Goal: Task Accomplishment & Management: Use online tool/utility

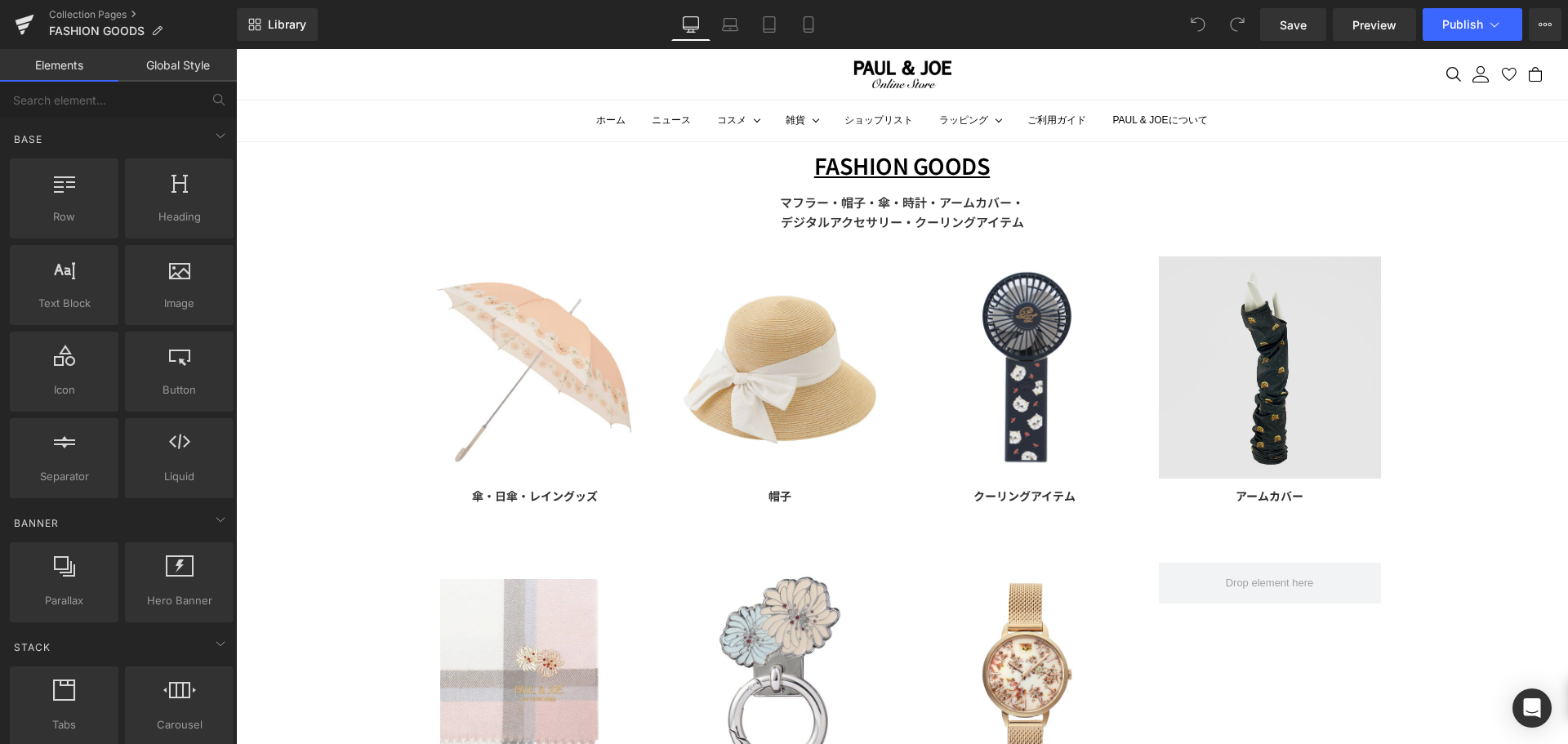
scroll to position [96, 0]
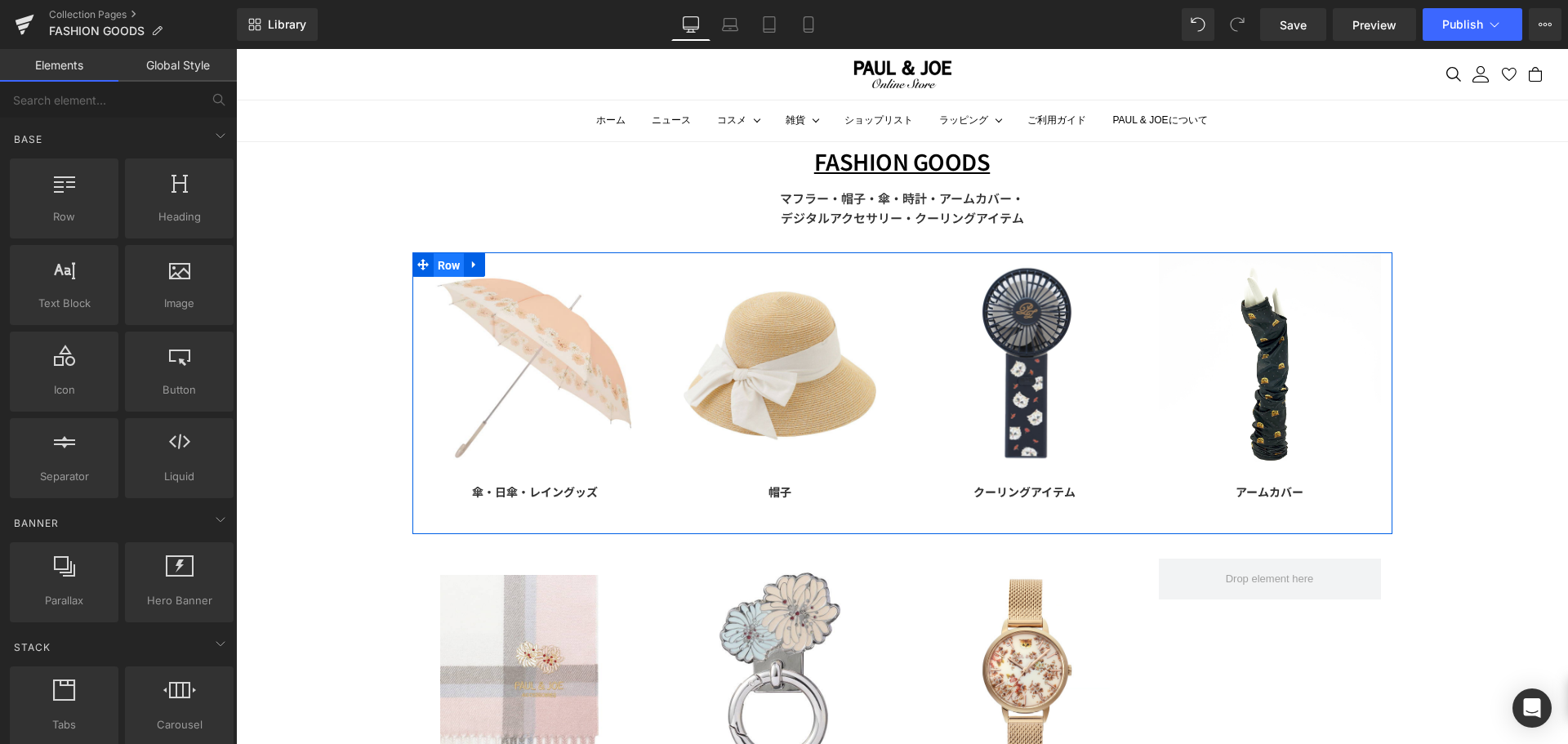
click at [434, 262] on span "Row" at bounding box center [449, 265] width 31 height 25
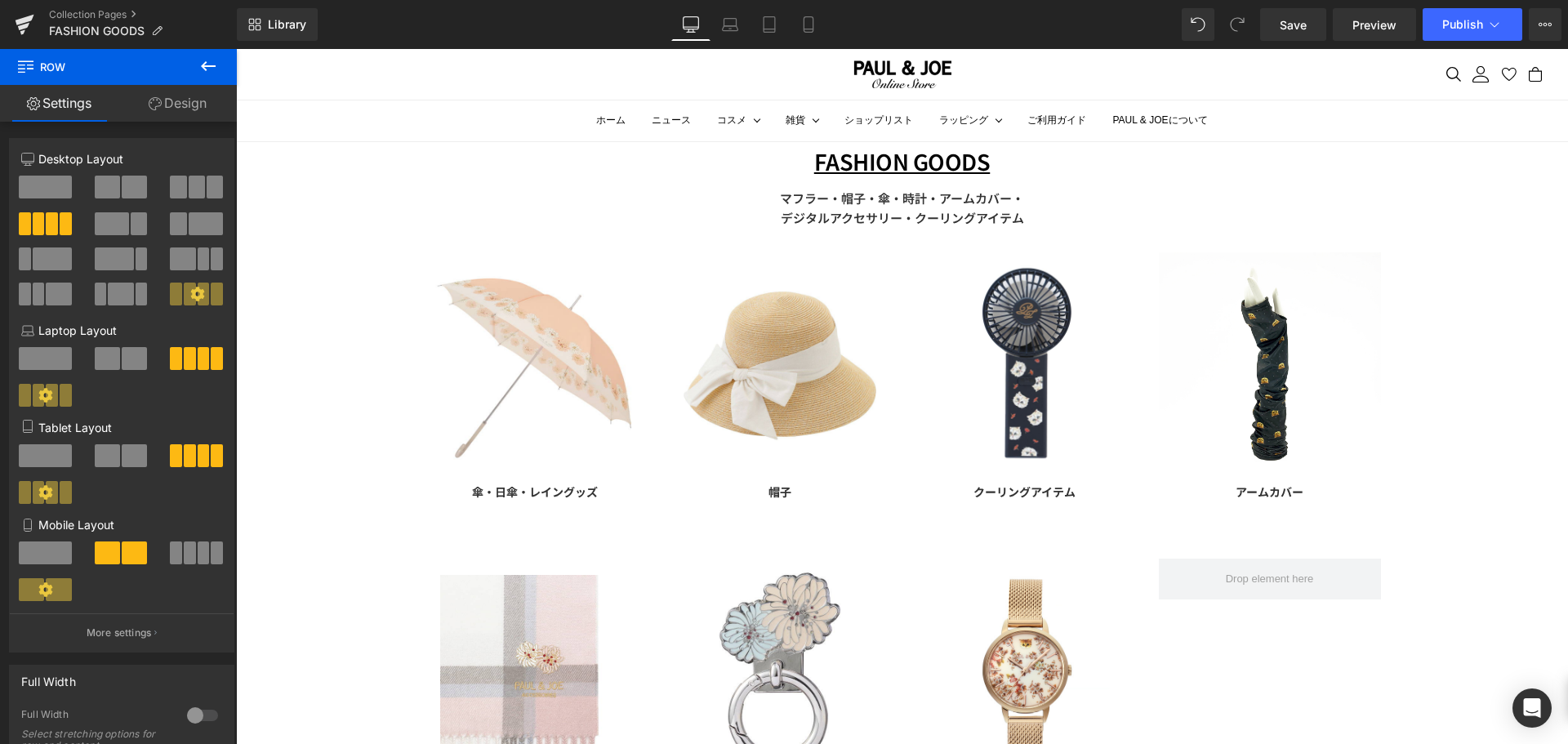
click at [1446, 363] on div "FASHION GOODS Text Block マフラー・帽子・傘・時計・アームカバー・ デジタルアクセサリー・クーリングアイテム Text Block R…" at bounding box center [901, 589] width 1332 height 970
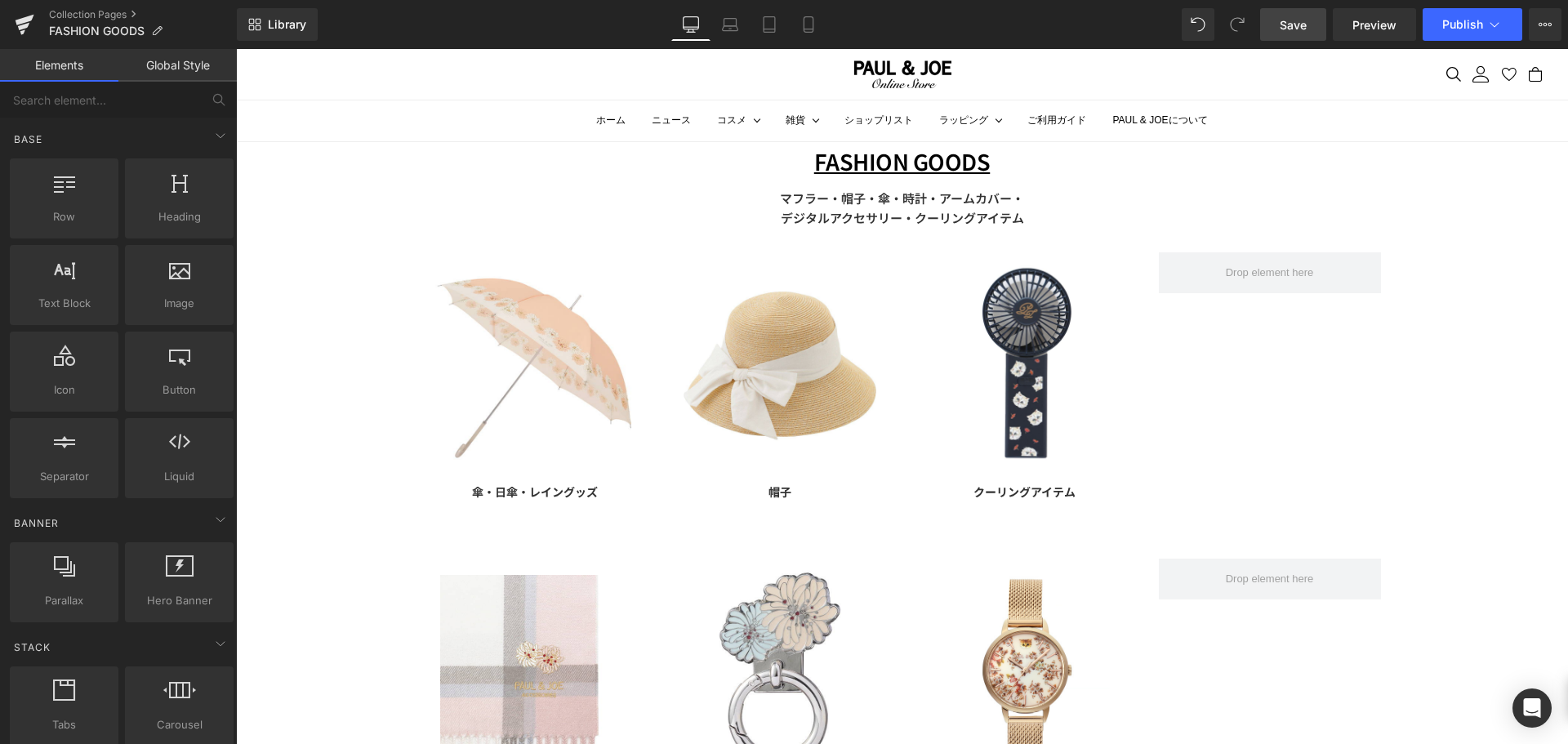
click at [1297, 18] on span "Save" at bounding box center [1293, 25] width 27 height 17
click at [1460, 22] on span "Publish" at bounding box center [1462, 25] width 41 height 13
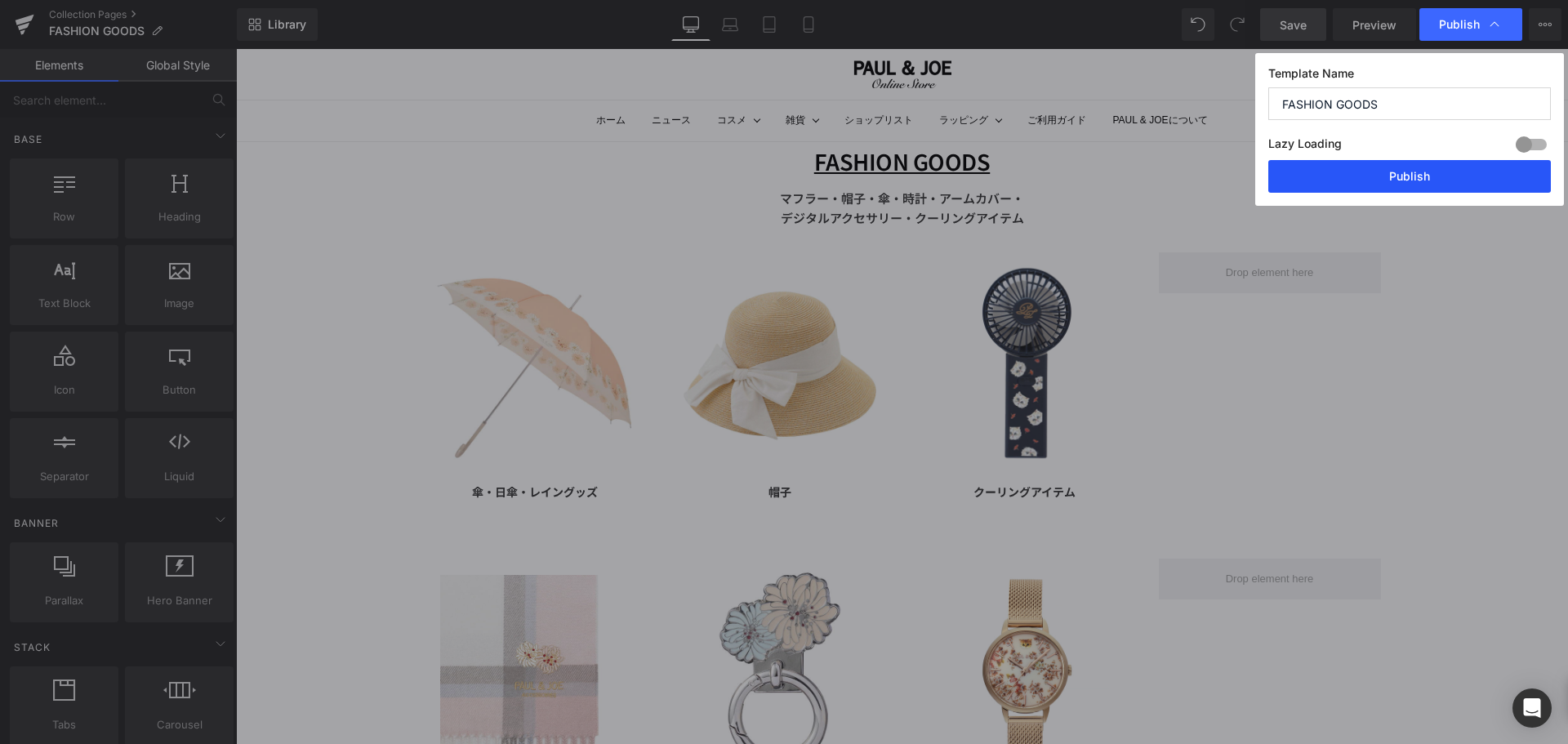
click at [1350, 172] on button "Publish" at bounding box center [1409, 176] width 283 height 32
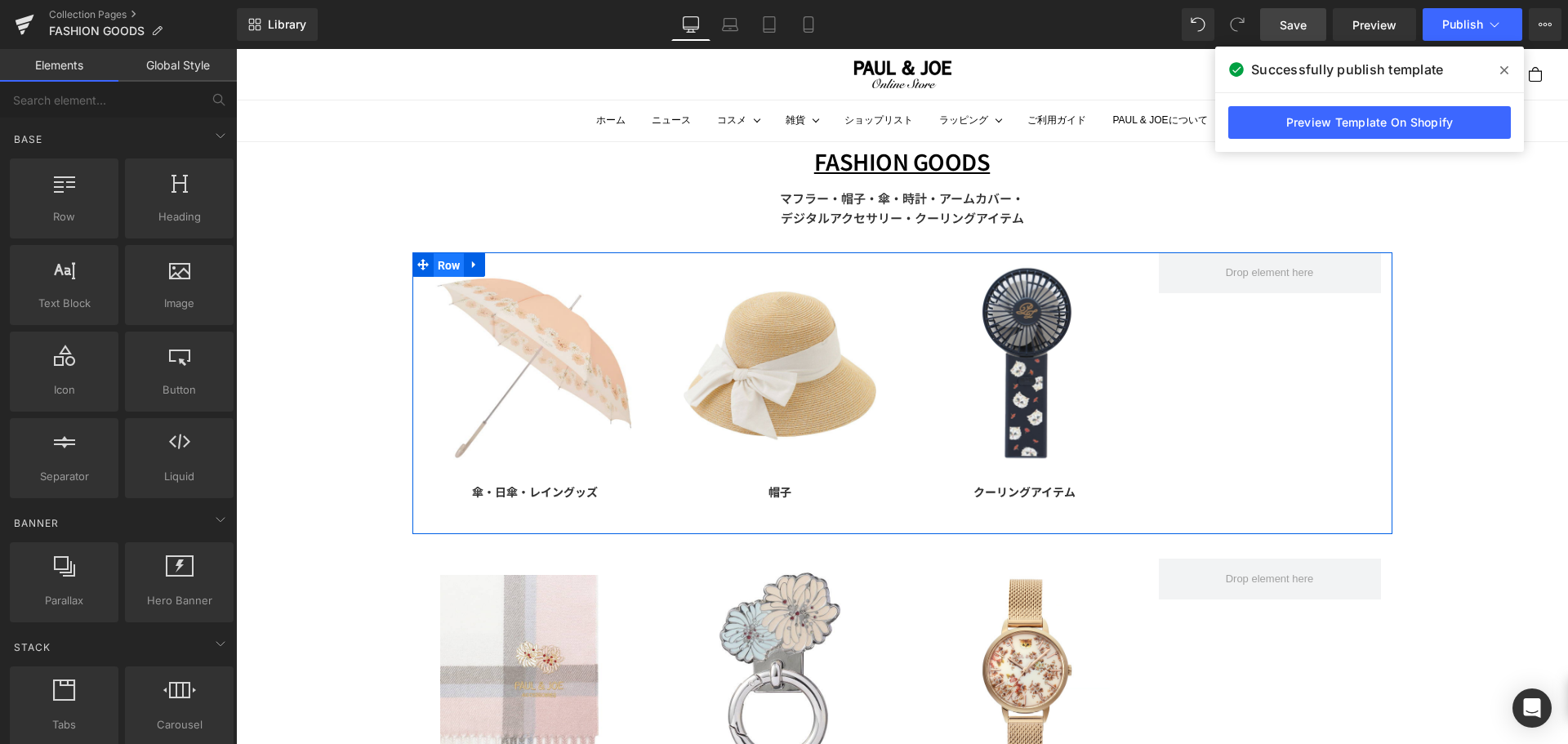
click at [450, 266] on span "Row" at bounding box center [449, 265] width 31 height 25
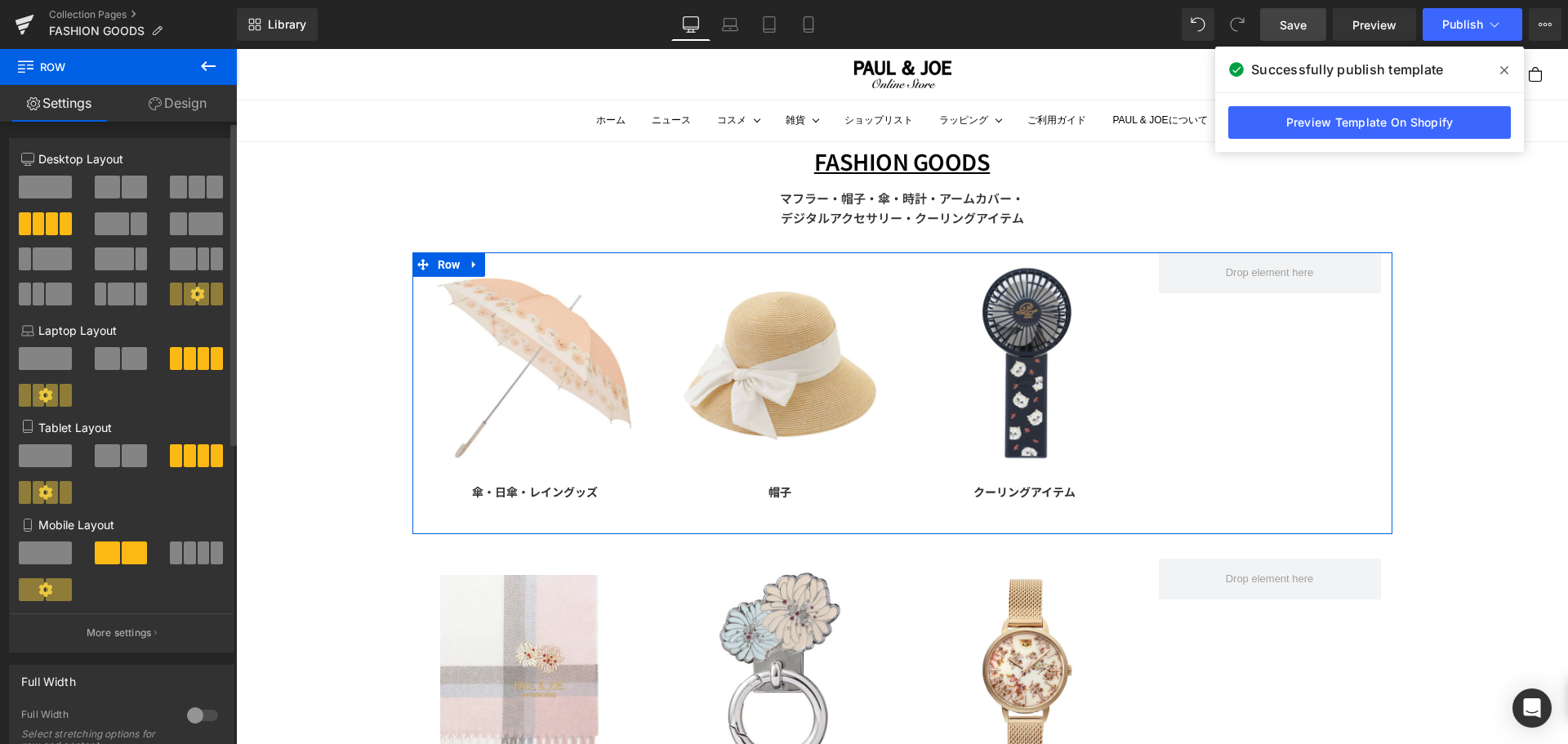
click at [193, 191] on span at bounding box center [197, 187] width 17 height 23
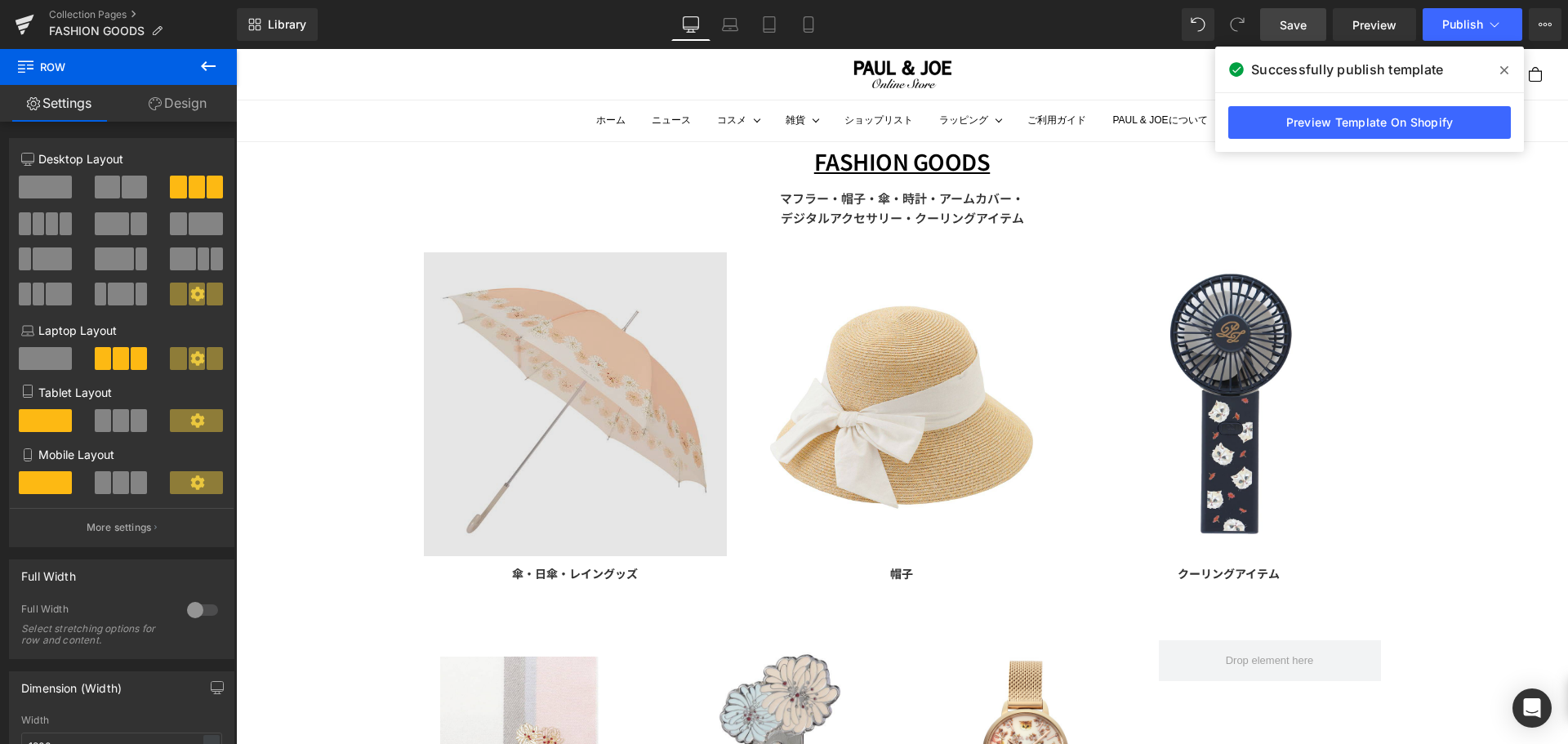
scroll to position [423, 0]
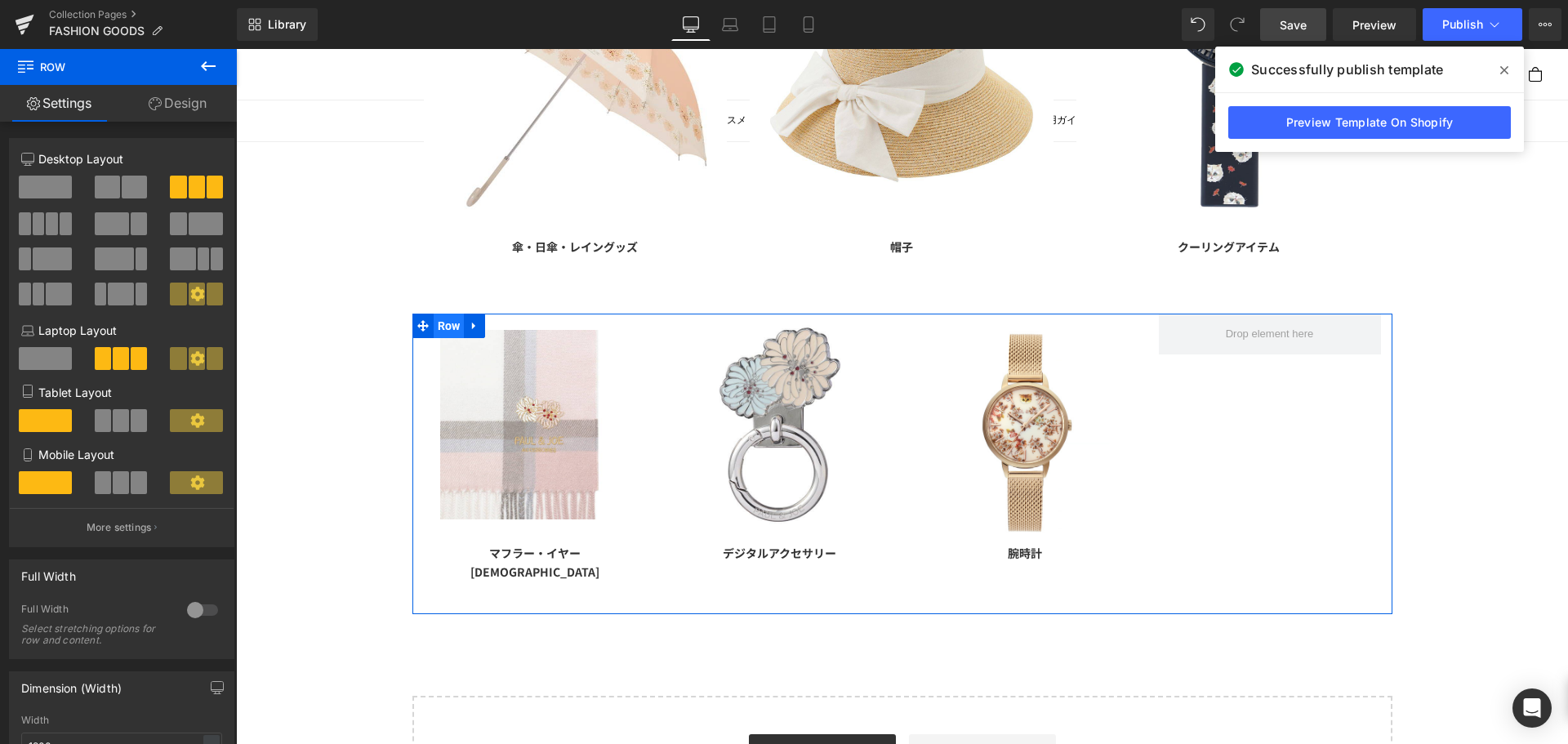
click at [439, 320] on span "Row" at bounding box center [449, 326] width 31 height 25
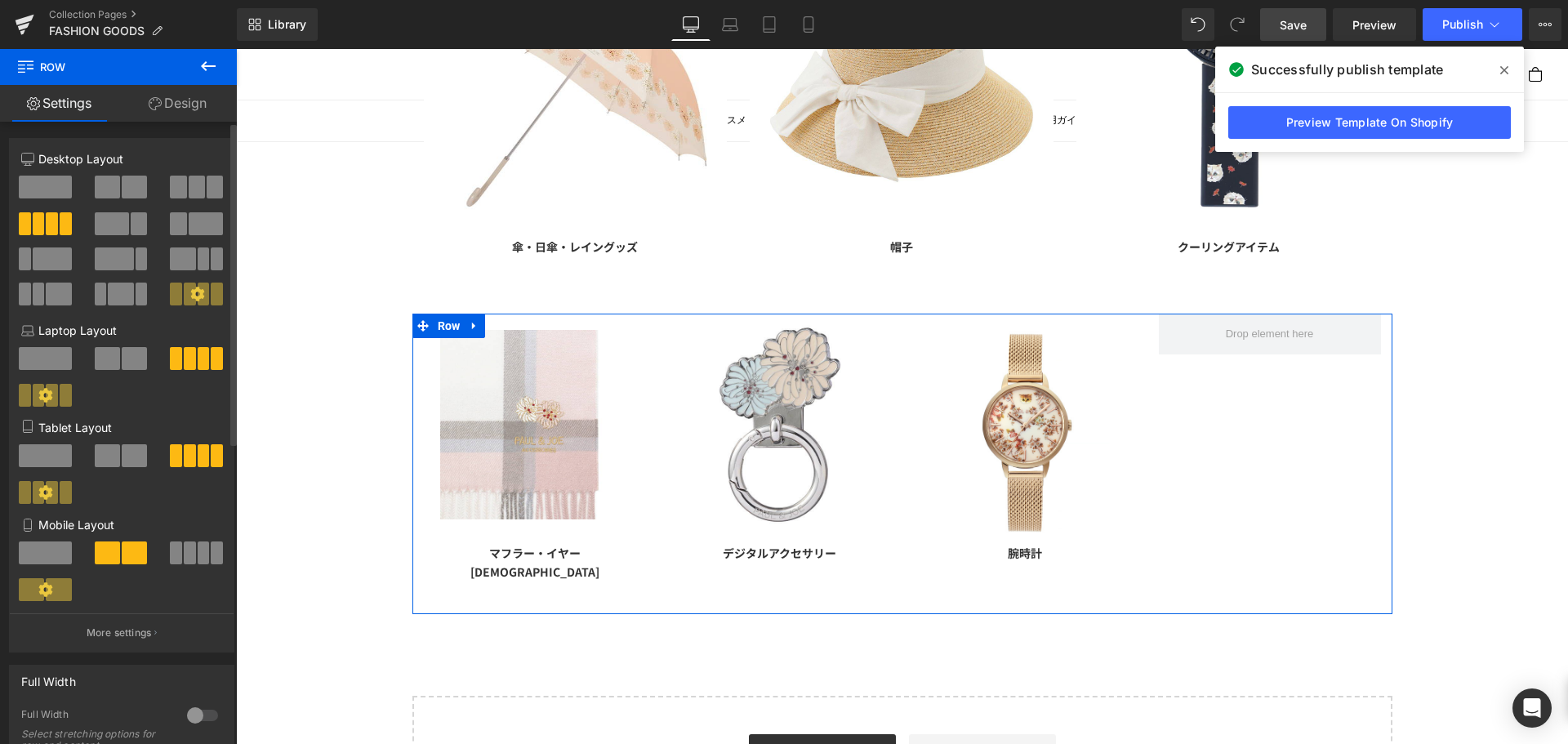
click at [189, 196] on span at bounding box center [197, 187] width 17 height 23
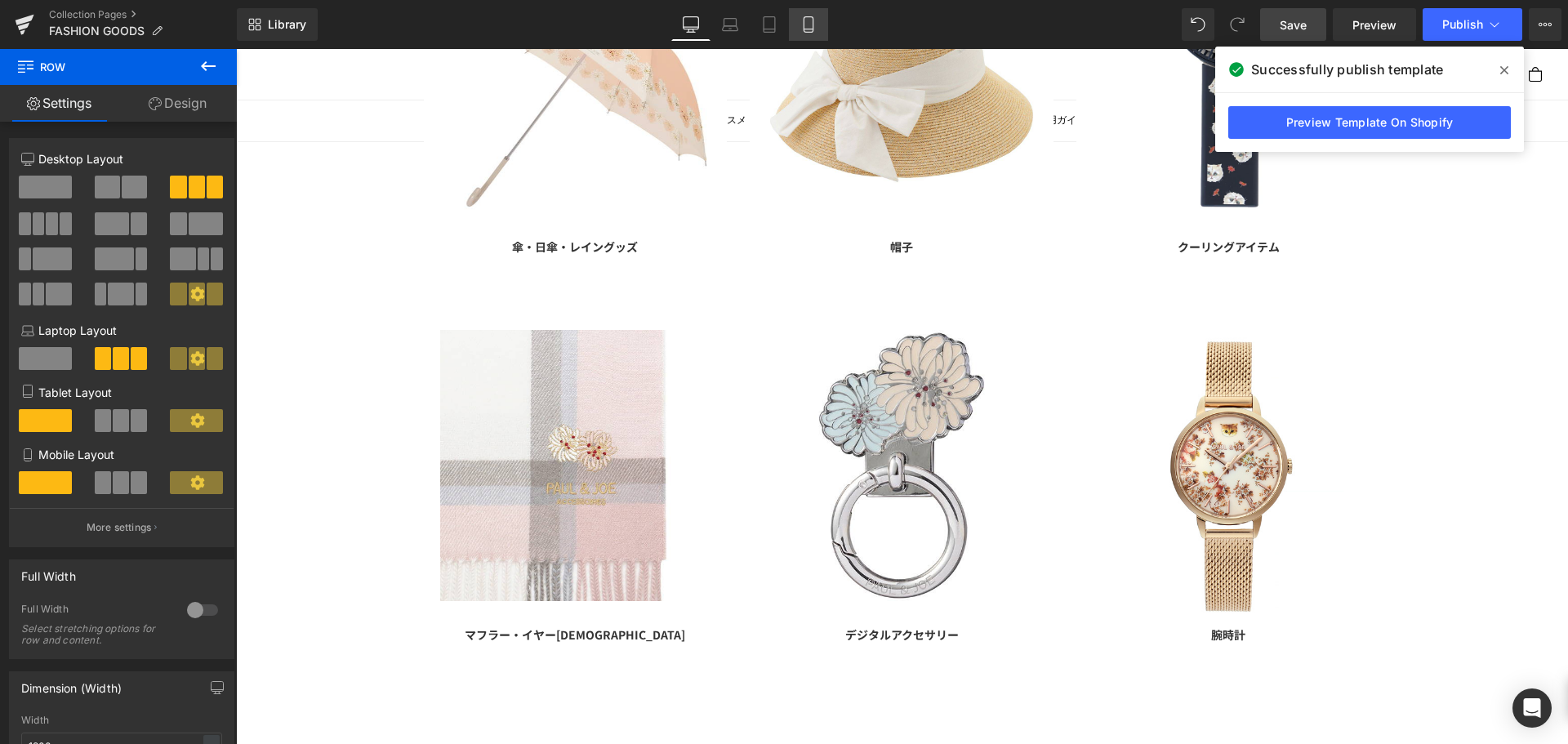
click at [812, 18] on icon at bounding box center [808, 25] width 17 height 17
type input "100"
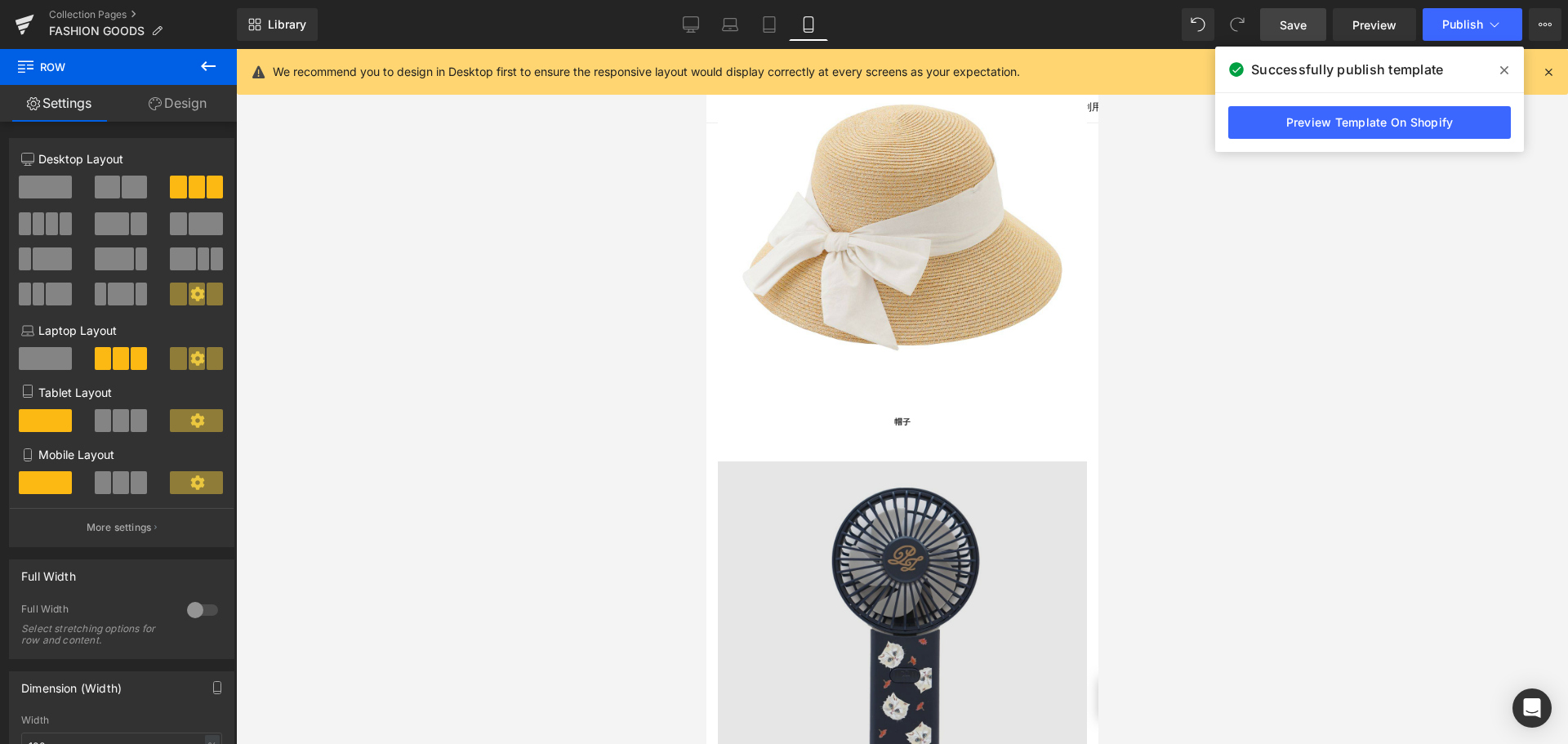
scroll to position [444, 0]
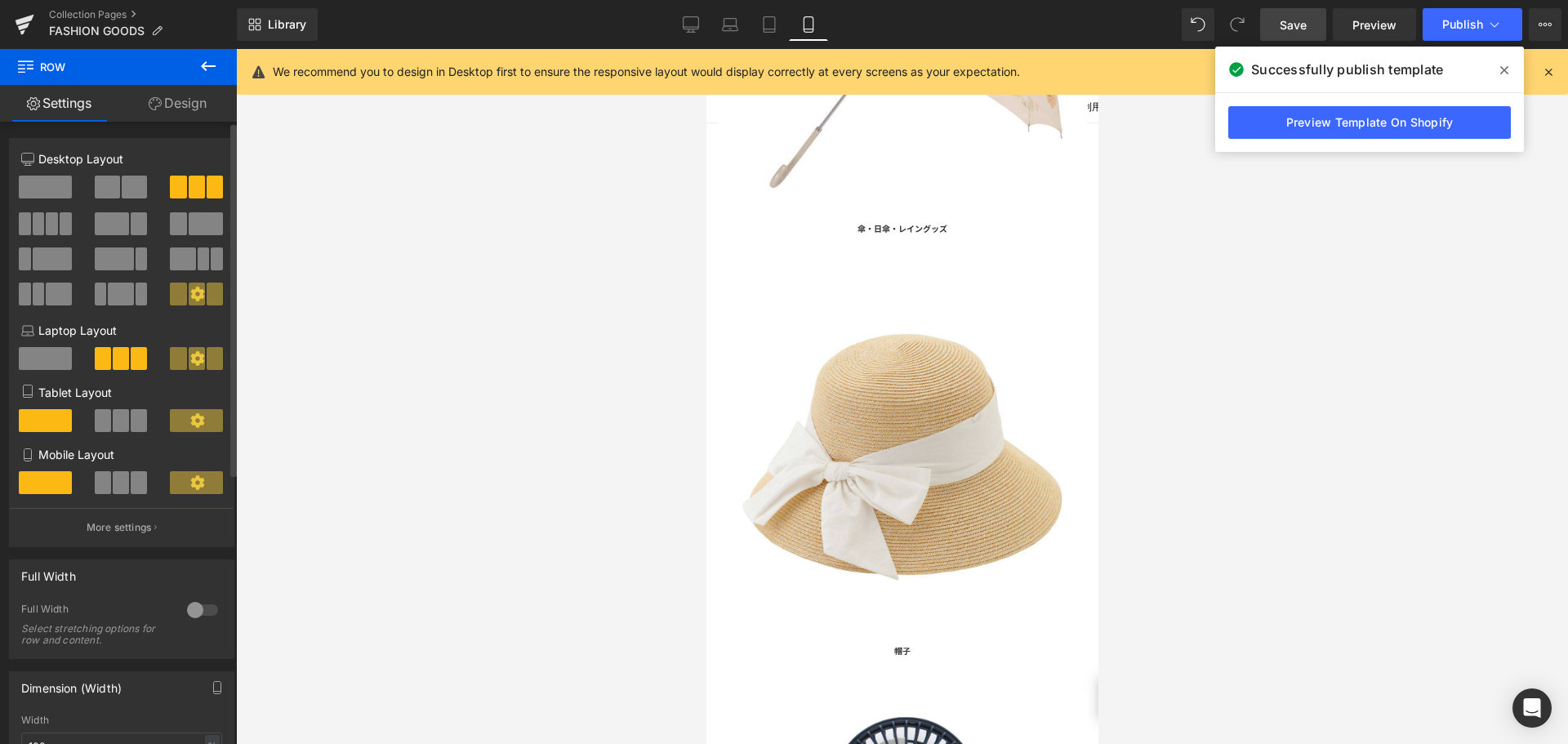
click at [124, 418] on span at bounding box center [121, 420] width 17 height 23
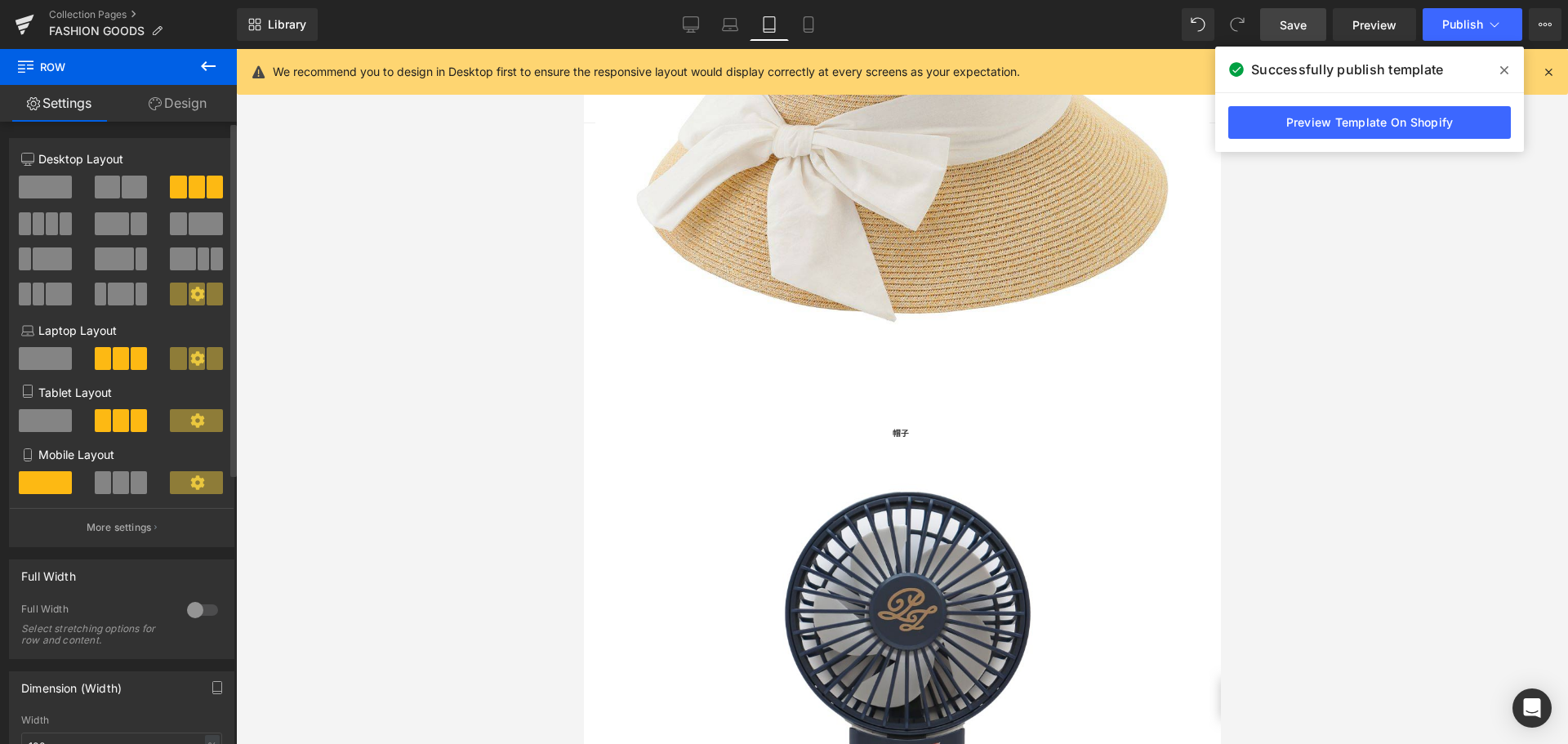
click at [125, 482] on span at bounding box center [121, 482] width 17 height 23
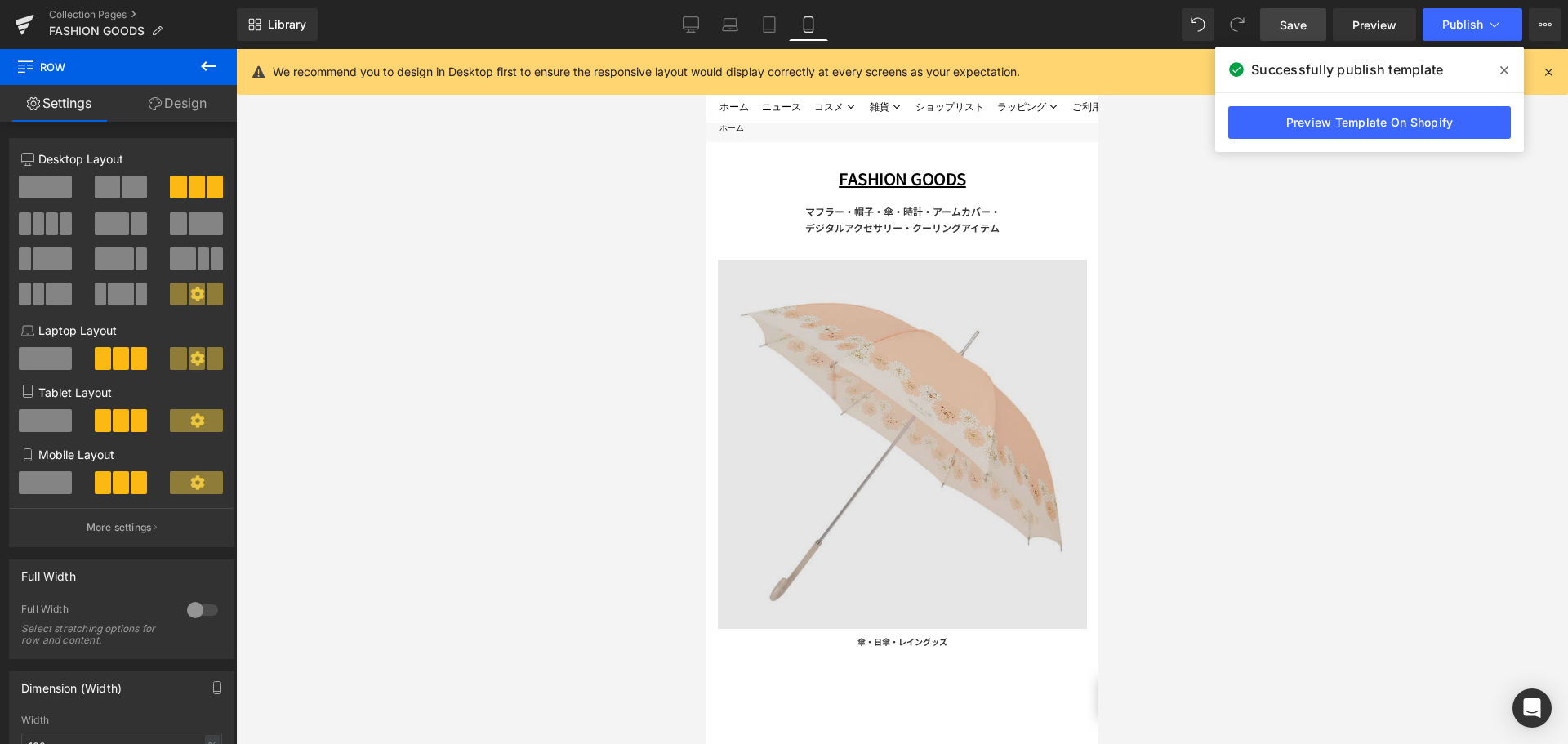
scroll to position [0, 0]
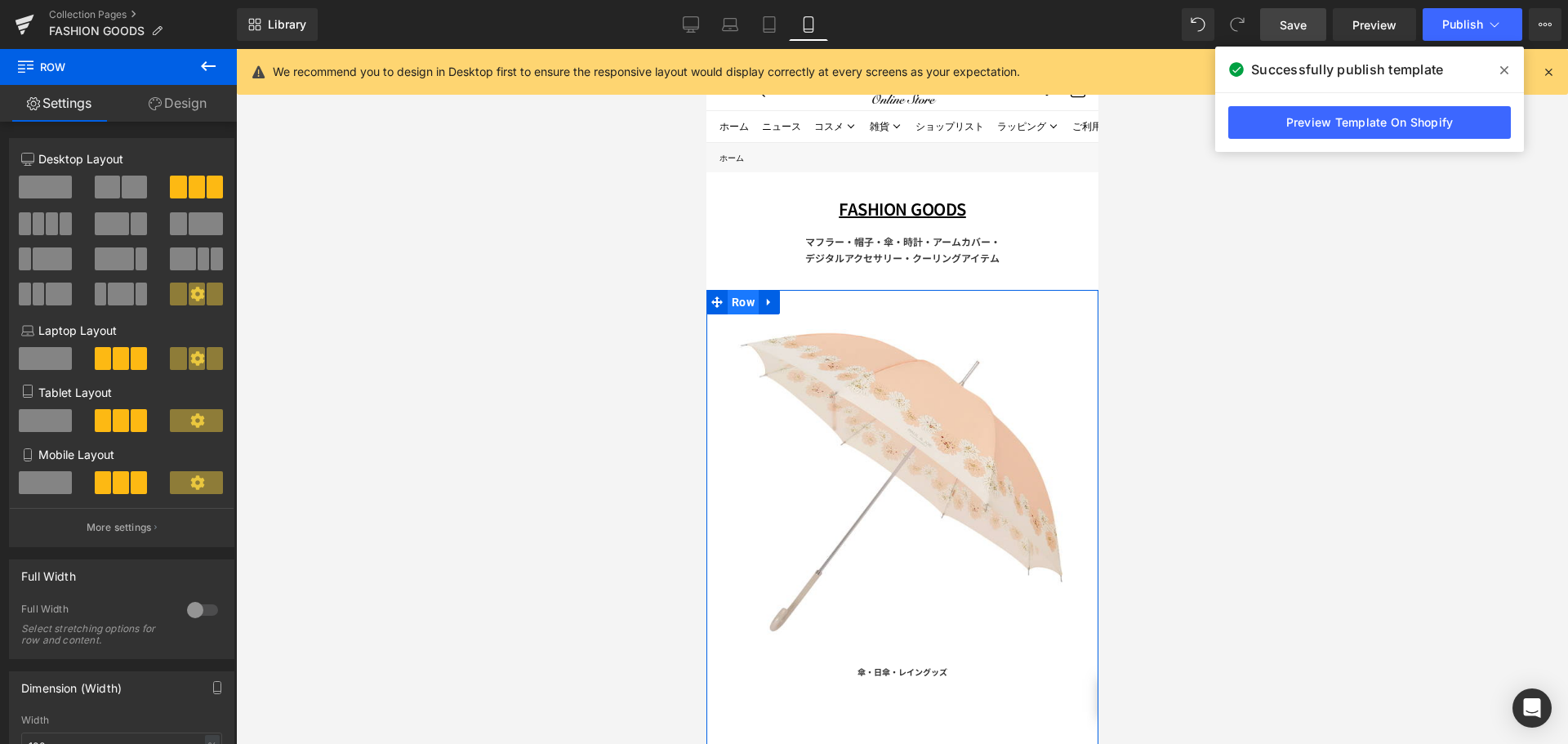
click at [738, 299] on span "Row" at bounding box center [742, 302] width 31 height 25
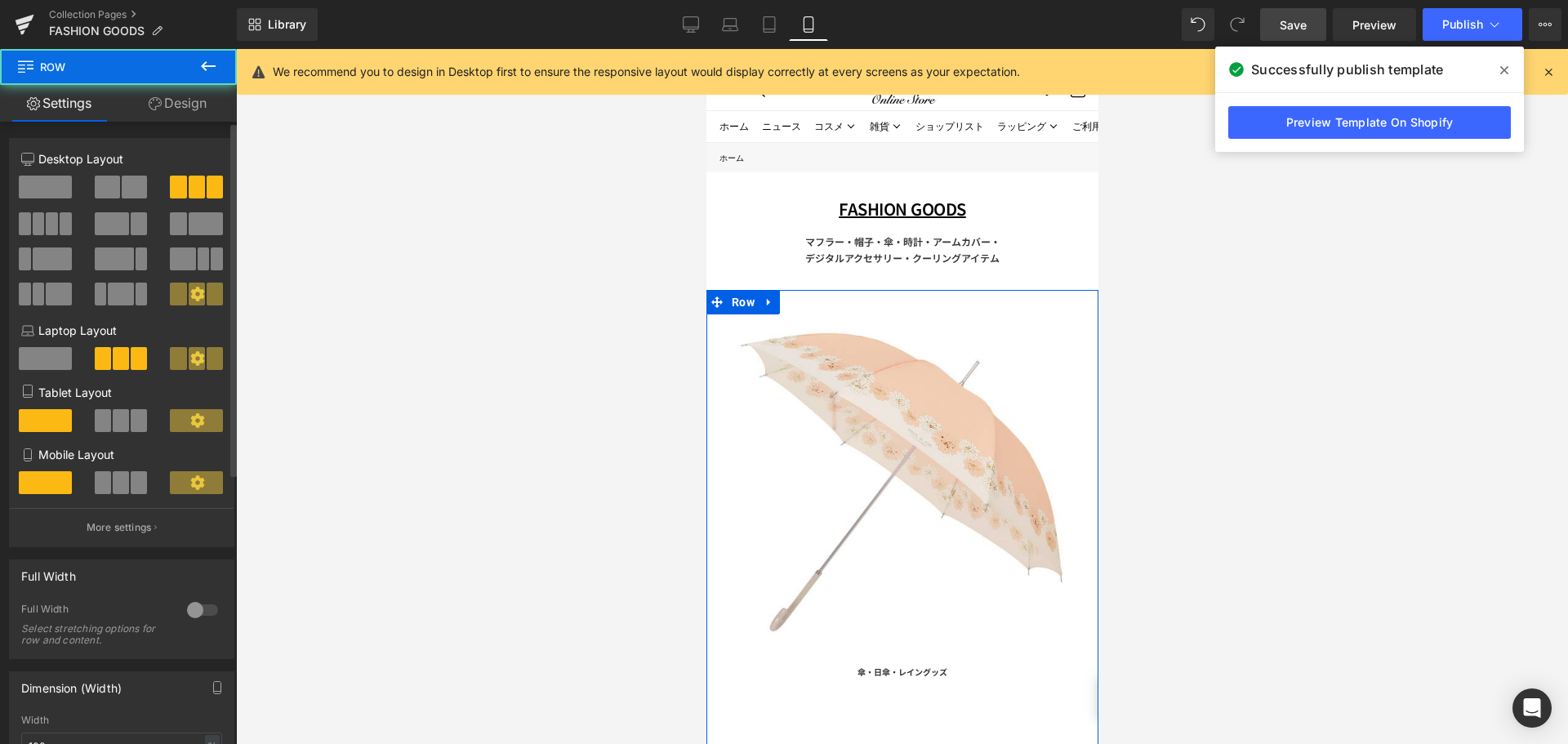
click at [134, 429] on span at bounding box center [139, 420] width 17 height 23
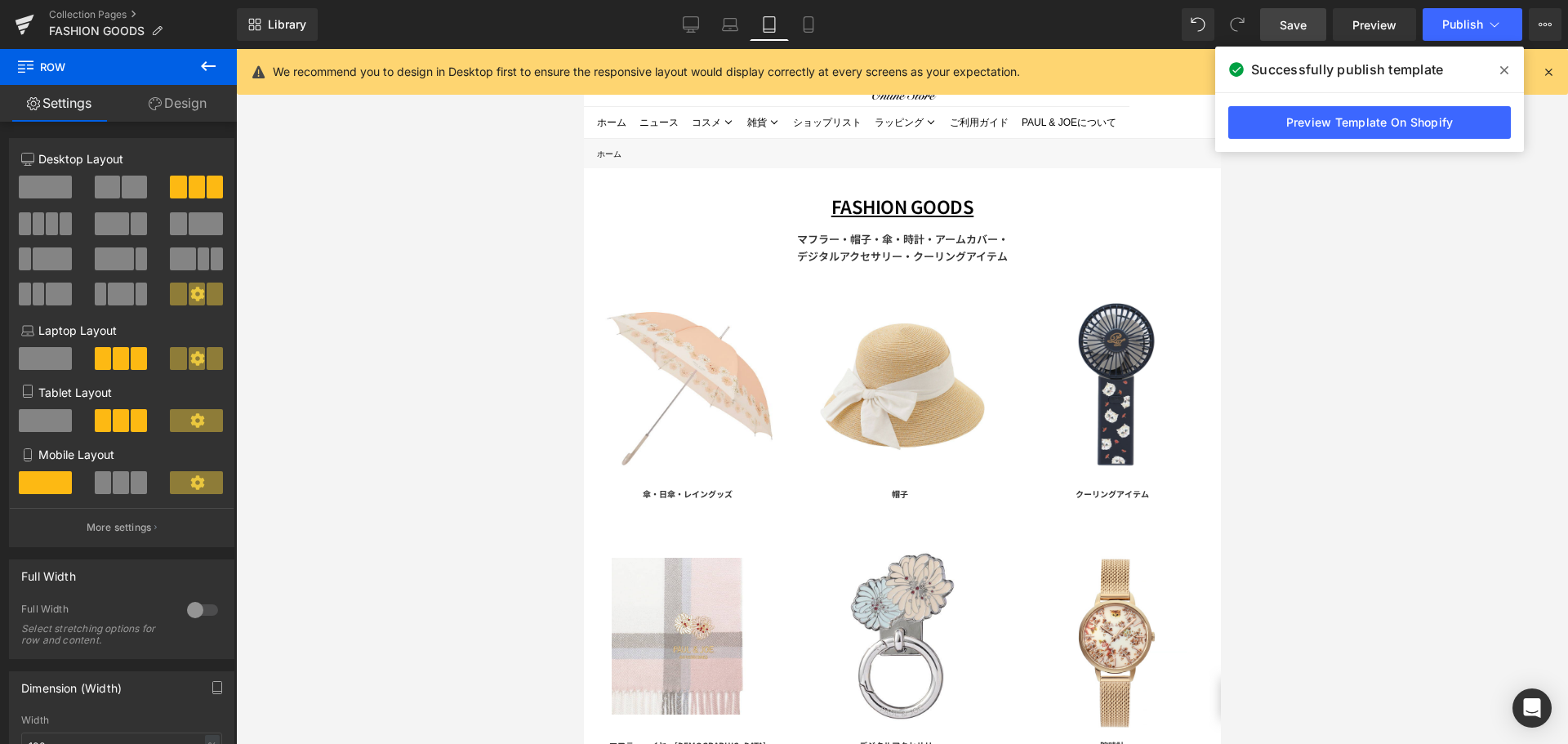
click at [483, 405] on div at bounding box center [901, 396] width 1332 height 695
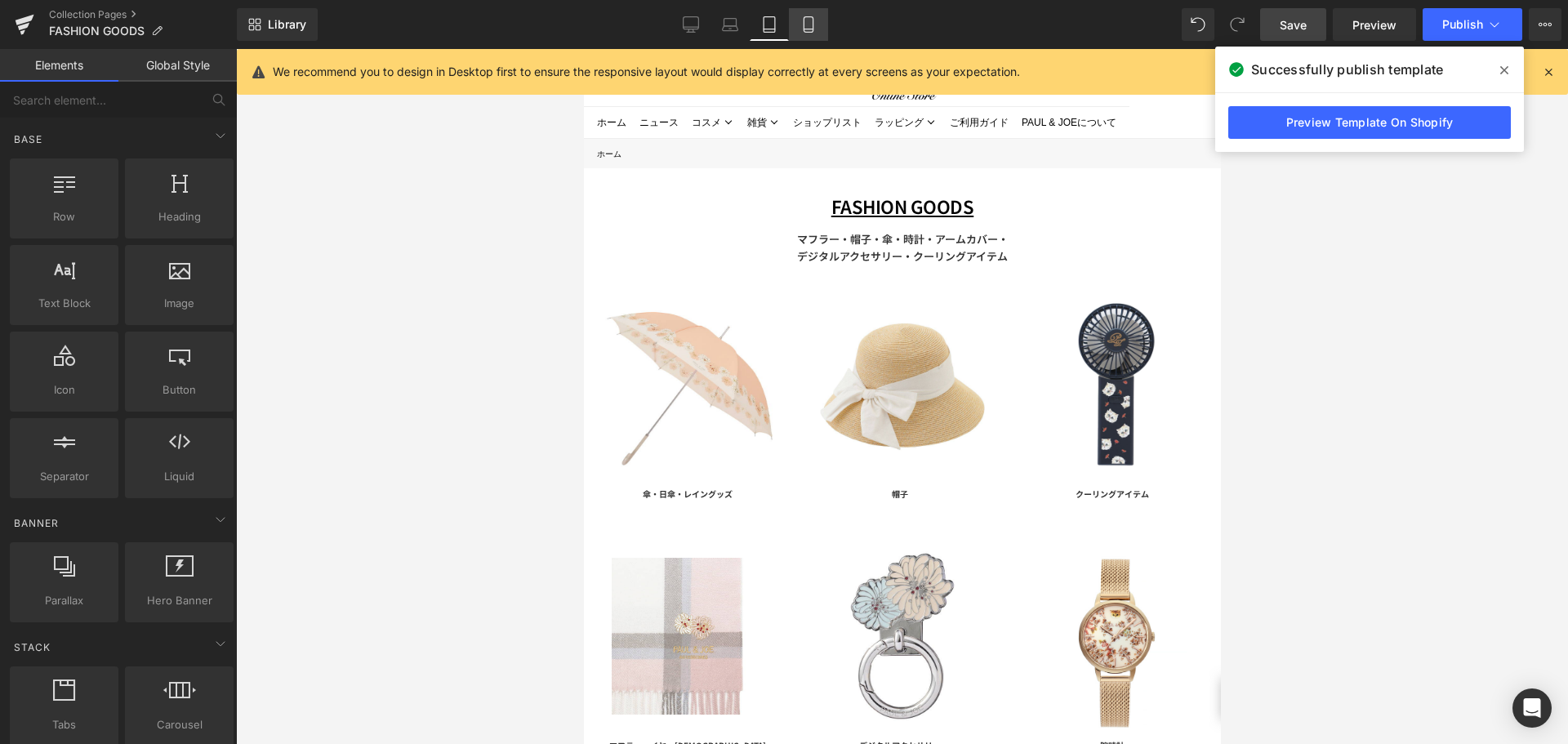
click at [807, 33] on link "Mobile" at bounding box center [808, 24] width 40 height 32
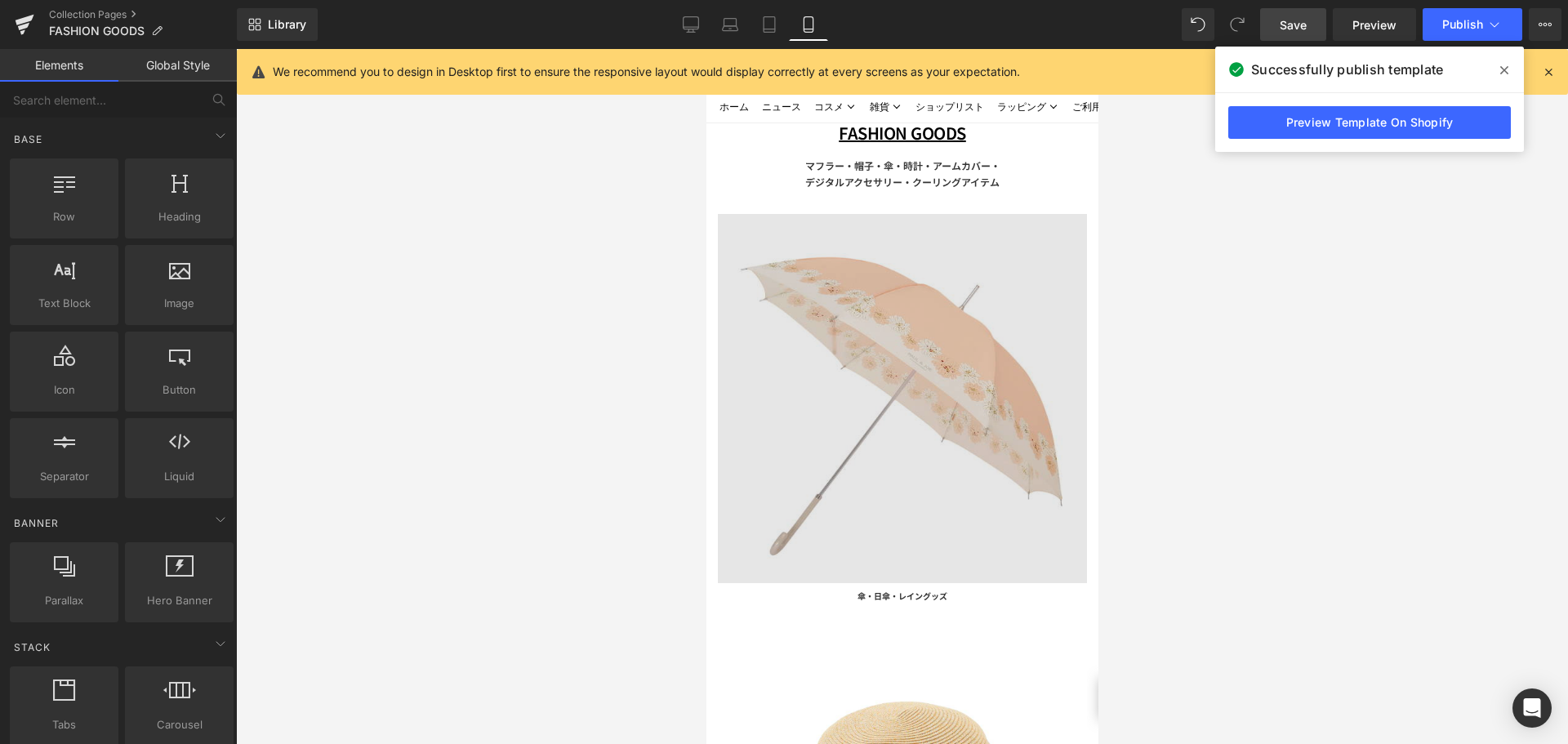
scroll to position [0, 0]
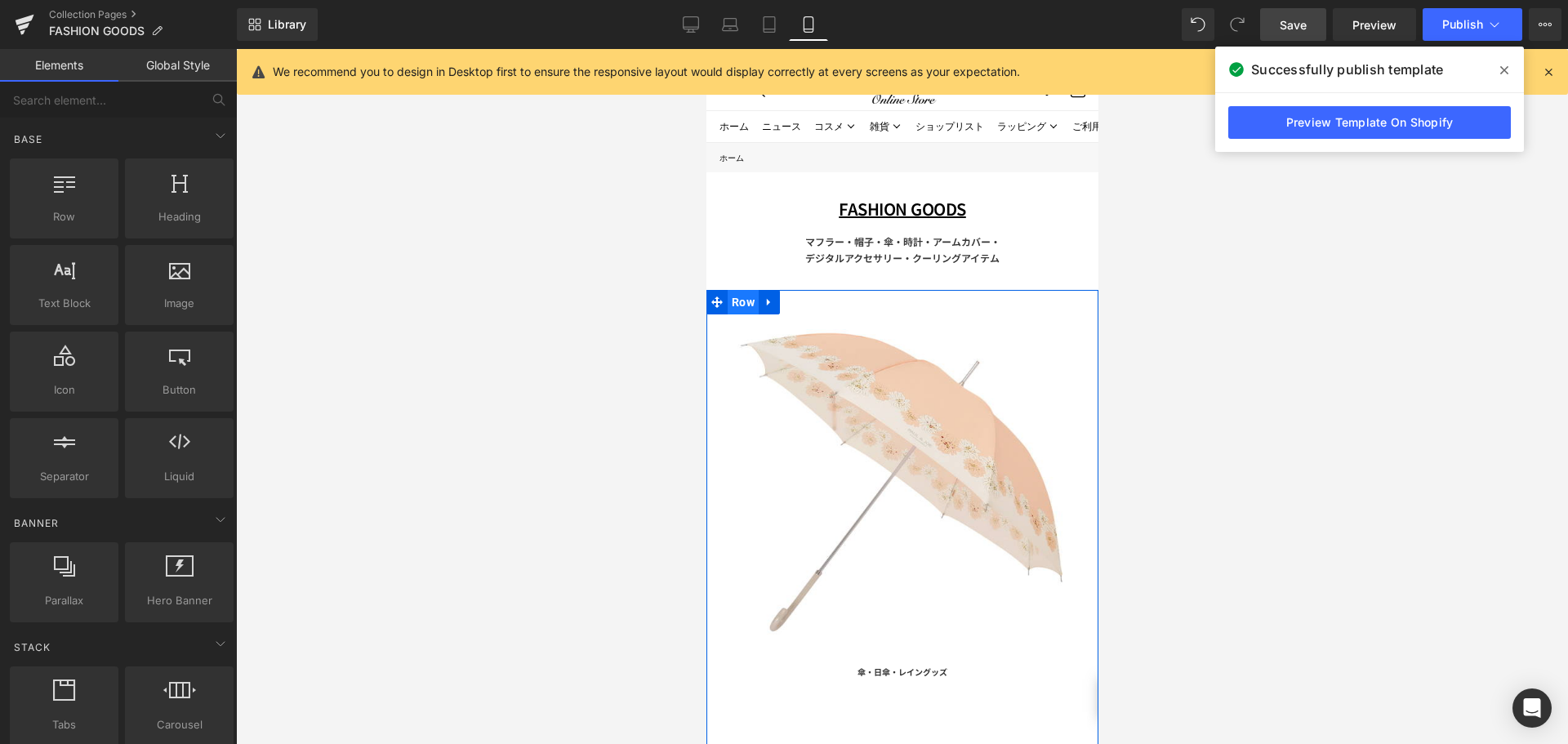
click at [738, 305] on span "Row" at bounding box center [742, 302] width 31 height 25
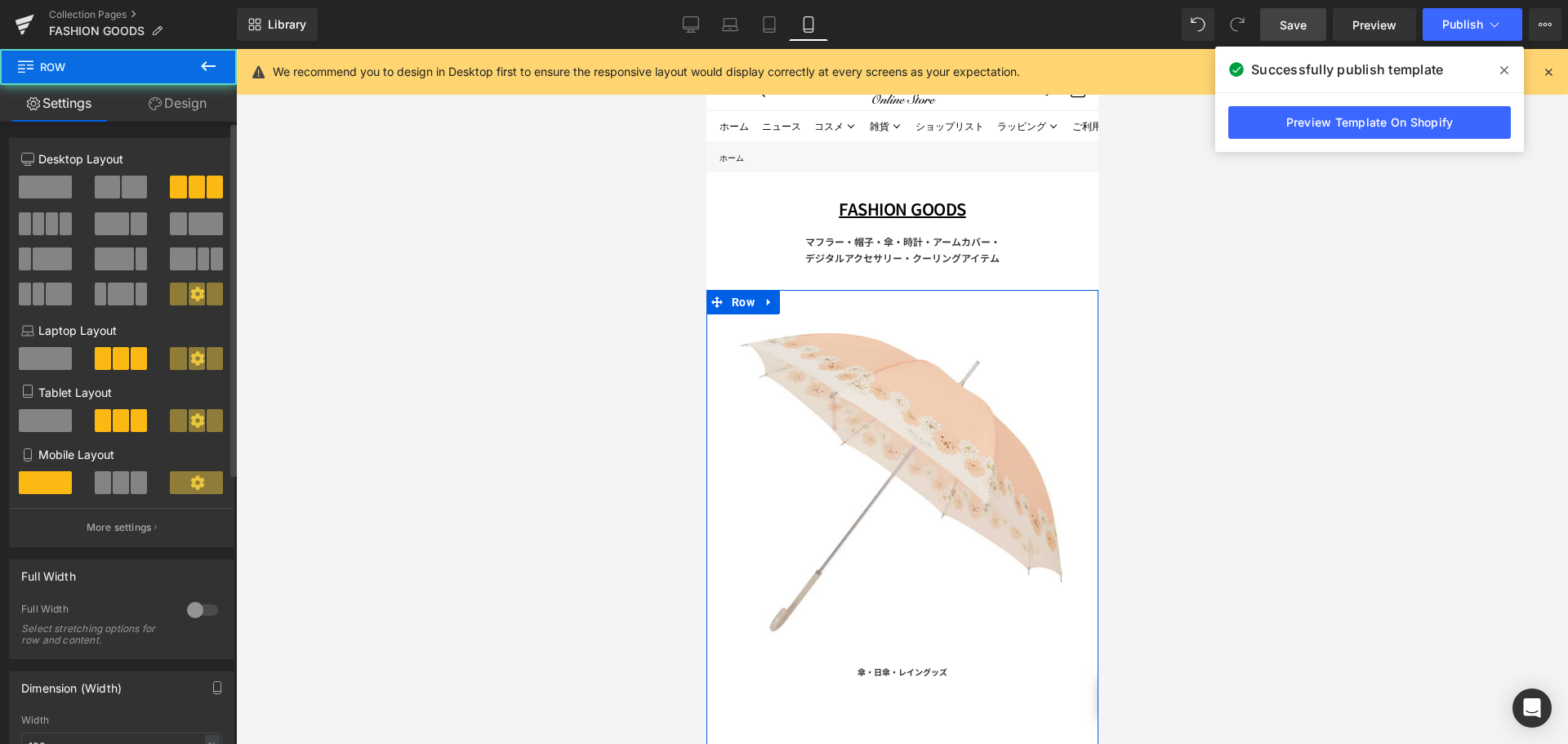
click at [131, 474] on span at bounding box center [139, 482] width 17 height 23
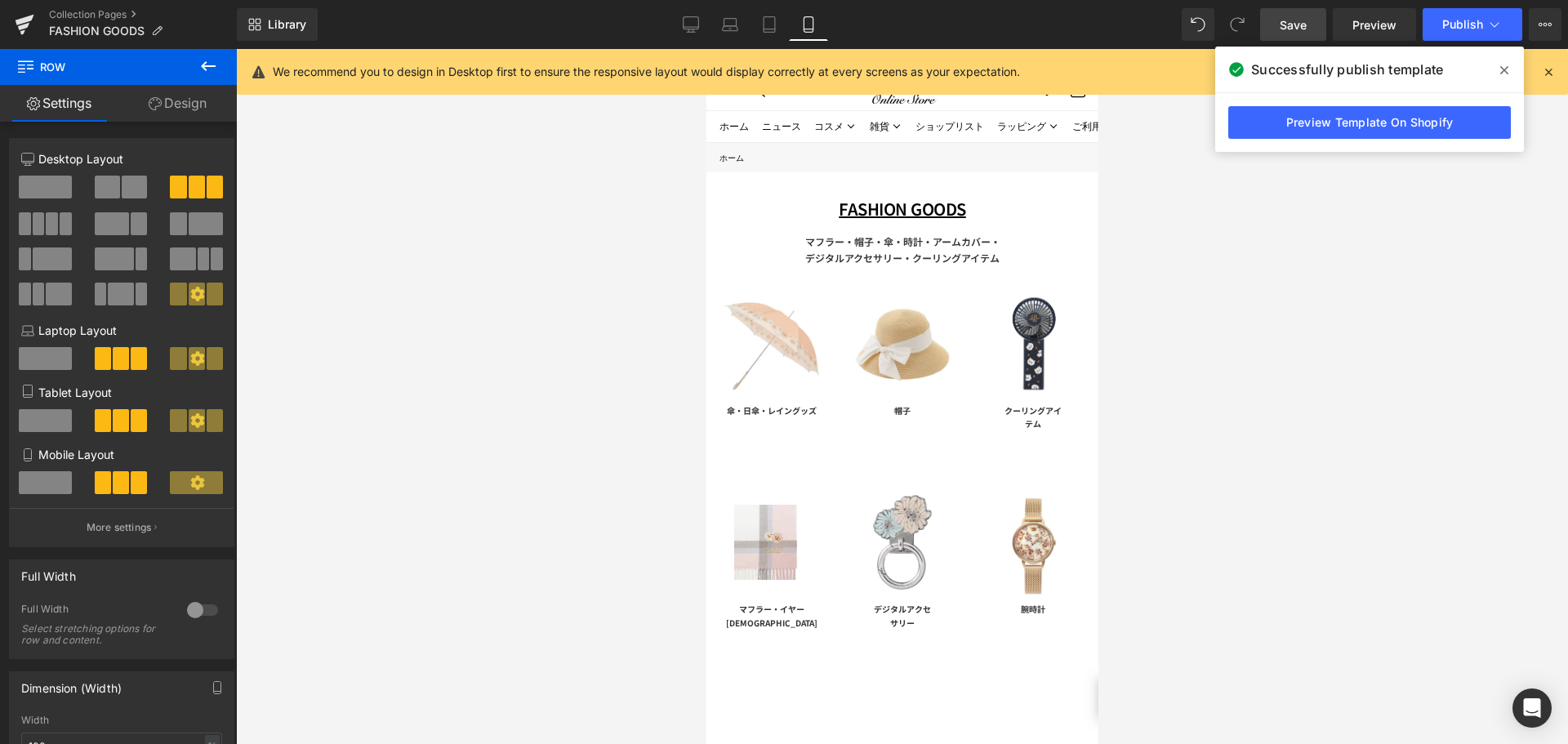
click at [465, 419] on div at bounding box center [901, 396] width 1332 height 695
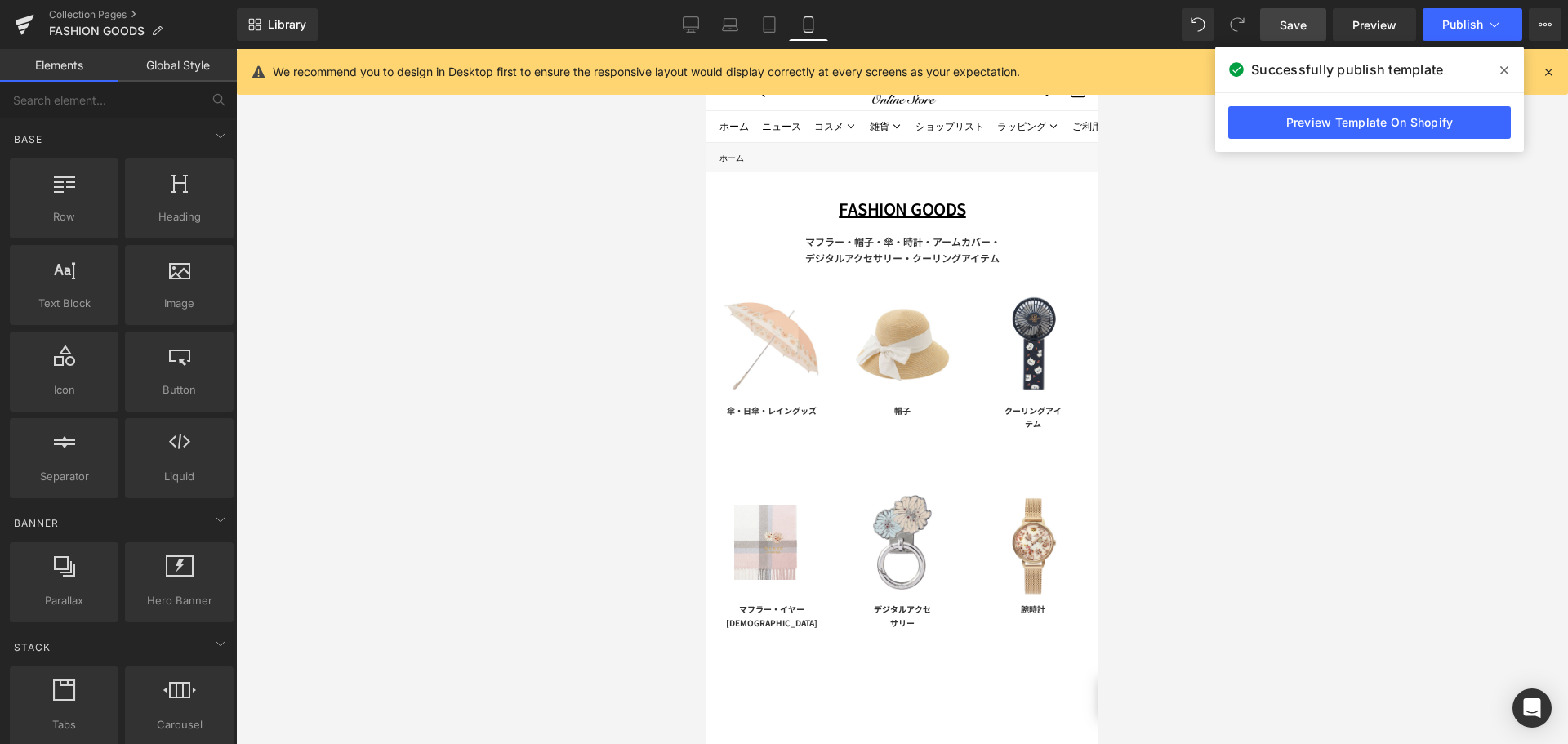
click at [1305, 18] on span "Save" at bounding box center [1293, 25] width 27 height 17
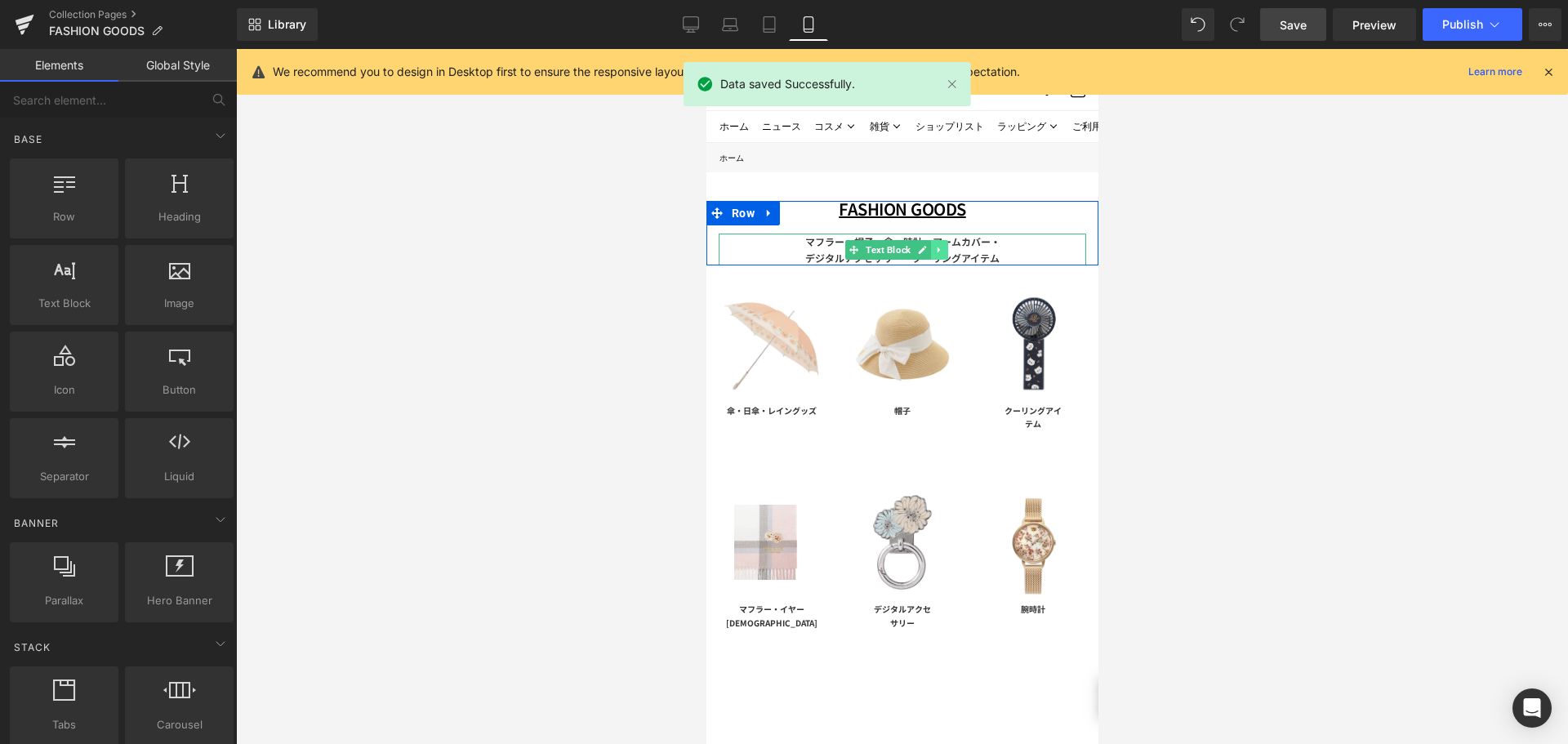
click at [943, 246] on icon at bounding box center [938, 250] width 9 height 10
click at [1005, 244] on p "マフラー・帽子・傘・時計・アームカバー・ デジタルアクセサリー・クーリングアイテム" at bounding box center [901, 250] width 367 height 31
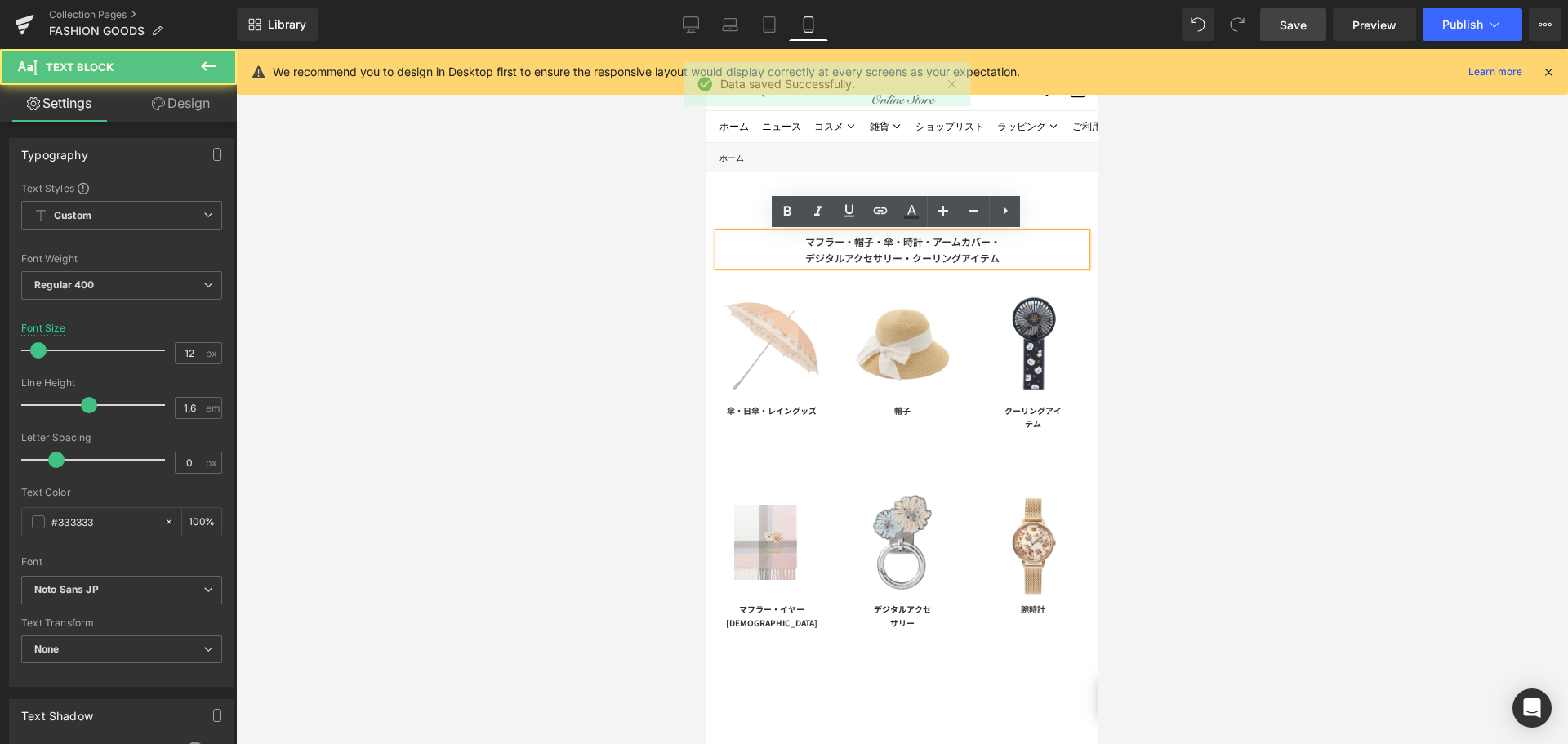
click at [1003, 243] on p "マフラー・帽子・傘・時計・アームカバー・ デジタルアクセサリー・クーリングアイテム" at bounding box center [901, 250] width 367 height 31
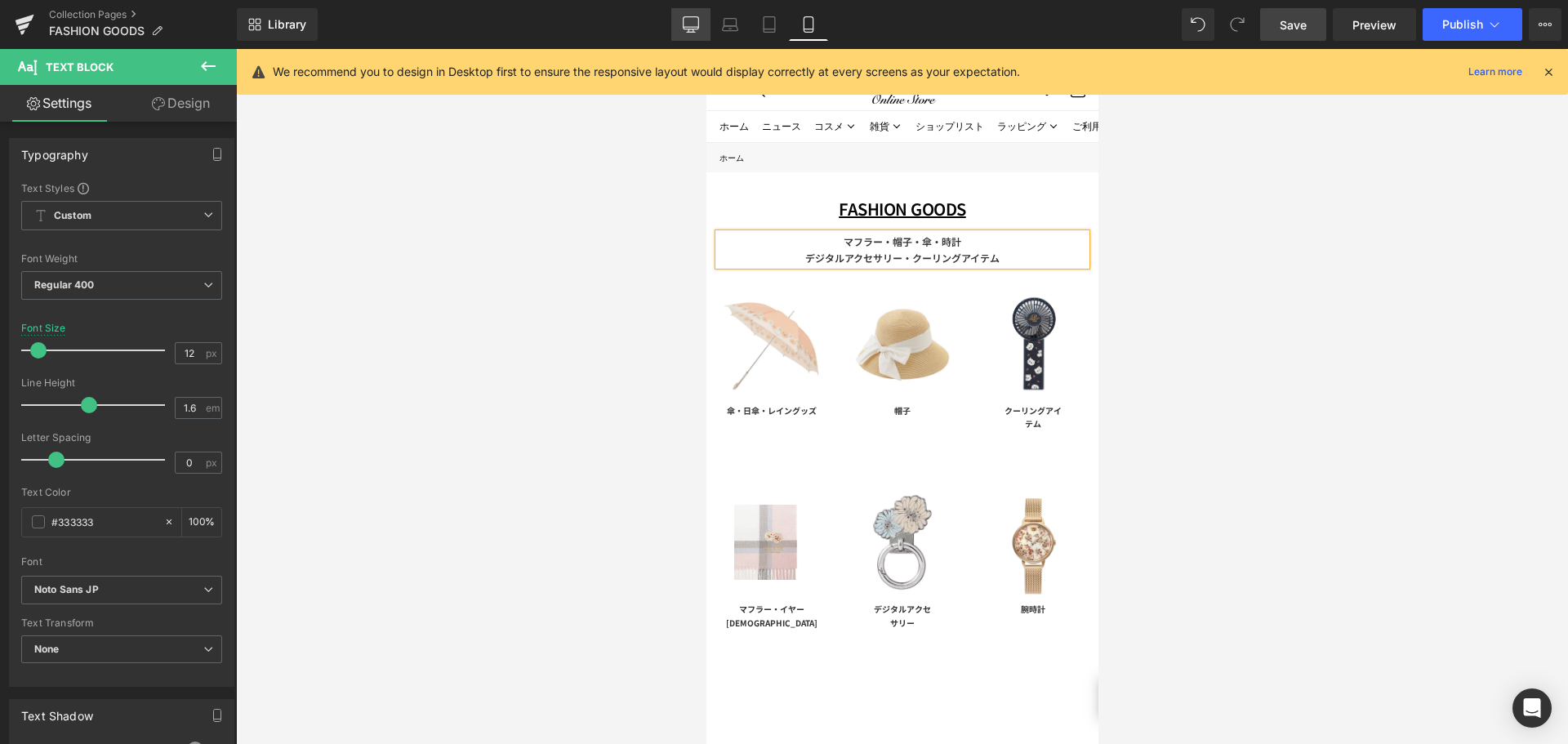
click at [679, 22] on link "Desktop" at bounding box center [691, 24] width 40 height 32
type input "15"
type input "100"
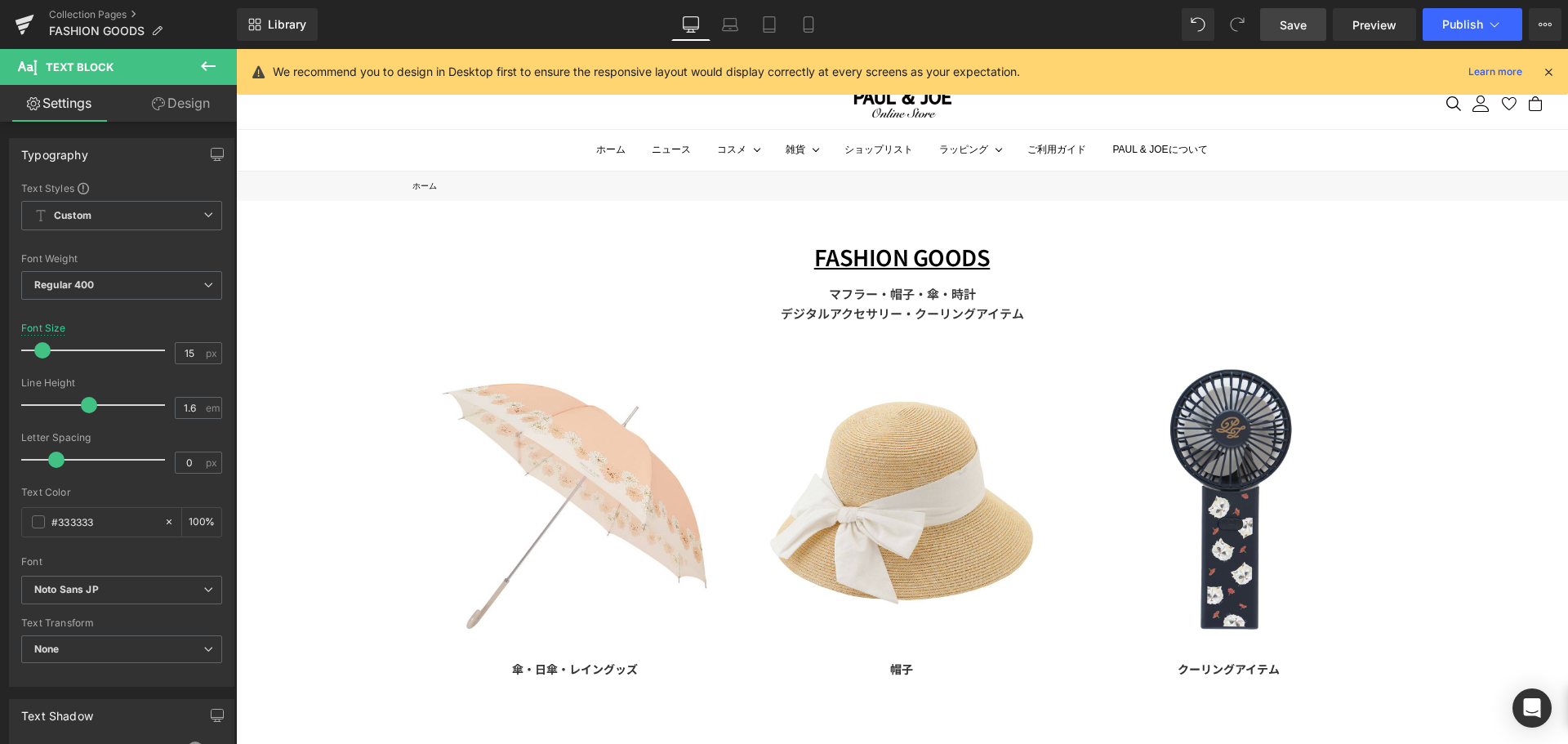
scroll to position [50, 0]
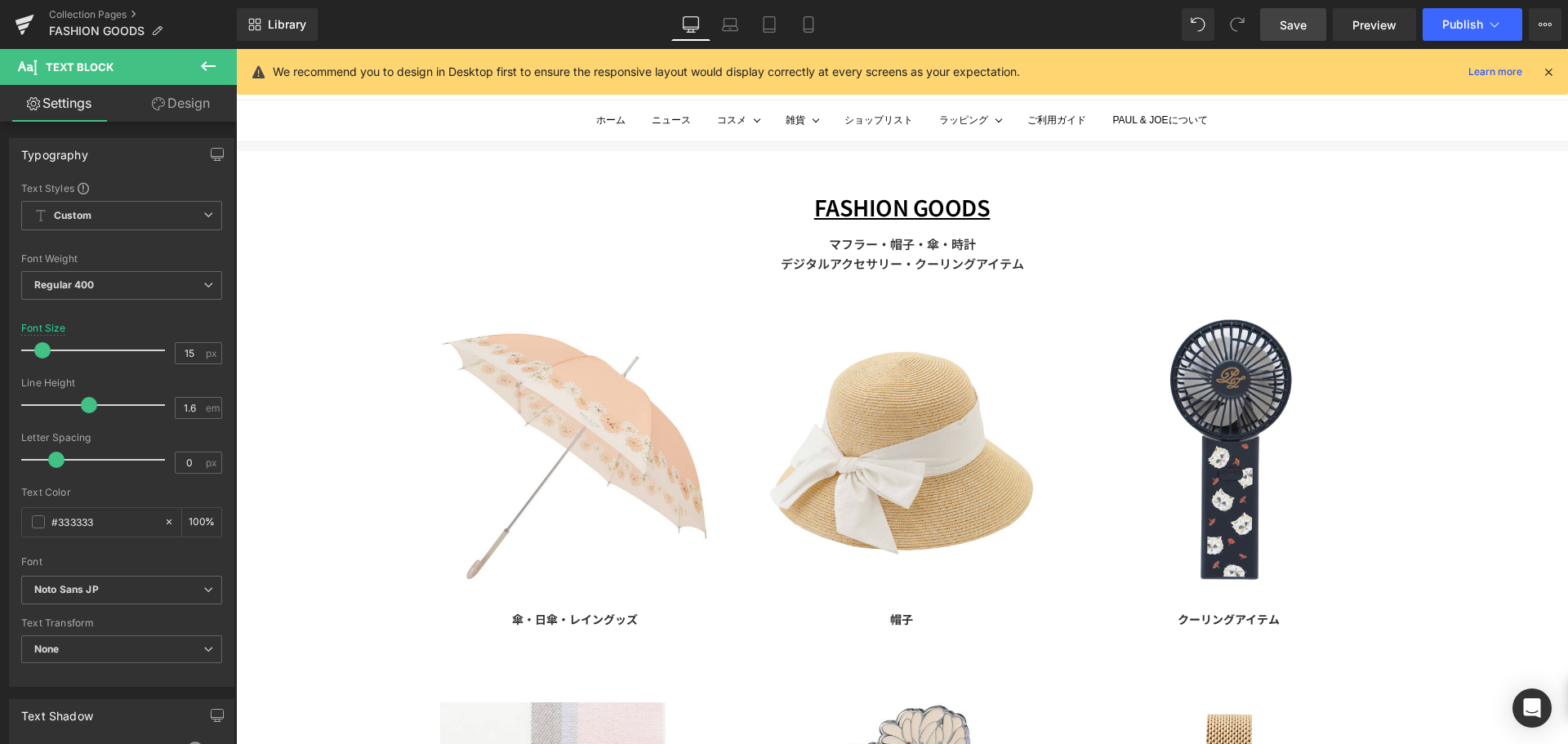
click at [1295, 18] on span "Save" at bounding box center [1293, 25] width 27 height 17
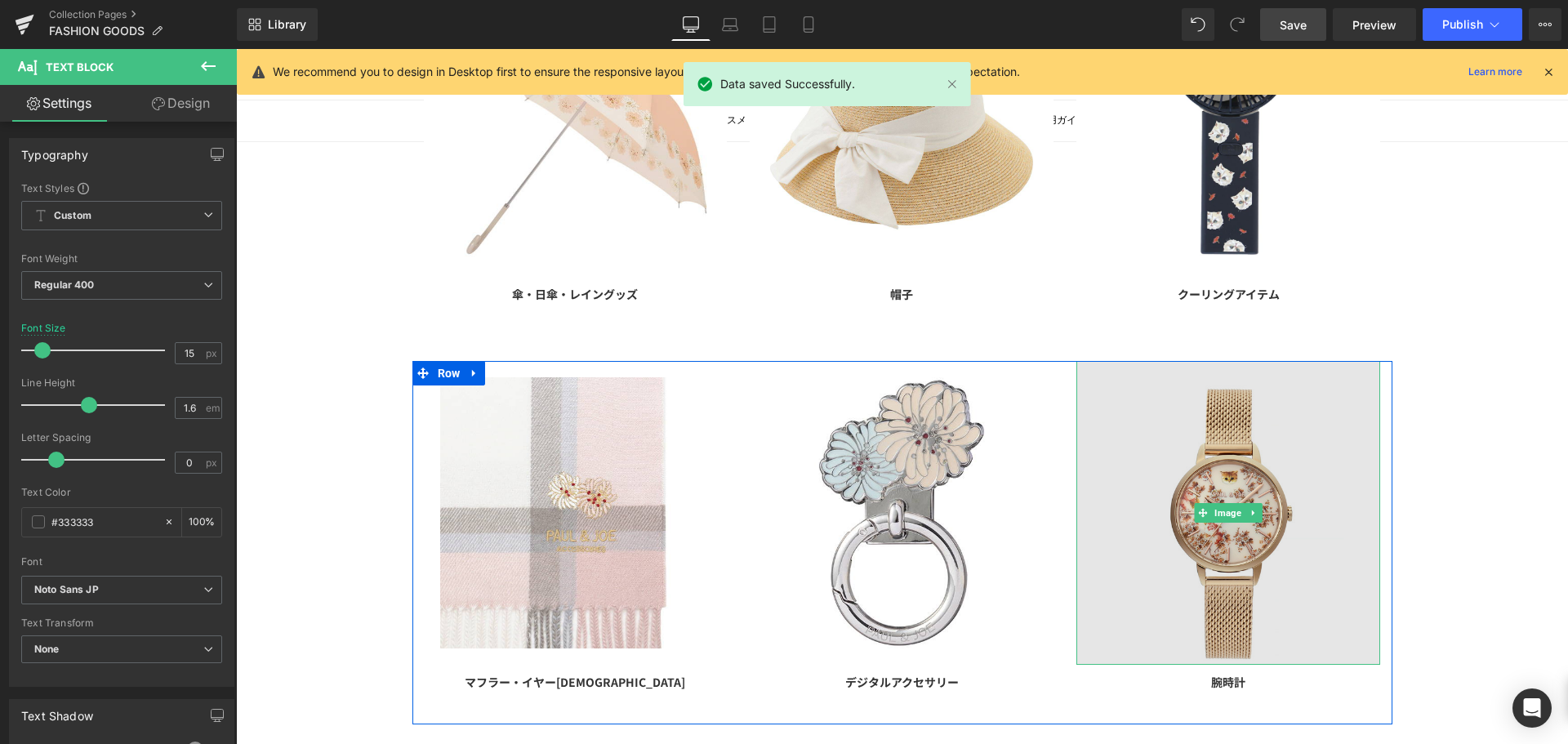
scroll to position [214, 0]
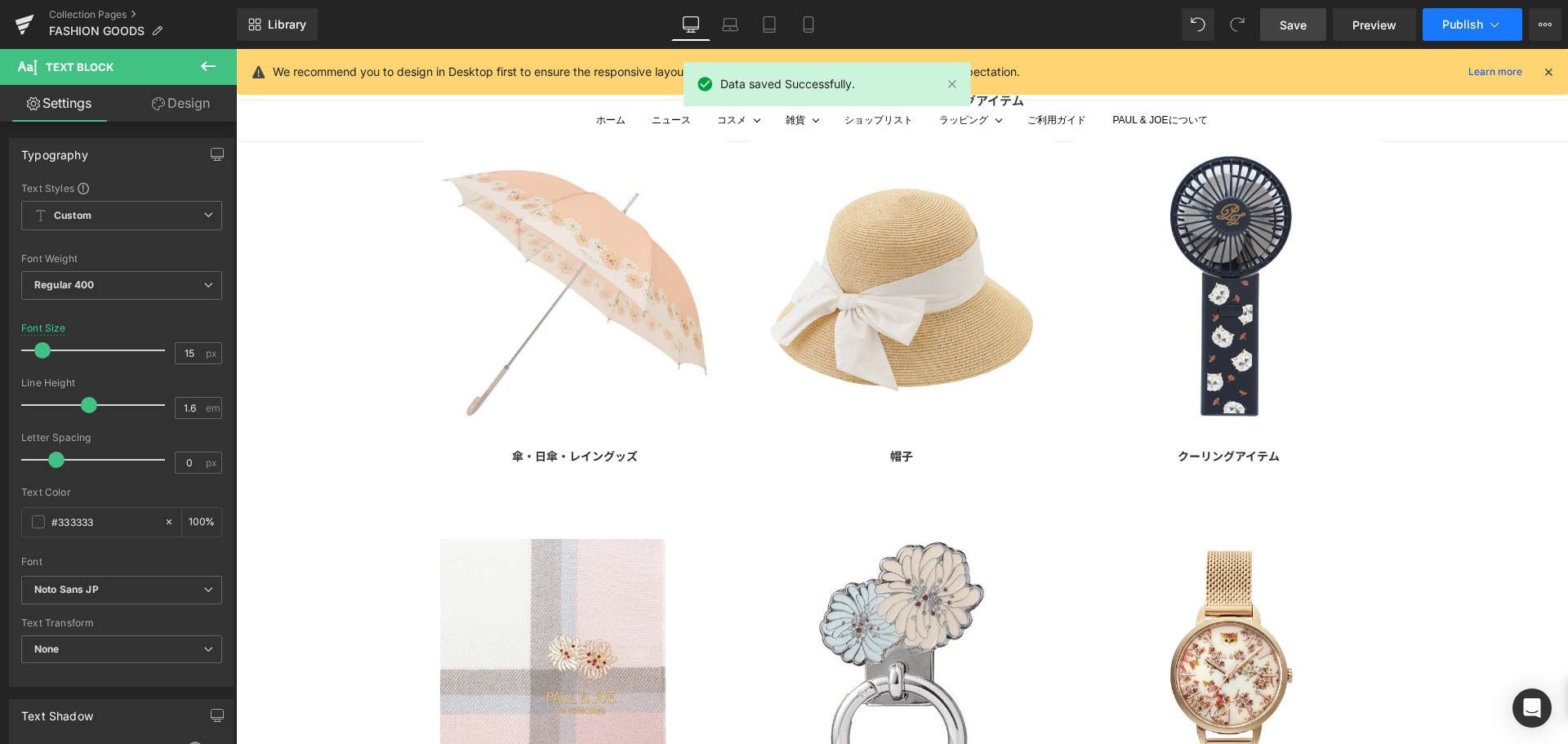
click at [1462, 25] on span "Publish" at bounding box center [1462, 25] width 41 height 13
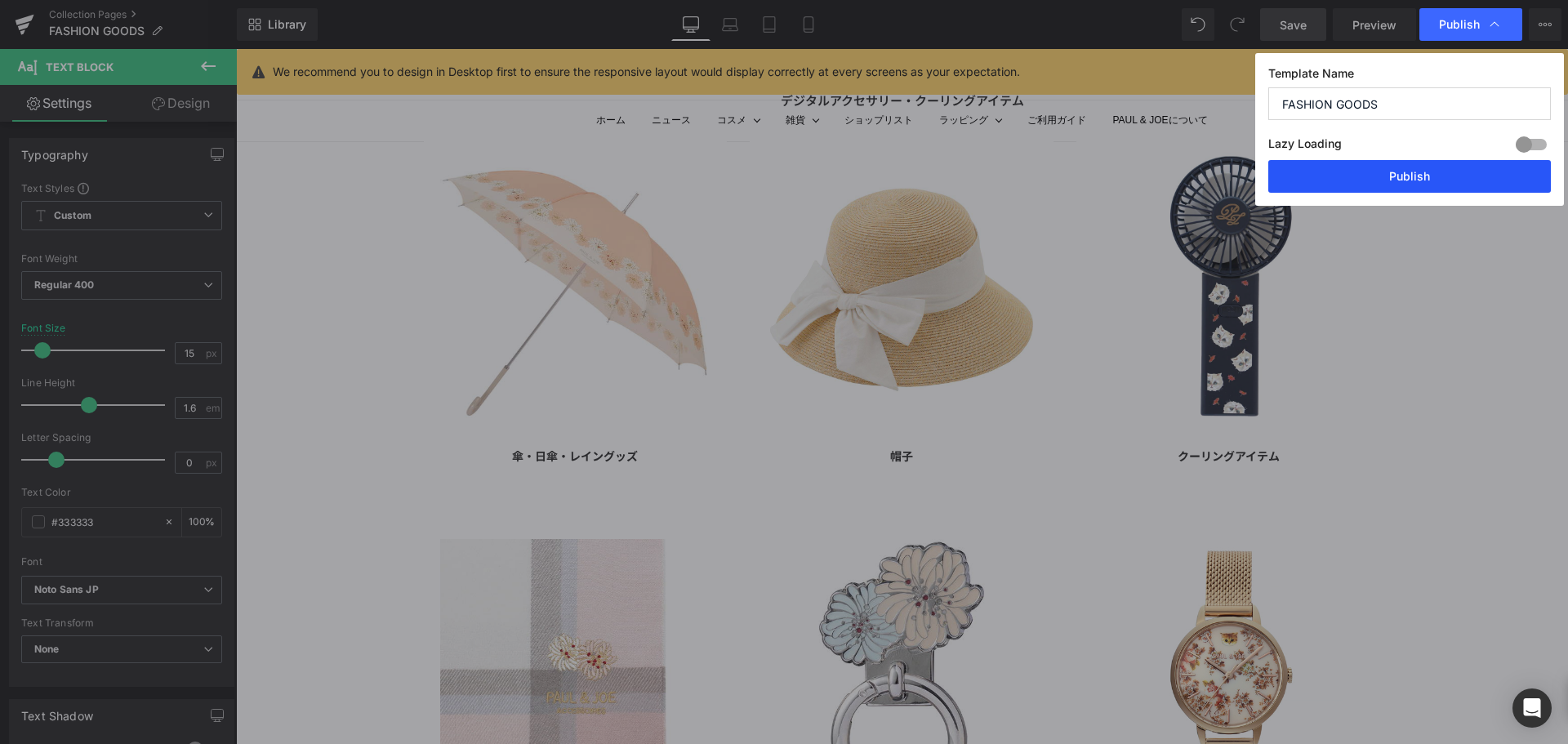
click at [1383, 179] on button "Publish" at bounding box center [1409, 176] width 283 height 32
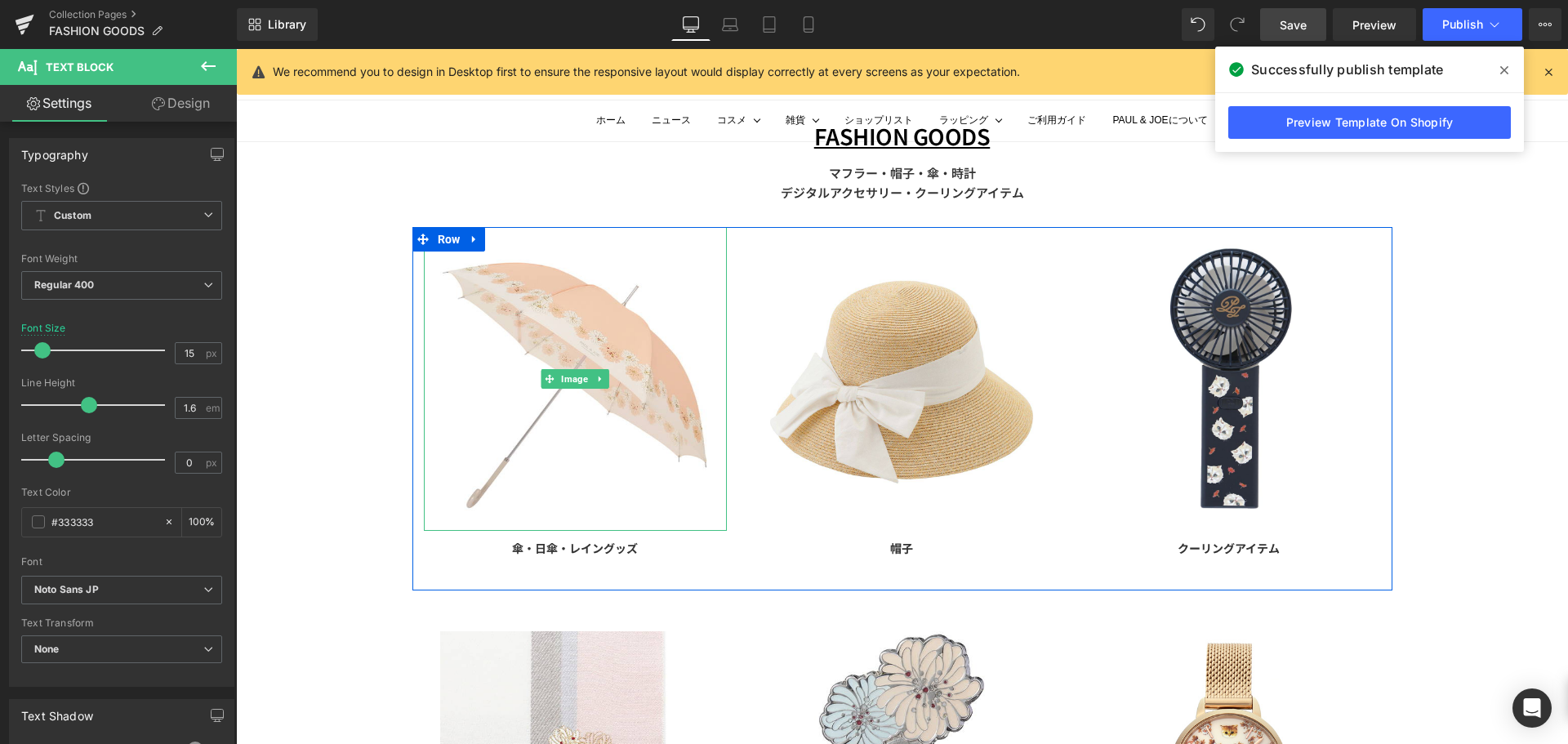
scroll to position [0, 0]
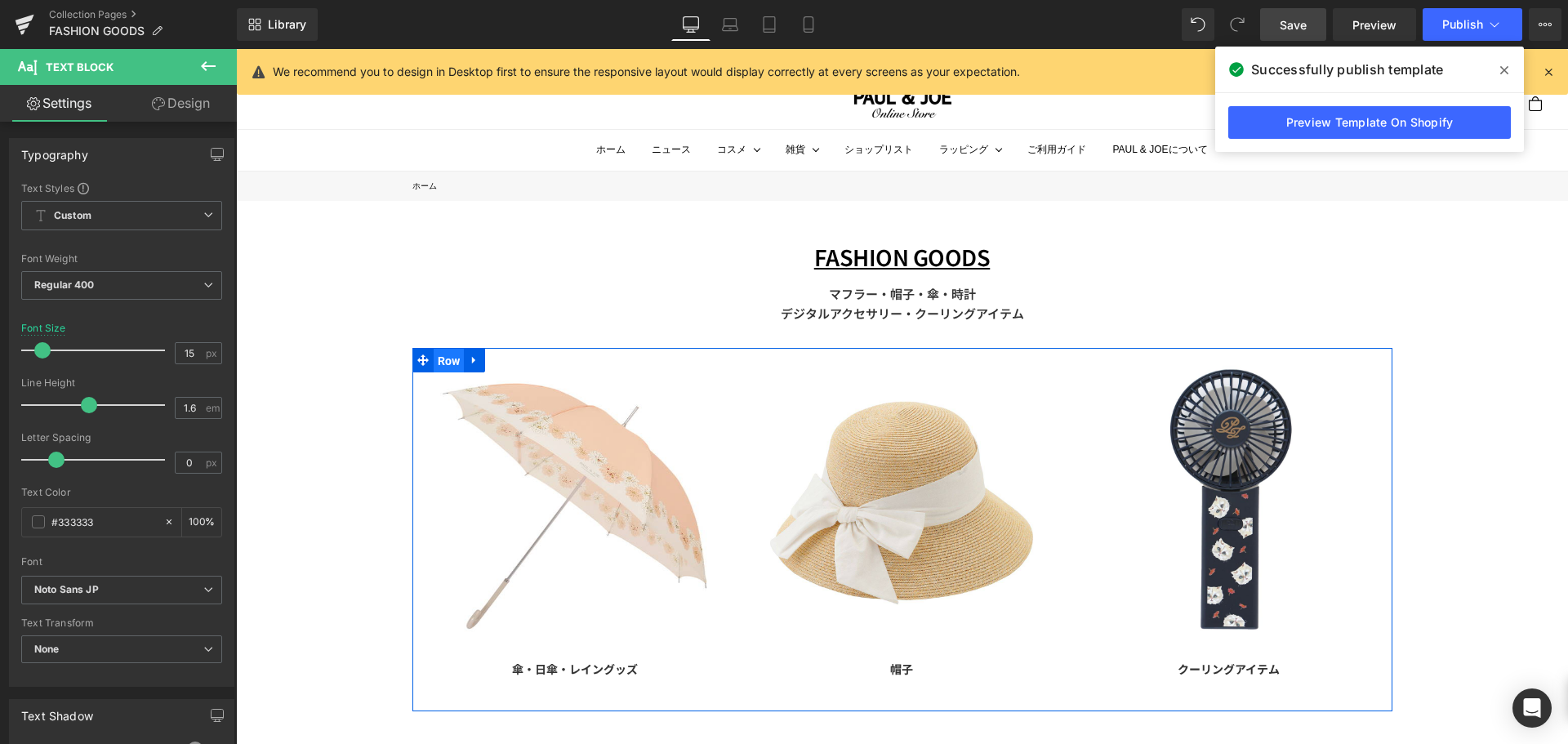
click at [434, 369] on span "Row" at bounding box center [449, 361] width 31 height 25
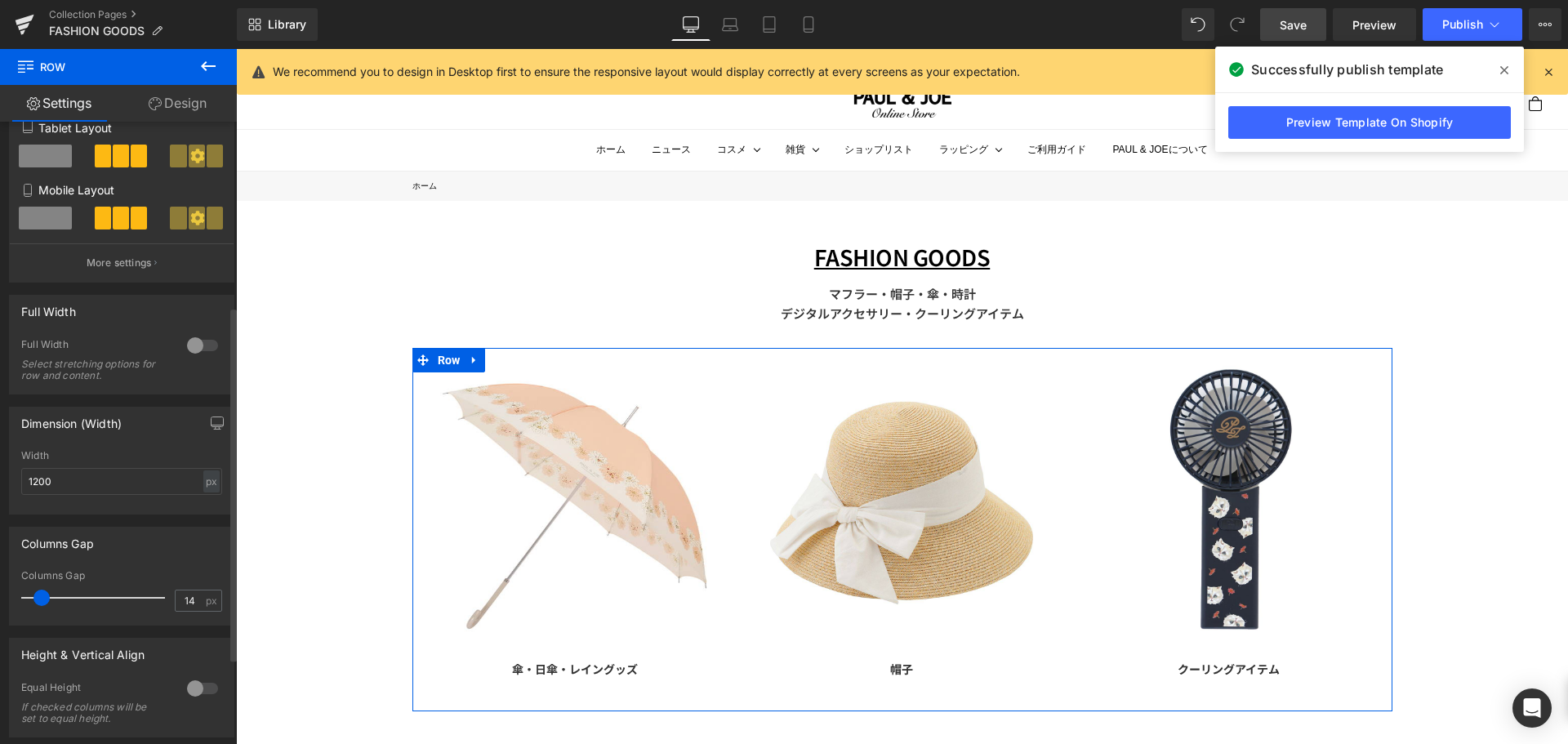
scroll to position [327, 0]
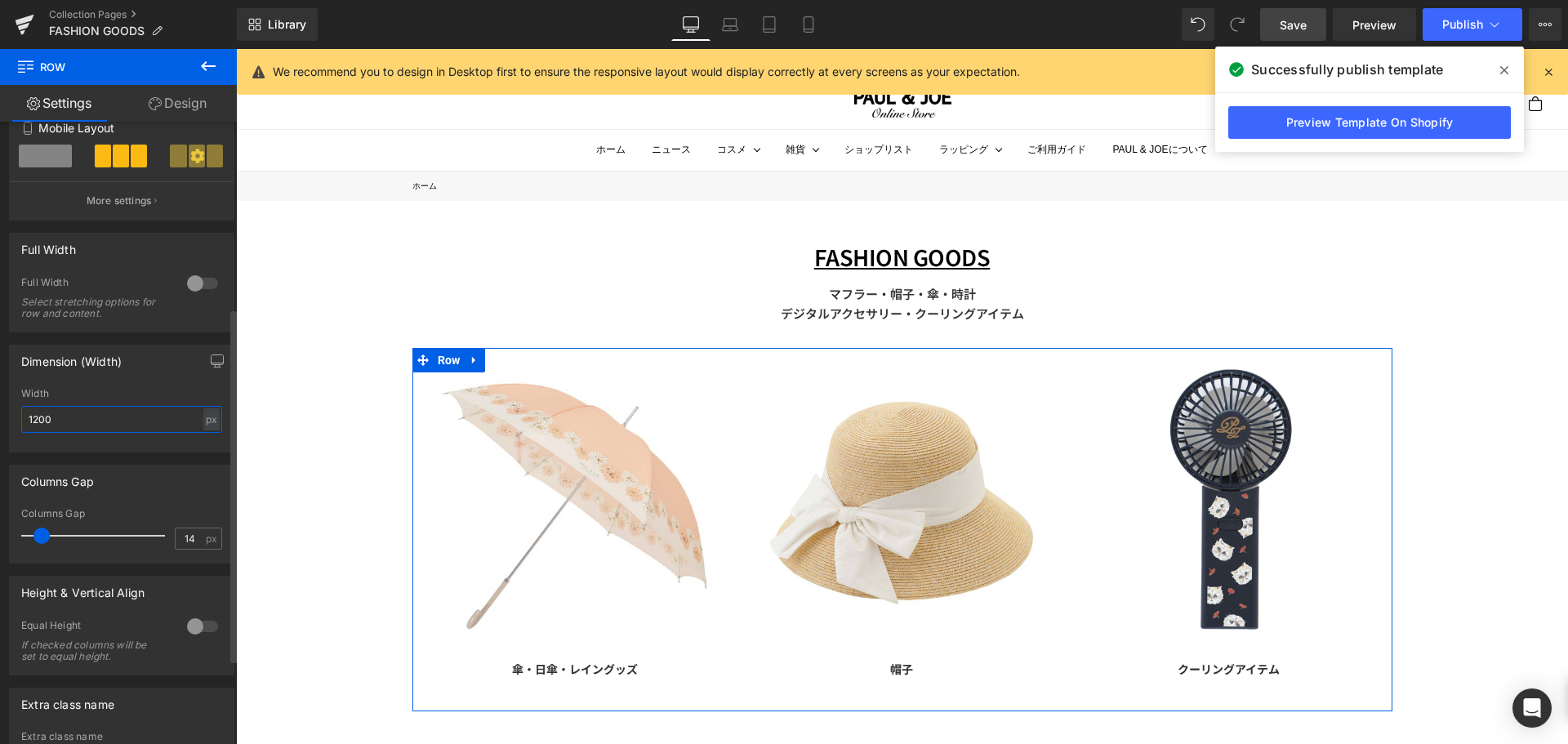
click at [75, 421] on input "1200" at bounding box center [122, 419] width 201 height 27
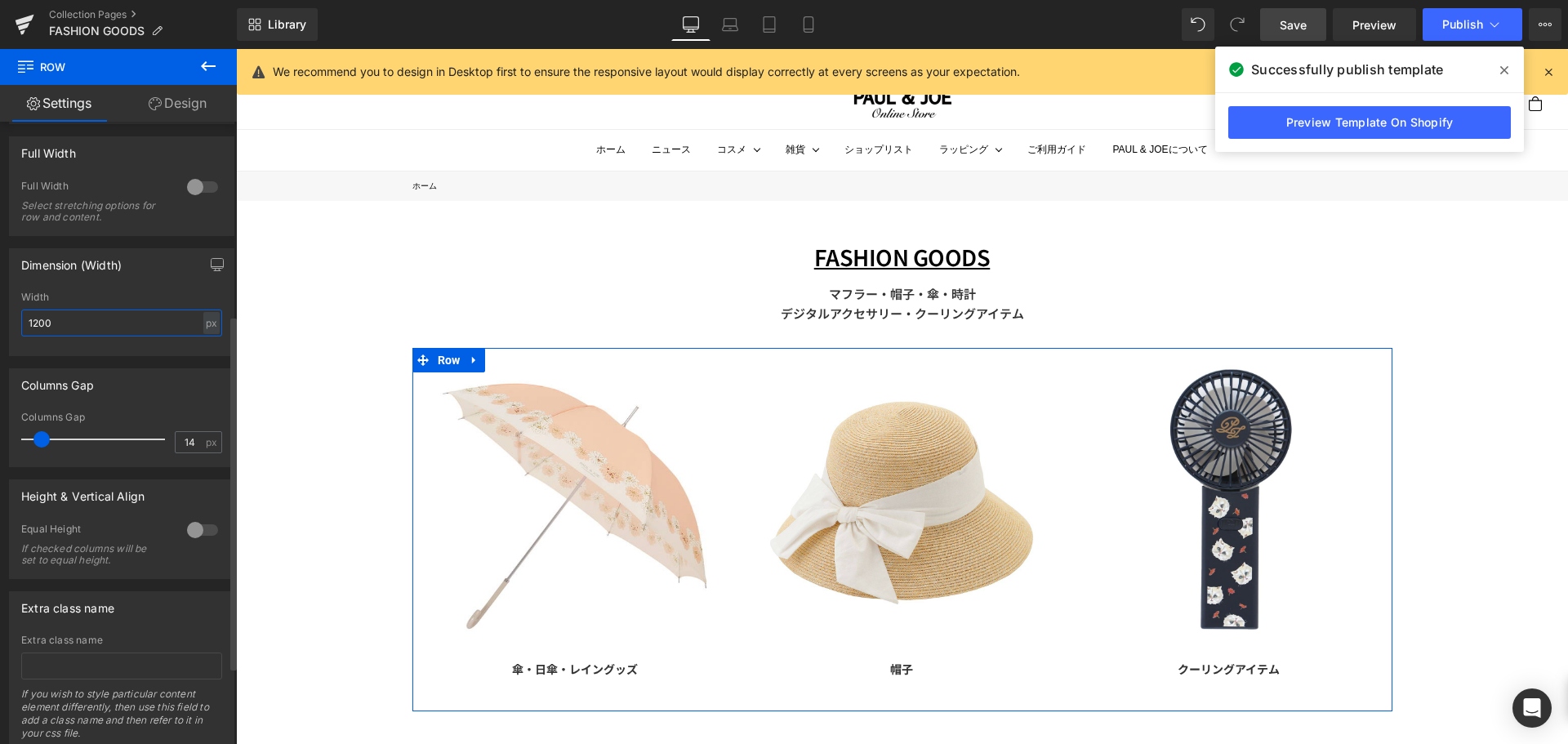
scroll to position [313, 0]
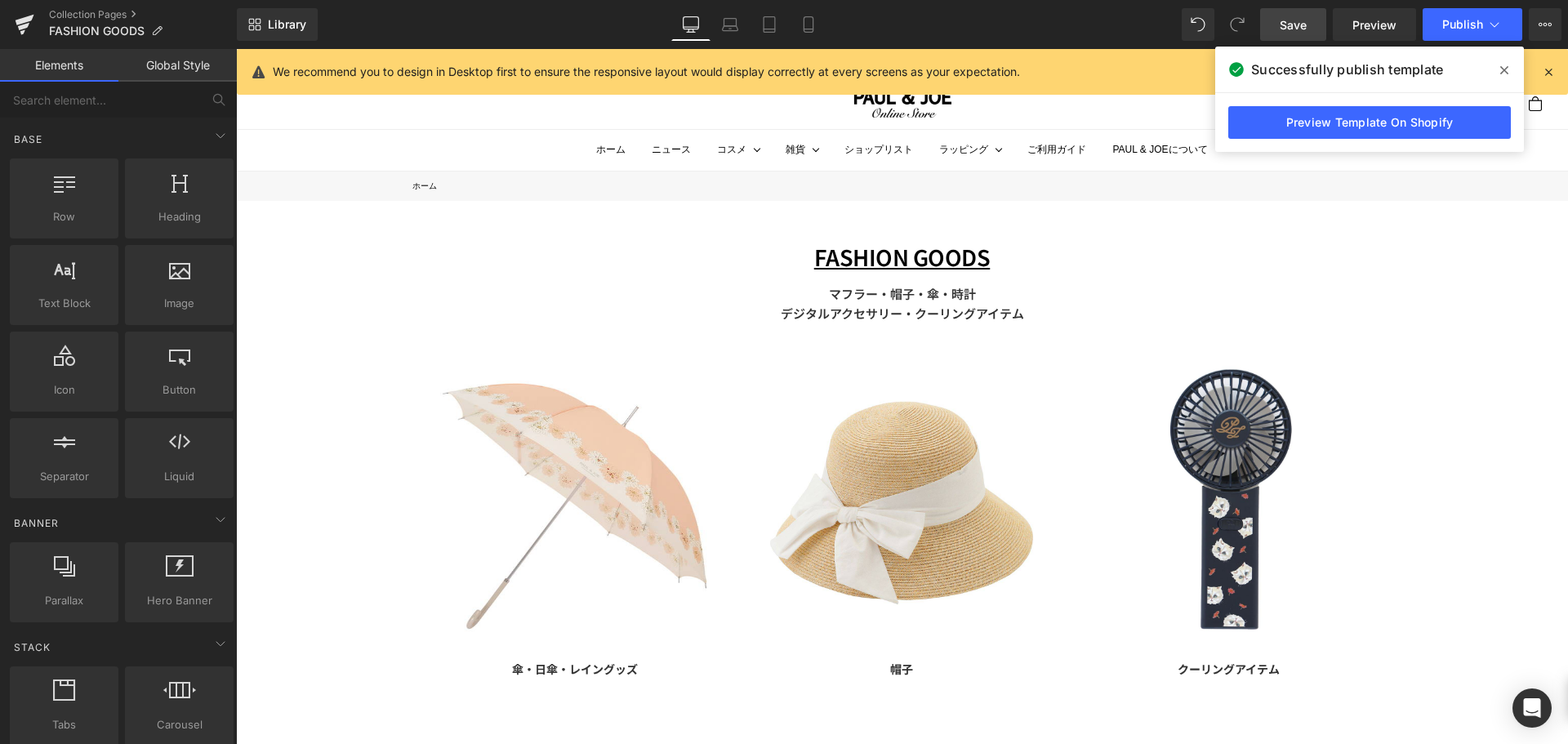
click at [485, 232] on div "FASHION GOODS Text Block マフラー・帽子・傘・時計 デジタルアクセサリー・クーリングアイテム Text Block Row Image…" at bounding box center [901, 758] width 1332 height 1114
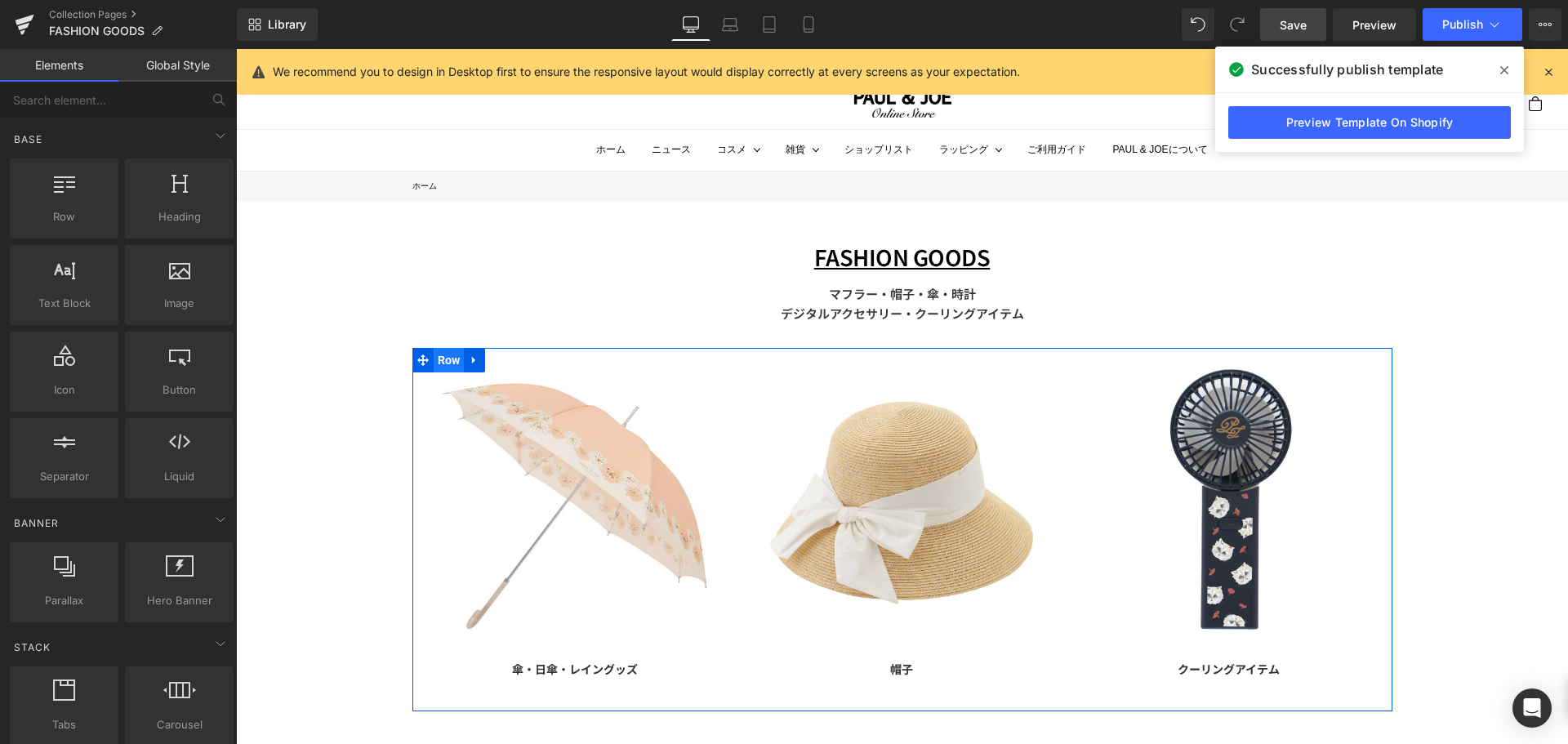
click at [444, 357] on span "Row" at bounding box center [449, 360] width 31 height 25
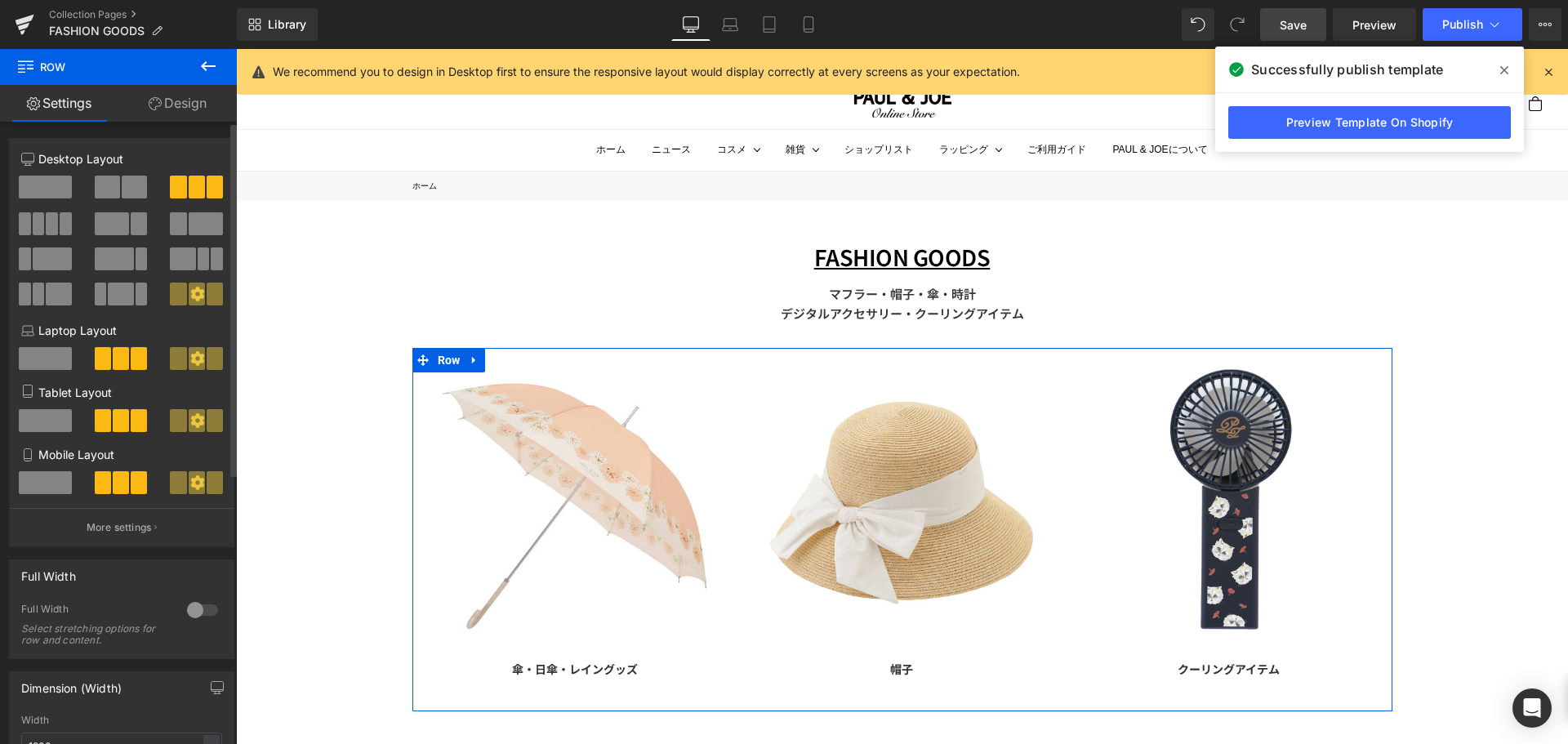
scroll to position [327, 0]
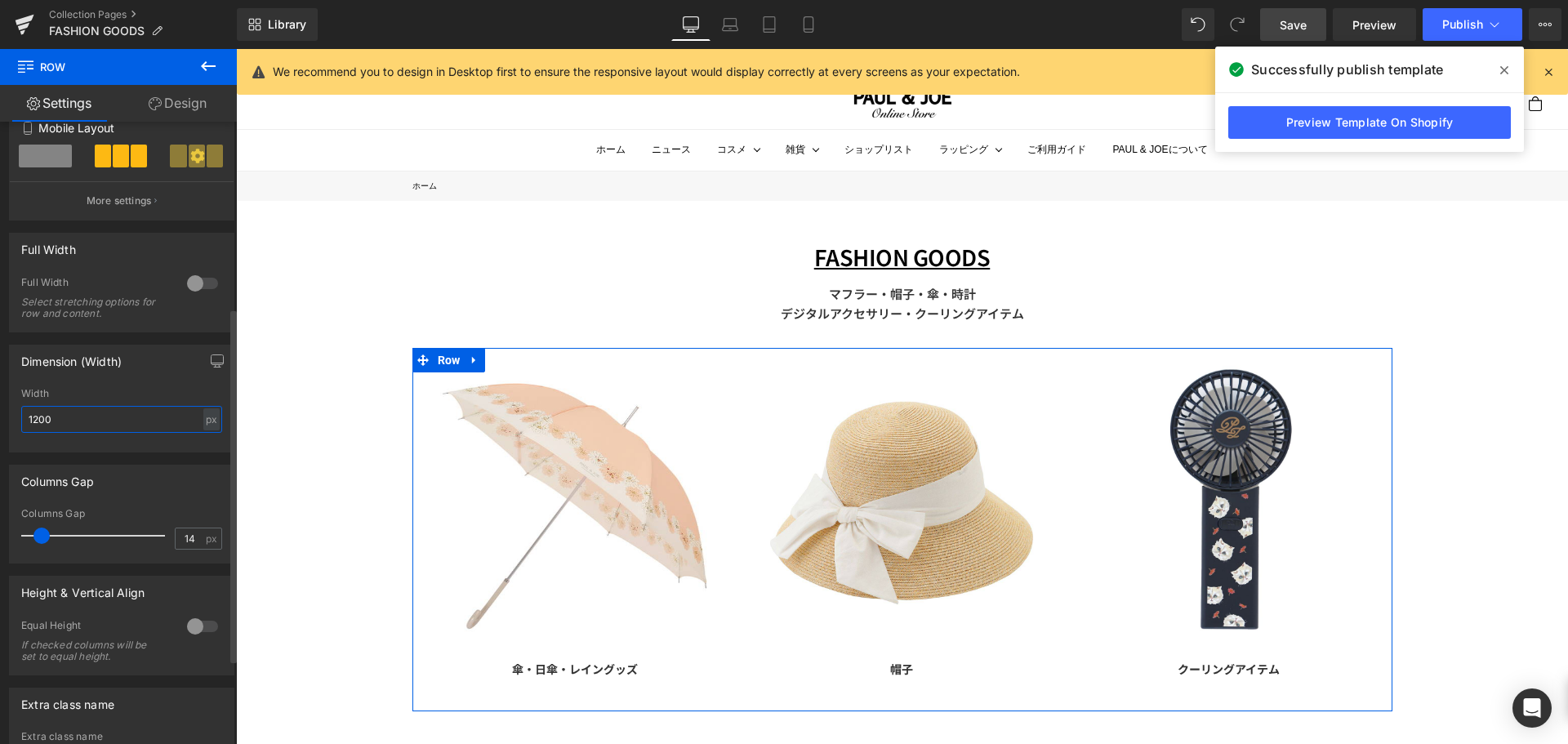
click at [74, 421] on input "1200" at bounding box center [122, 419] width 201 height 27
type input "1"
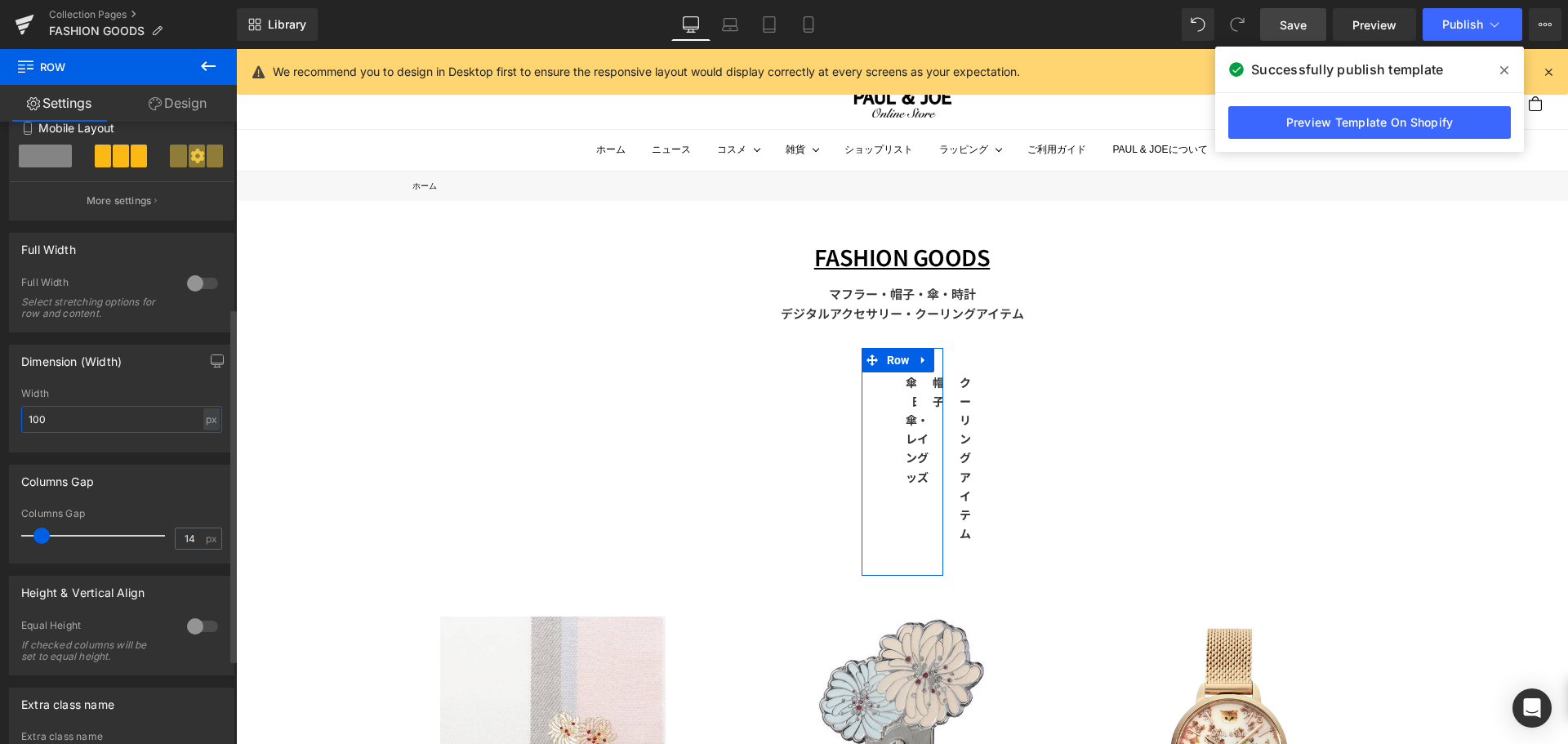
type input "1000"
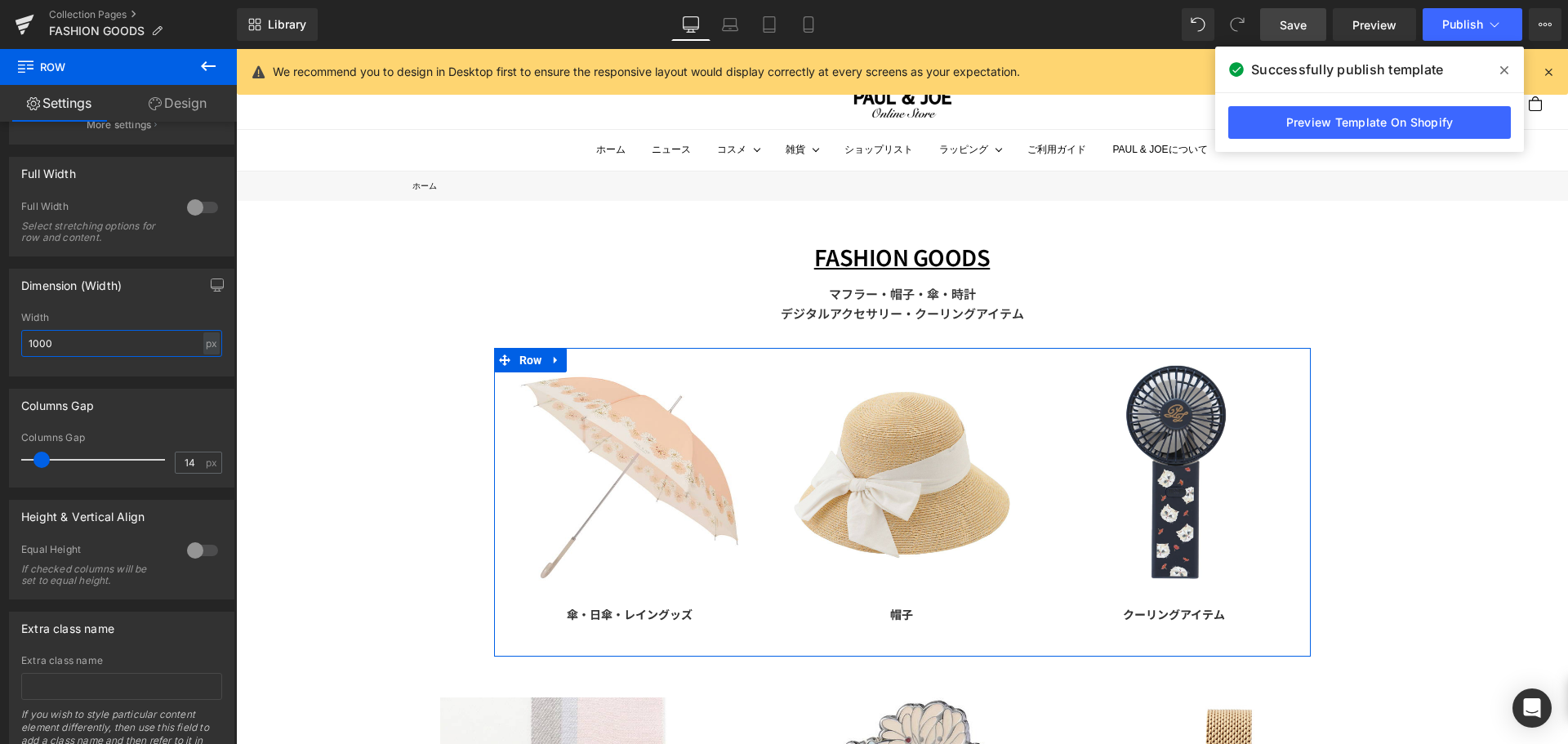
scroll to position [476, 0]
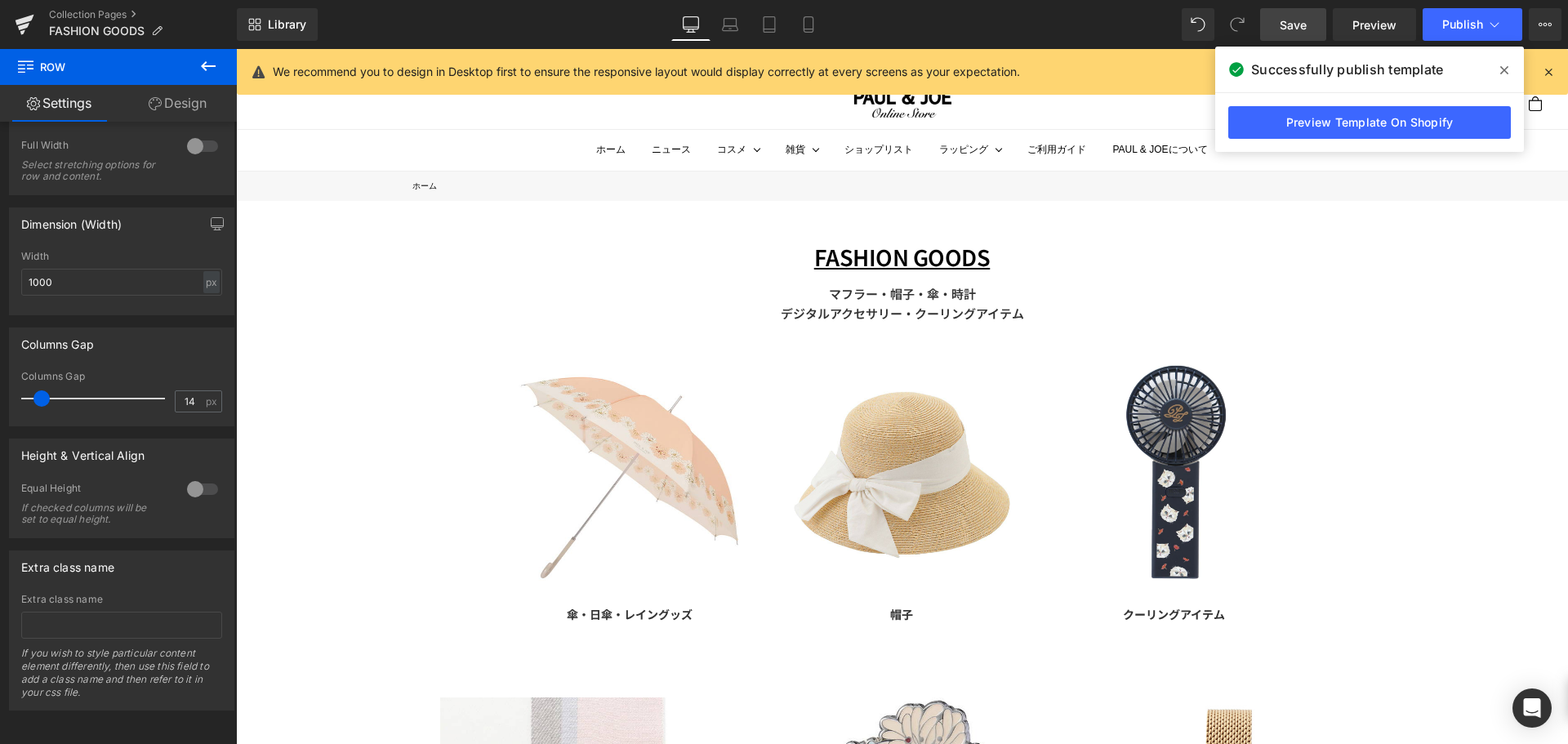
click at [354, 420] on div "FASHION GOODS Text Block マフラー・帽子・傘・時計 デジタルアクセサリー・クーリングアイテム Text Block Row Image…" at bounding box center [901, 730] width 1332 height 1060
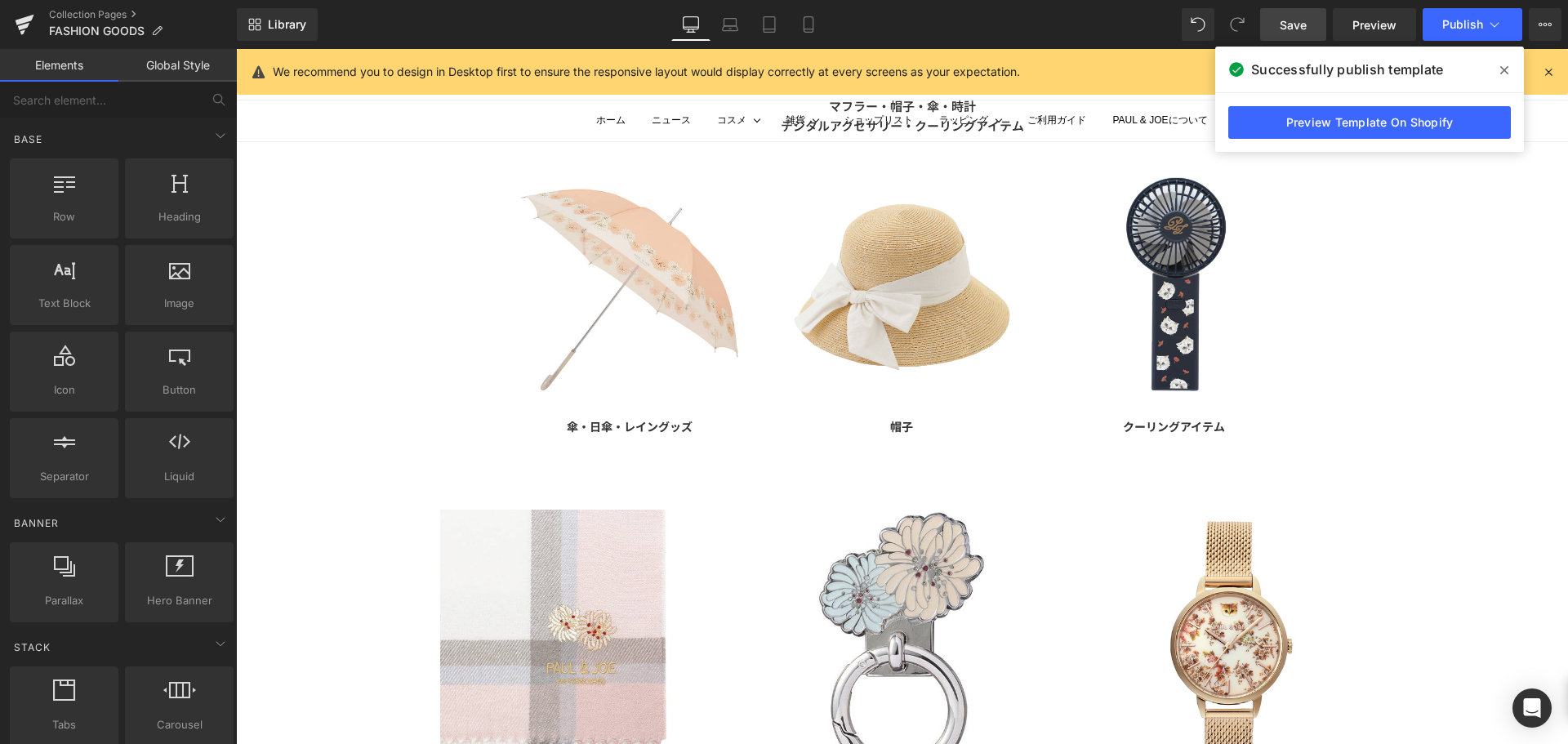
scroll to position [327, 0]
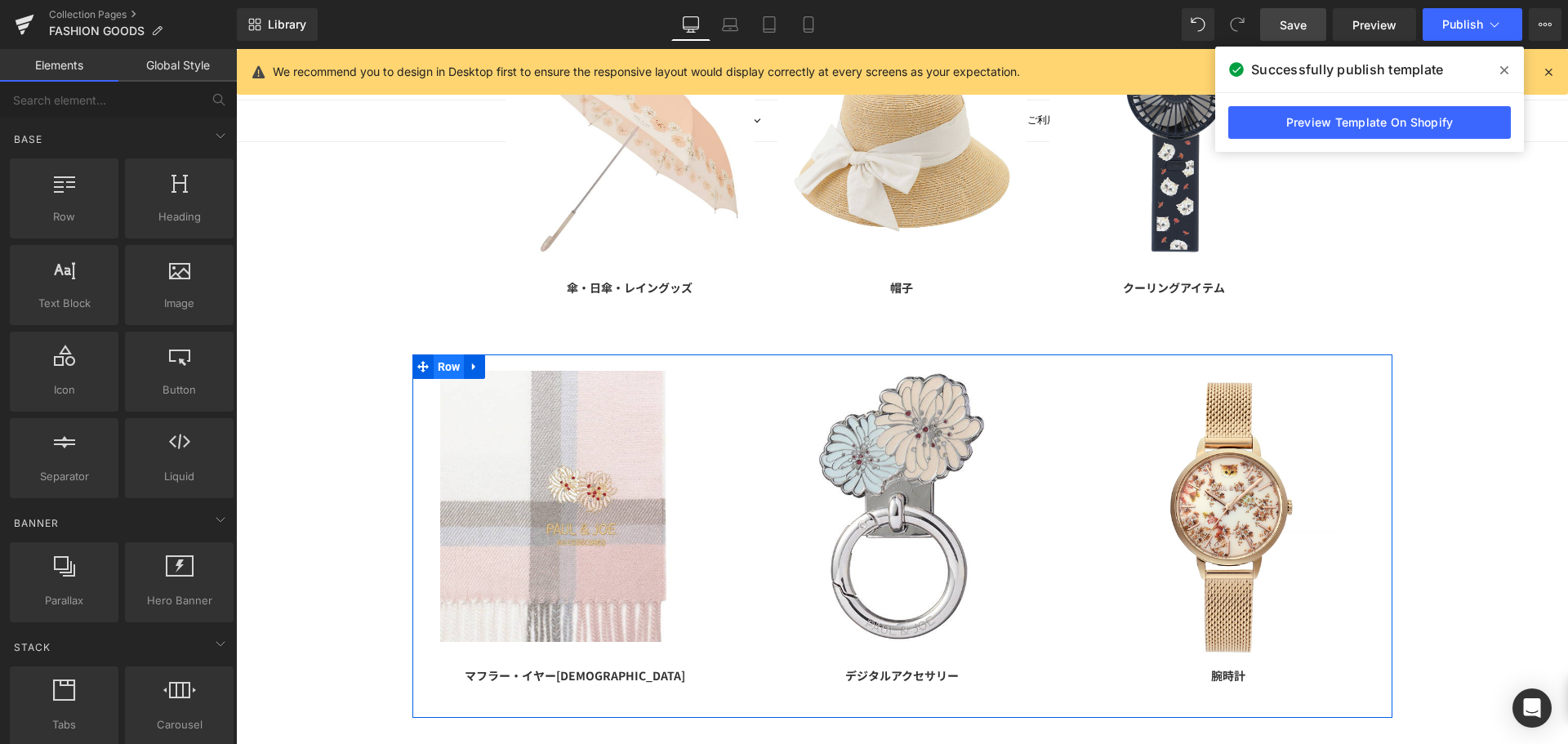
click at [436, 368] on span "Row" at bounding box center [449, 366] width 31 height 25
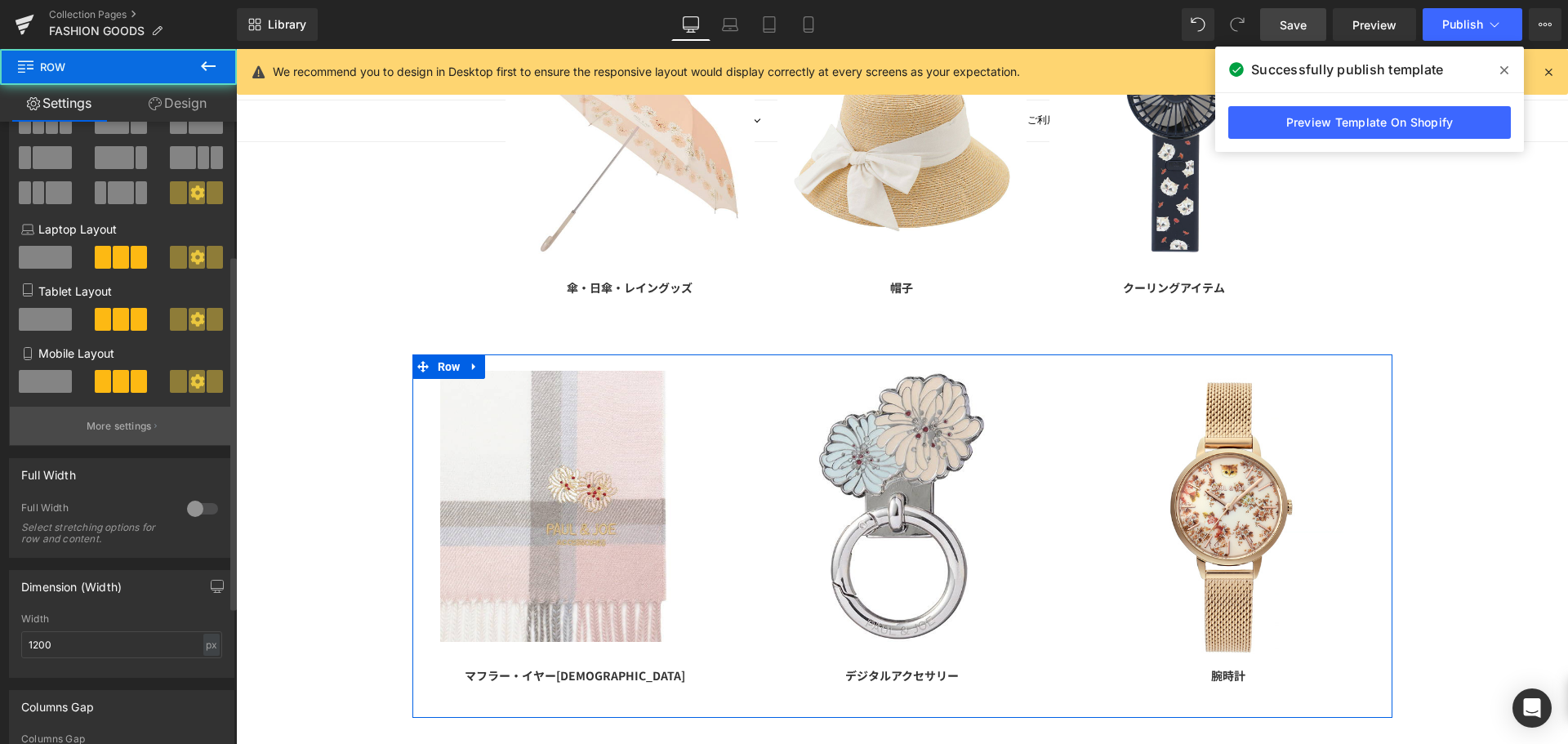
scroll to position [245, 0]
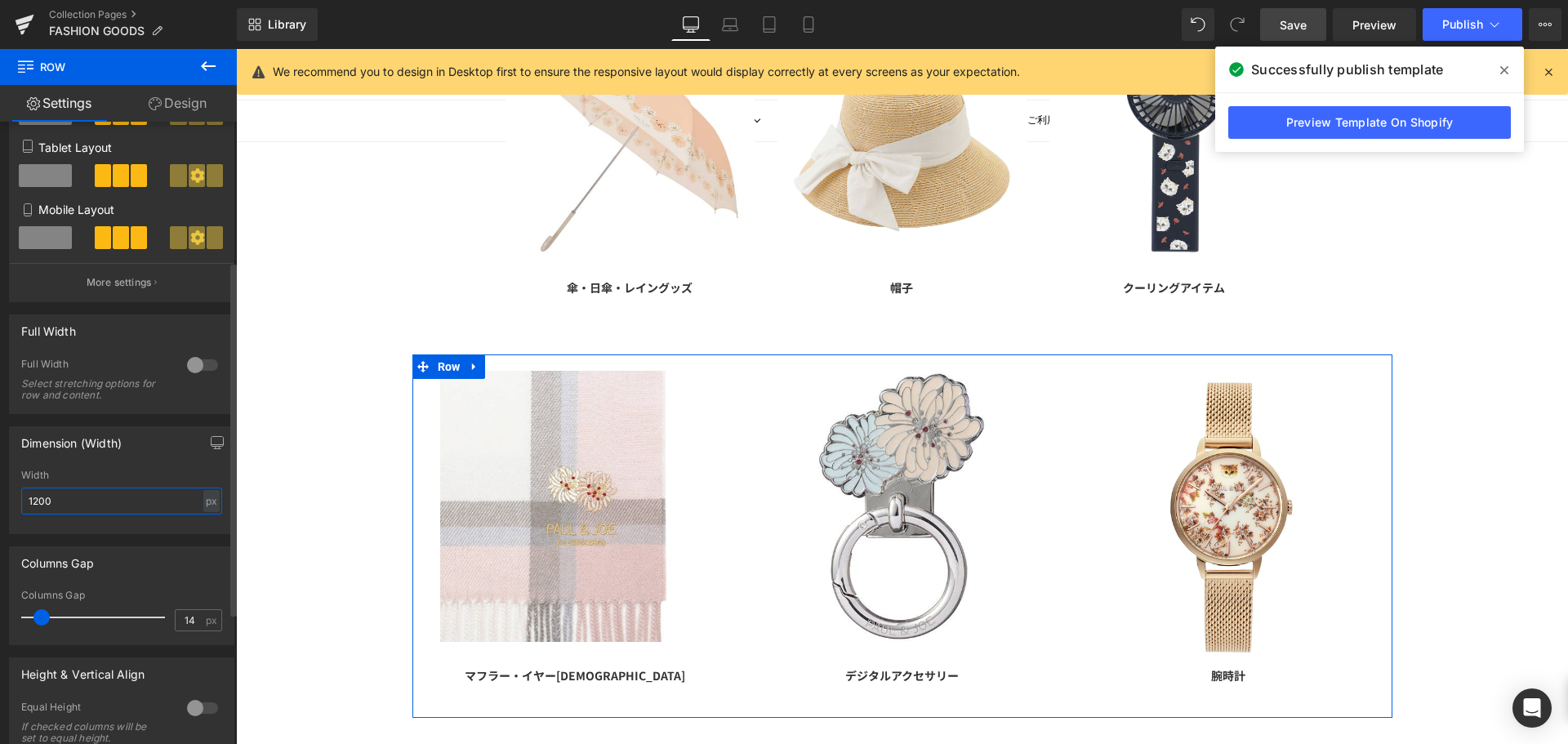
drag, startPoint x: 79, startPoint y: 514, endPoint x: 69, endPoint y: 506, distance: 12.8
click at [71, 509] on input "1200" at bounding box center [122, 501] width 201 height 27
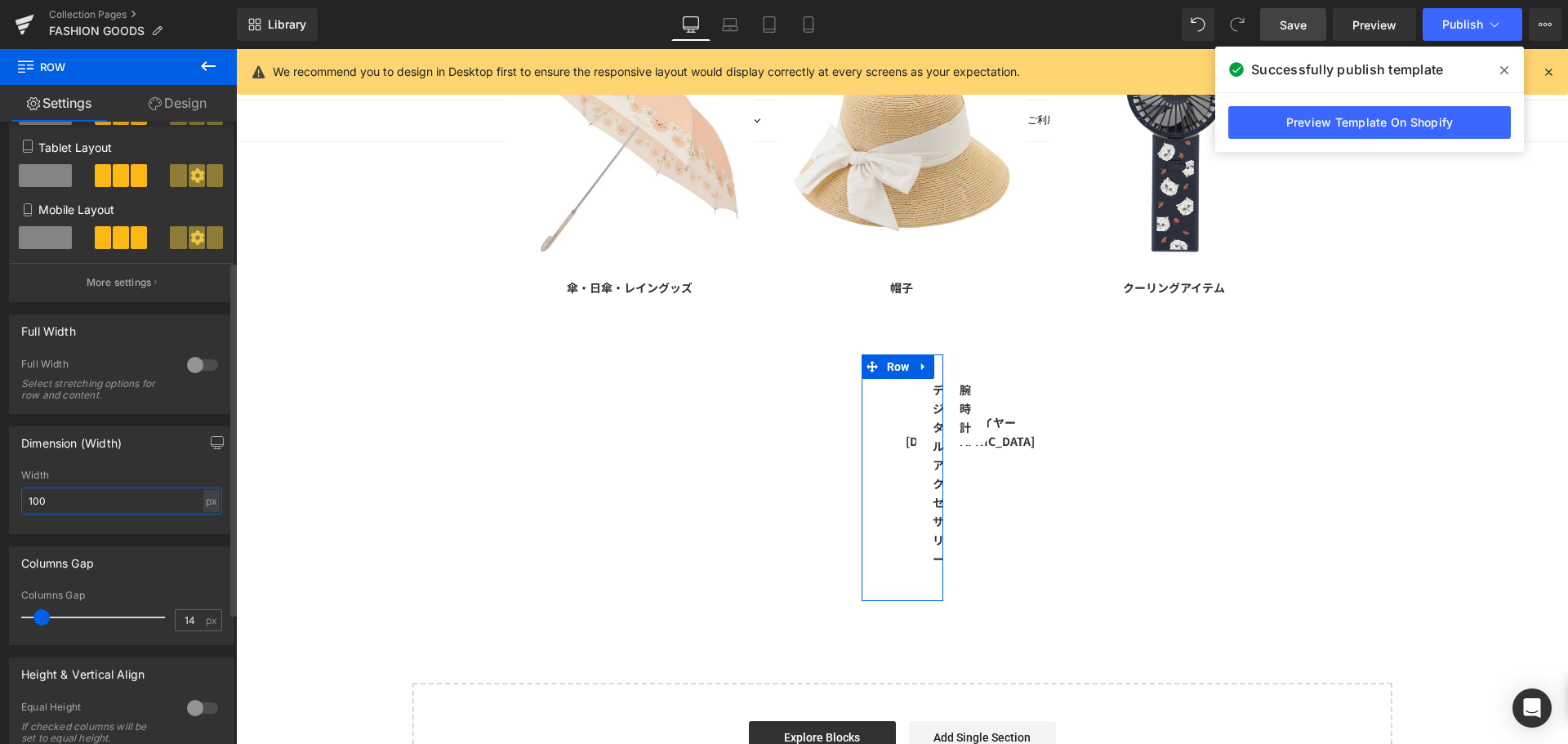
type input "1000"
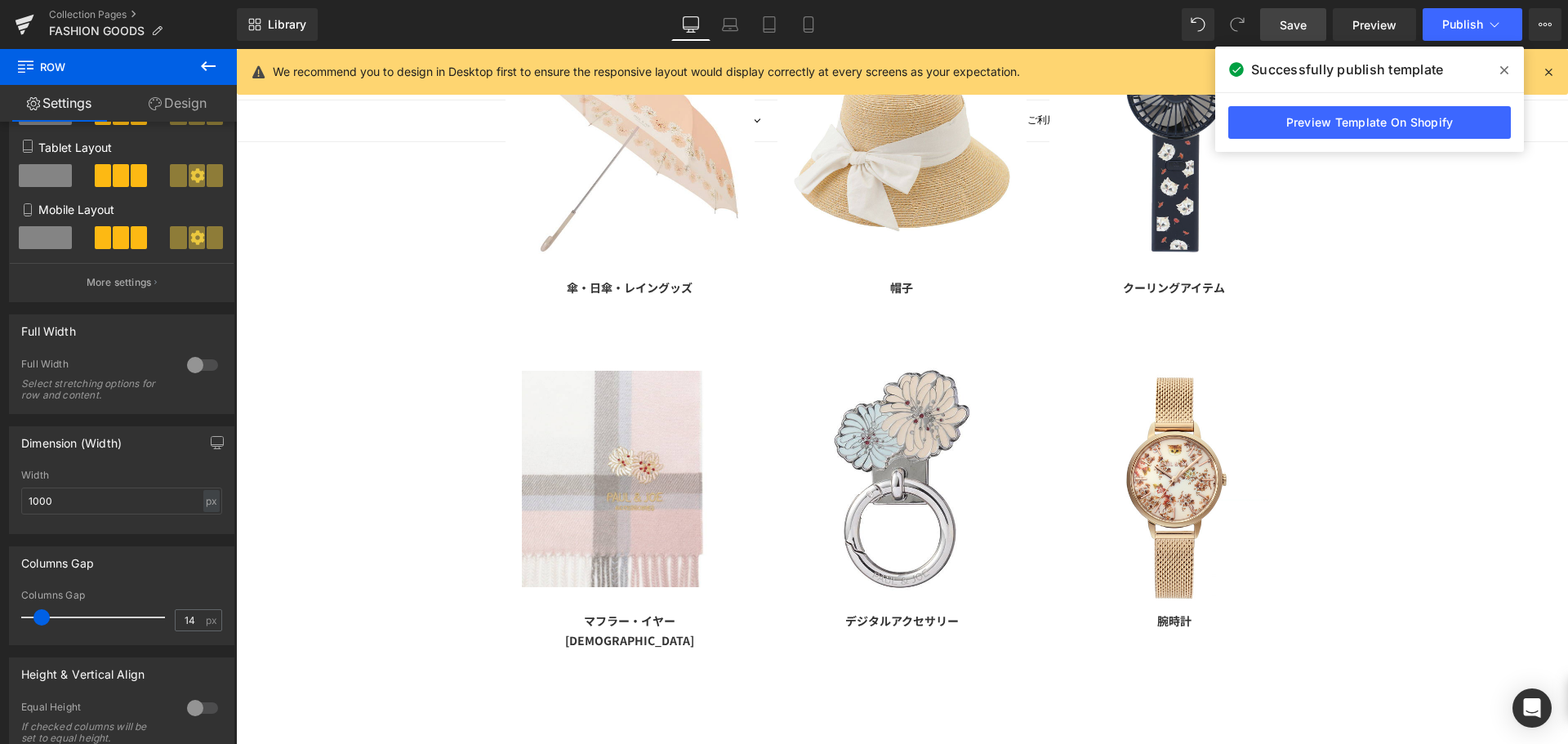
click at [329, 502] on div "FASHION GOODS Text Block マフラー・帽子・傘・時計 デジタルアクセサリー・クーリングアイテム Text Block Row Image…" at bounding box center [901, 386] width 1332 height 1024
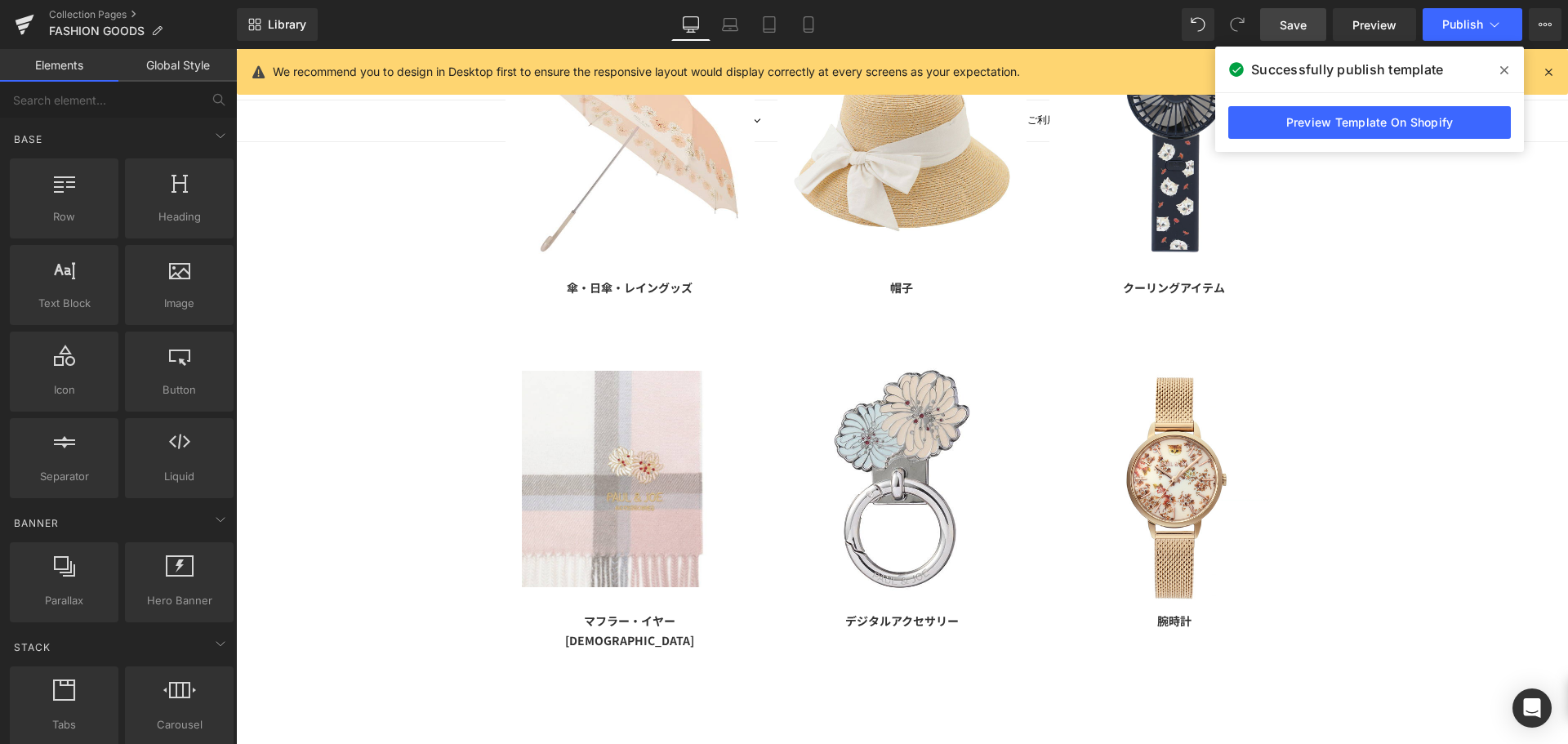
click at [1305, 29] on span "Save" at bounding box center [1293, 25] width 27 height 17
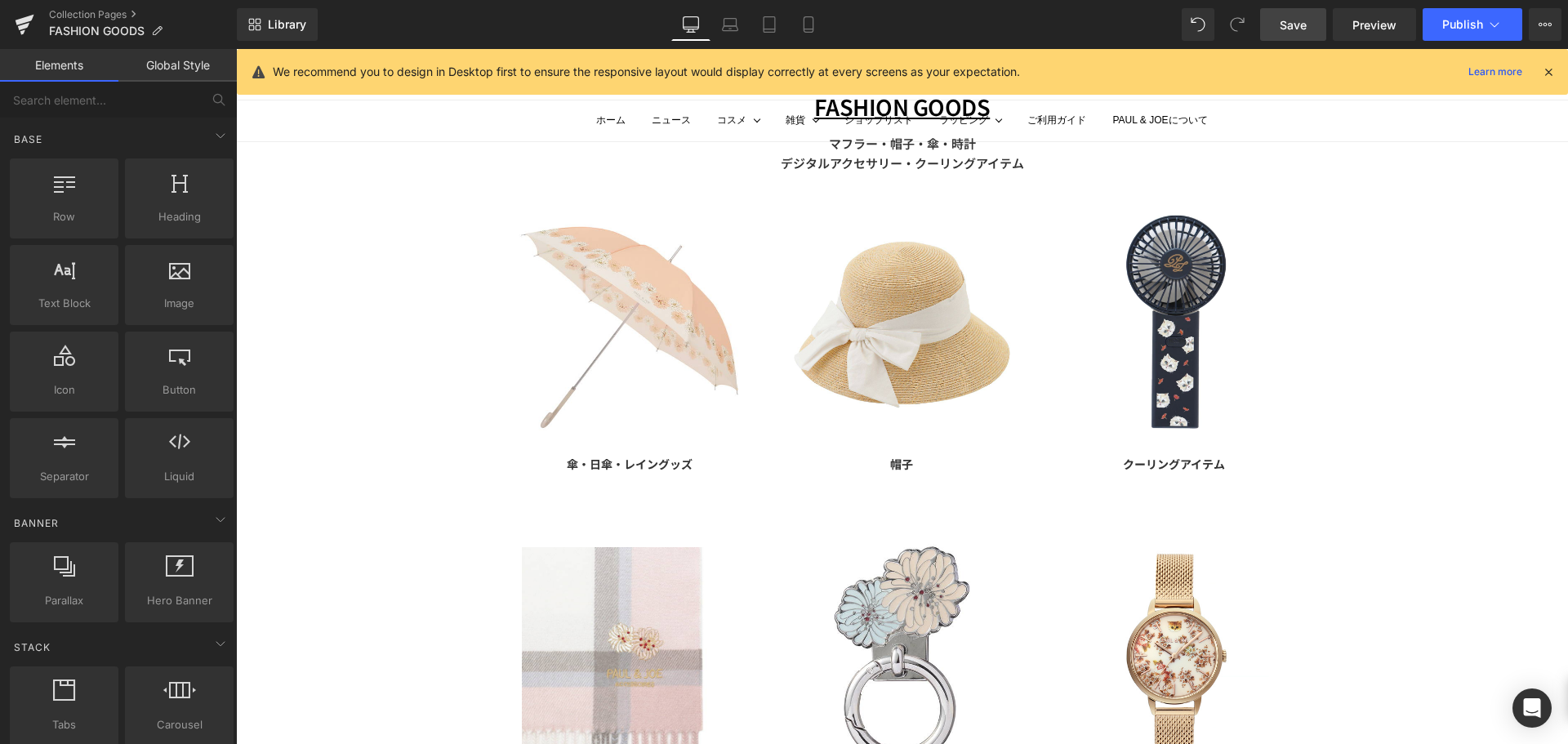
scroll to position [0, 0]
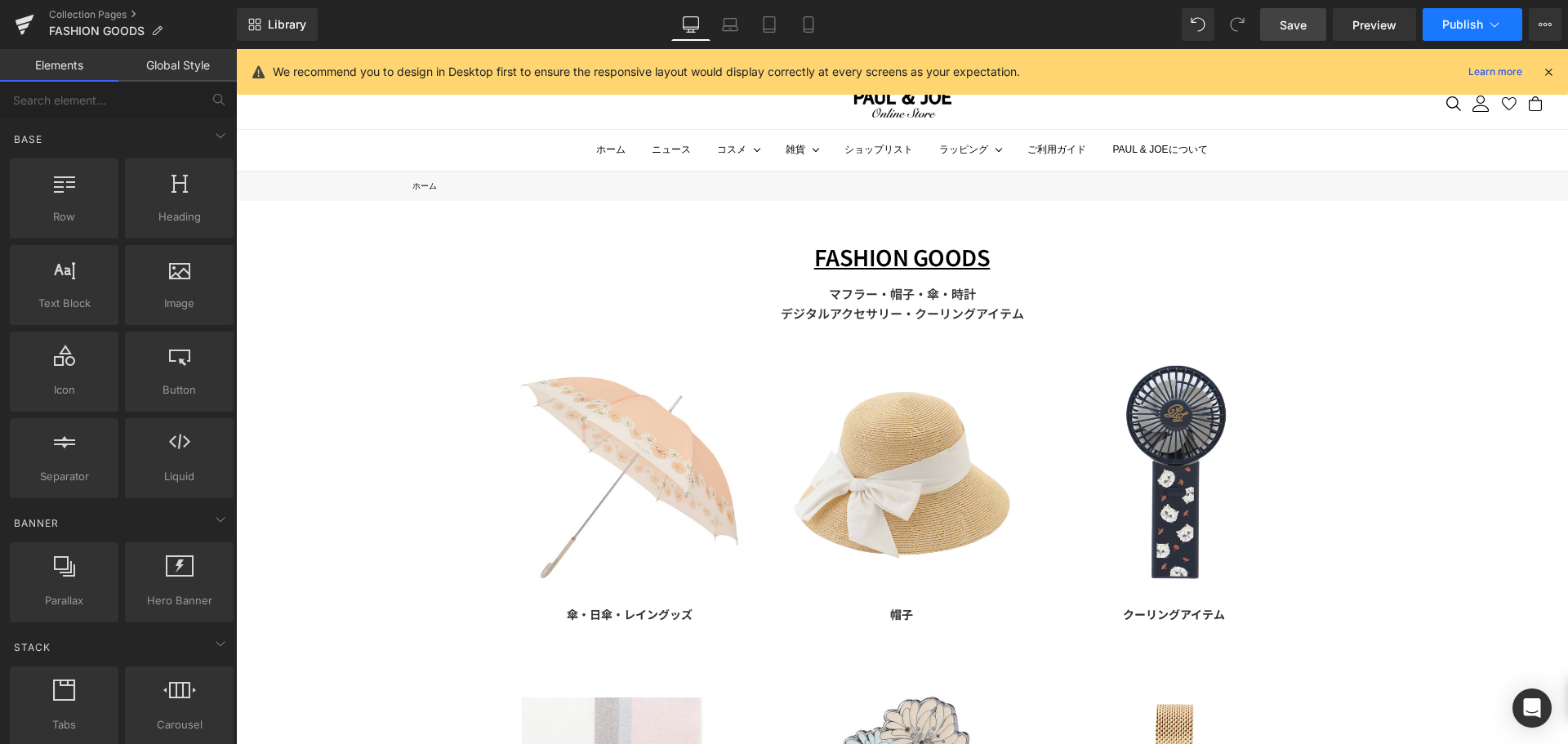
click at [1449, 34] on button "Publish" at bounding box center [1472, 24] width 99 height 32
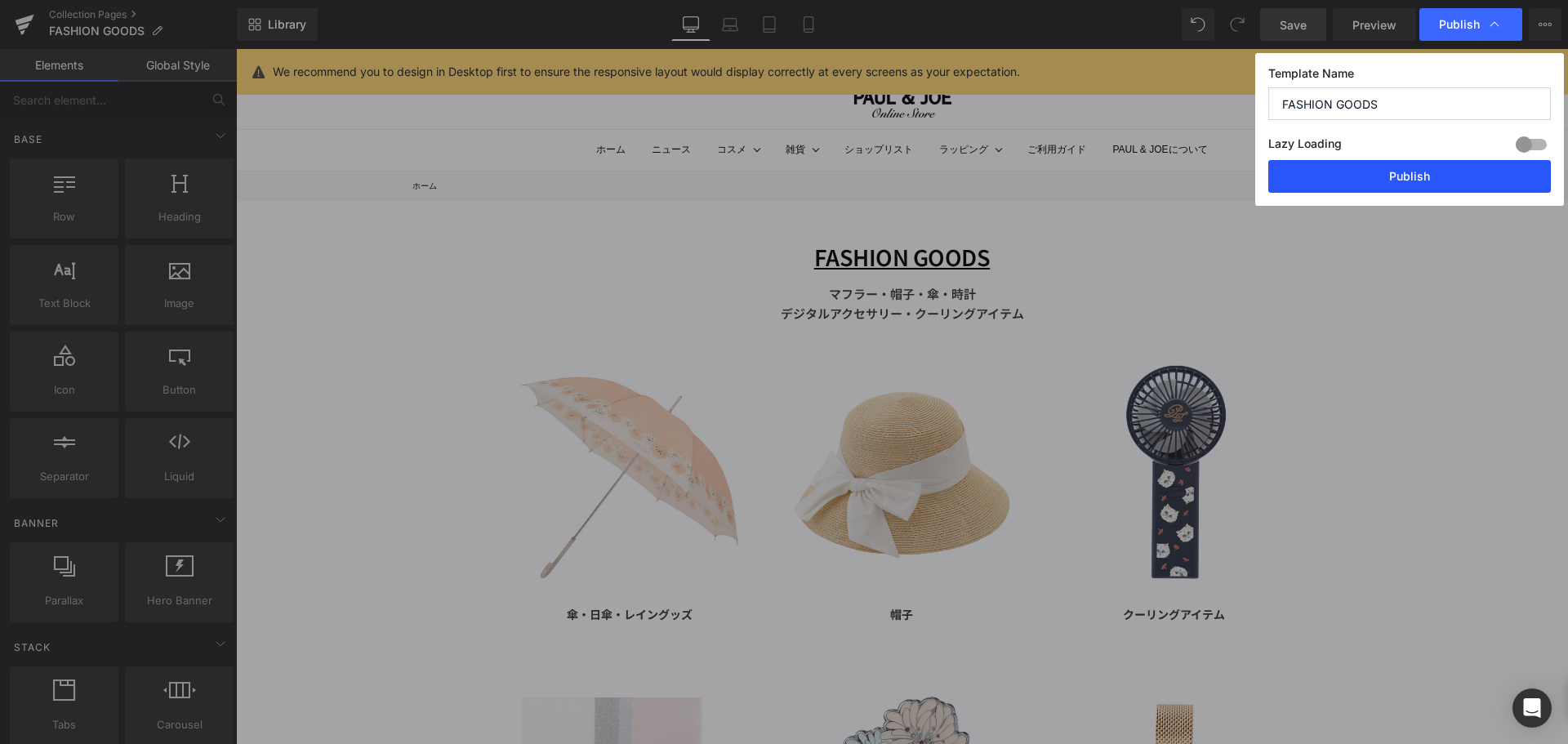
click at [1437, 190] on button "Publish" at bounding box center [1409, 176] width 283 height 32
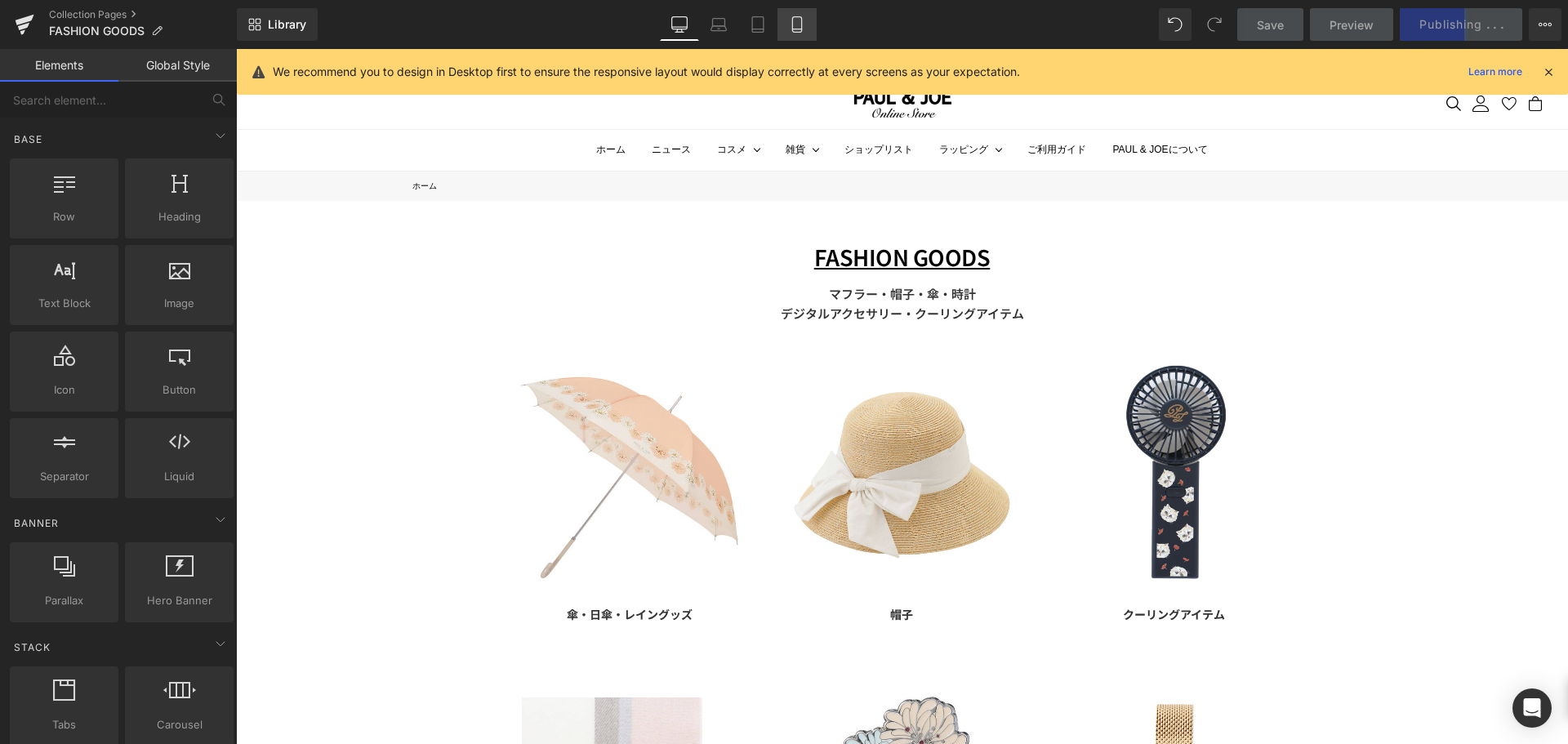
click at [785, 27] on link "Mobile" at bounding box center [796, 24] width 40 height 32
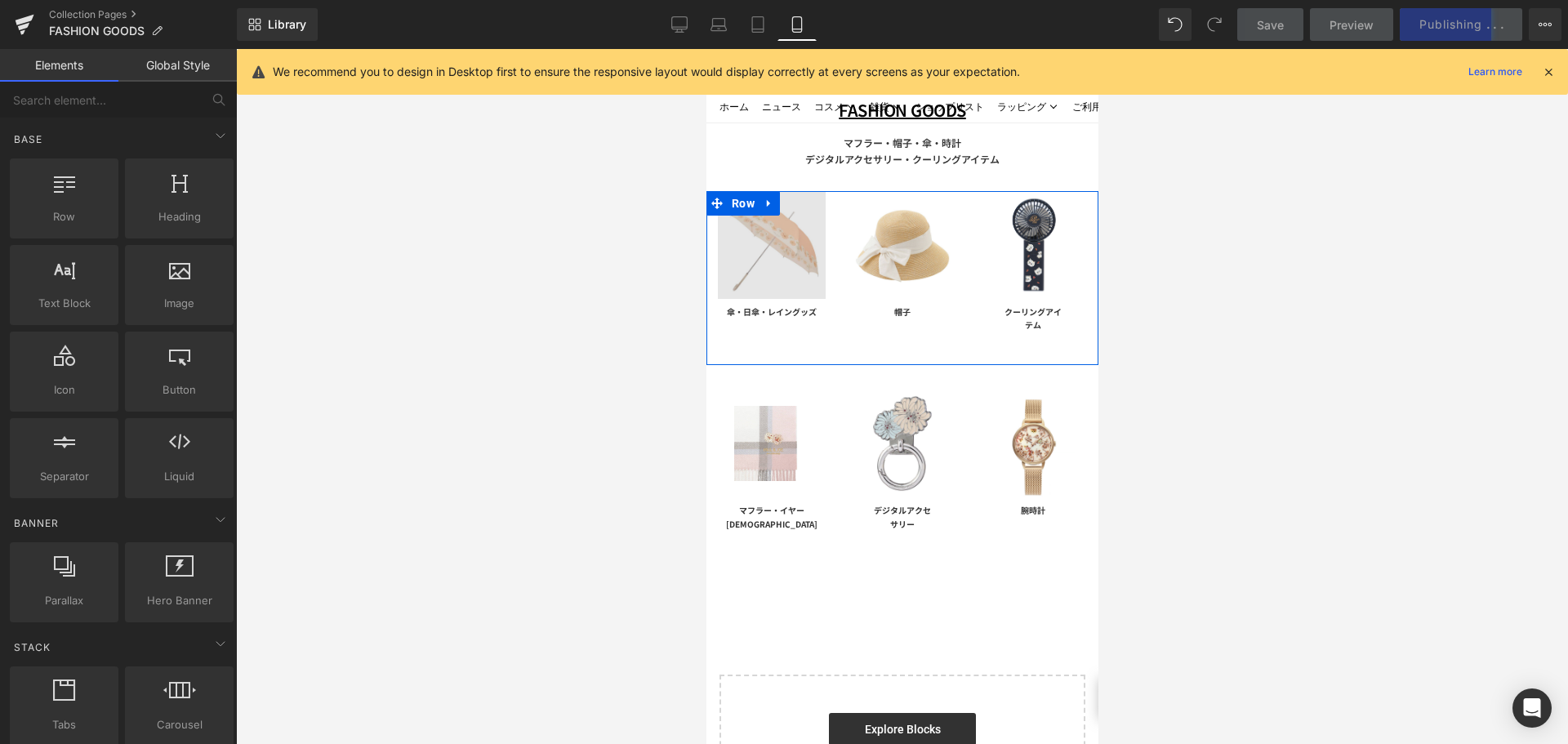
scroll to position [70, 0]
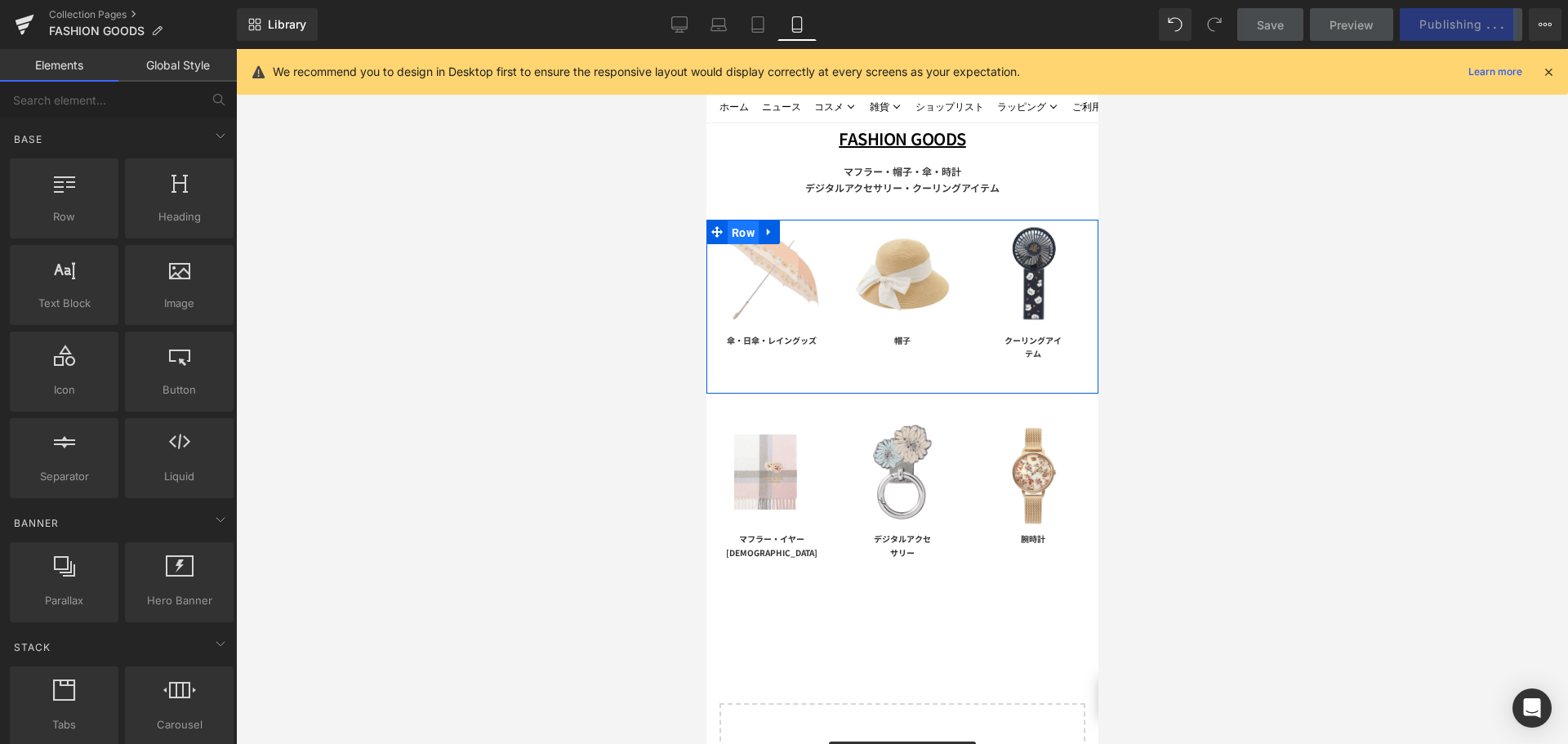
click at [739, 230] on span "Row" at bounding box center [742, 232] width 31 height 25
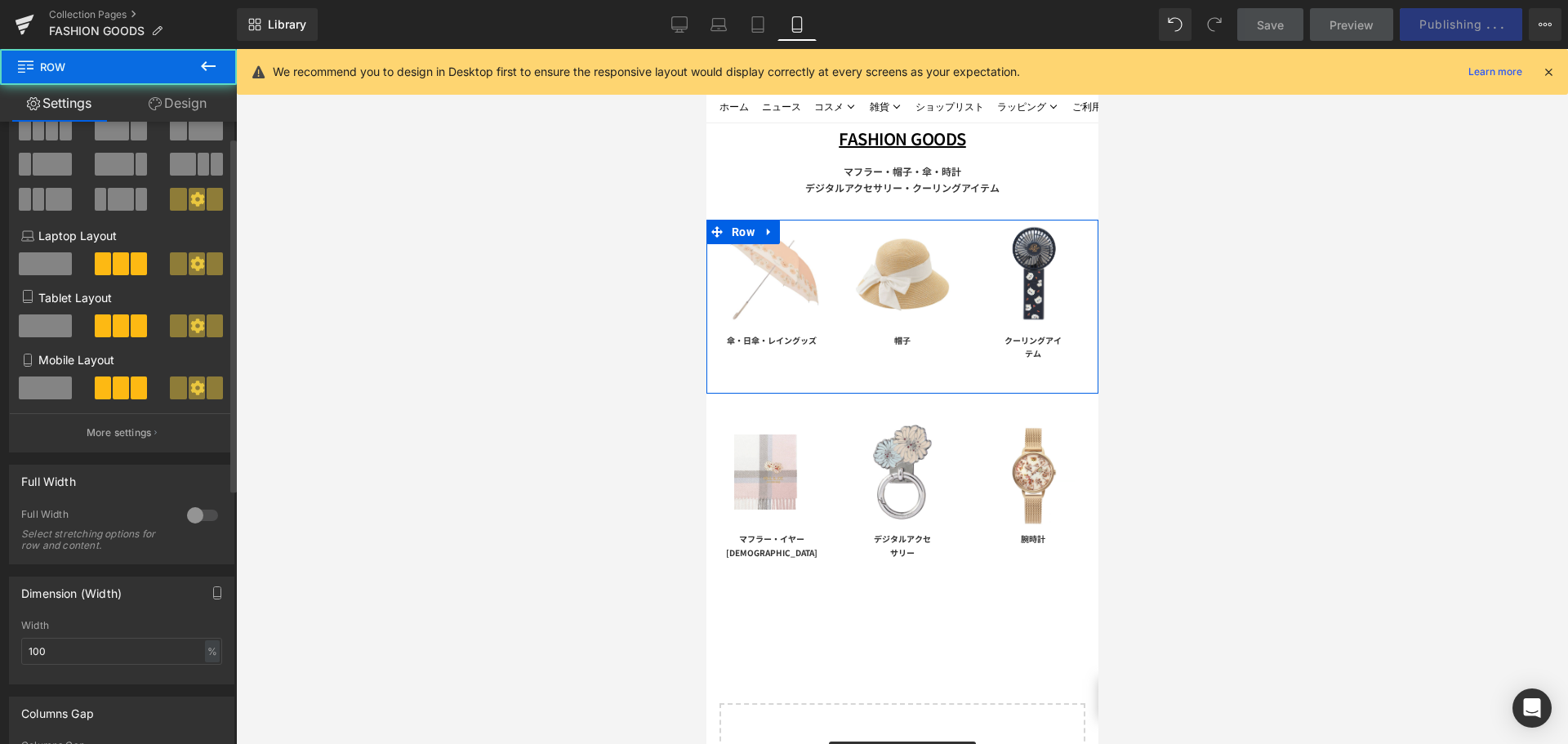
scroll to position [163, 0]
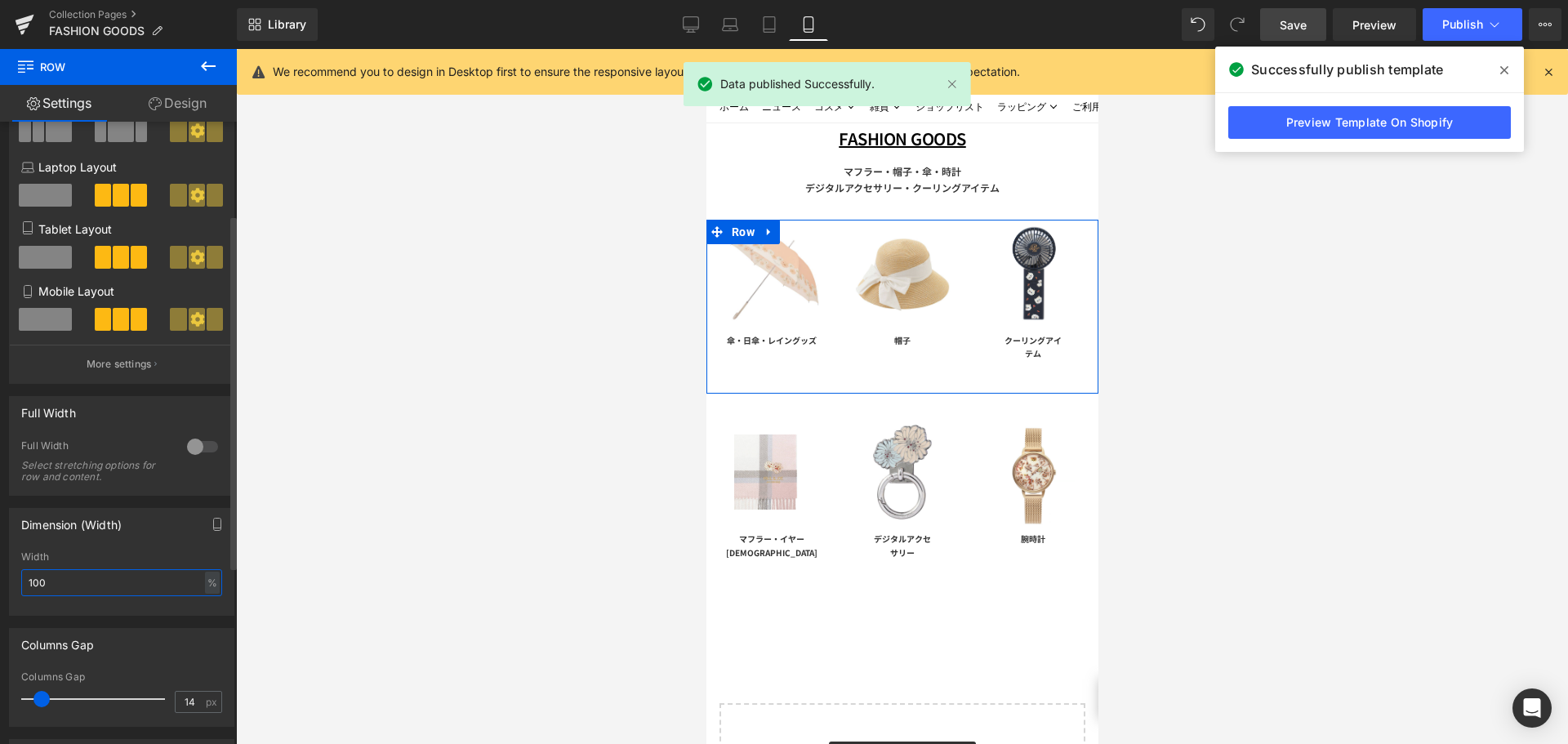
click at [73, 585] on input "100" at bounding box center [122, 582] width 201 height 27
type input "1"
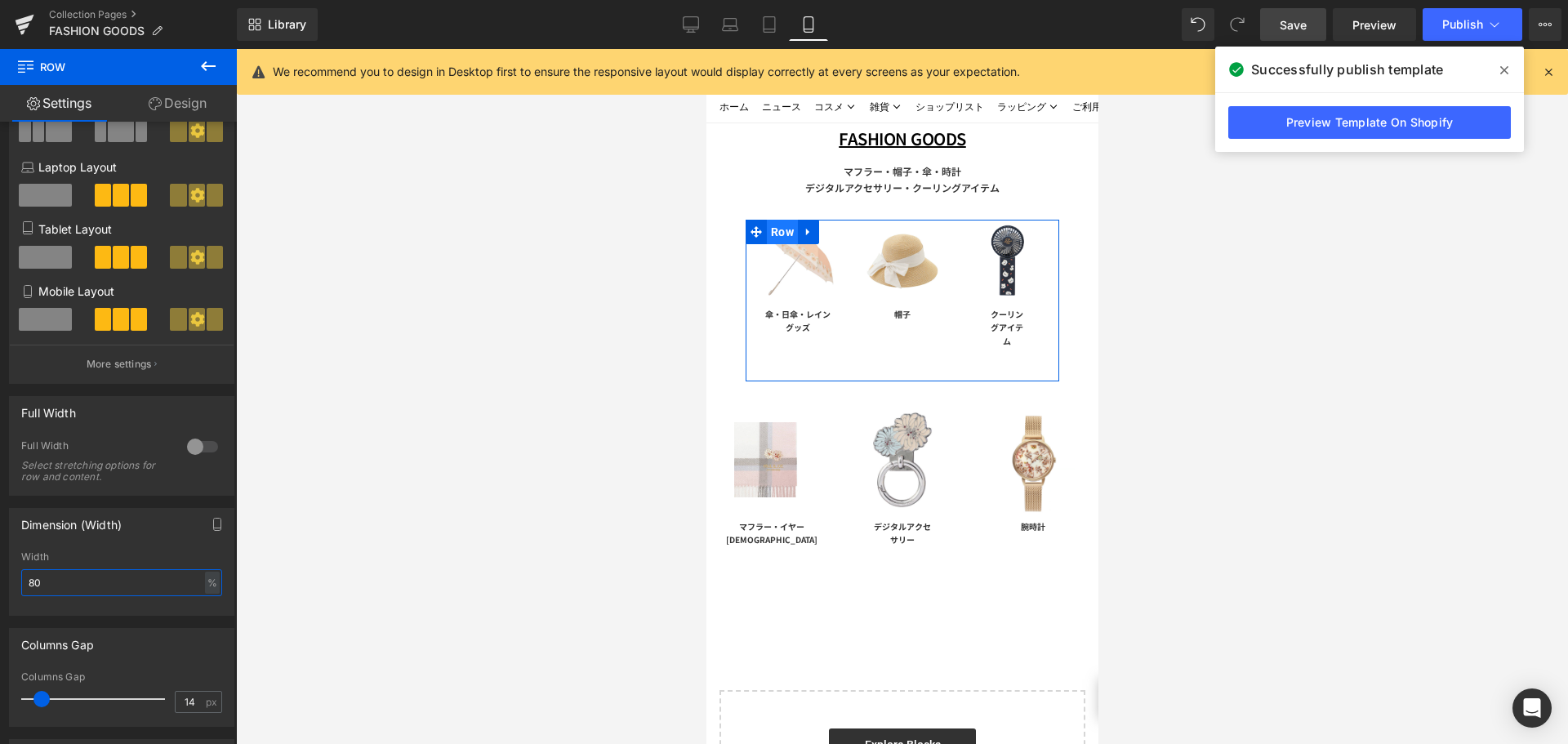
click at [785, 237] on span "Row" at bounding box center [782, 232] width 31 height 25
type input "8"
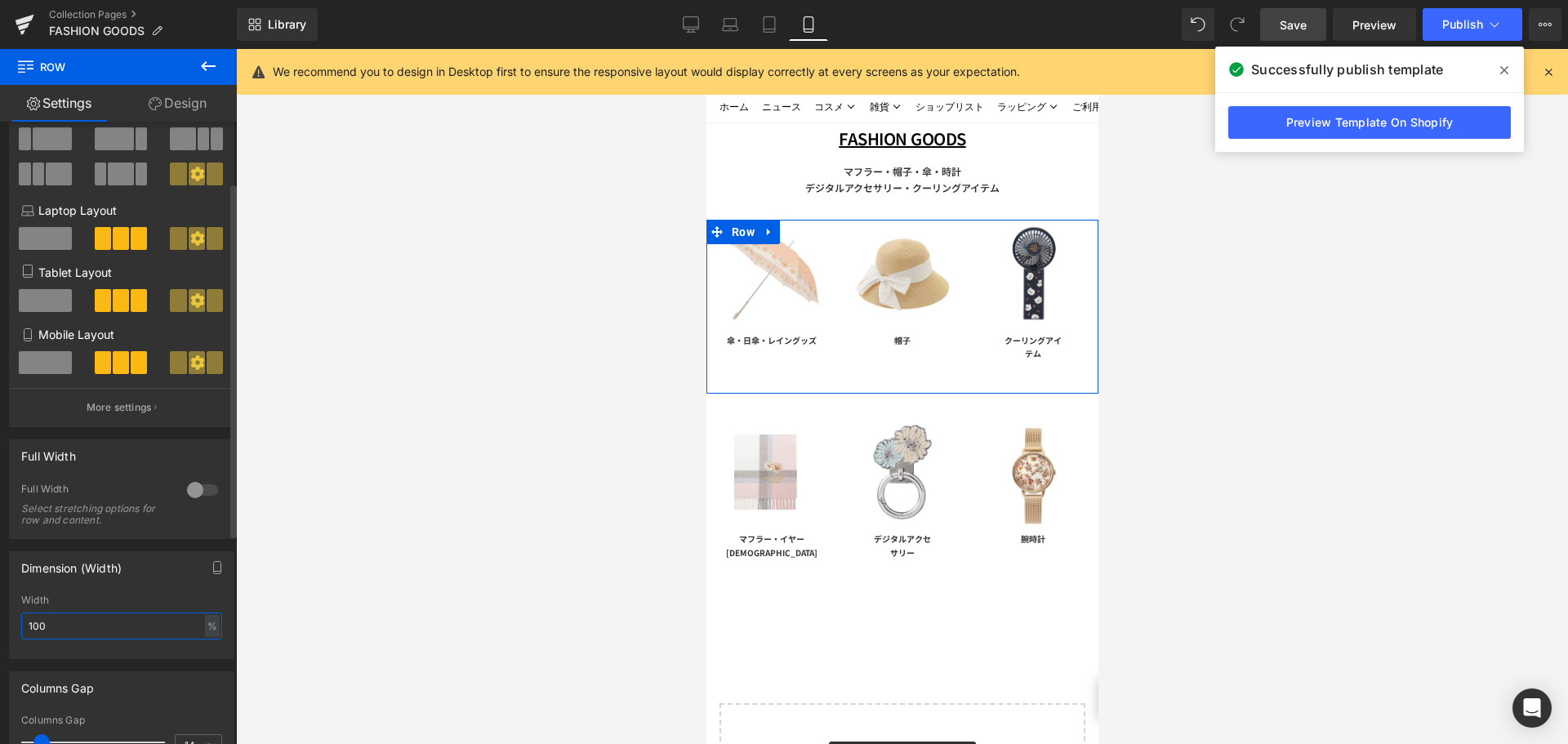
scroll to position [0, 0]
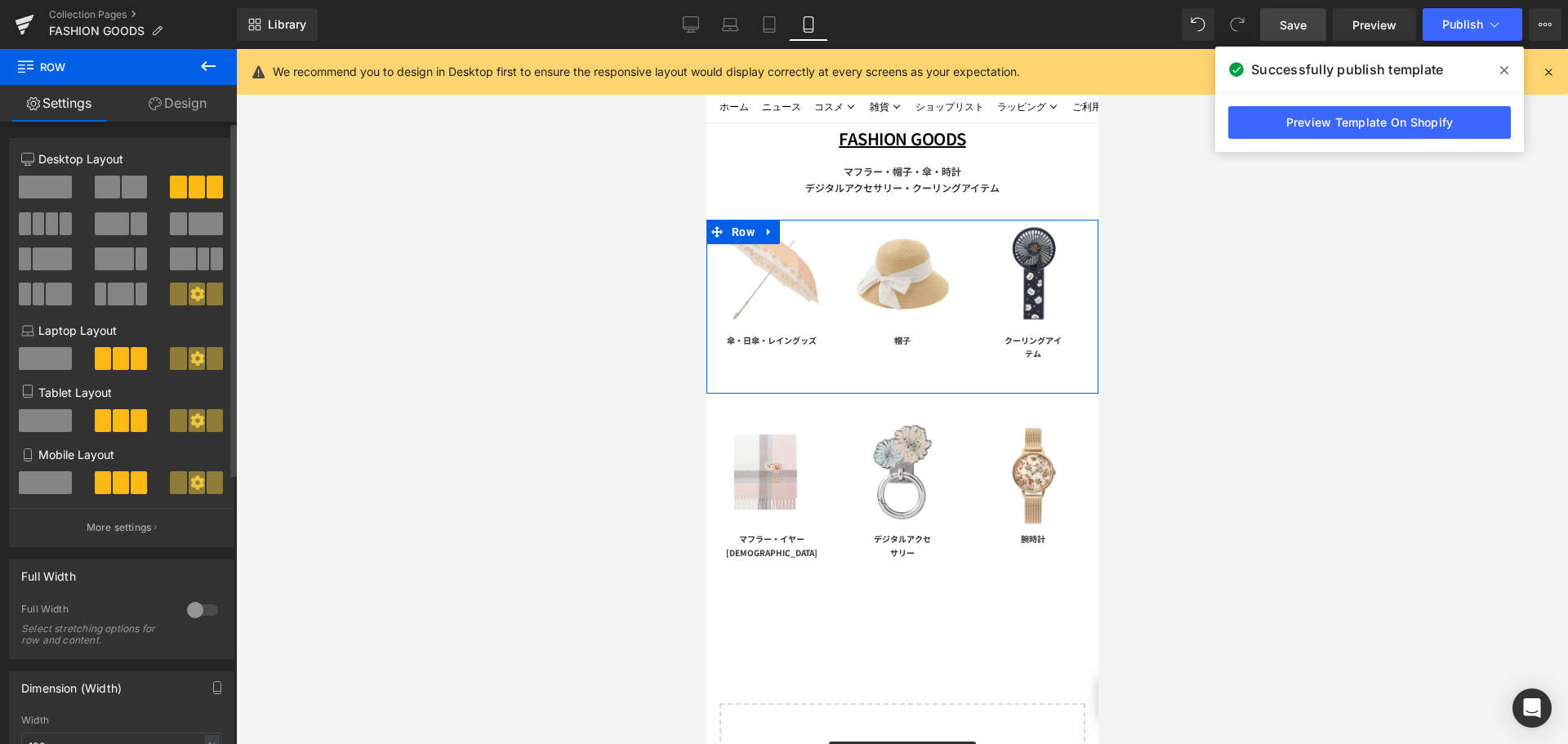
click at [123, 189] on span at bounding box center [134, 187] width 25 height 23
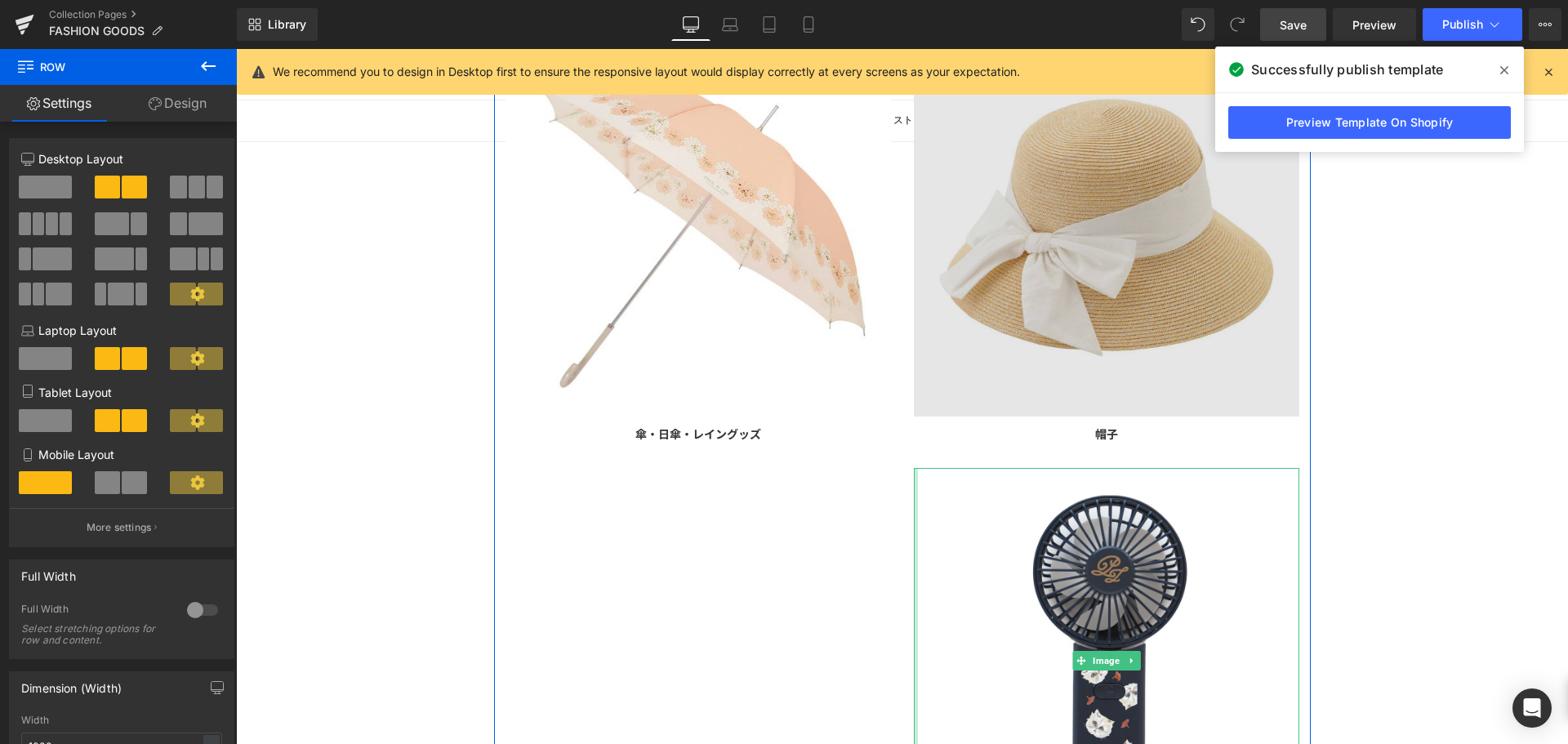
scroll to position [210, 0]
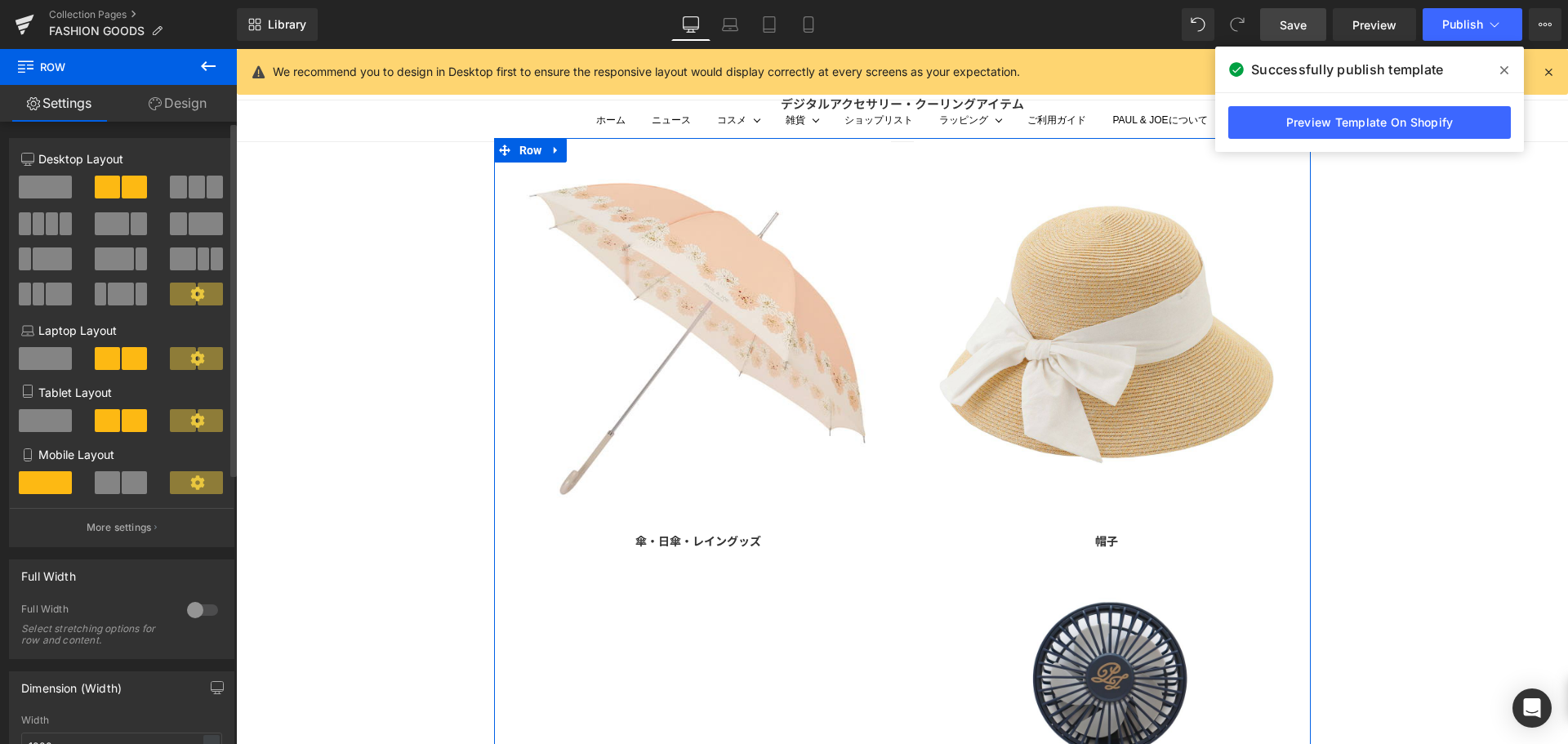
click at [169, 192] on span at bounding box center [178, 187] width 17 height 23
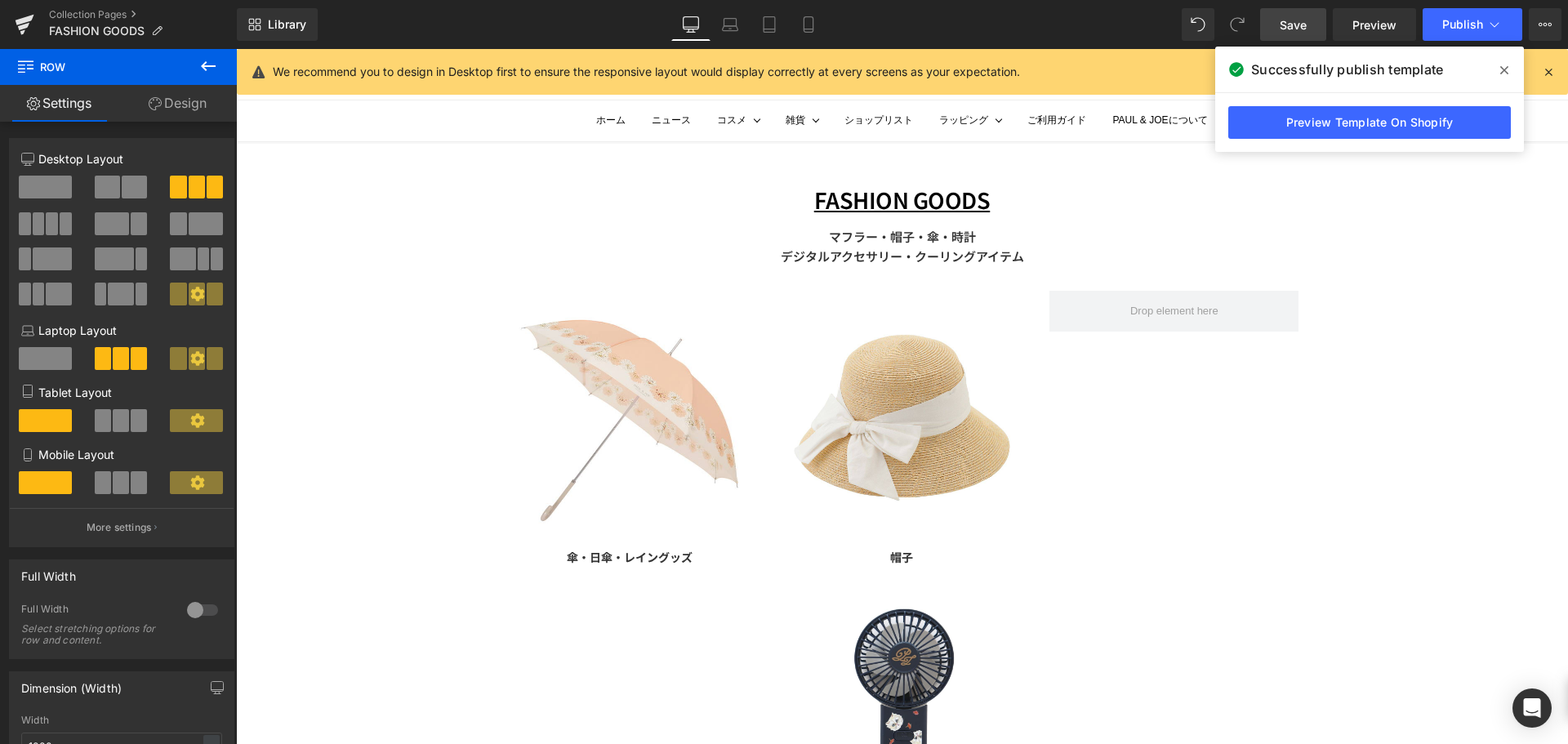
scroll to position [47, 0]
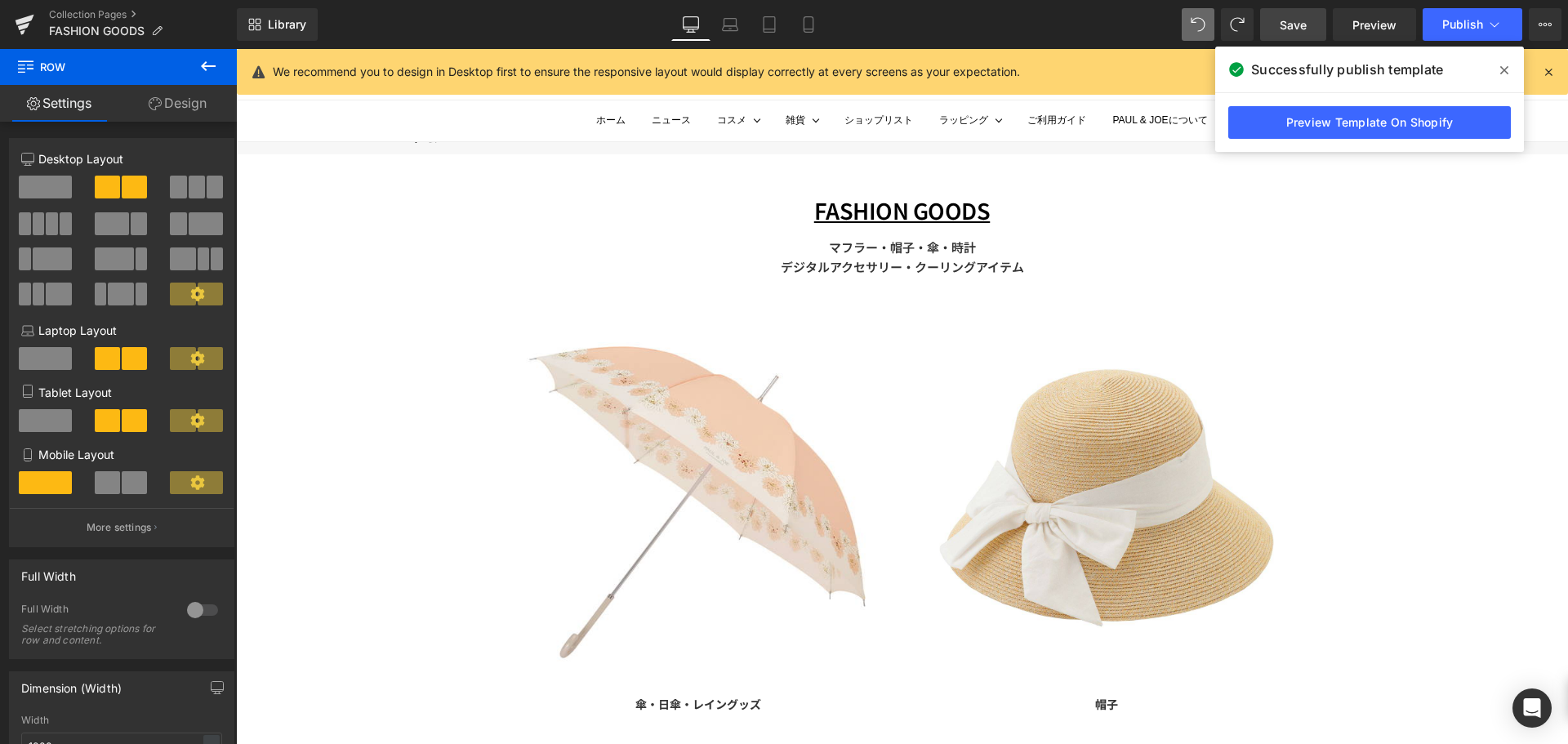
type input "100"
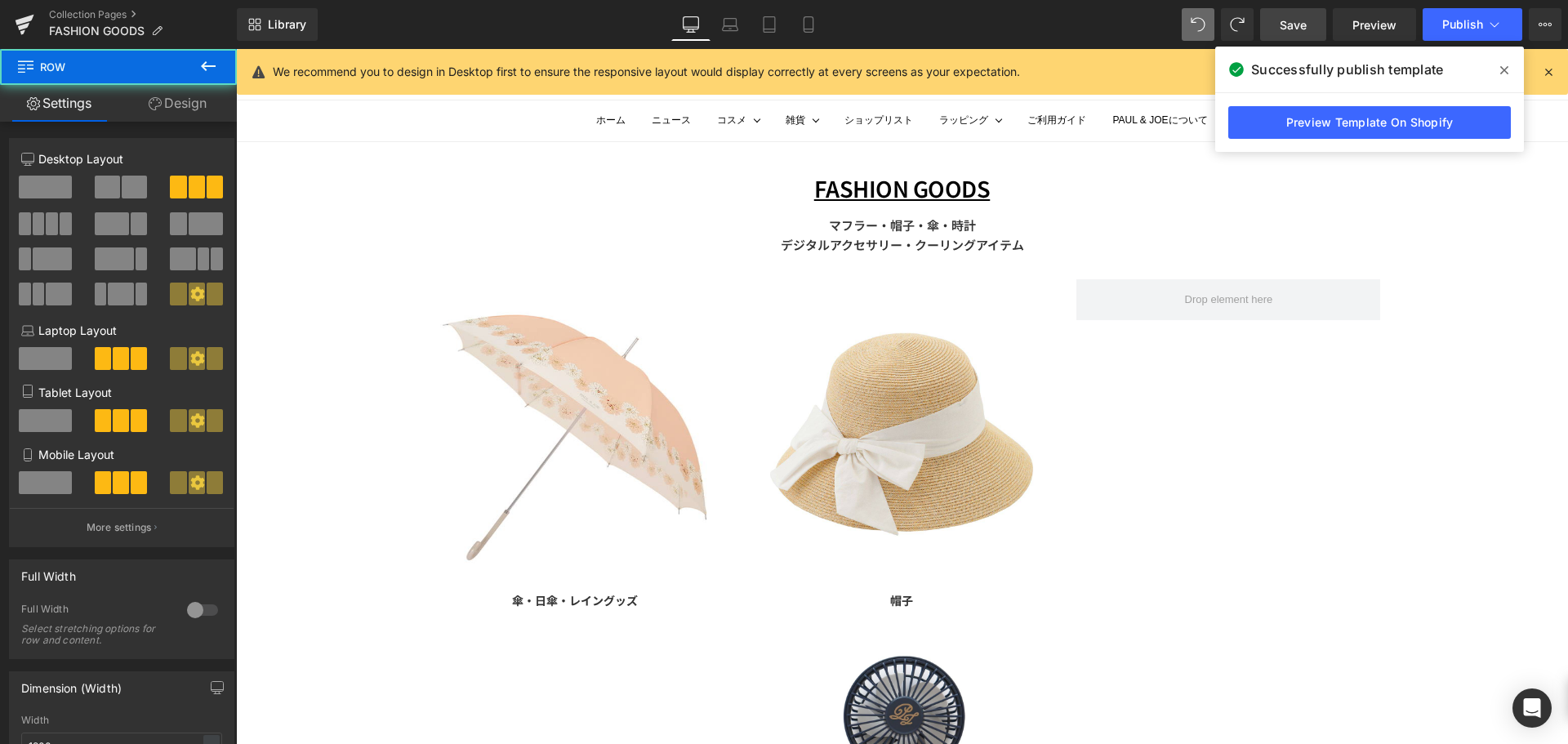
scroll to position [64, 0]
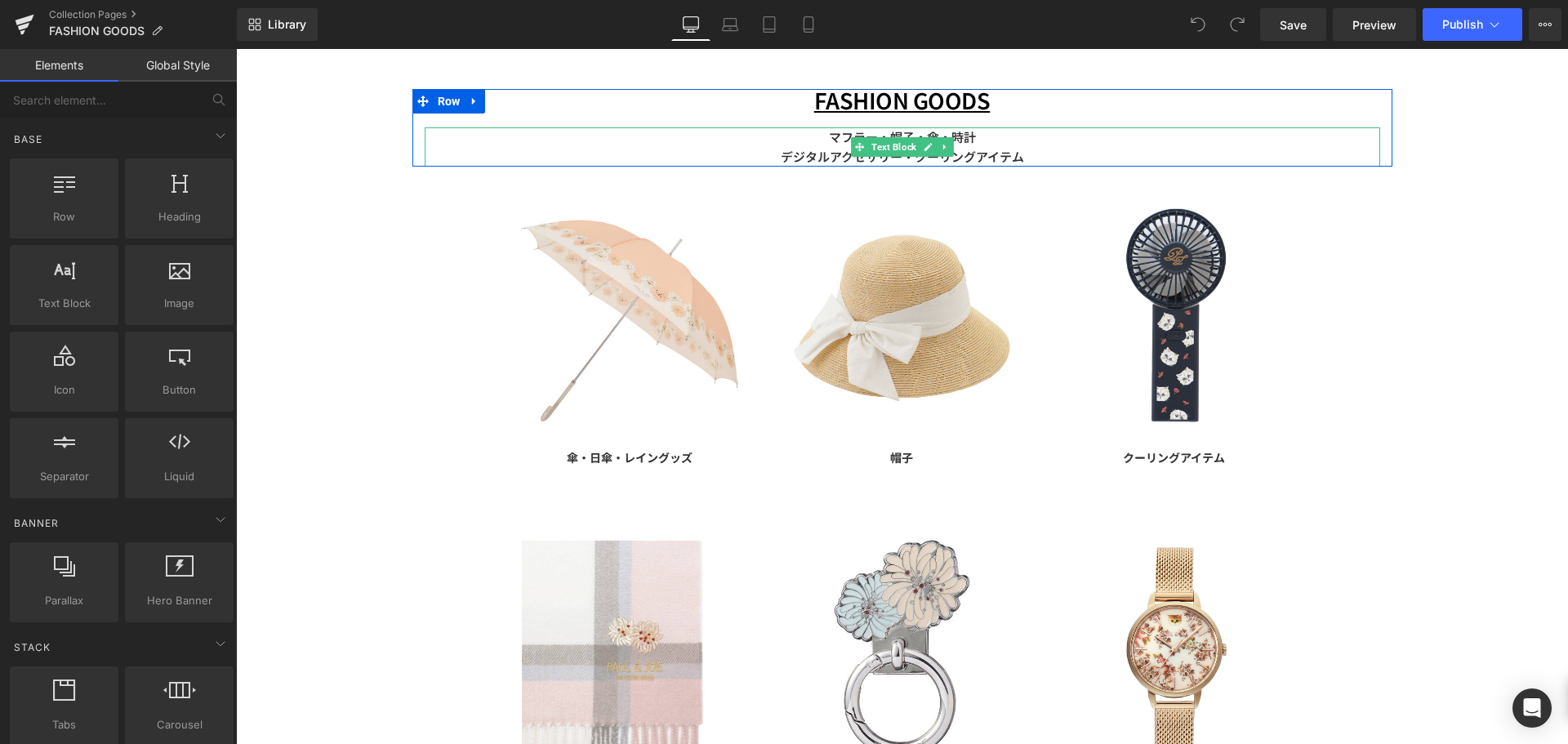
scroll to position [163, 0]
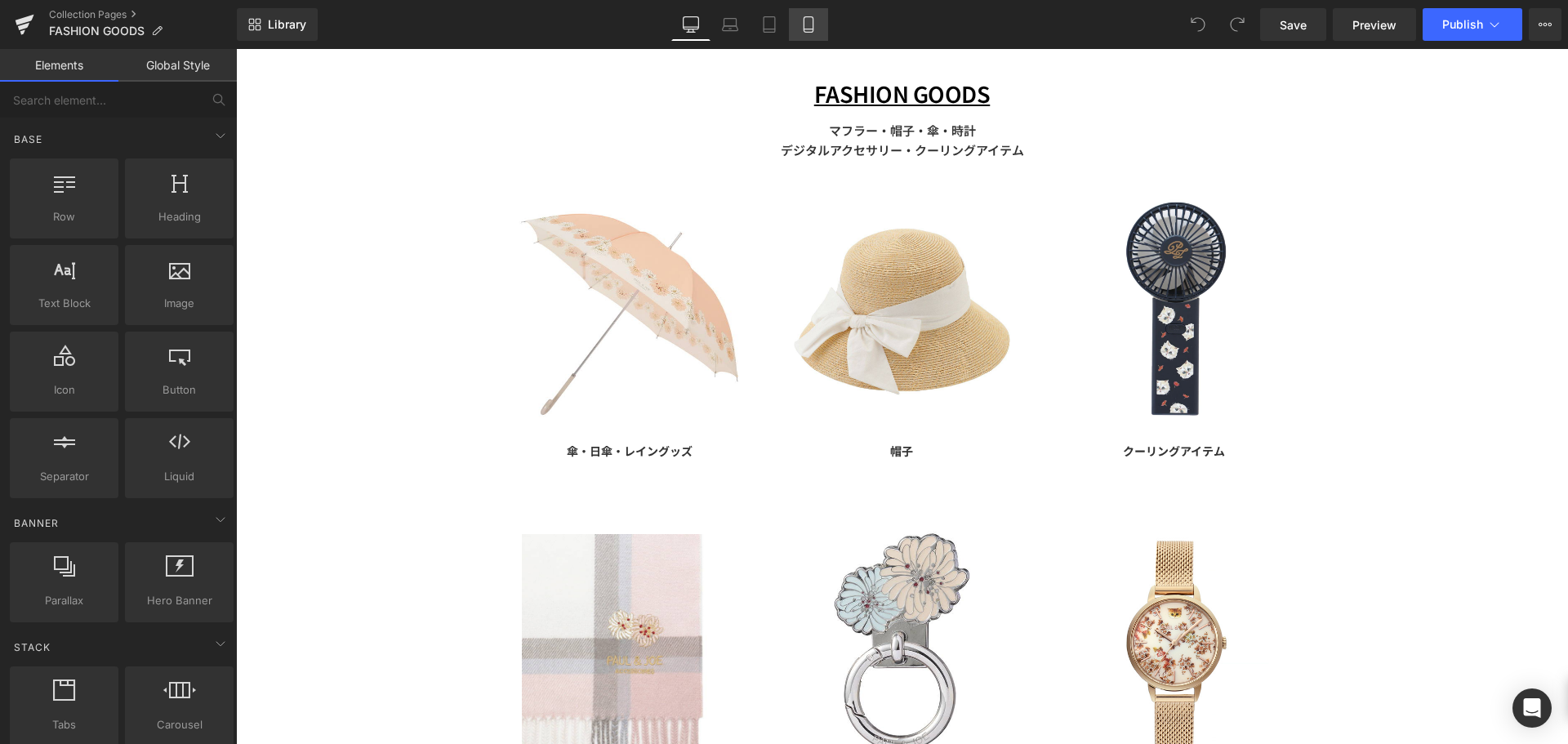
click at [813, 23] on icon at bounding box center [808, 25] width 17 height 17
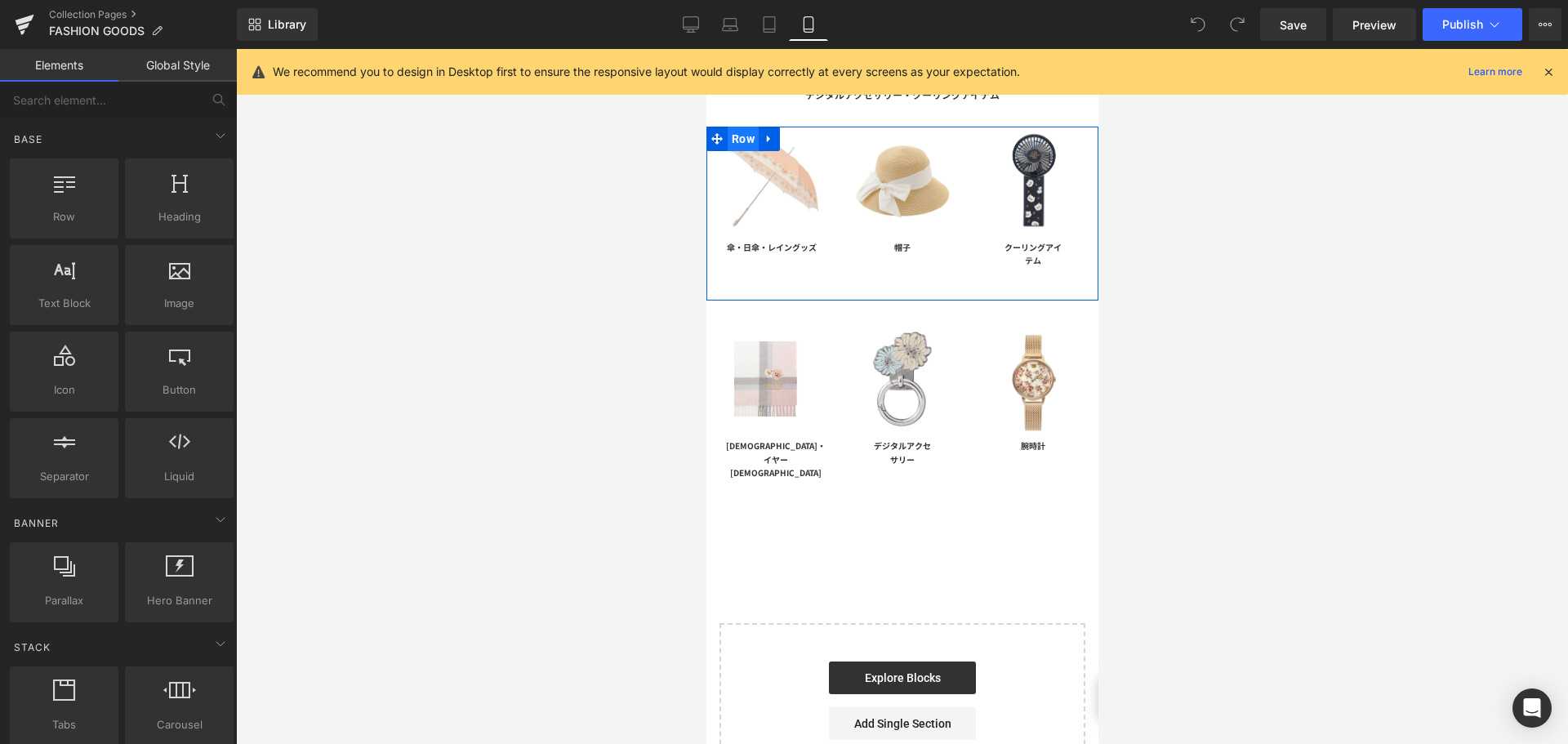
click at [737, 140] on span "Row" at bounding box center [742, 138] width 31 height 25
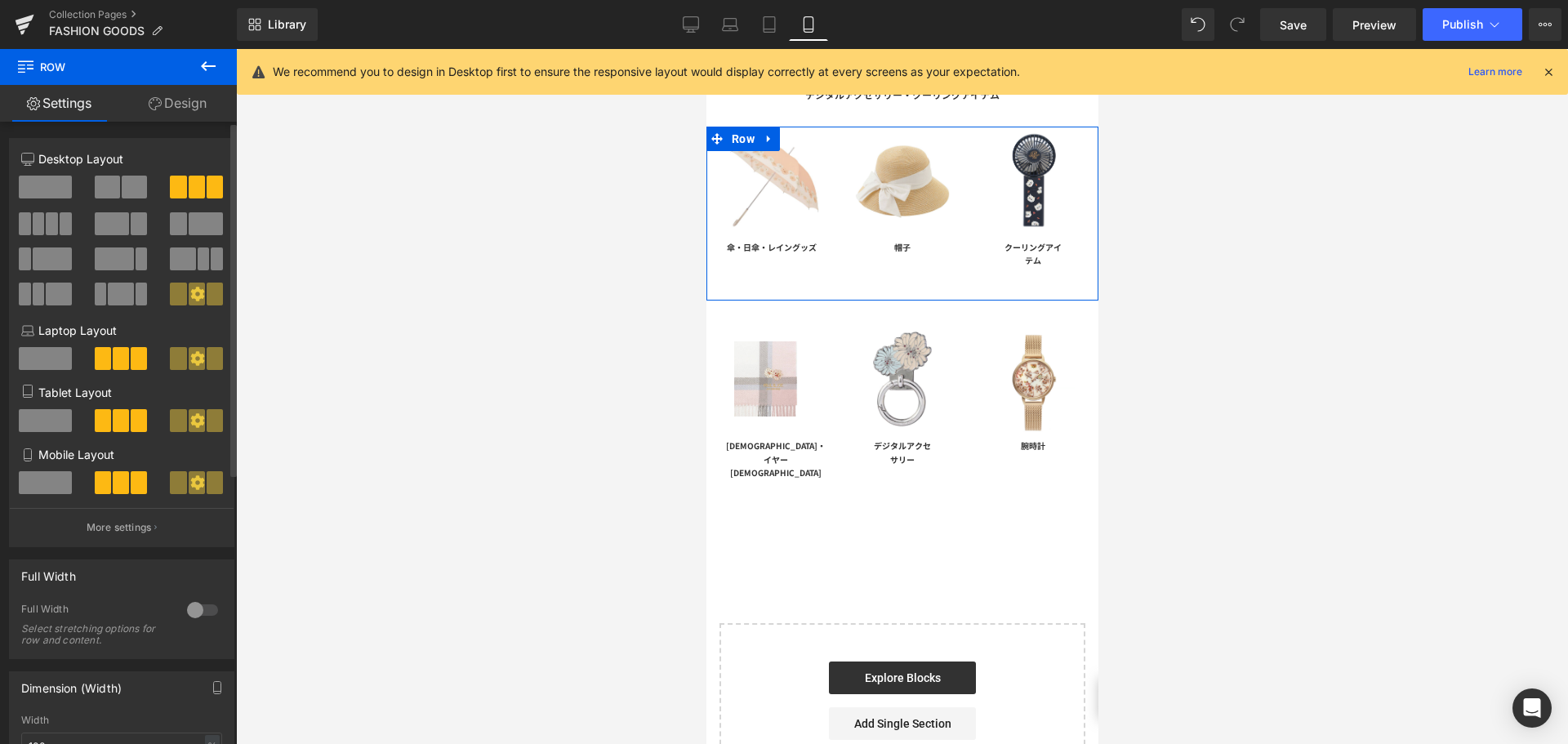
click at [50, 484] on span at bounding box center [45, 482] width 53 height 23
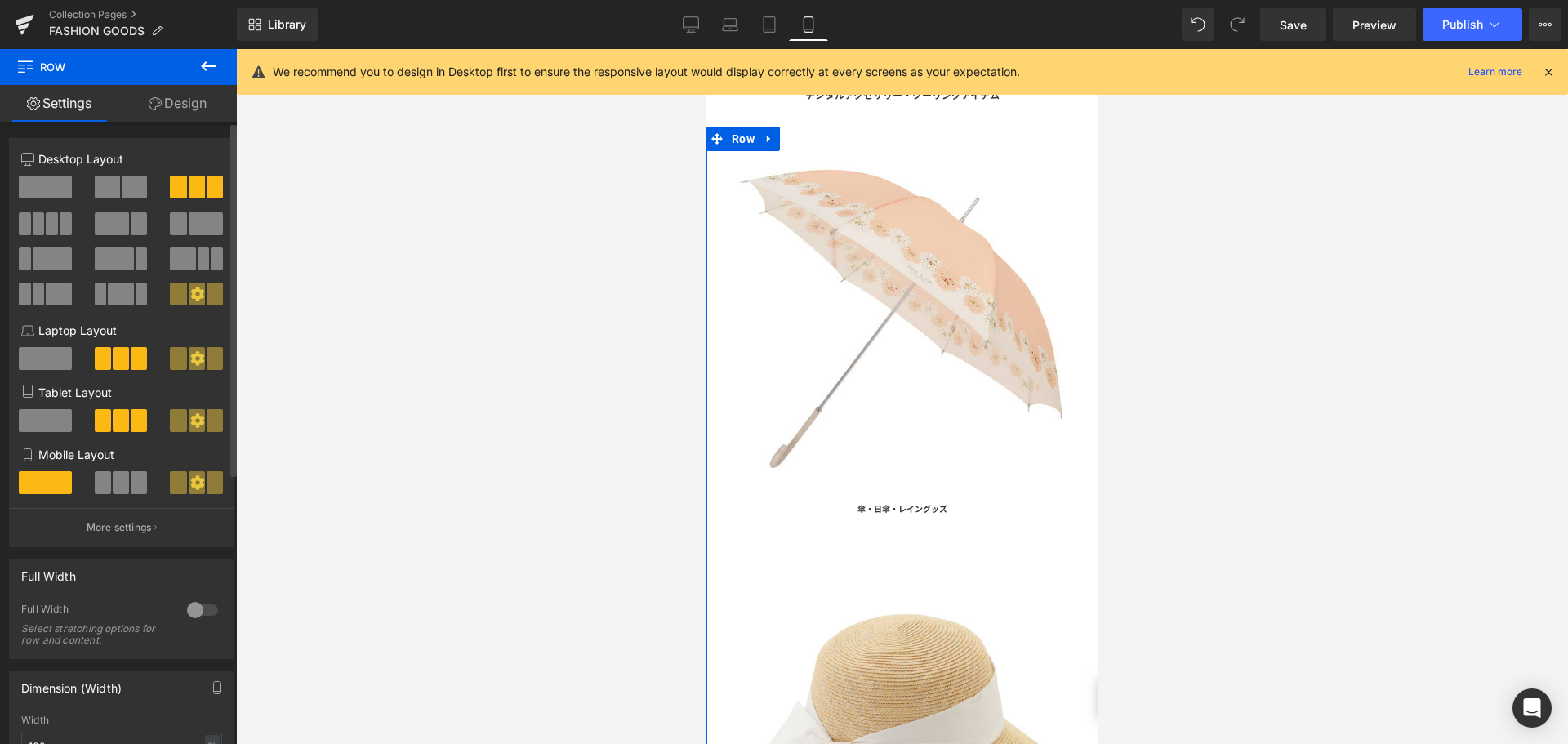
click at [97, 483] on span at bounding box center [103, 482] width 17 height 23
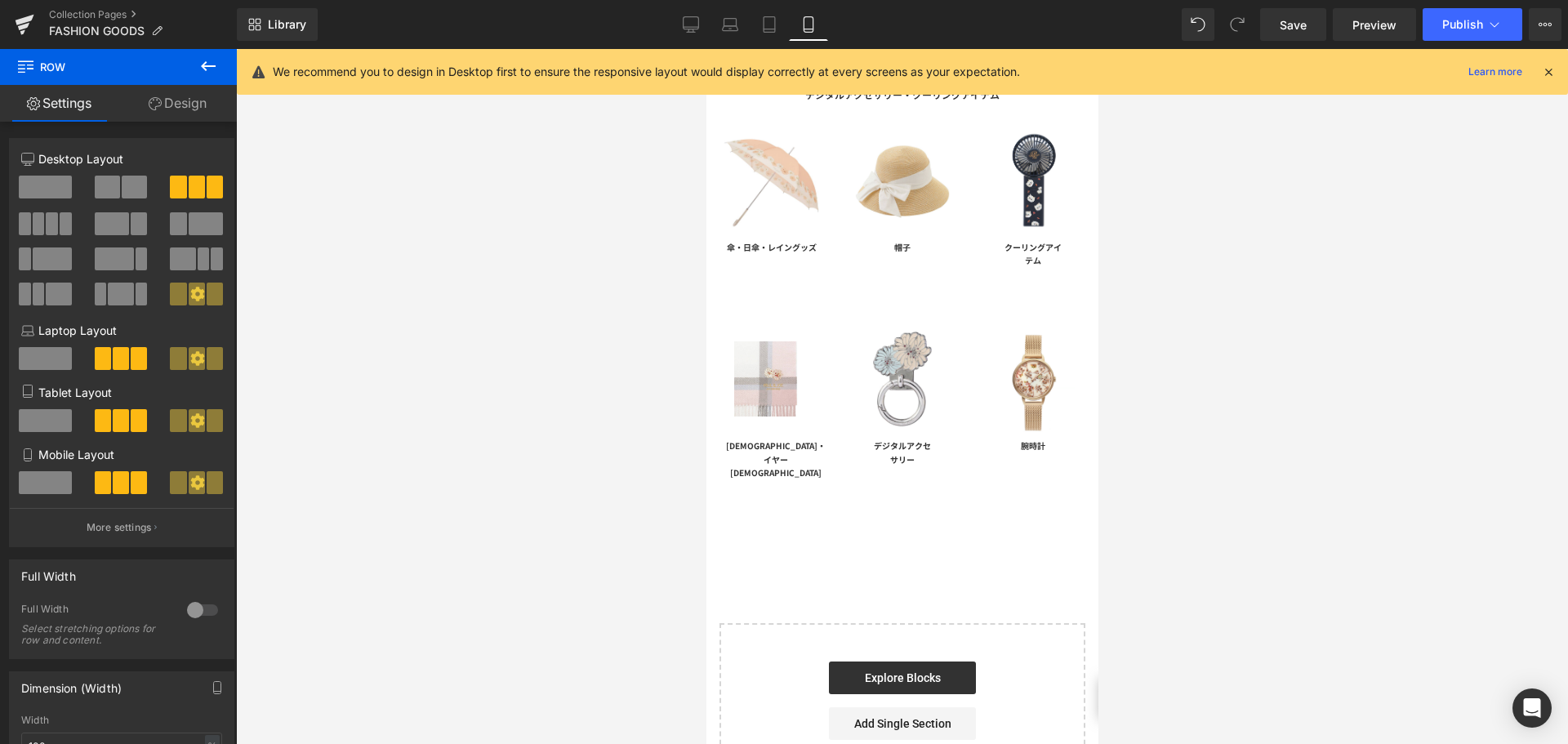
click at [447, 331] on div at bounding box center [901, 396] width 1332 height 695
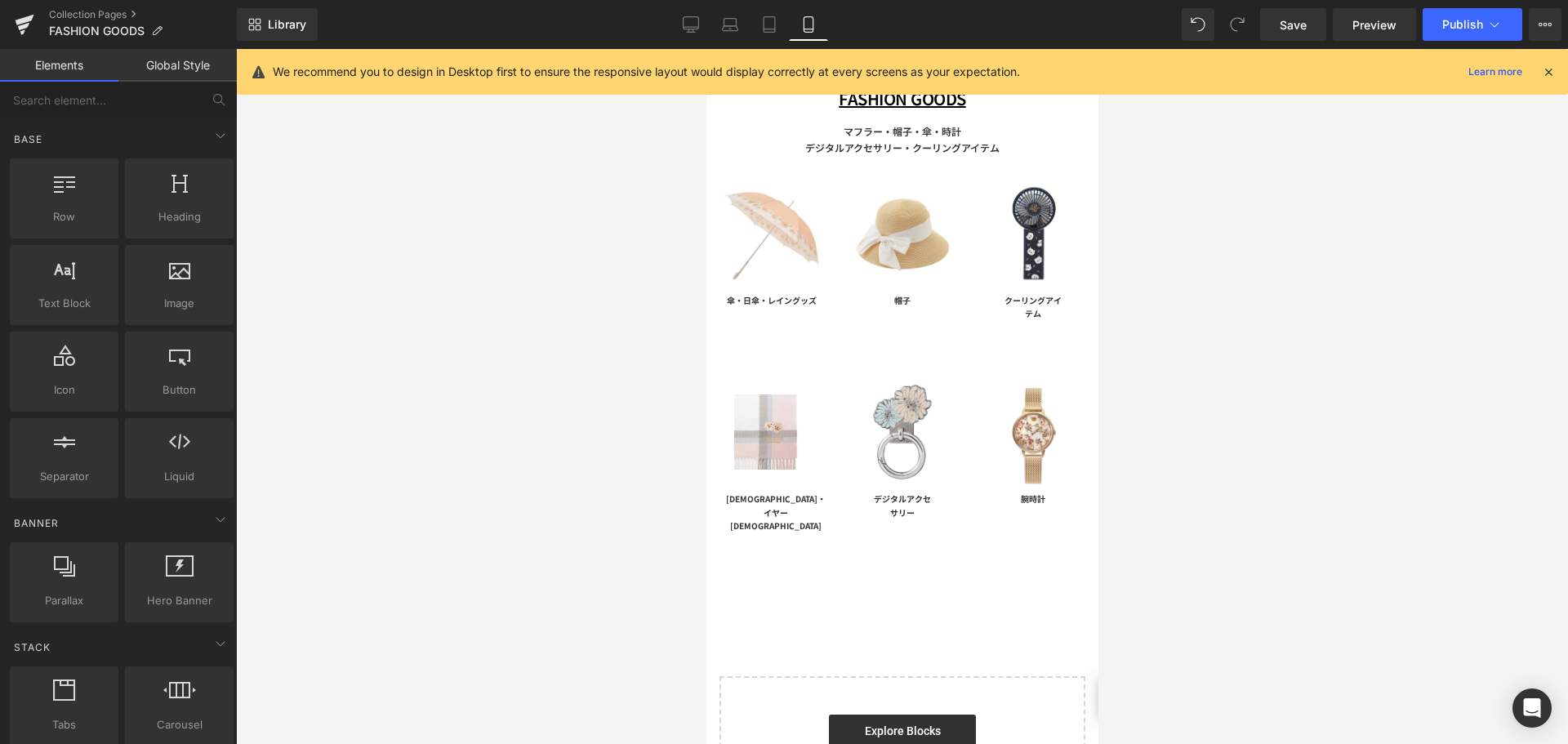
scroll to position [82, 0]
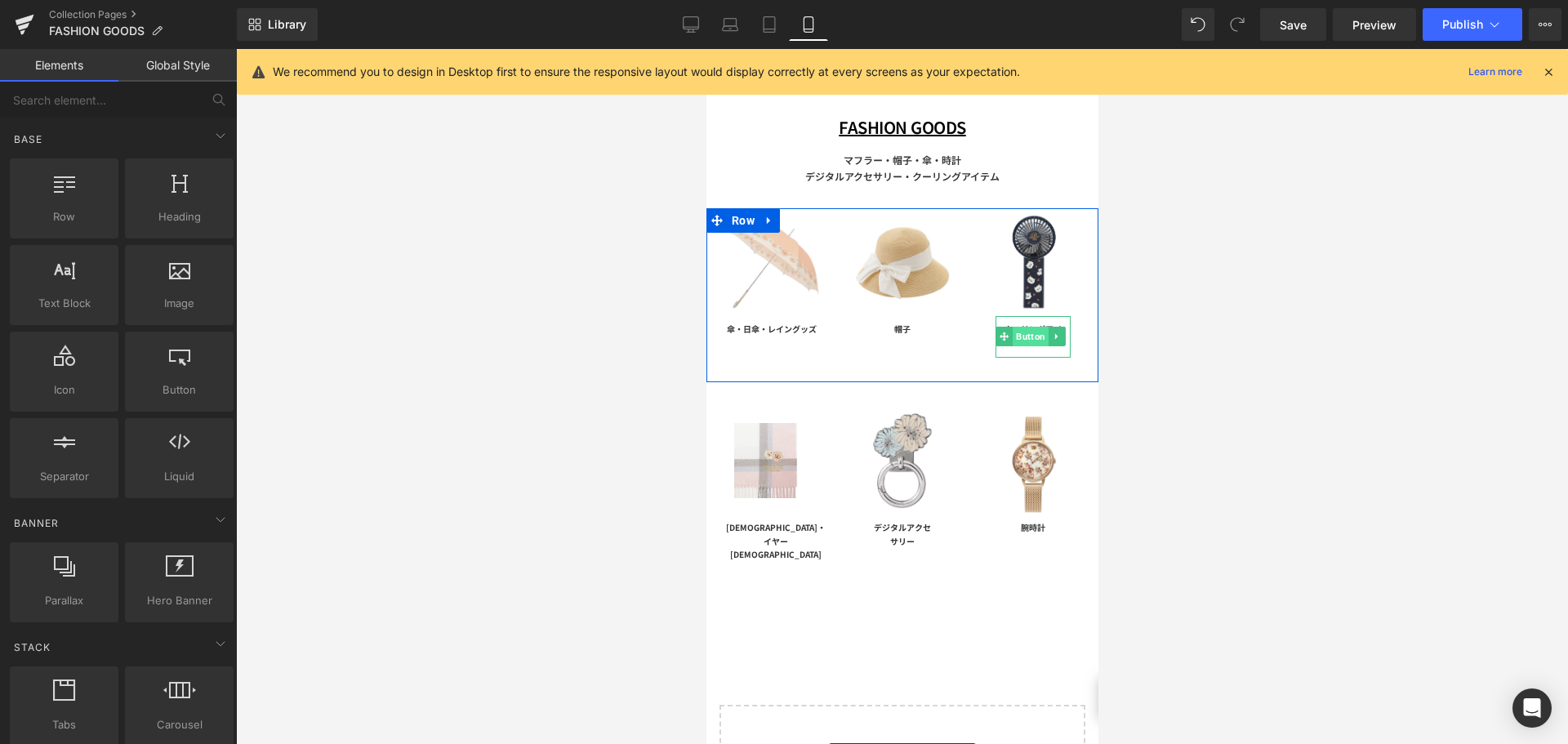
click at [1013, 329] on span "Button" at bounding box center [1030, 336] width 36 height 19
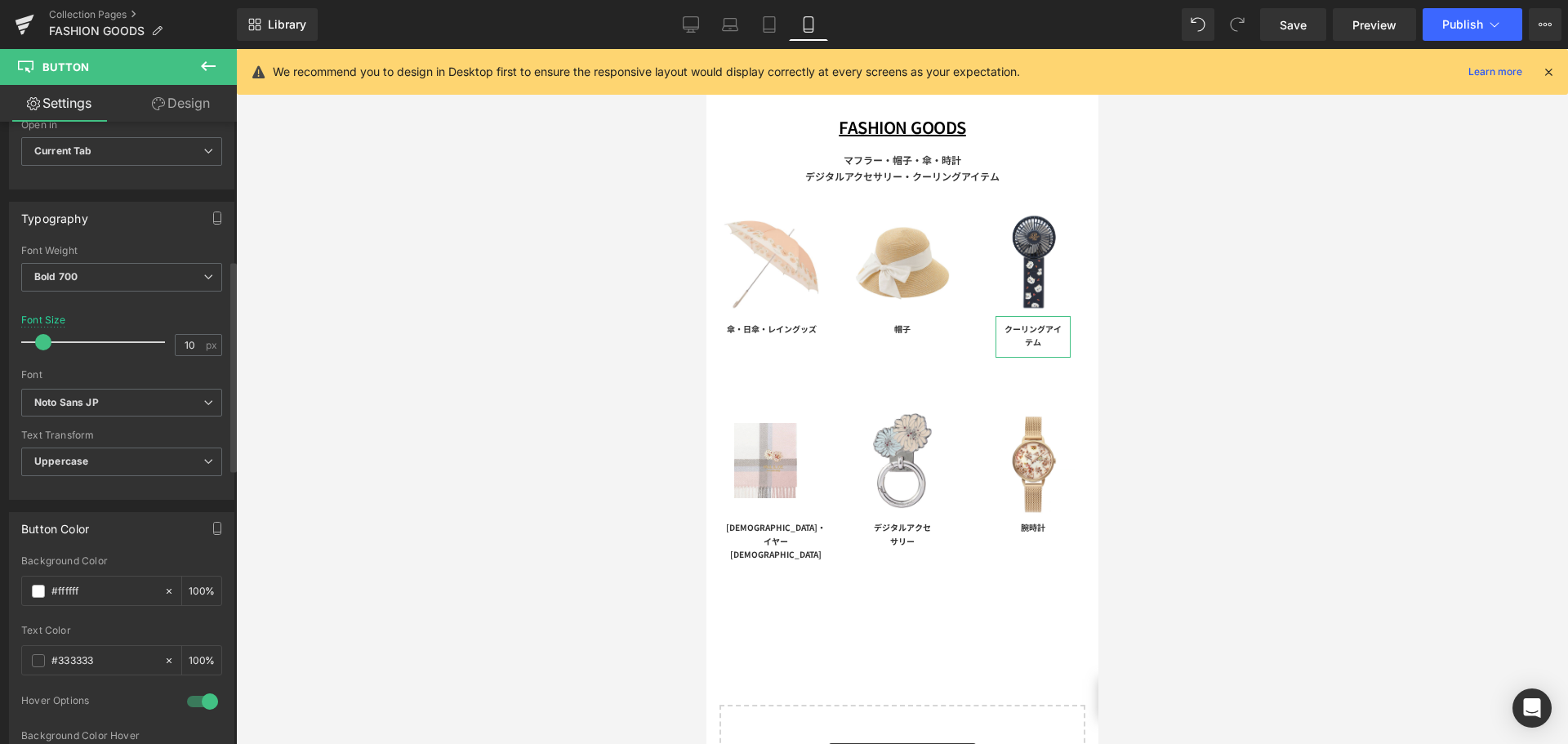
scroll to position [490, 0]
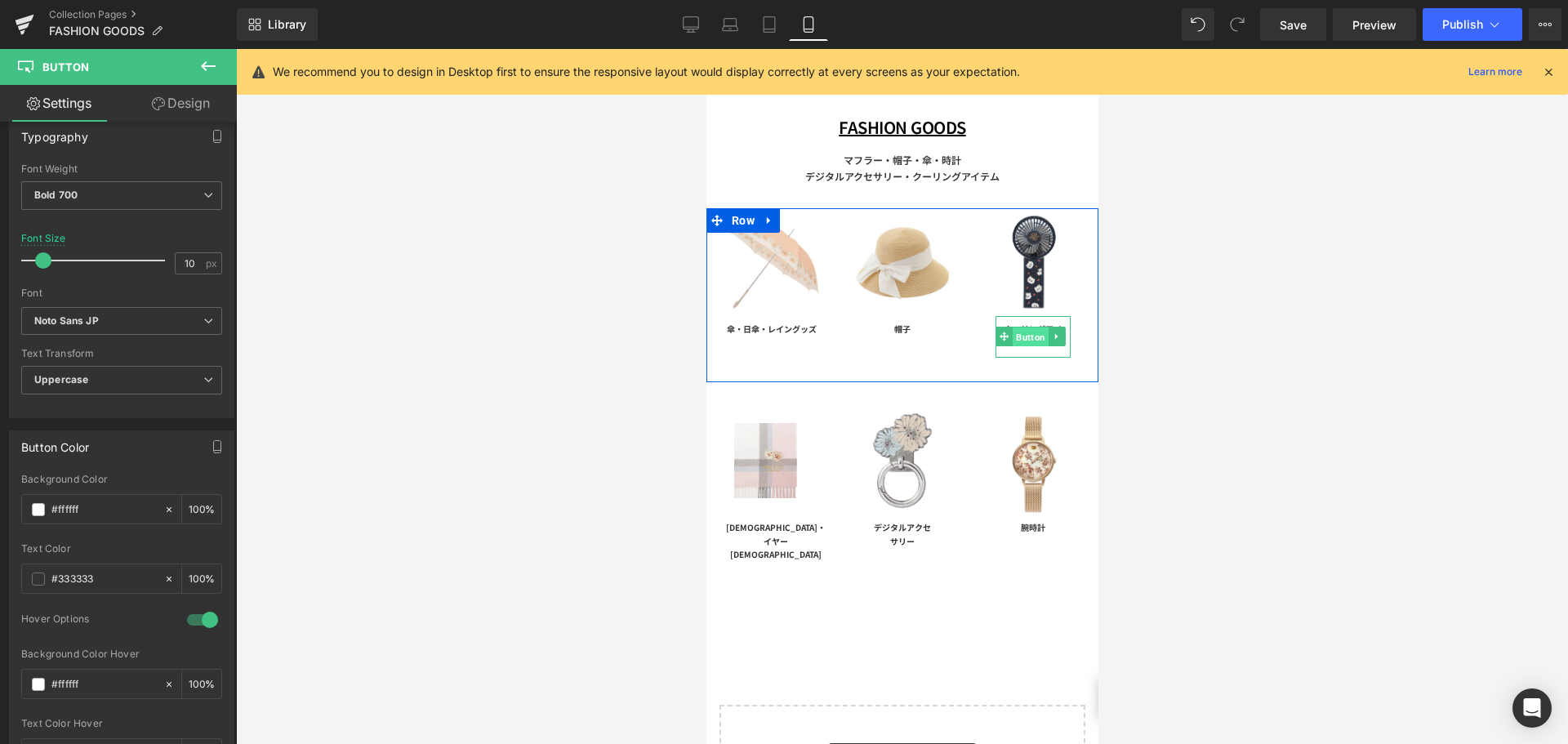
click at [1026, 332] on span "Button" at bounding box center [1030, 337] width 36 height 19
click at [1015, 327] on span "Button" at bounding box center [1030, 336] width 36 height 19
click at [1016, 327] on span "Button" at bounding box center [1030, 336] width 36 height 19
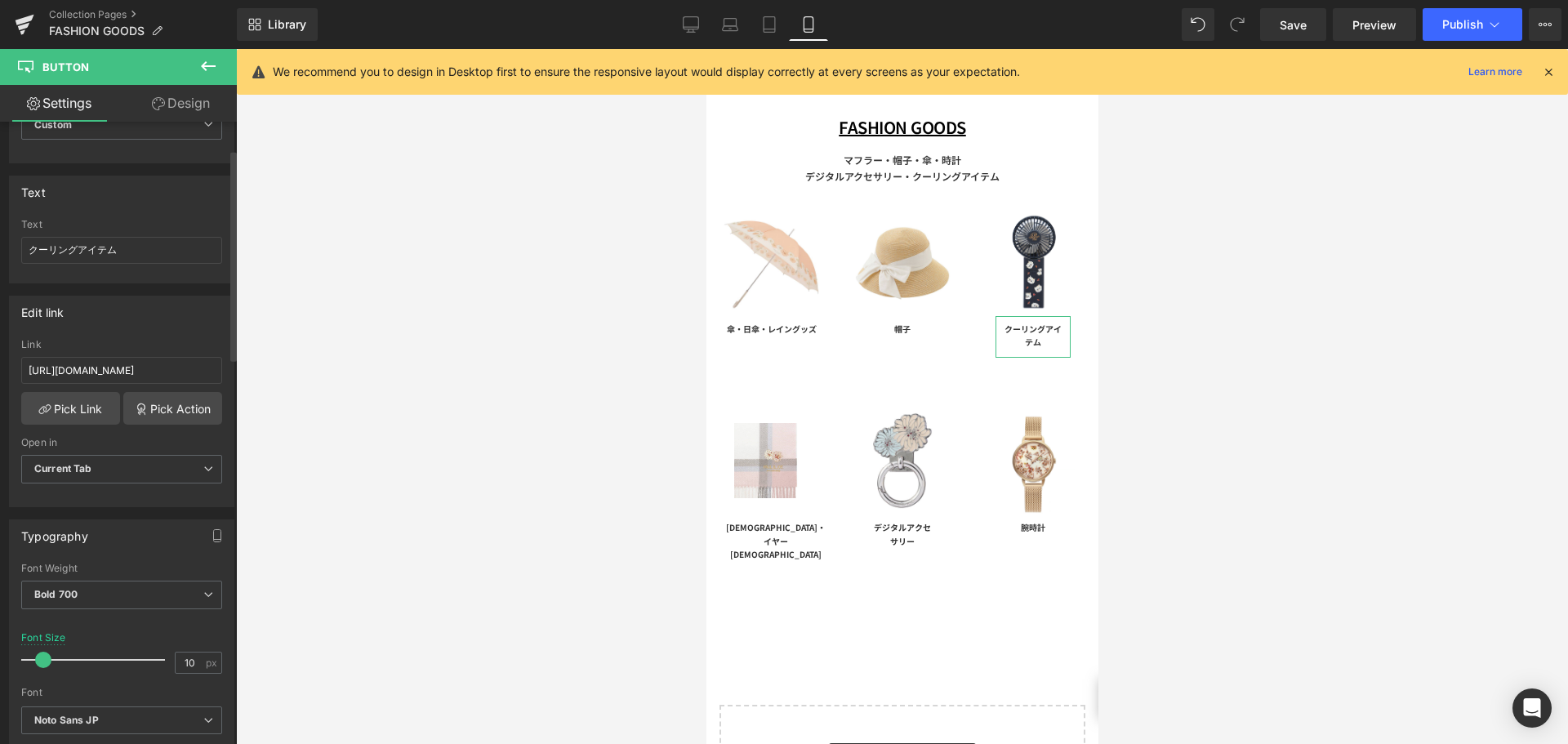
scroll to position [82, 0]
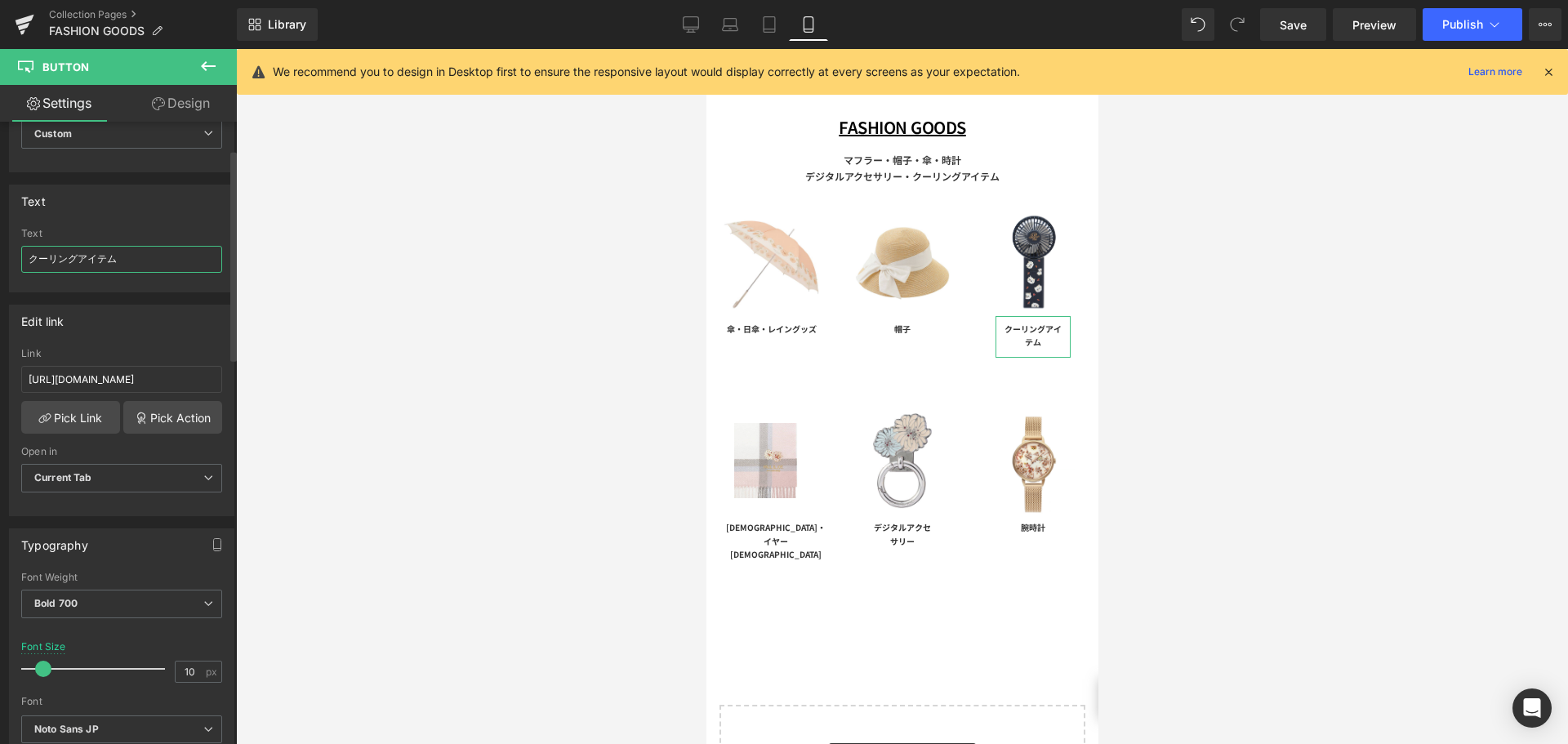
click at [87, 259] on input "クーリングアイテム" at bounding box center [122, 259] width 201 height 27
click at [349, 286] on div at bounding box center [901, 396] width 1332 height 695
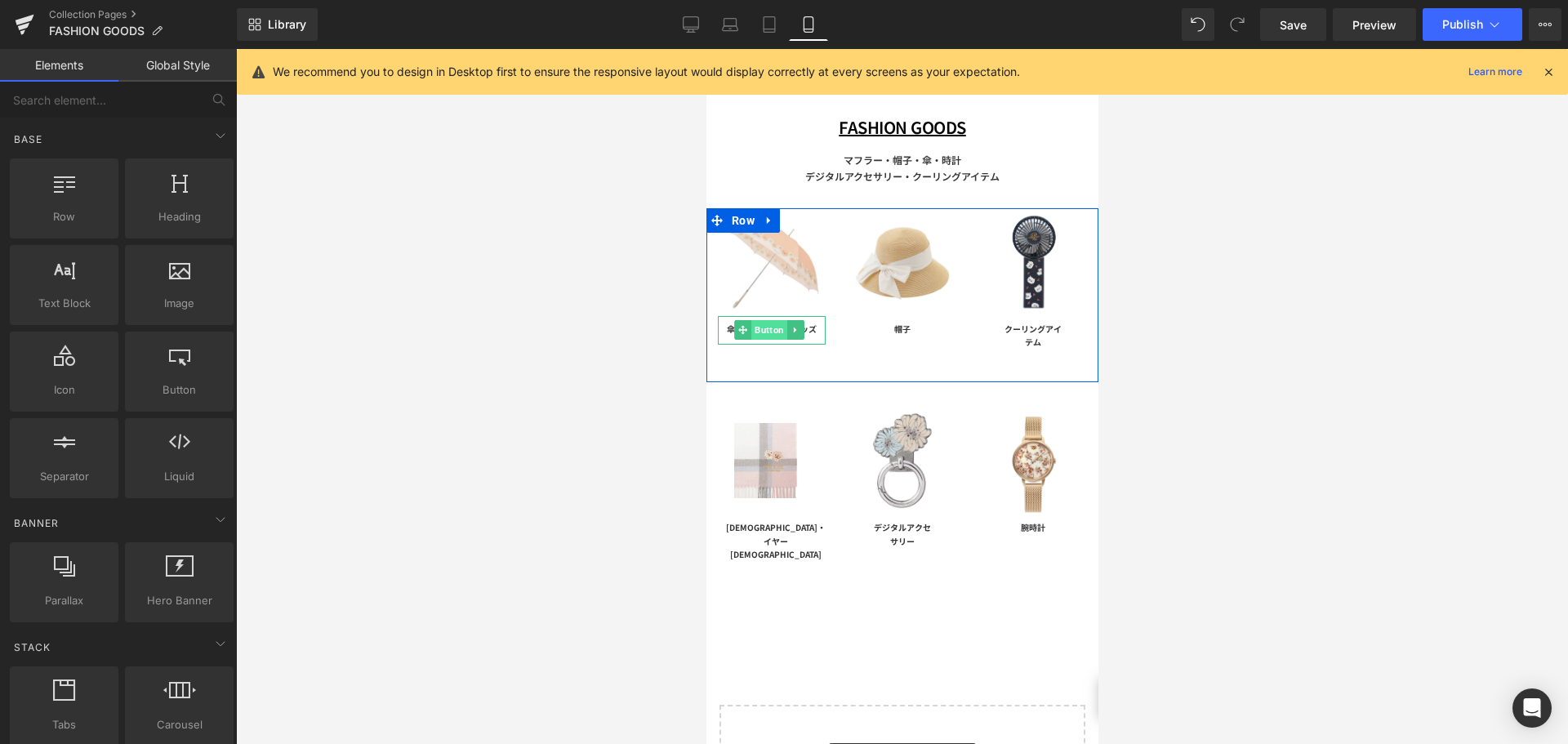
click at [762, 330] on span "Button" at bounding box center [769, 330] width 36 height 19
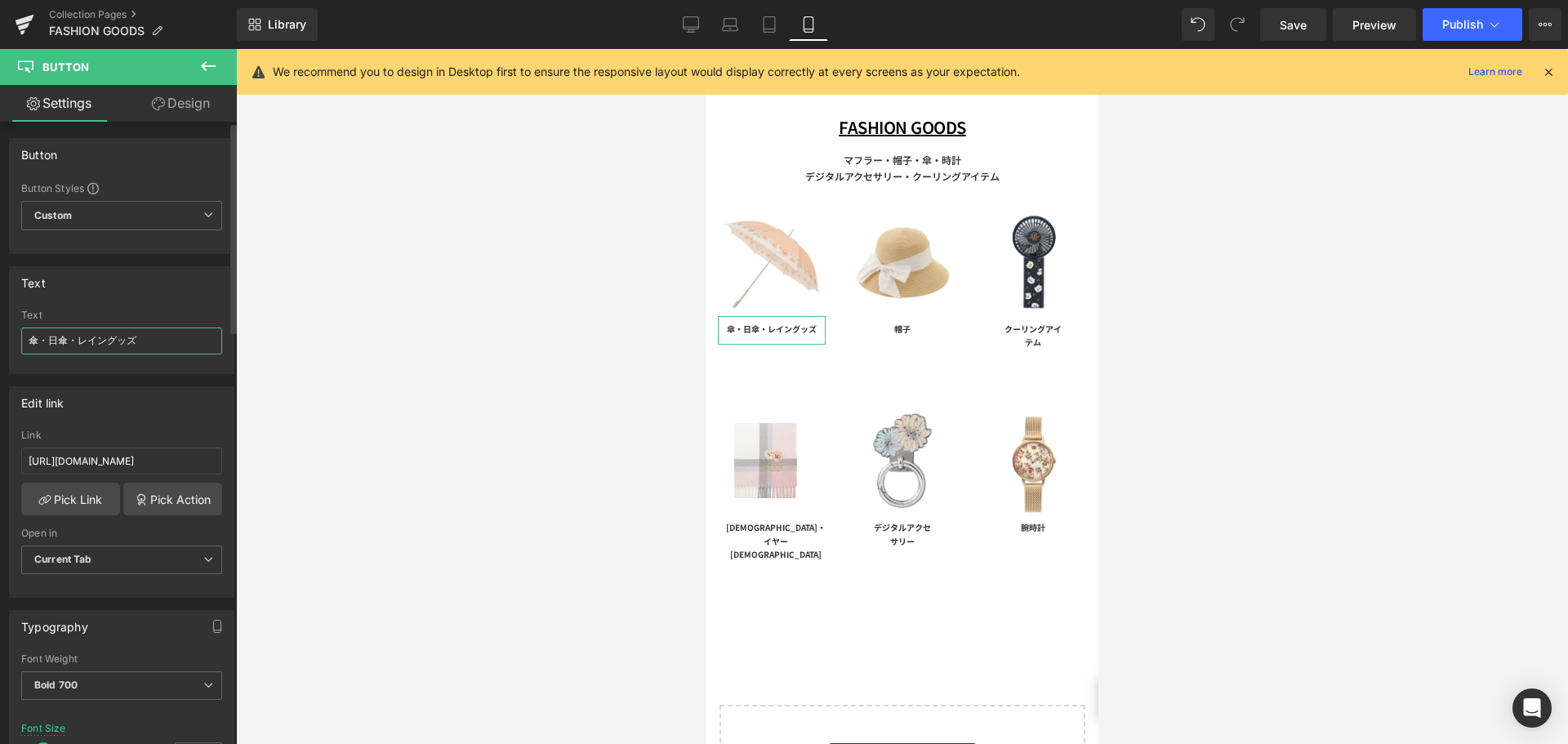
click at [75, 340] on input "傘・日傘・レイングッズ" at bounding box center [122, 341] width 201 height 27
type input "傘・日傘<br>レイングッズ"
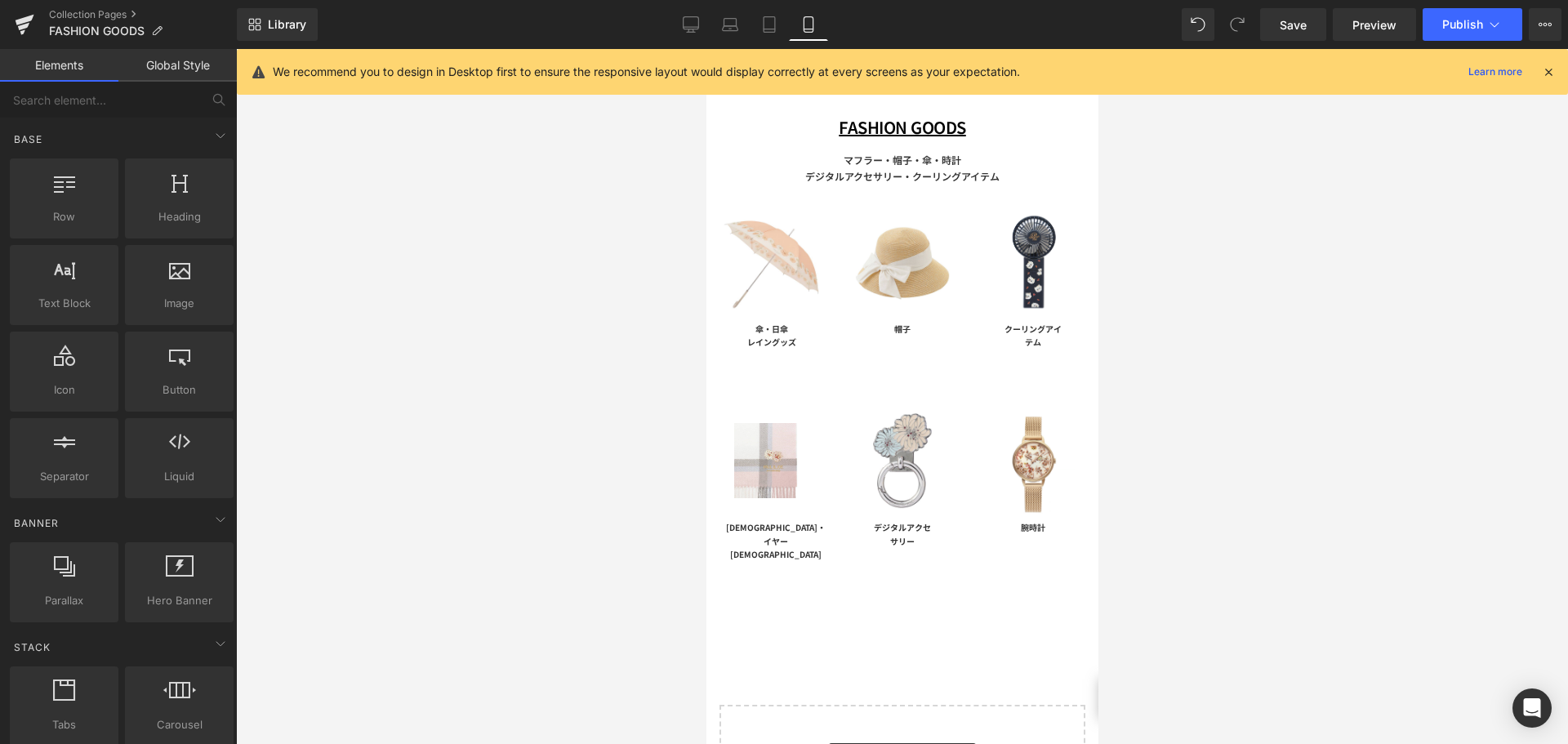
click at [340, 346] on div at bounding box center [901, 396] width 1332 height 695
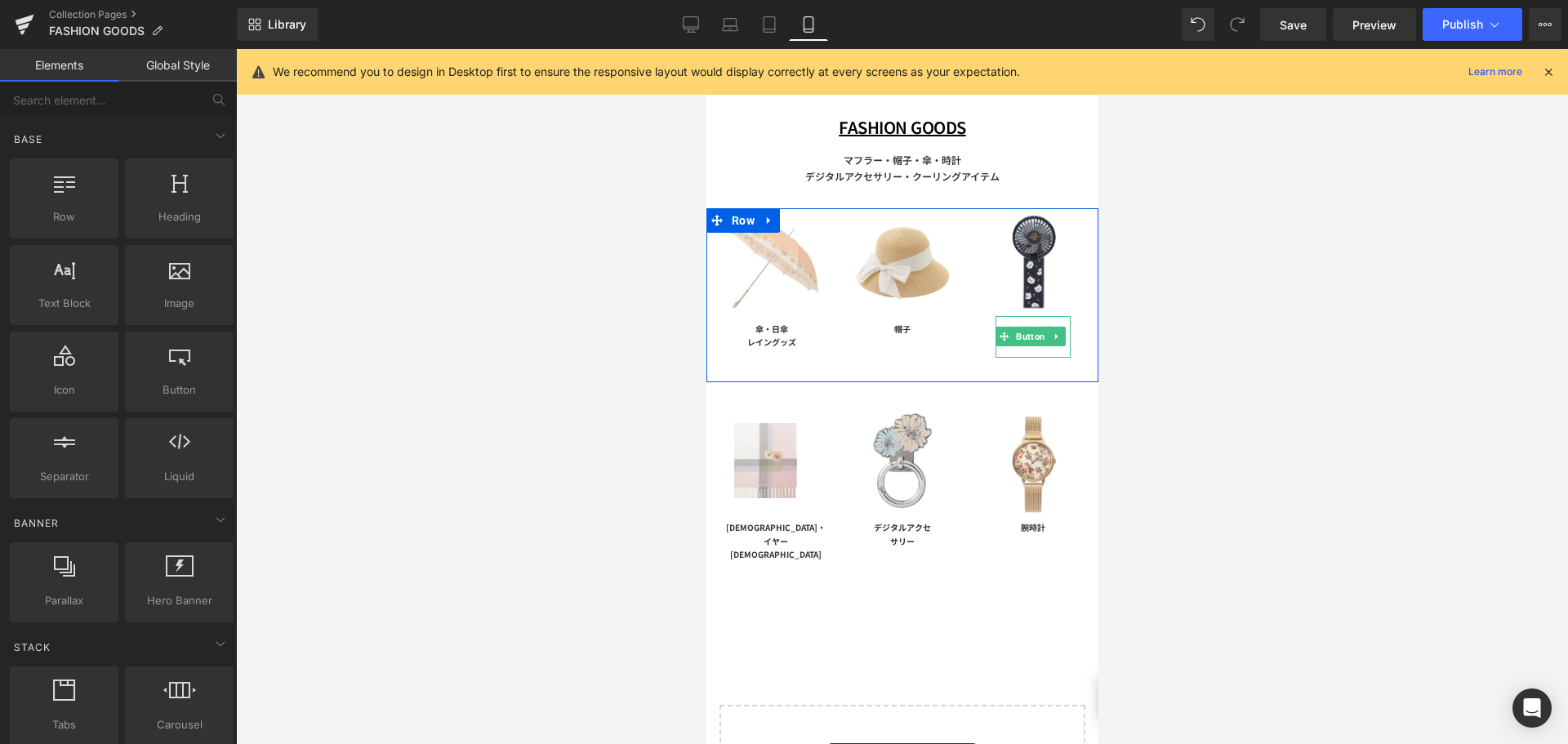
click at [1001, 316] on link "クーリングアイテム" at bounding box center [1032, 336] width 75 height 41
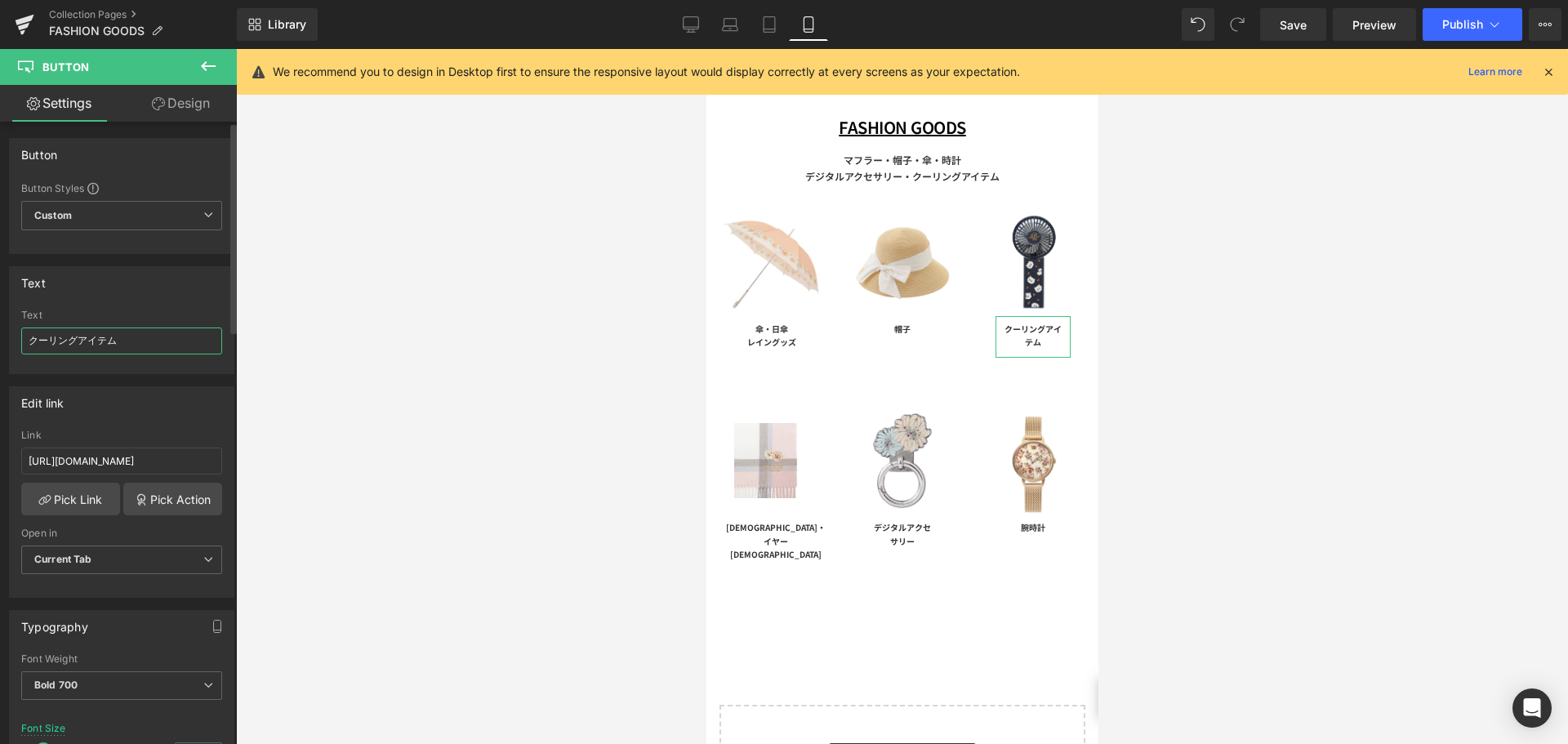
click at [58, 335] on input "クーリングアイテム" at bounding box center [122, 341] width 201 height 27
click at [66, 335] on input "クーリングアイテム" at bounding box center [122, 341] width 201 height 27
click at [78, 333] on input "クーリングアイテム" at bounding box center [122, 341] width 201 height 27
type input "クーリング<br>アイテム"
click at [481, 413] on div at bounding box center [901, 396] width 1332 height 695
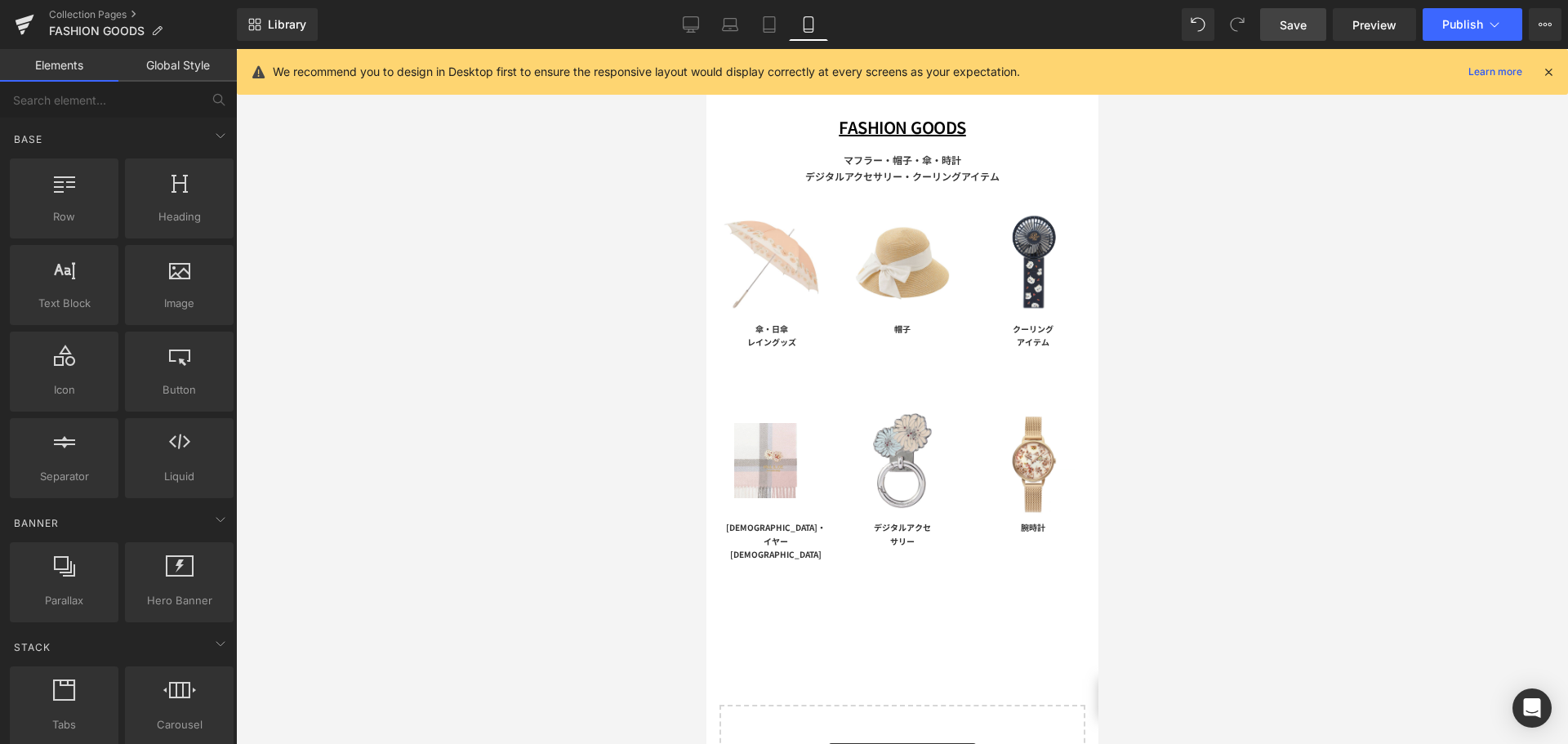
click at [1310, 28] on link "Save" at bounding box center [1294, 24] width 66 height 32
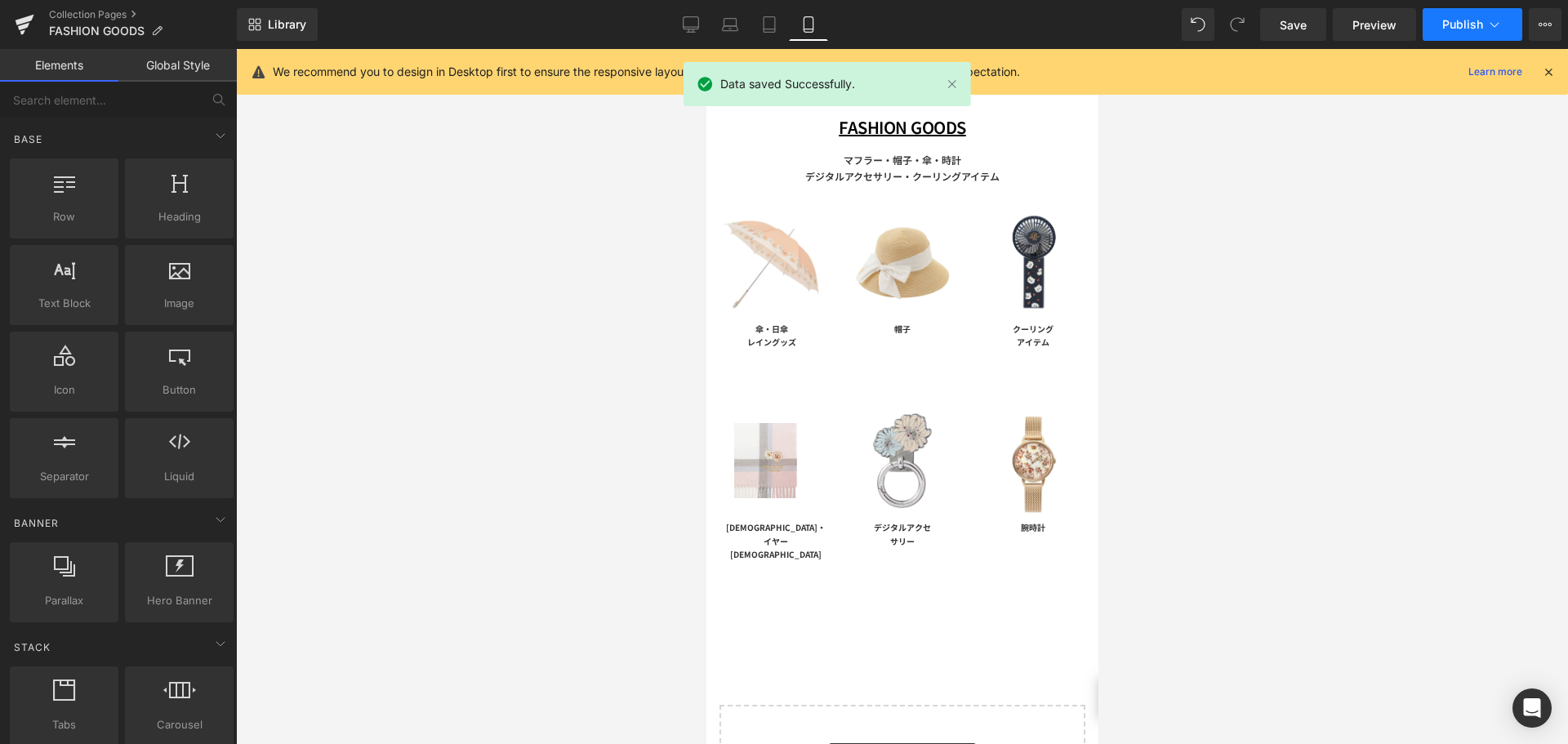
click at [1439, 21] on button "Publish" at bounding box center [1472, 24] width 99 height 32
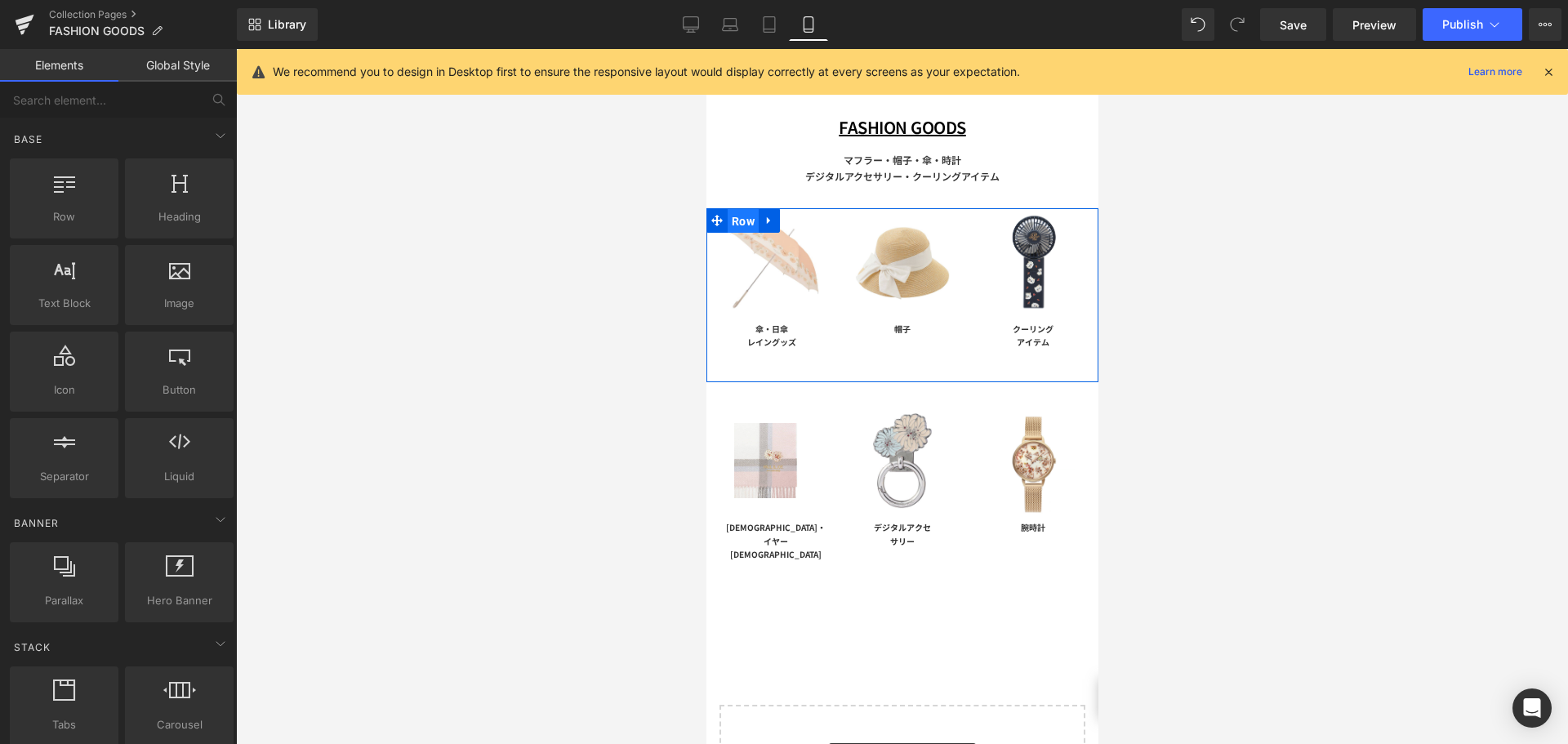
click at [744, 219] on span "Row" at bounding box center [742, 221] width 31 height 25
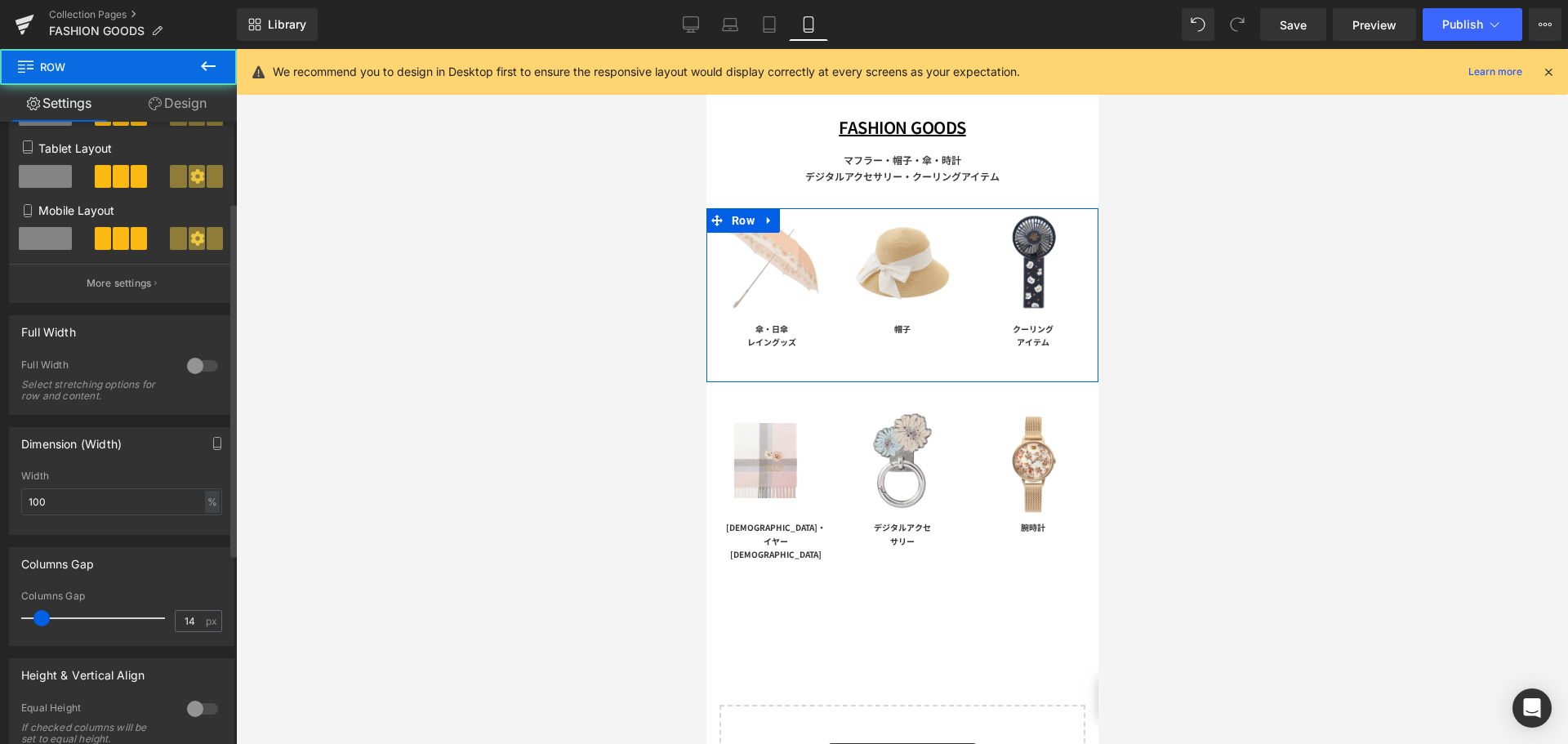
scroll to position [245, 0]
drag, startPoint x: 75, startPoint y: 504, endPoint x: 0, endPoint y: 436, distance: 101.2
click at [0, 485] on div "Dimension (Width) 100% Width 100 % % px" at bounding box center [122, 474] width 244 height 120
type input "90"
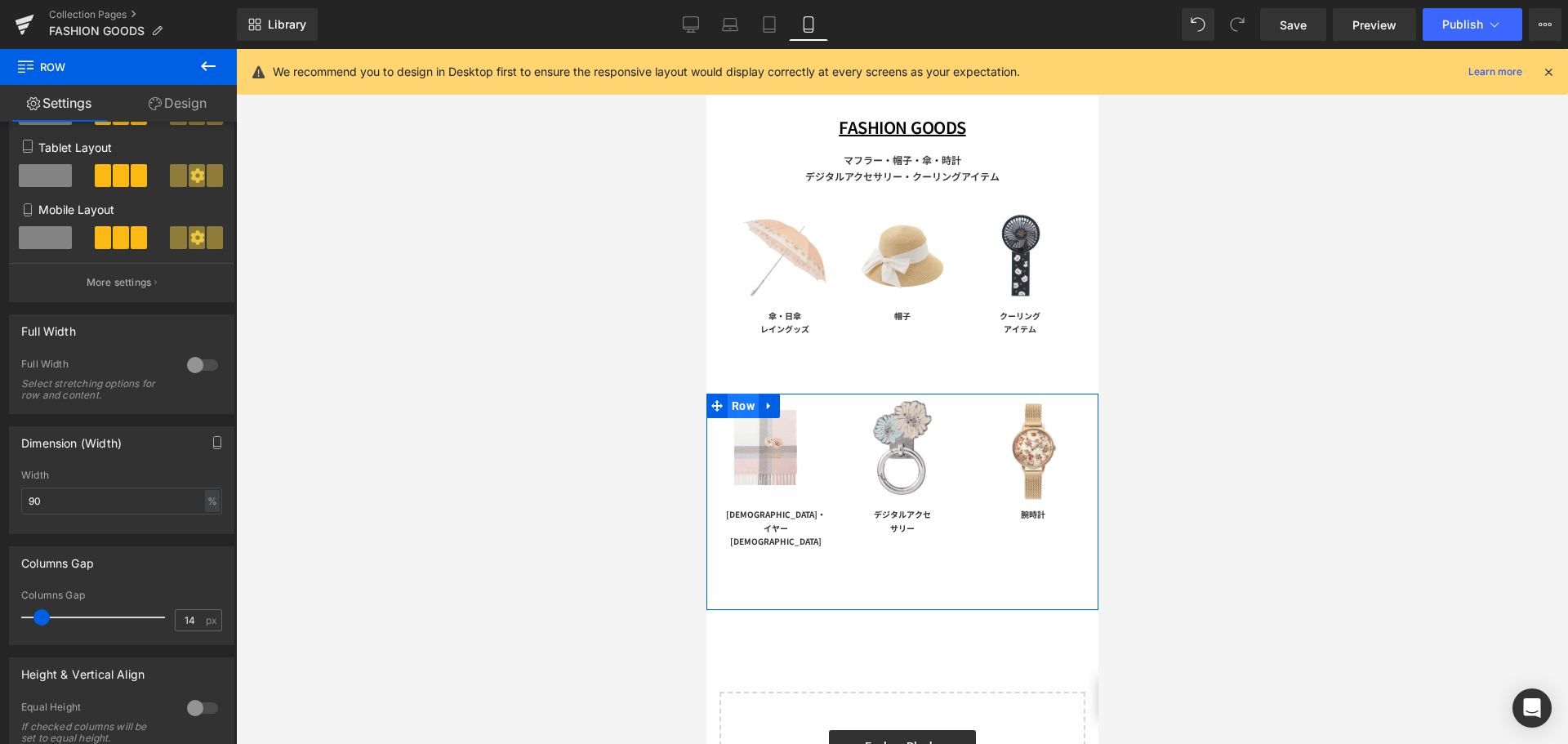
click at [746, 400] on span "Row" at bounding box center [742, 406] width 31 height 25
drag, startPoint x: 54, startPoint y: 504, endPoint x: 0, endPoint y: 396, distance: 120.7
click at [0, 469] on div "Dimension (Width) 100% Width 100 % % px" at bounding box center [122, 474] width 244 height 120
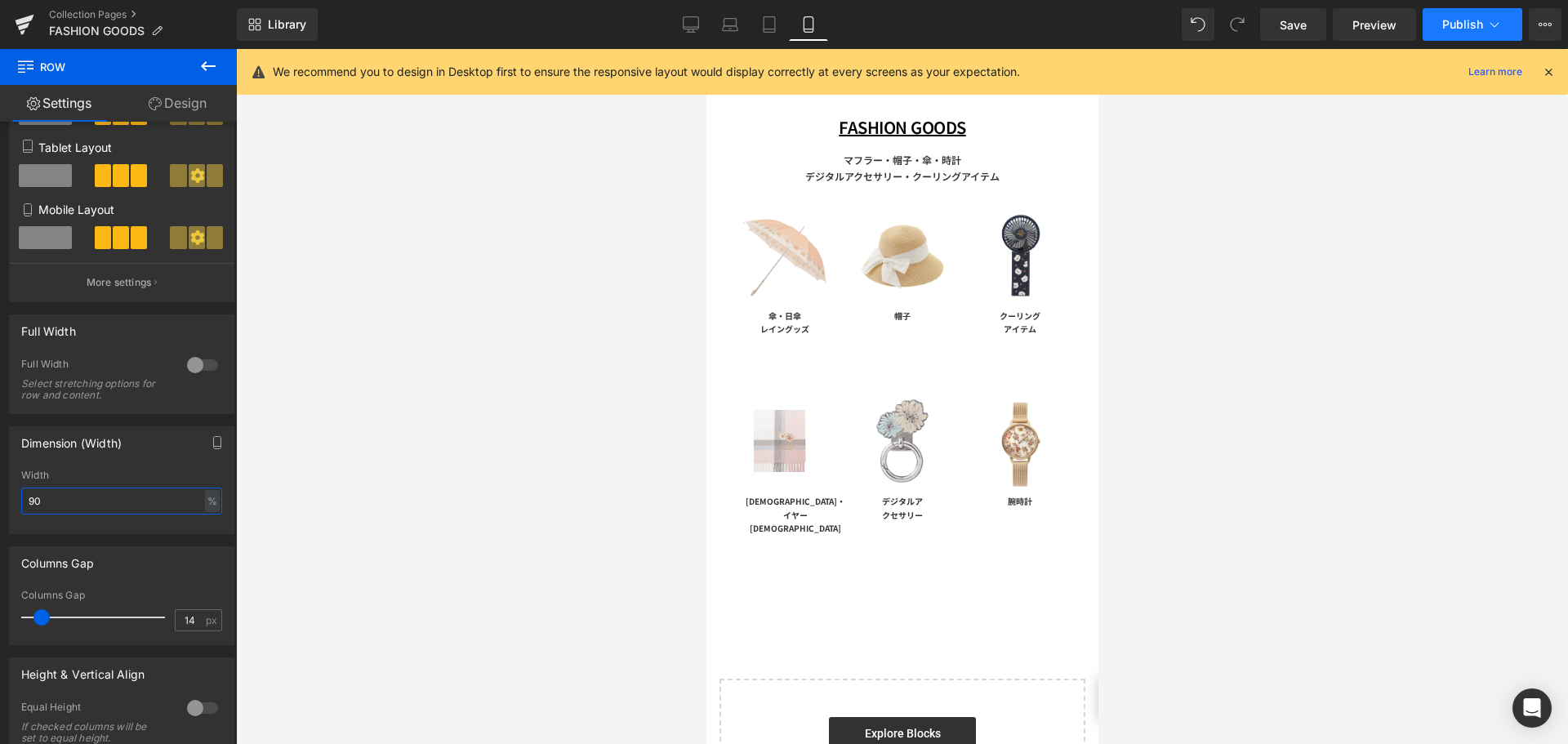
type input "90"
click at [1450, 18] on span "Publish" at bounding box center [1462, 25] width 41 height 13
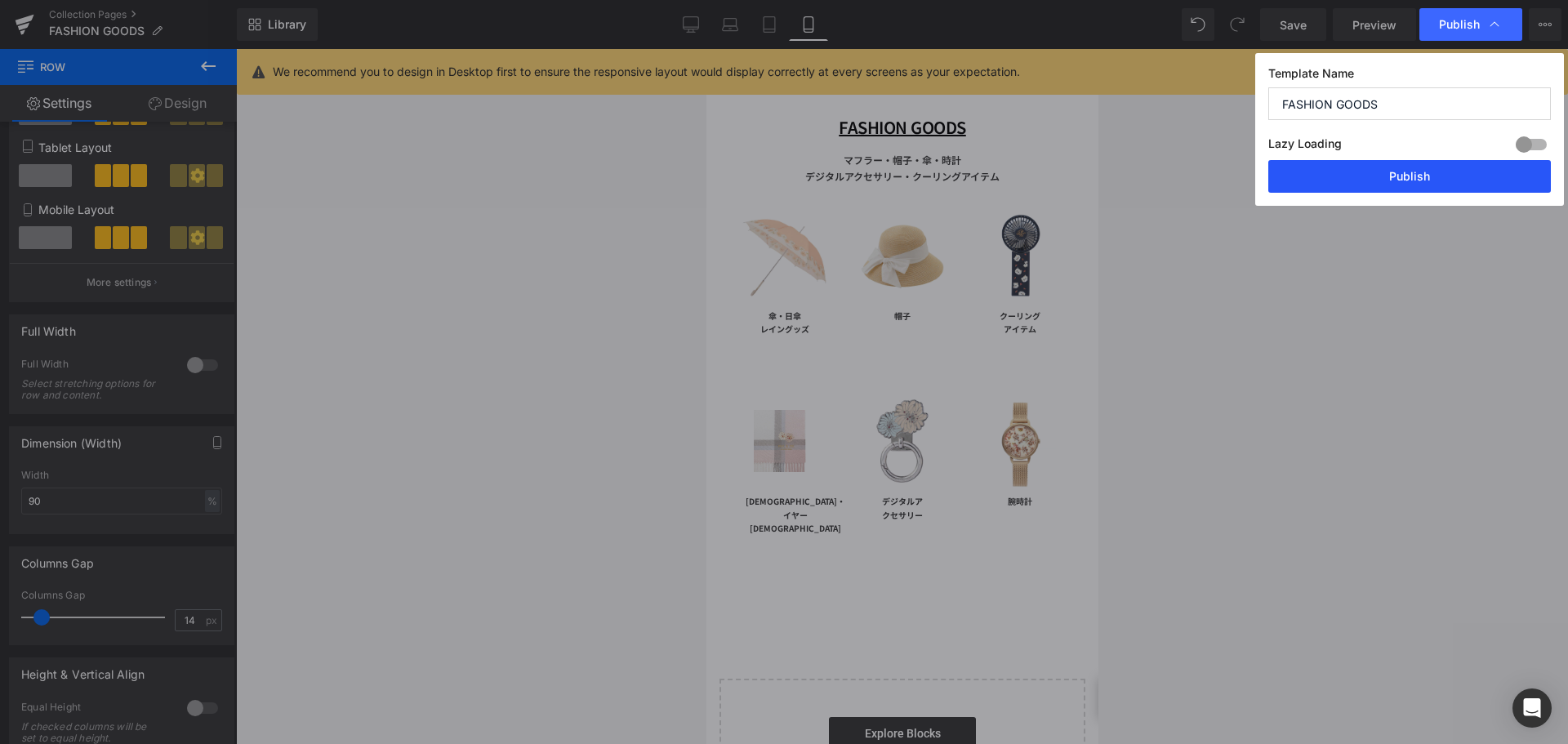
click at [1448, 174] on button "Publish" at bounding box center [1409, 176] width 283 height 32
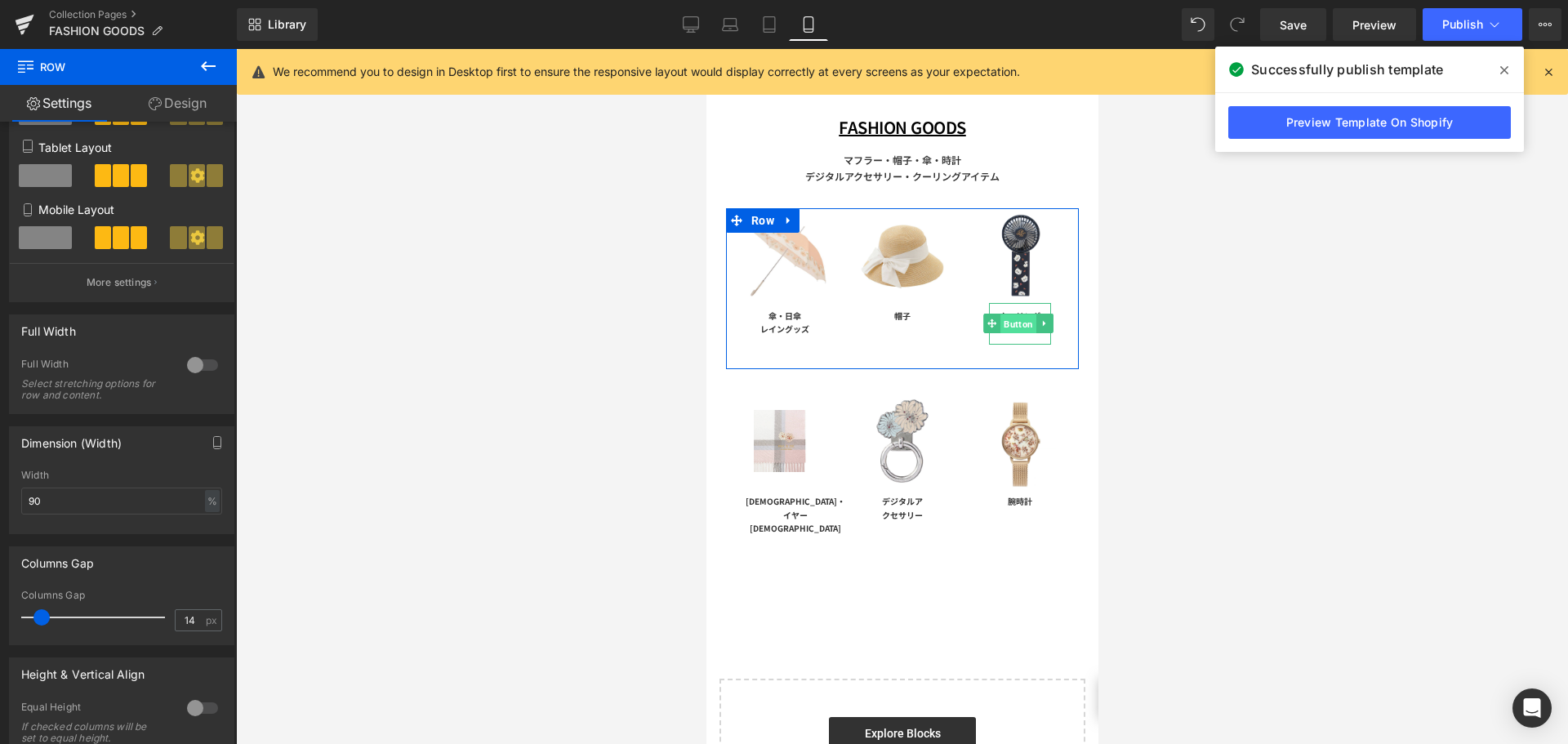
click at [1000, 319] on span "Button" at bounding box center [1017, 323] width 36 height 19
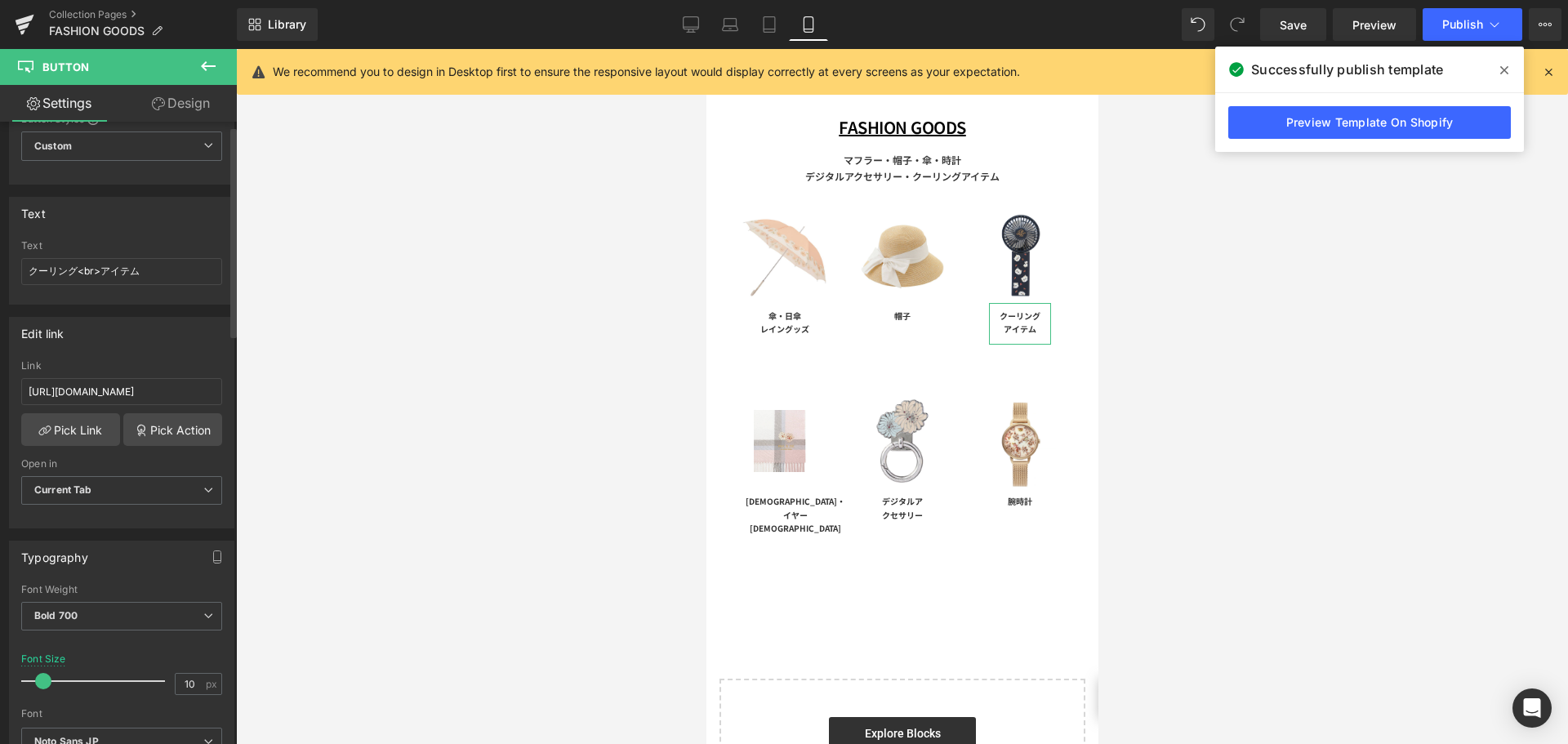
scroll to position [0, 0]
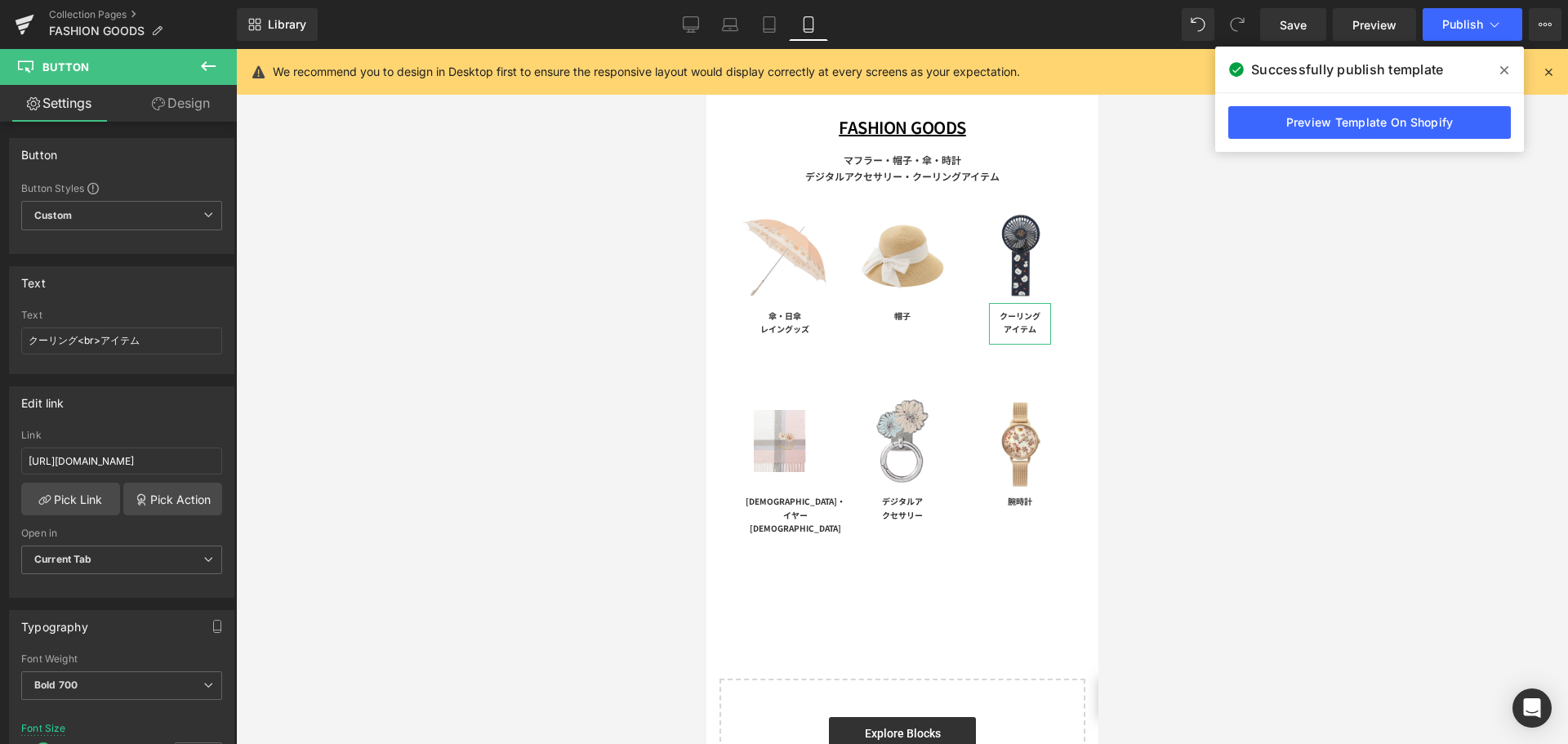
click at [185, 108] on link "Design" at bounding box center [180, 103] width 119 height 37
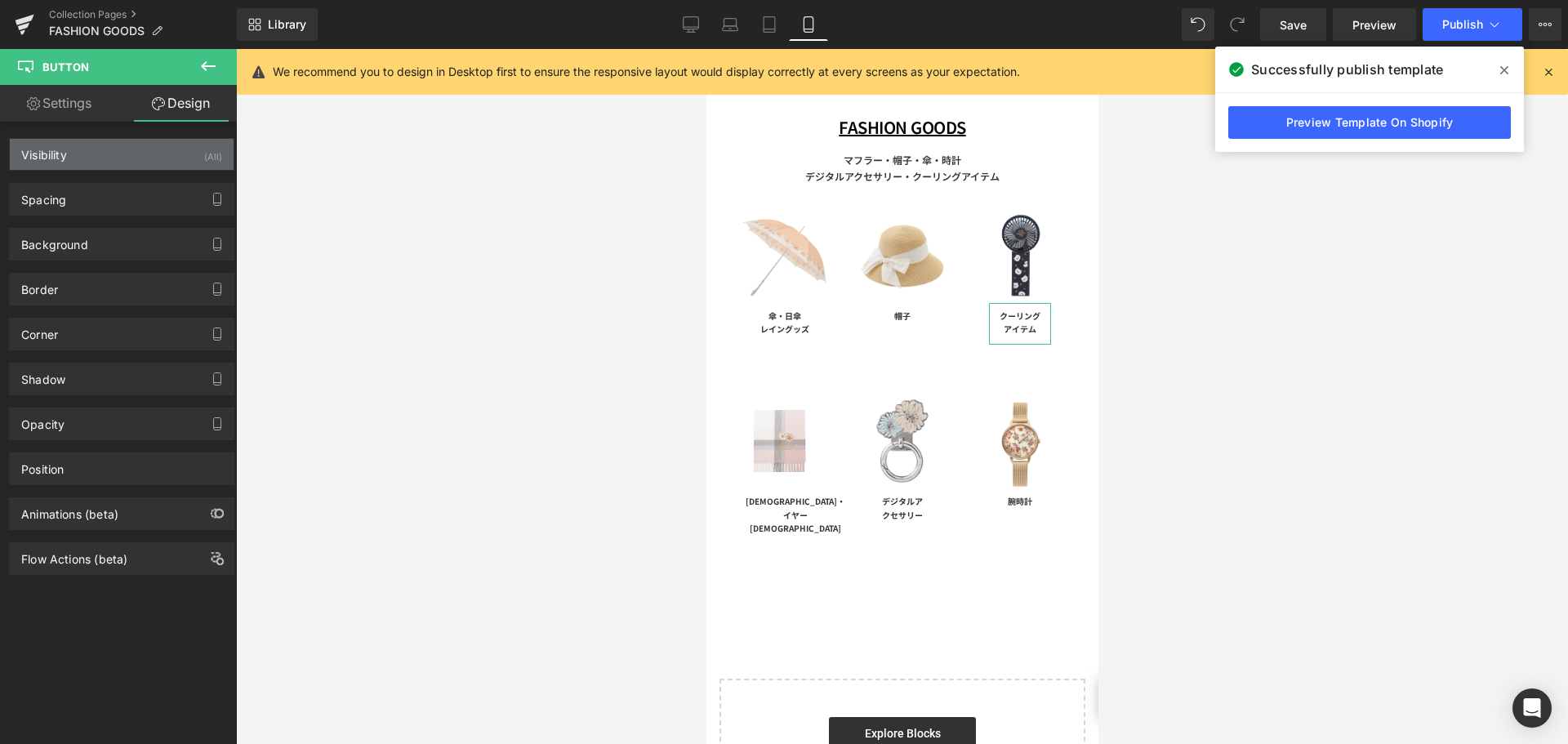
click at [125, 141] on div "Visibility (All)" at bounding box center [122, 155] width 224 height 31
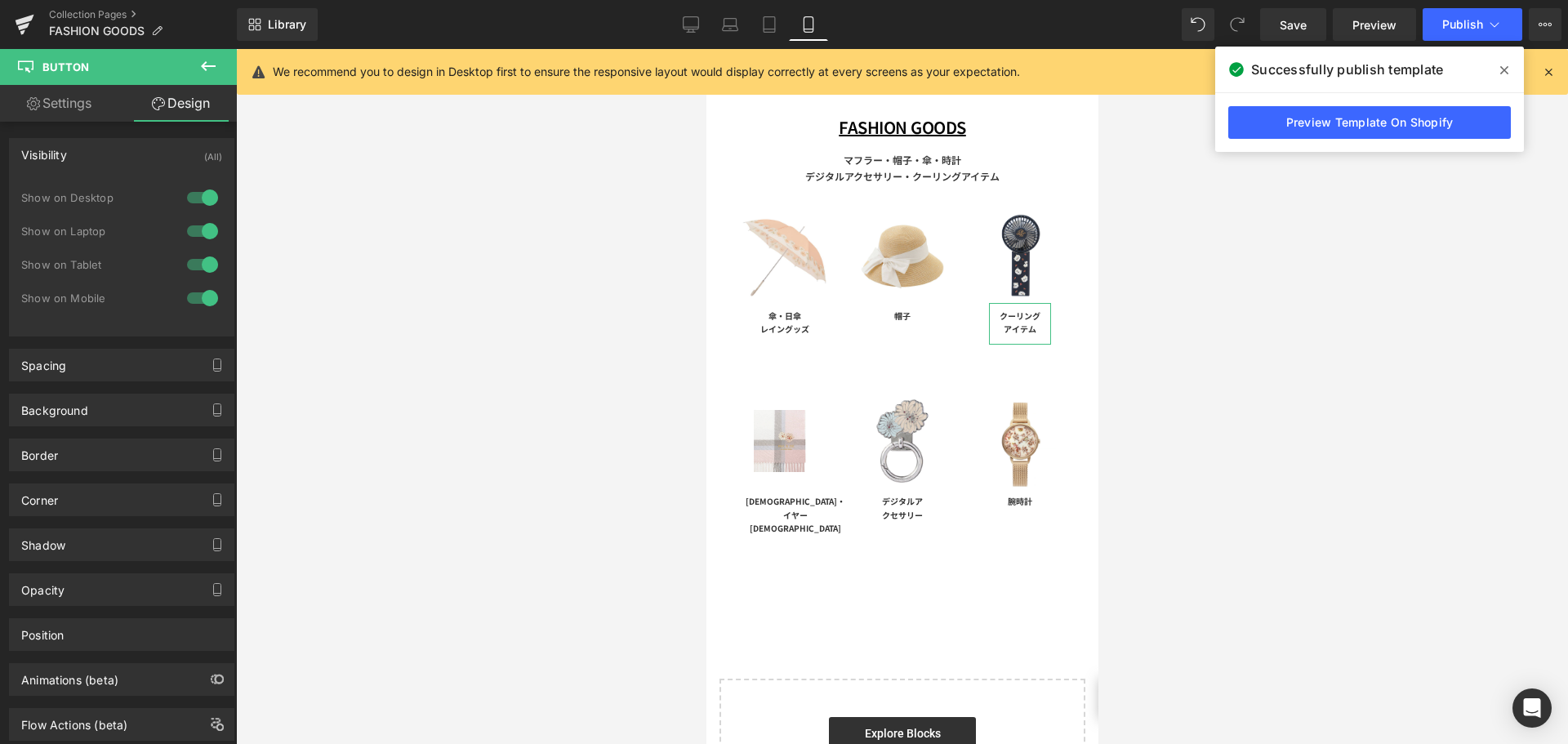
type input "0"
type input "20"
type input "30"
type input "20"
type input "8"
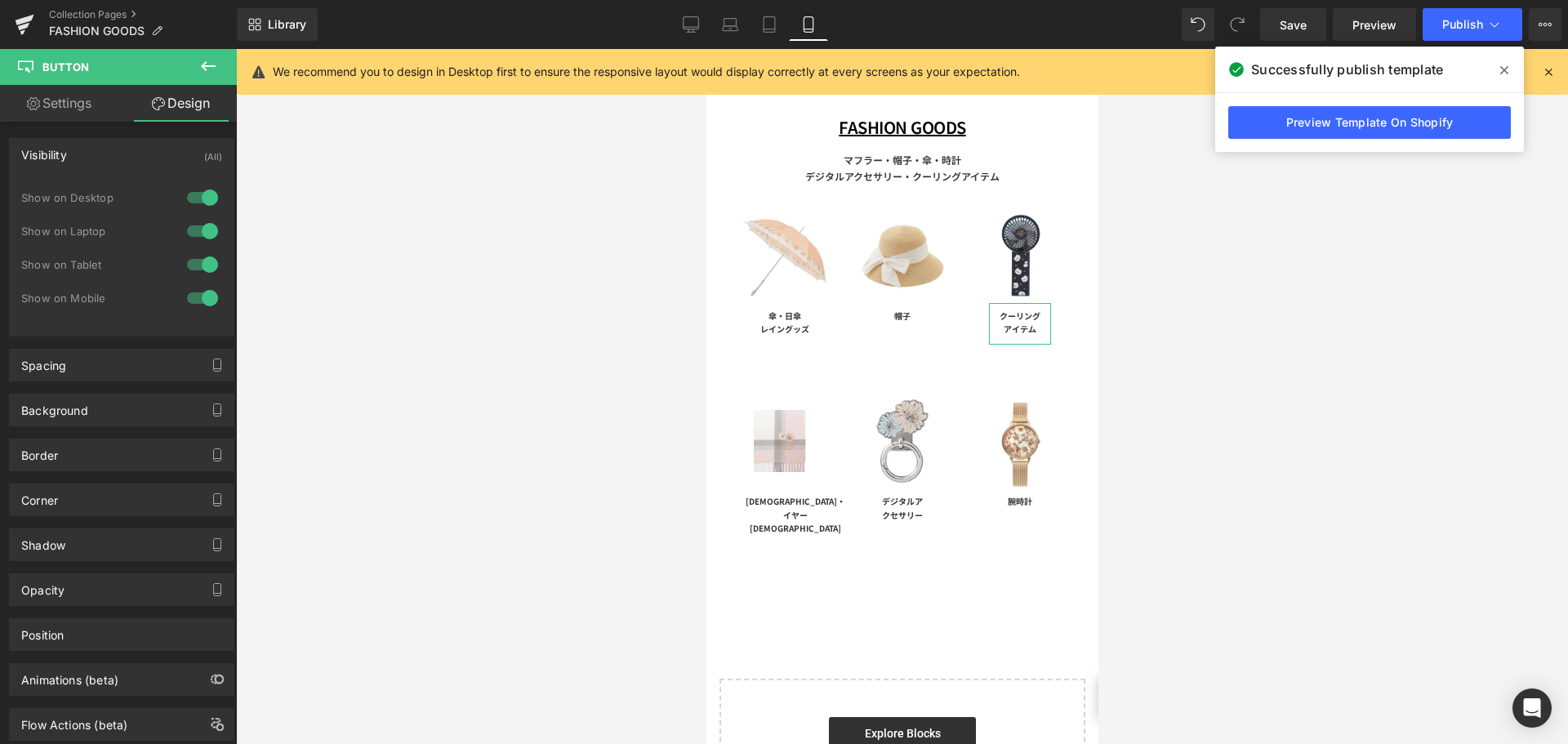
type input "10"
type input "10.4"
type input "10"
click at [119, 365] on div "Spacing" at bounding box center [122, 366] width 224 height 31
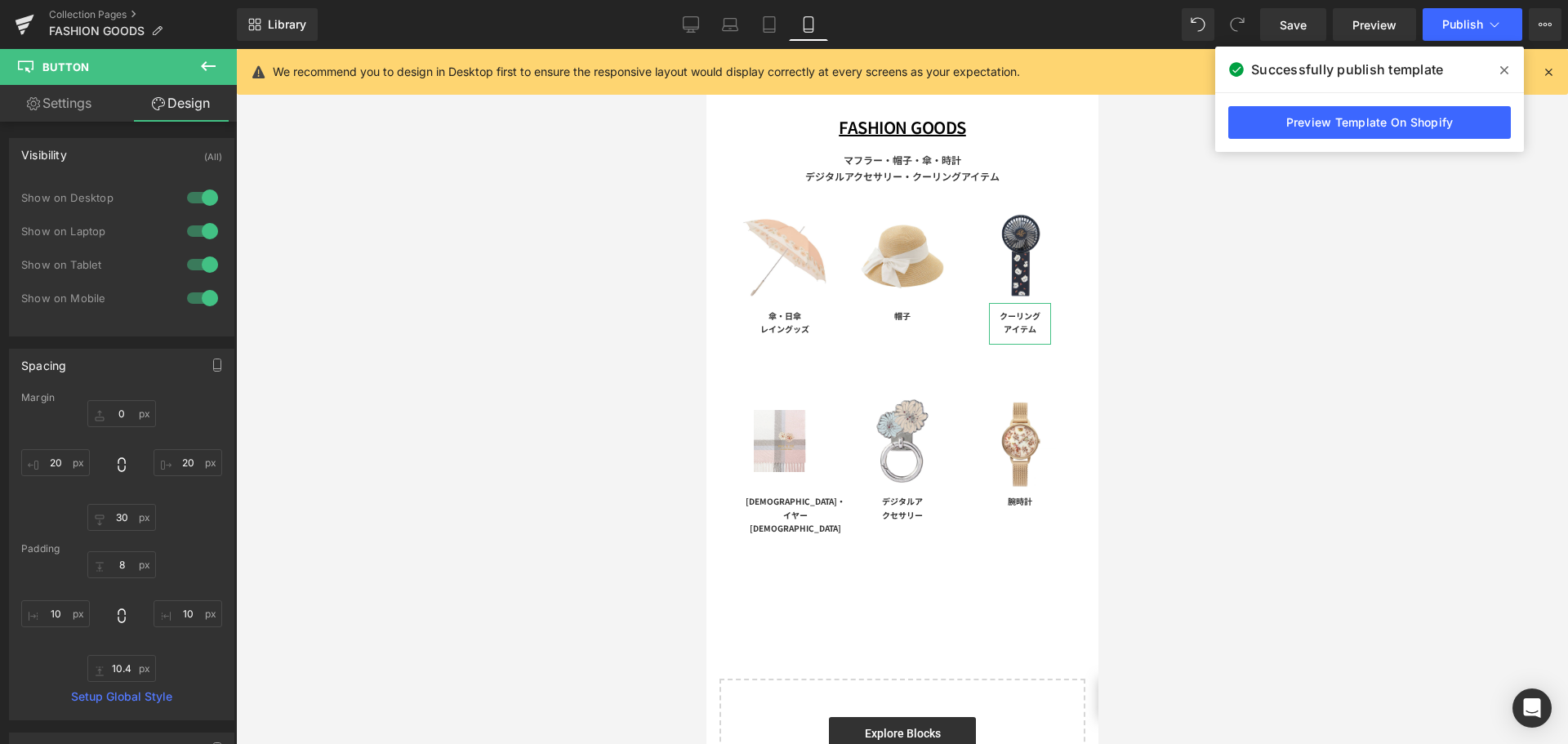
scroll to position [82, 0]
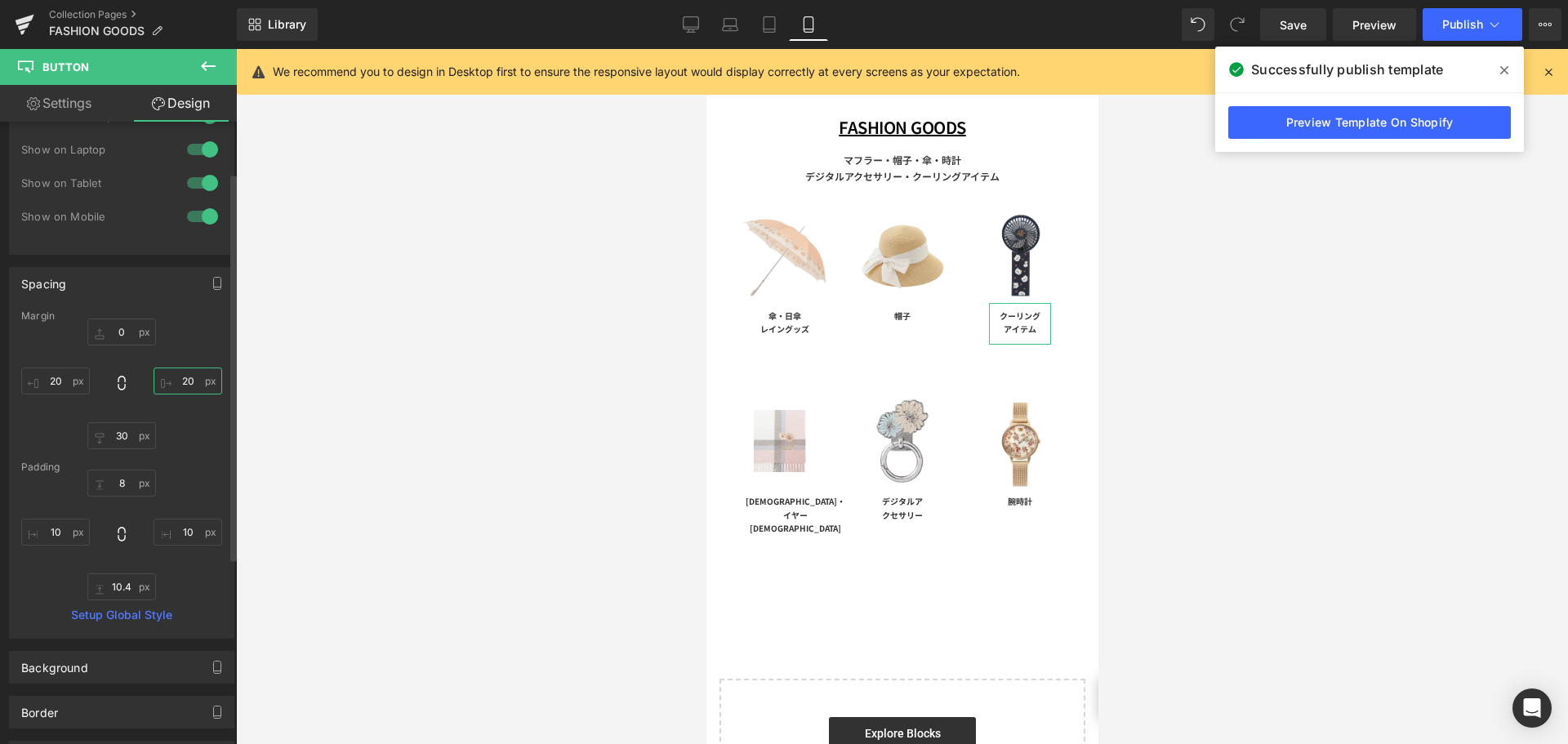
click at [187, 392] on input "20" at bounding box center [188, 380] width 69 height 27
type input "0"
click at [65, 378] on input "20" at bounding box center [55, 380] width 69 height 27
type input "0"
click at [367, 399] on div at bounding box center [901, 396] width 1332 height 695
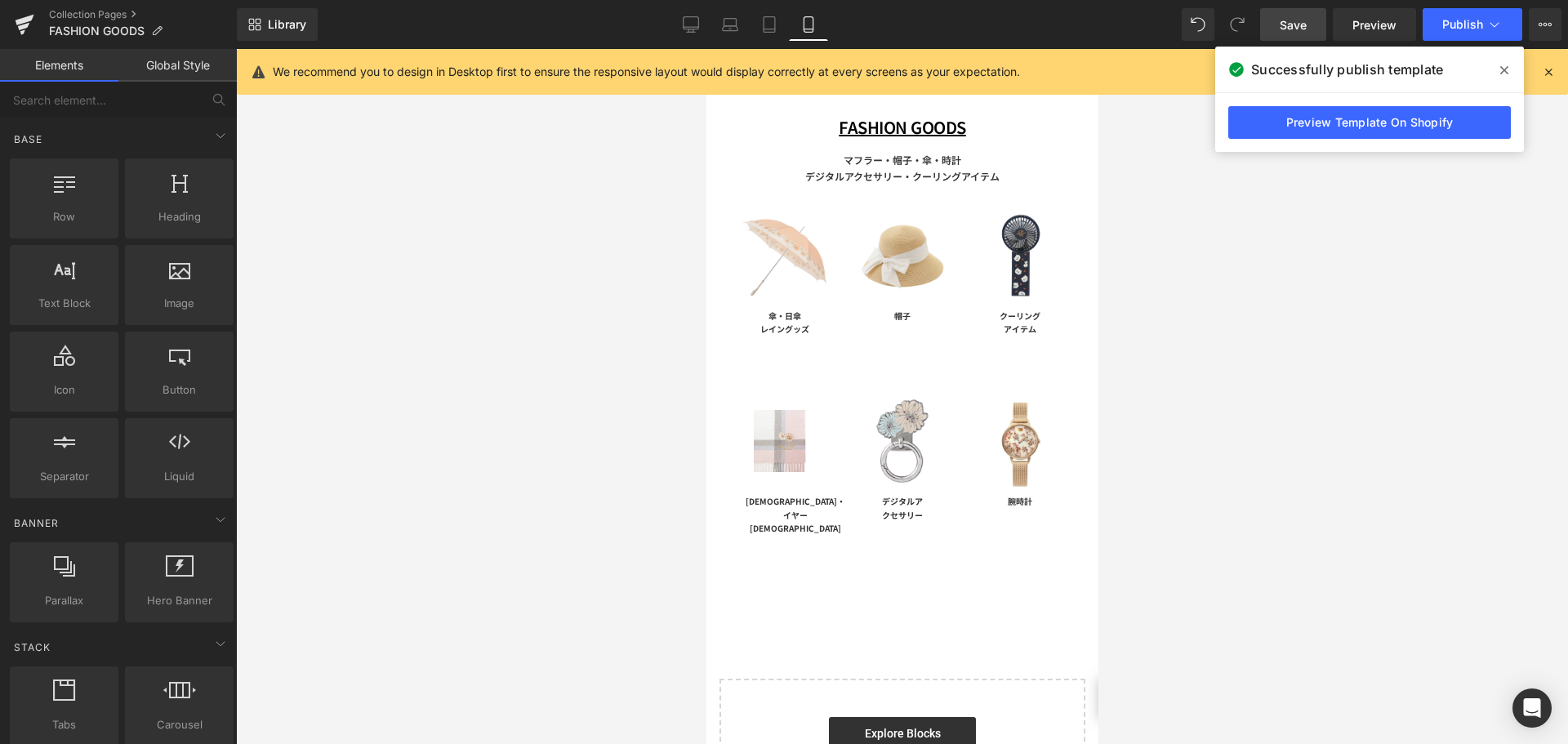
click at [1297, 26] on span "Save" at bounding box center [1293, 25] width 27 height 17
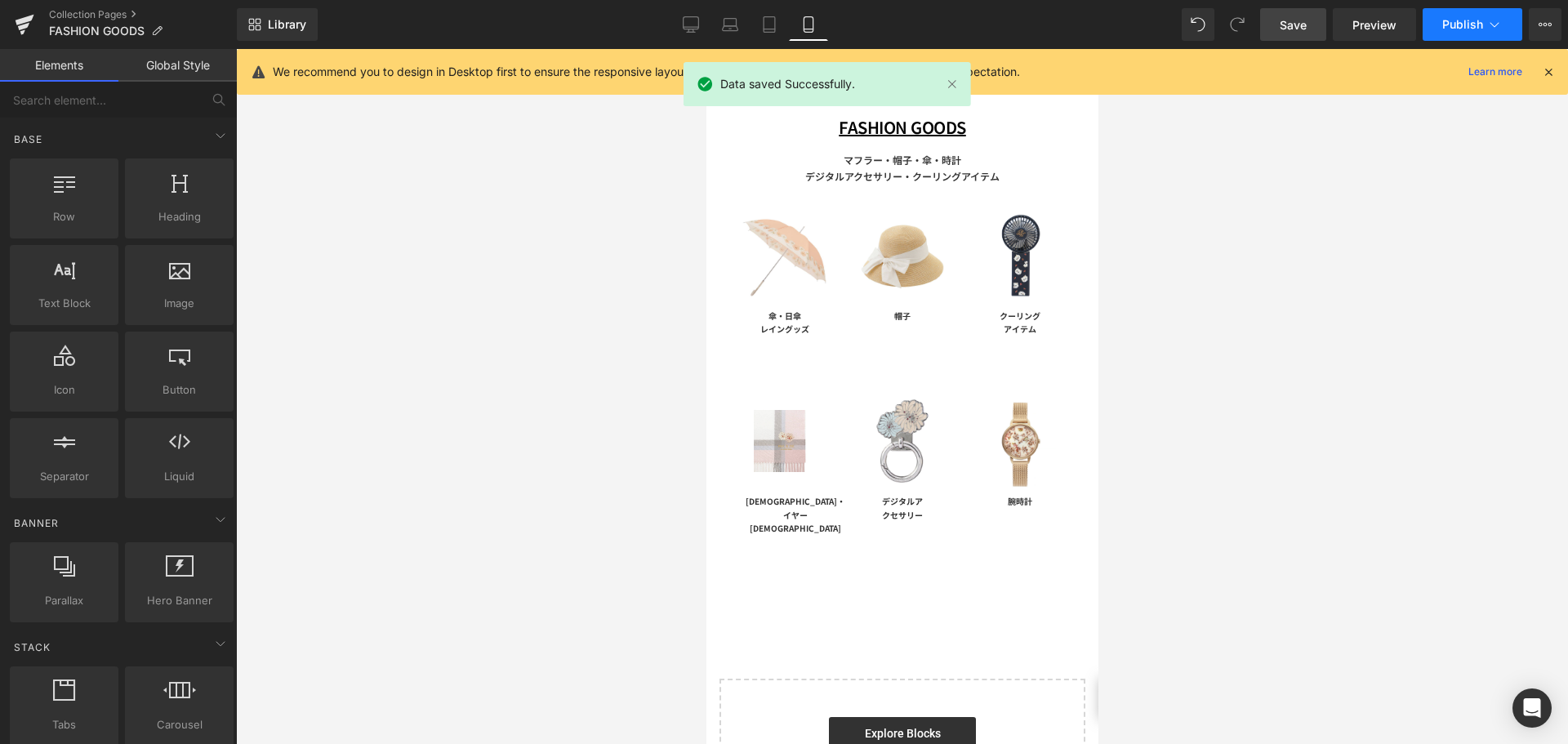
click at [1442, 24] on button "Publish" at bounding box center [1472, 24] width 99 height 32
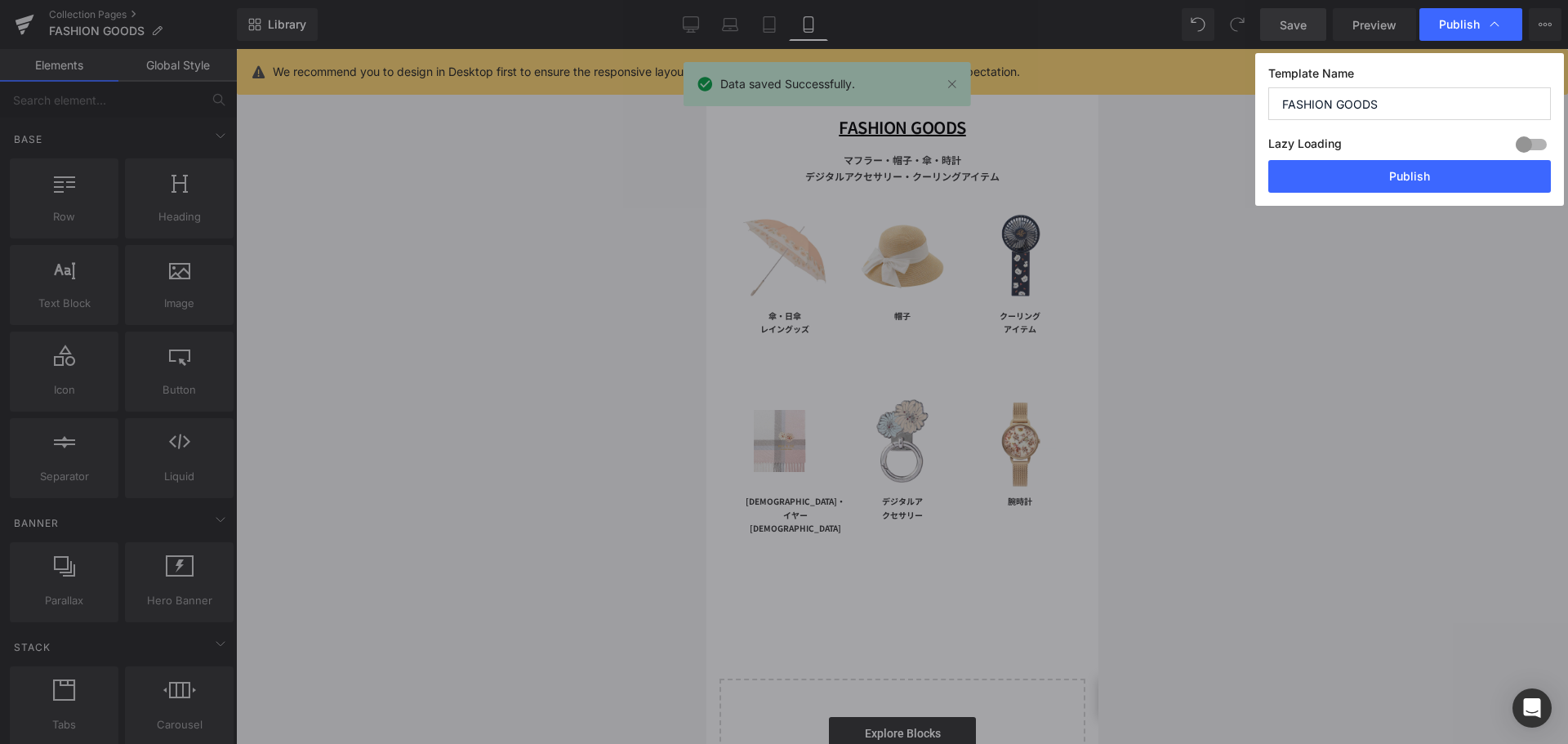
click at [1423, 8] on button "Publish" at bounding box center [1472, 24] width 99 height 32
click at [1391, 170] on button "Publish" at bounding box center [1409, 176] width 283 height 32
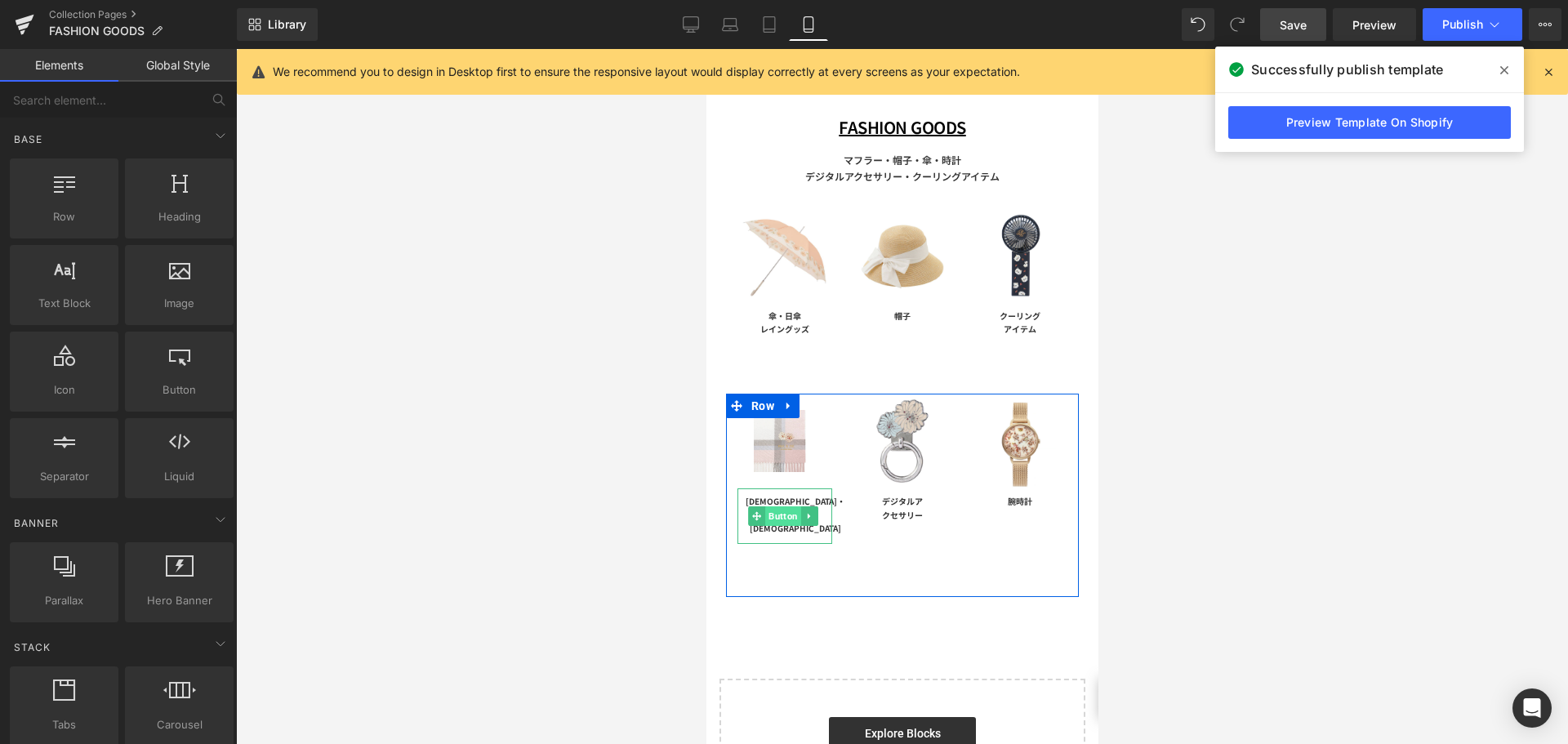
click at [783, 506] on span "Button" at bounding box center [782, 516] width 36 height 19
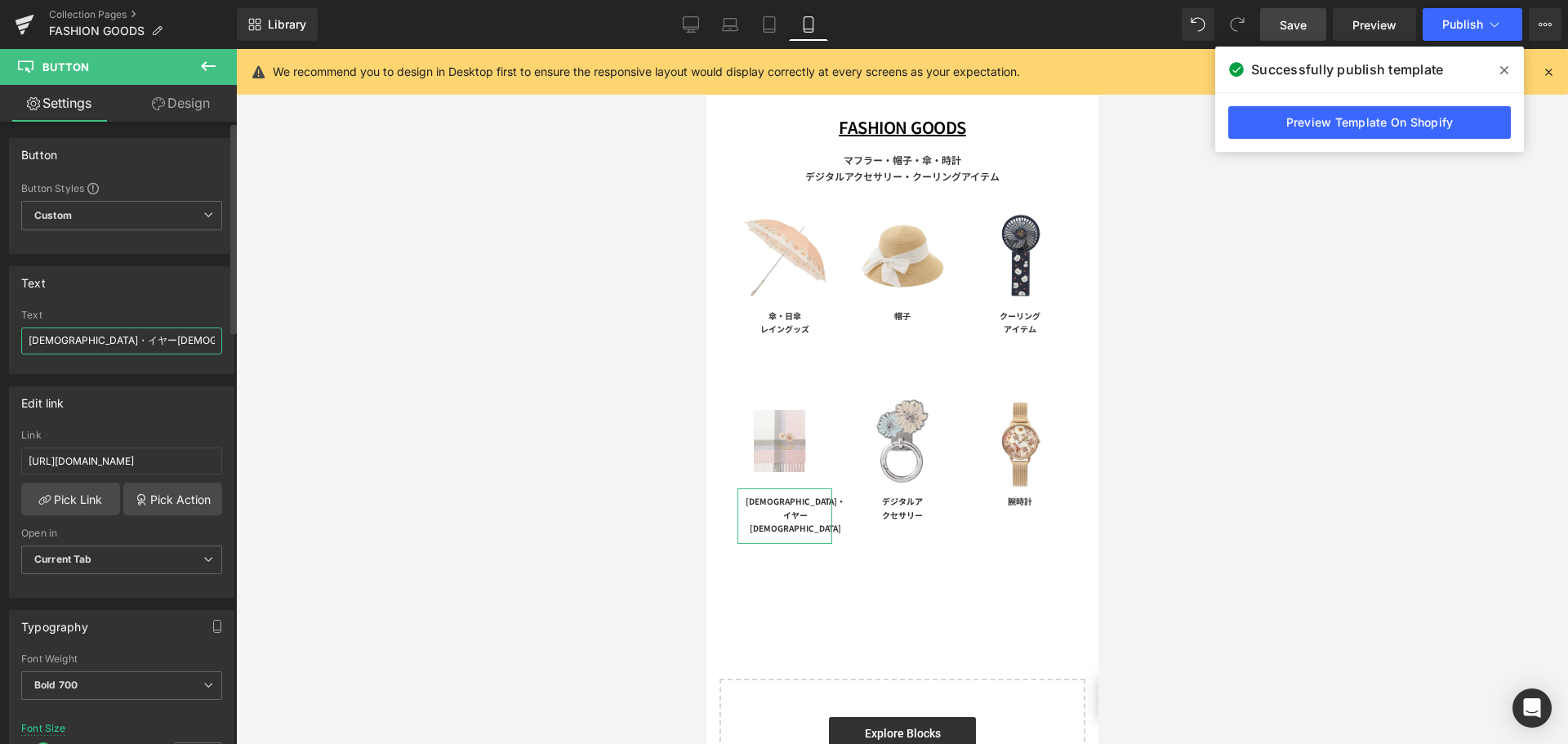
click at [102, 336] on input "マフラー・イヤー[DEMOGRAPHIC_DATA]" at bounding box center [122, 341] width 201 height 27
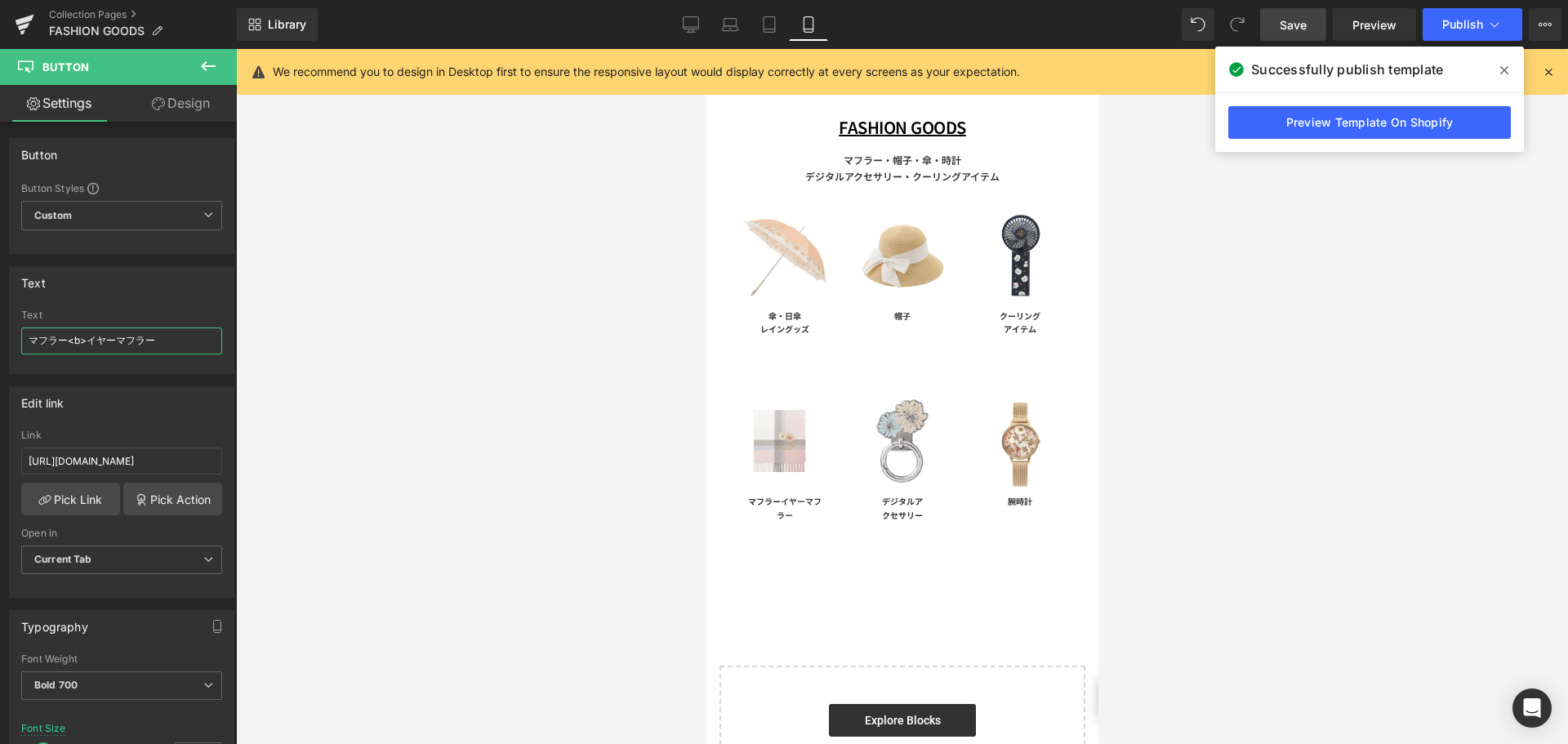
type input "マフラー<br>イヤーマフラー"
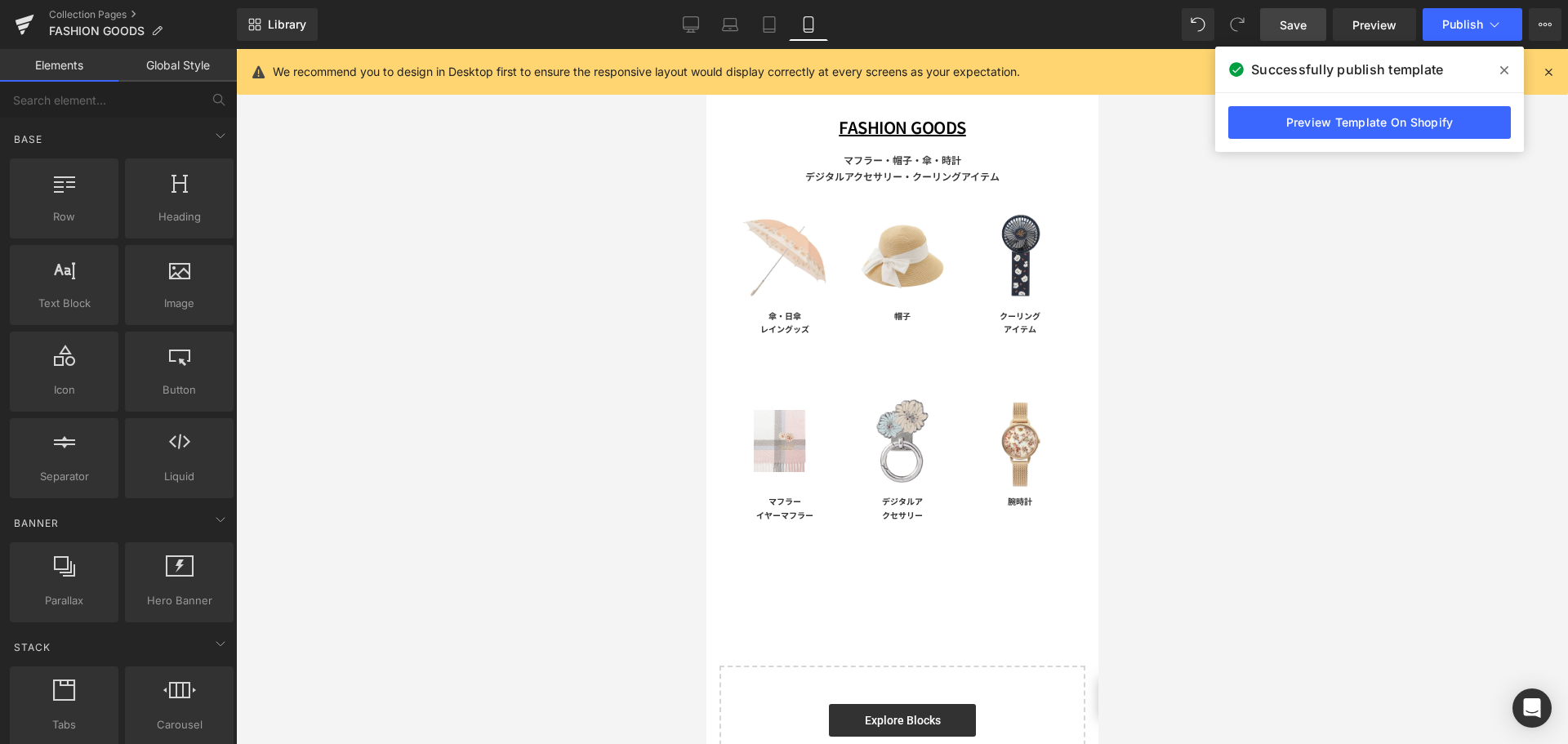
click at [578, 317] on div at bounding box center [901, 396] width 1332 height 695
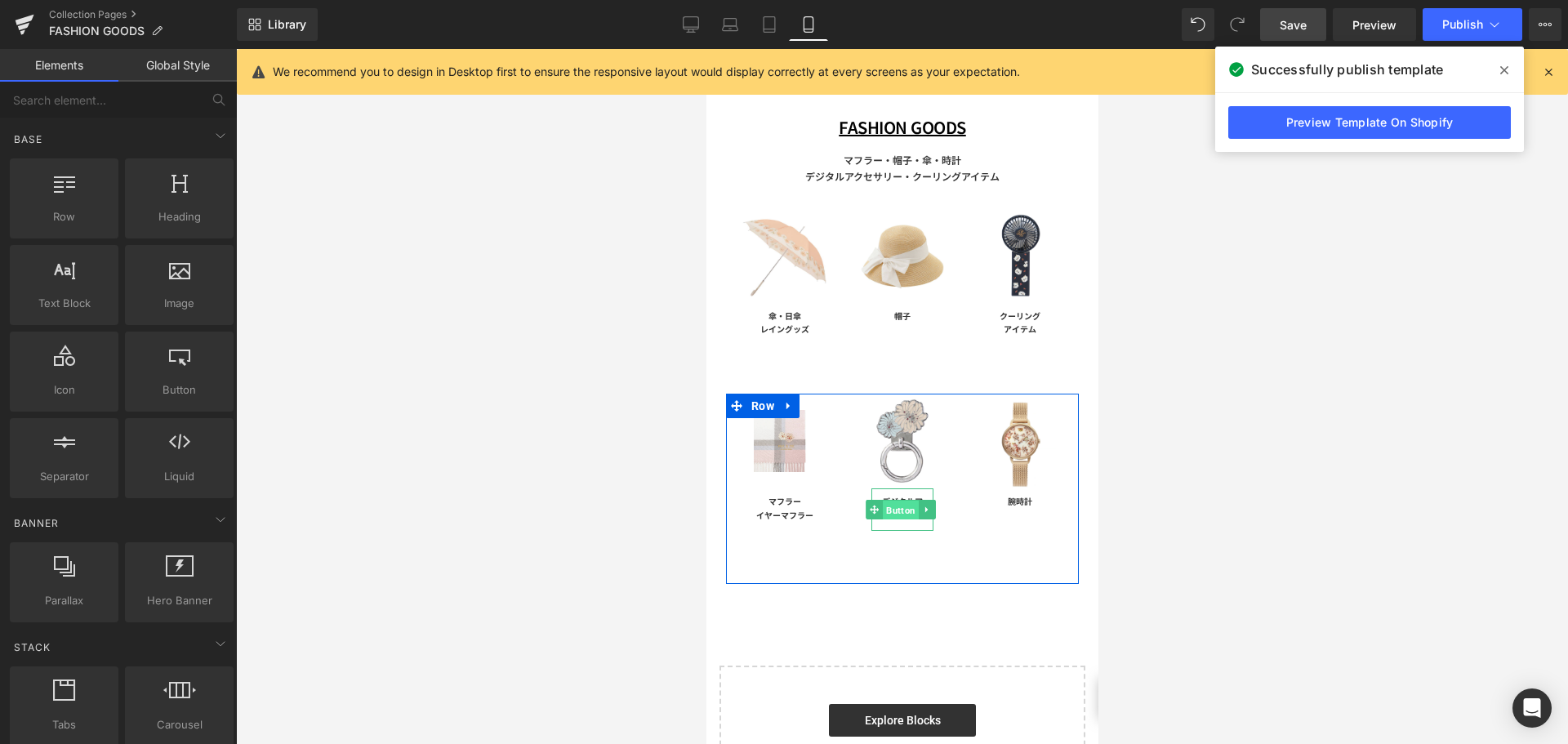
click at [891, 505] on span "Button" at bounding box center [900, 510] width 36 height 19
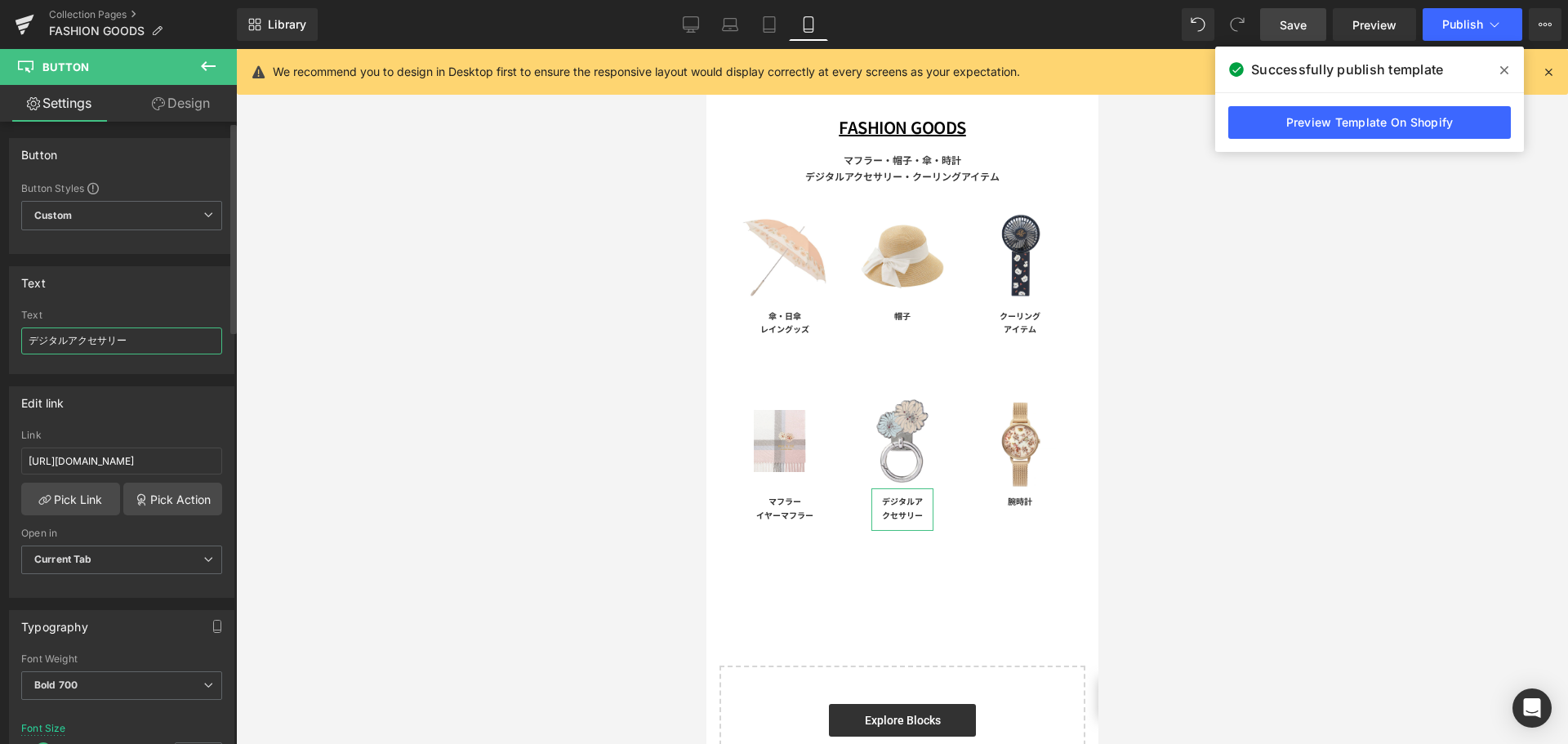
click at [72, 349] on input "デジタルアクセサリー" at bounding box center [122, 341] width 201 height 27
type input "デジタル<>アクセサリー"
click at [303, 128] on div at bounding box center [901, 396] width 1332 height 695
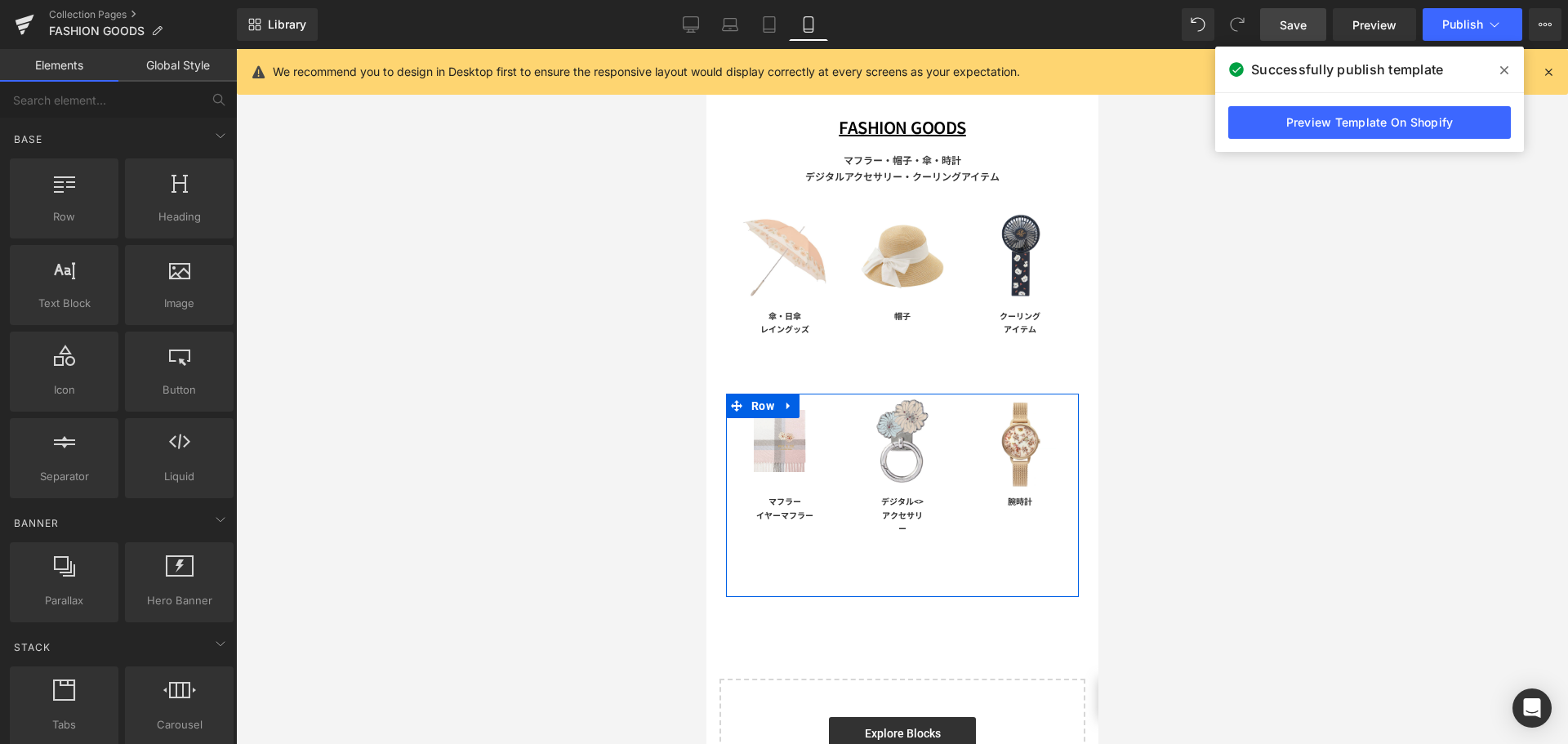
click at [844, 434] on div "Image デジタル<>アクセサリー Button" at bounding box center [901, 482] width 118 height 175
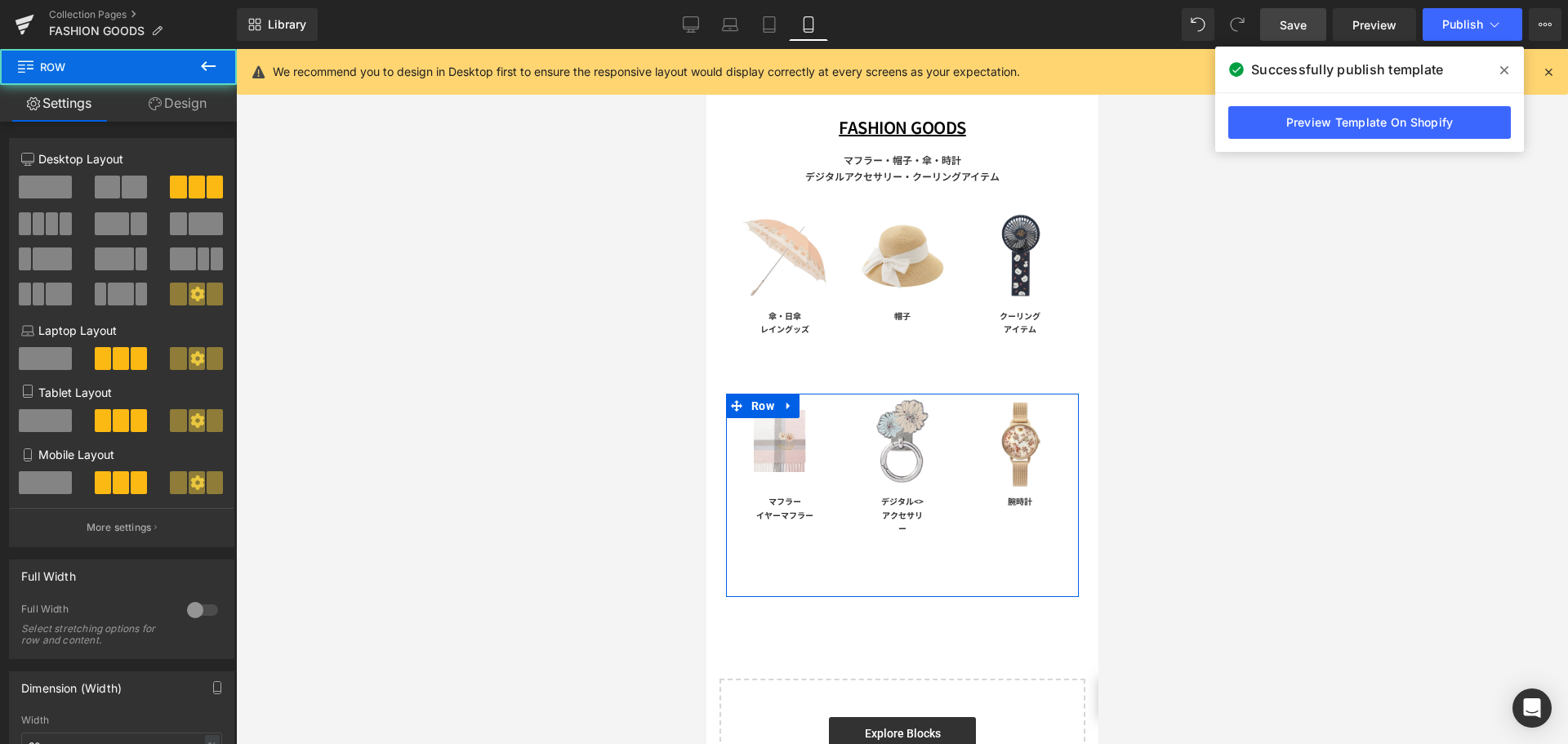
click at [923, 443] on link at bounding box center [931, 440] width 17 height 19
click at [896, 518] on span "デジタル<>アクセサリー" at bounding box center [901, 515] width 42 height 40
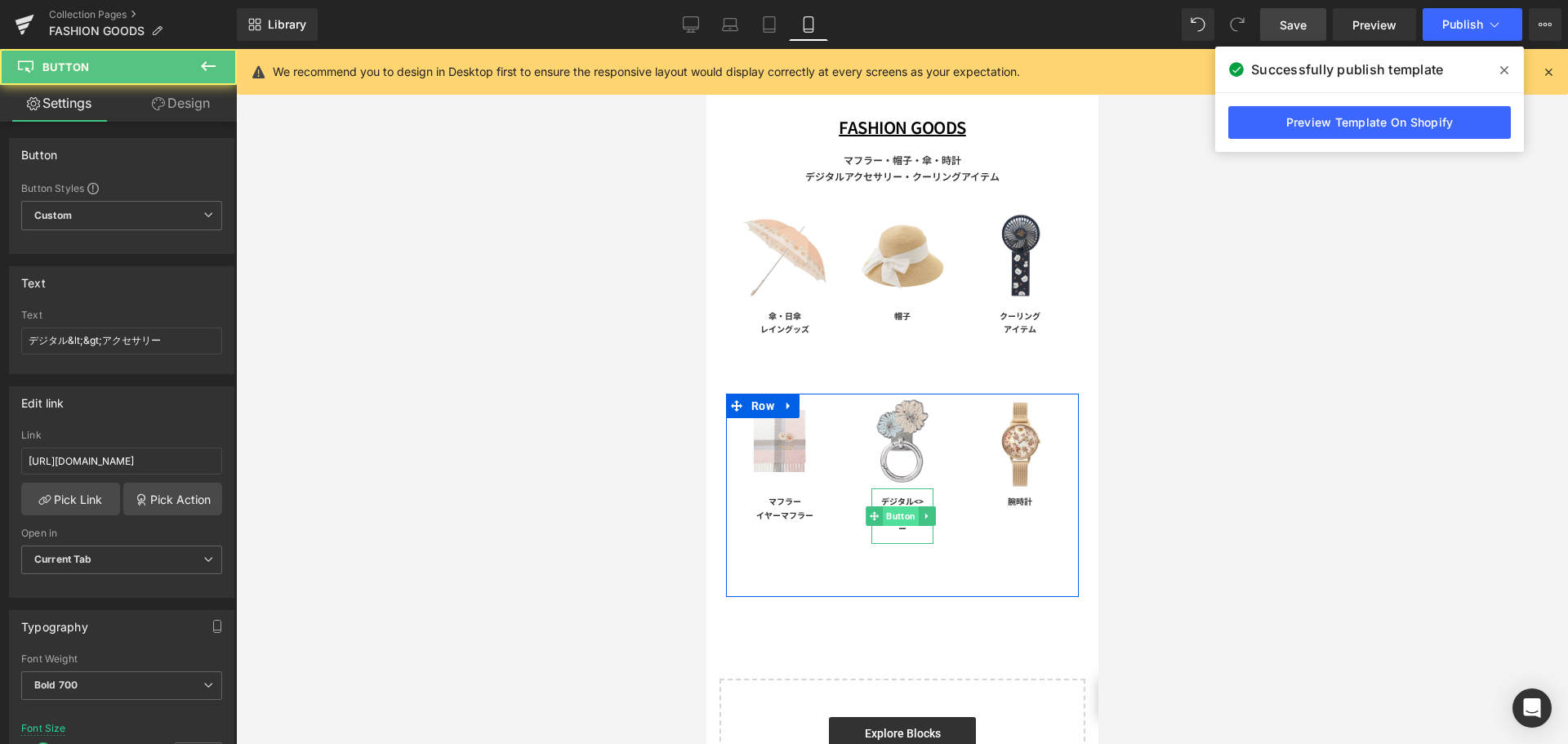
click at [890, 507] on span "Button" at bounding box center [900, 516] width 36 height 19
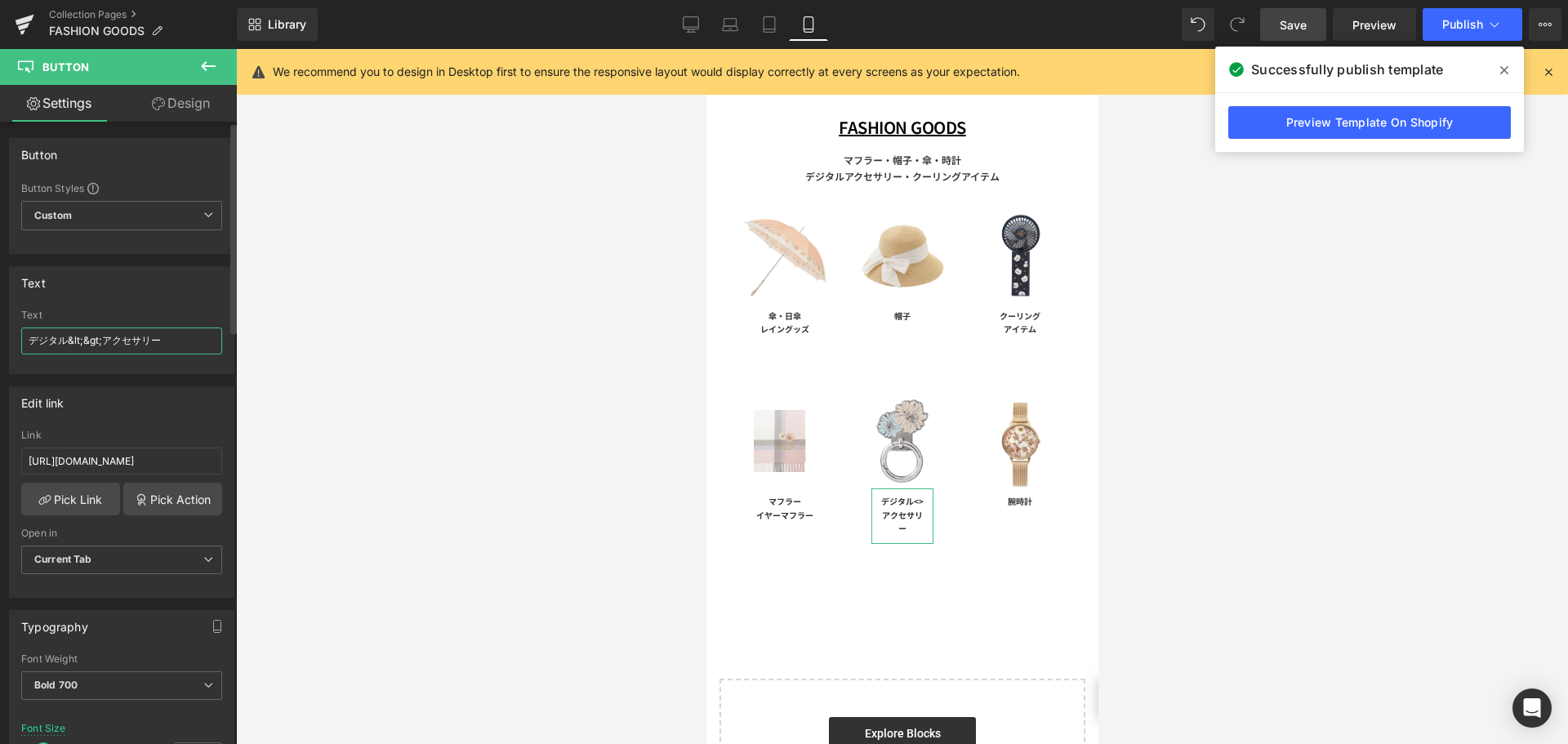
click at [96, 344] on input "デジタル&lt;&gt;アクセサリー" at bounding box center [122, 341] width 201 height 27
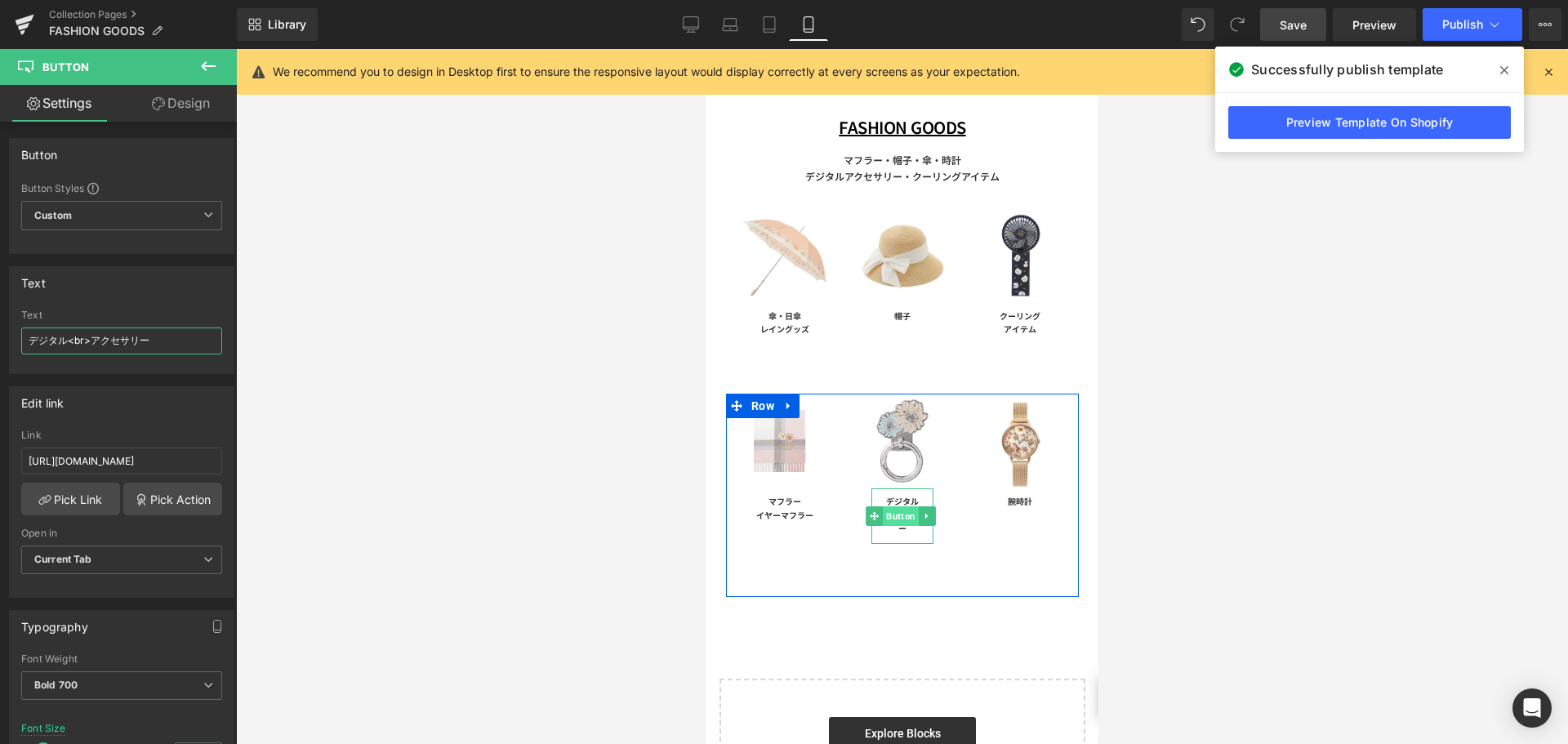
click at [895, 509] on span "Button" at bounding box center [900, 516] width 36 height 19
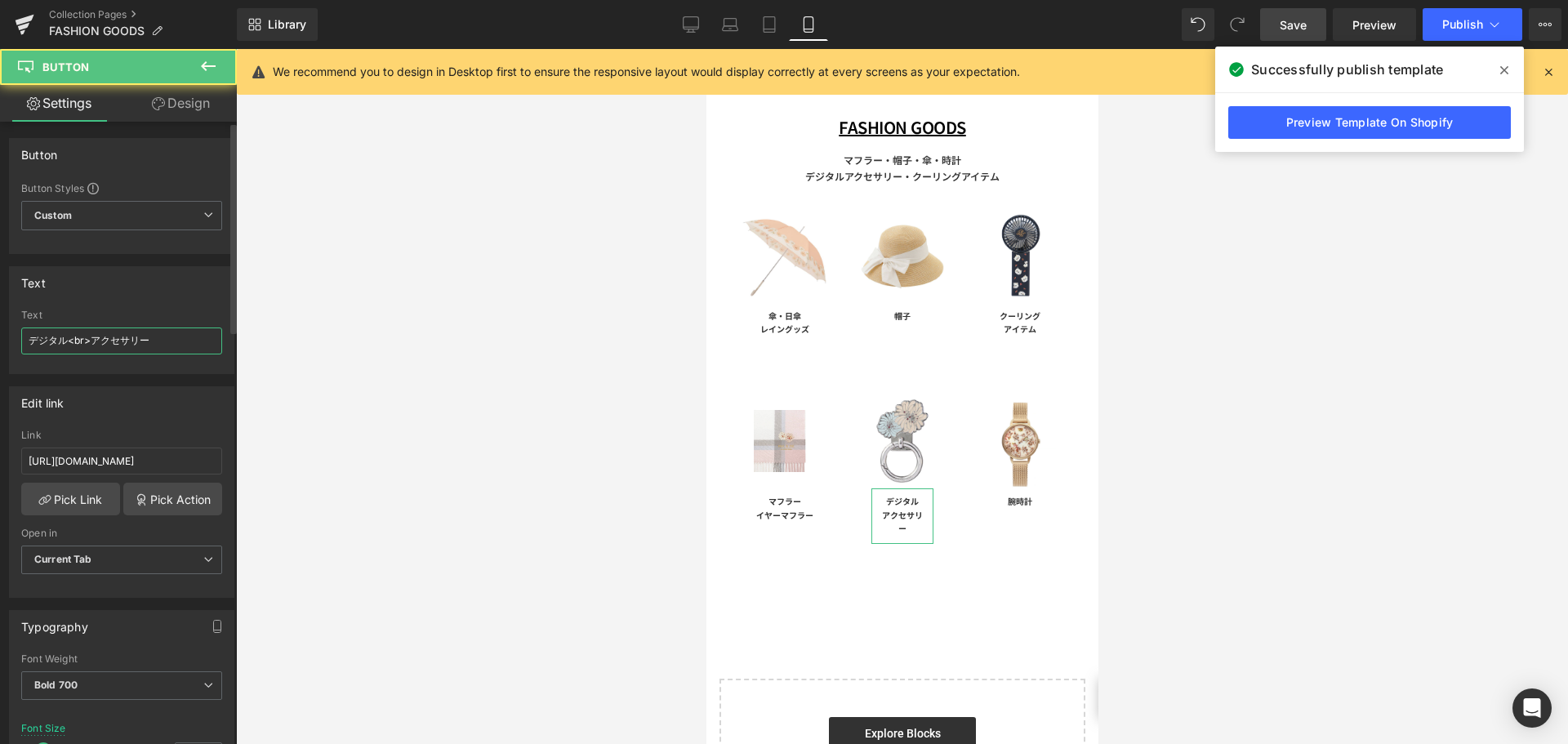
type input "デジタル<br>アクセサリー"
click at [182, 113] on link "Design" at bounding box center [180, 103] width 119 height 37
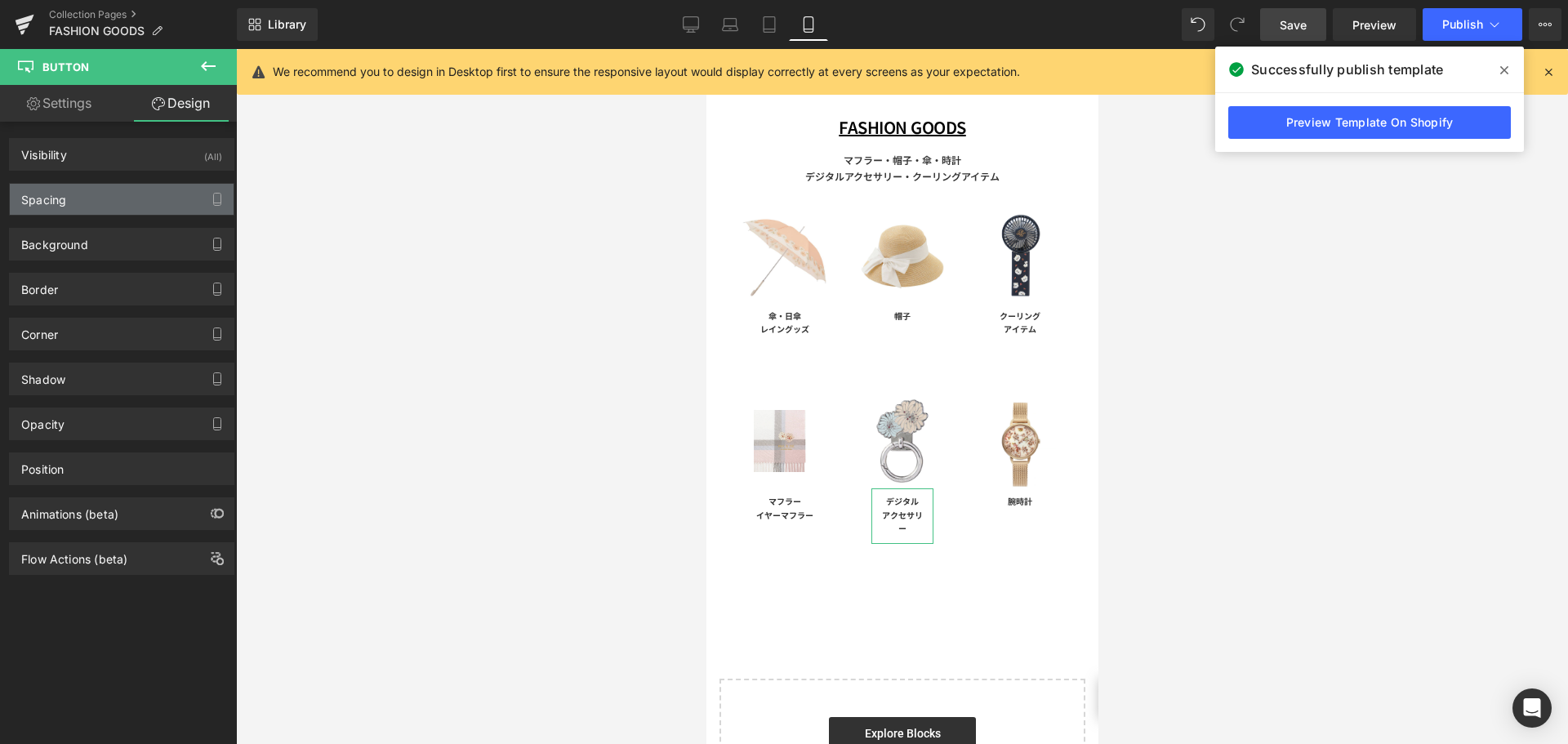
click at [105, 192] on div "Spacing" at bounding box center [122, 200] width 224 height 31
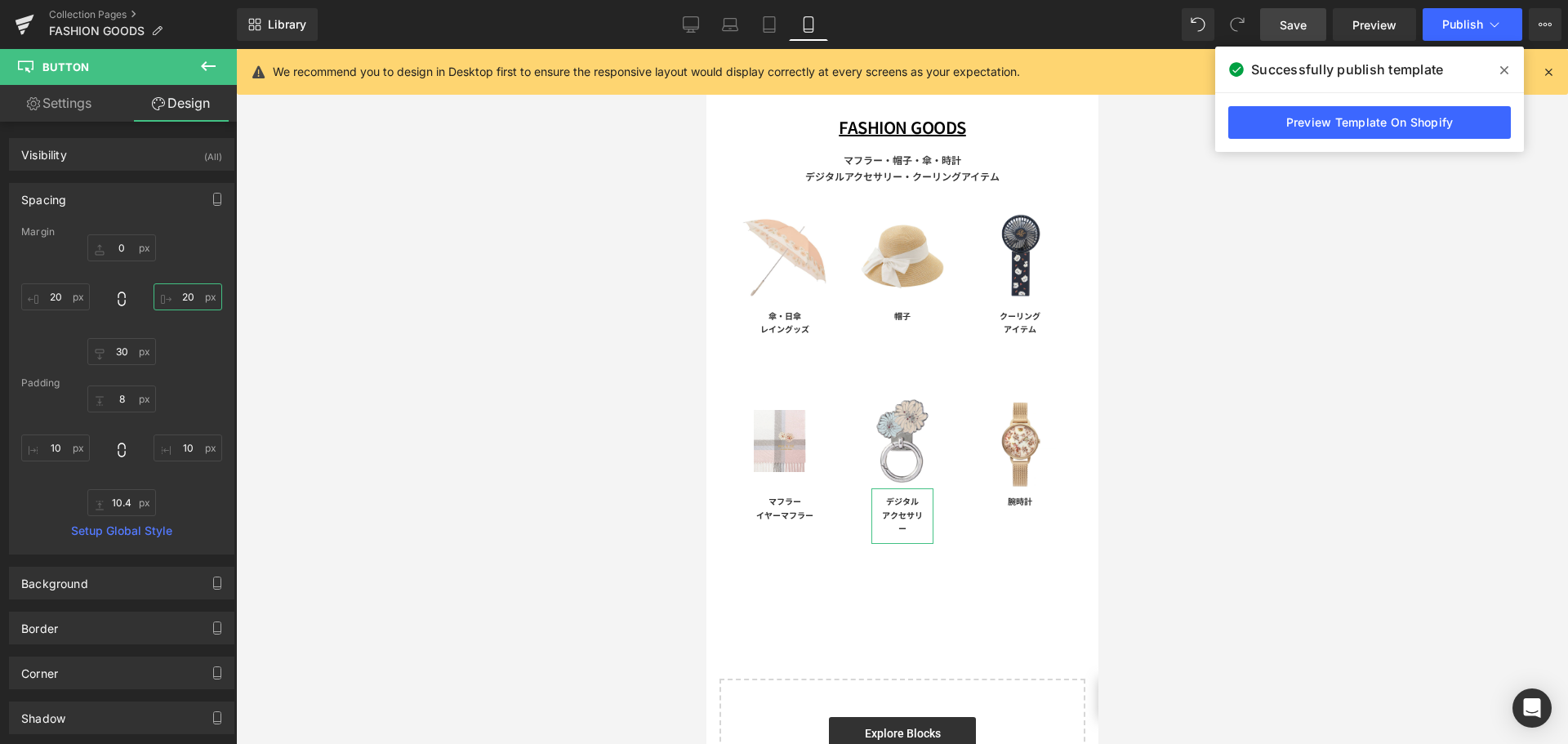
click at [195, 306] on input "20" at bounding box center [188, 296] width 69 height 27
type input "0"
click at [70, 296] on input "20" at bounding box center [55, 296] width 69 height 27
type input "0"
click at [1310, 473] on div at bounding box center [901, 396] width 1332 height 695
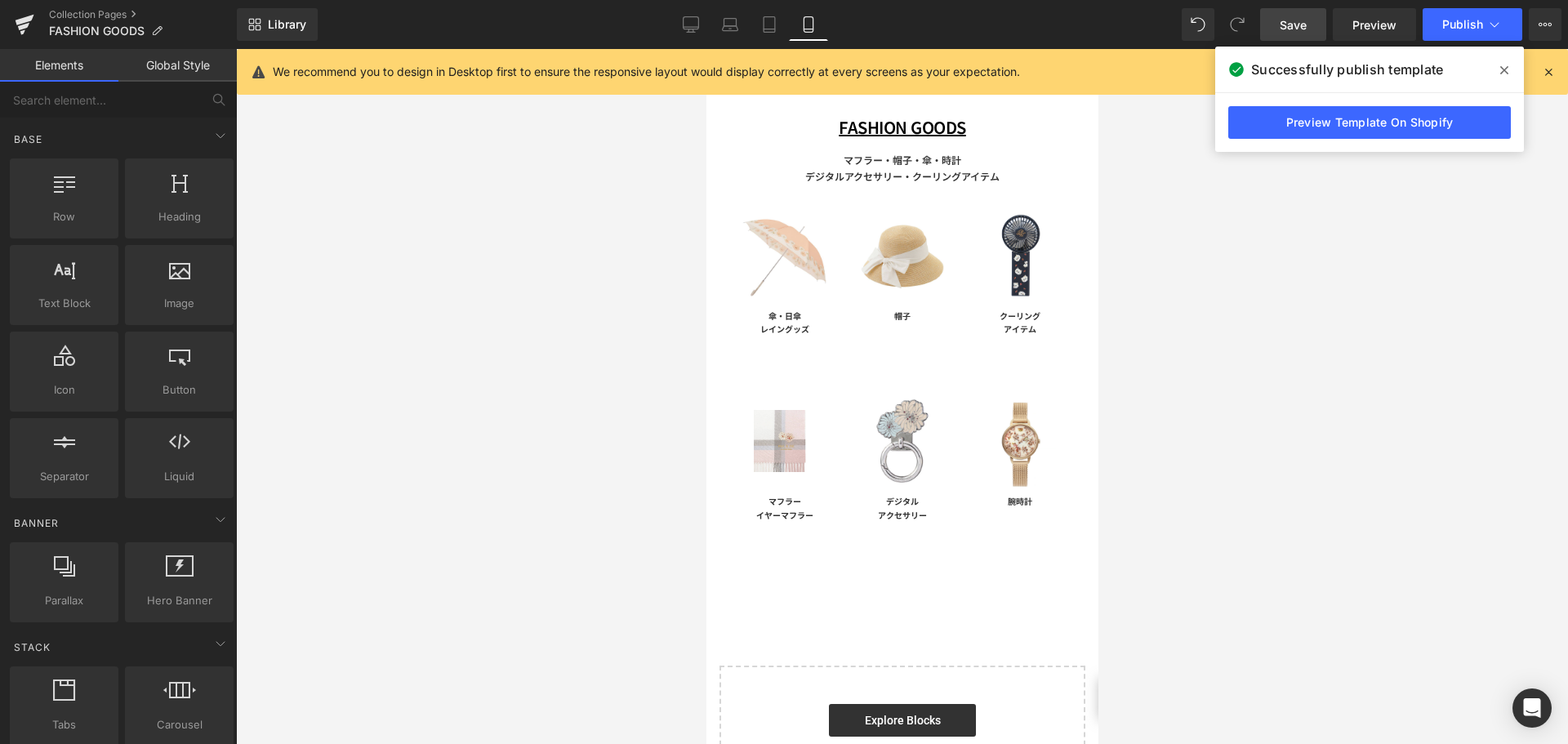
click at [1295, 33] on link "Save" at bounding box center [1294, 24] width 66 height 32
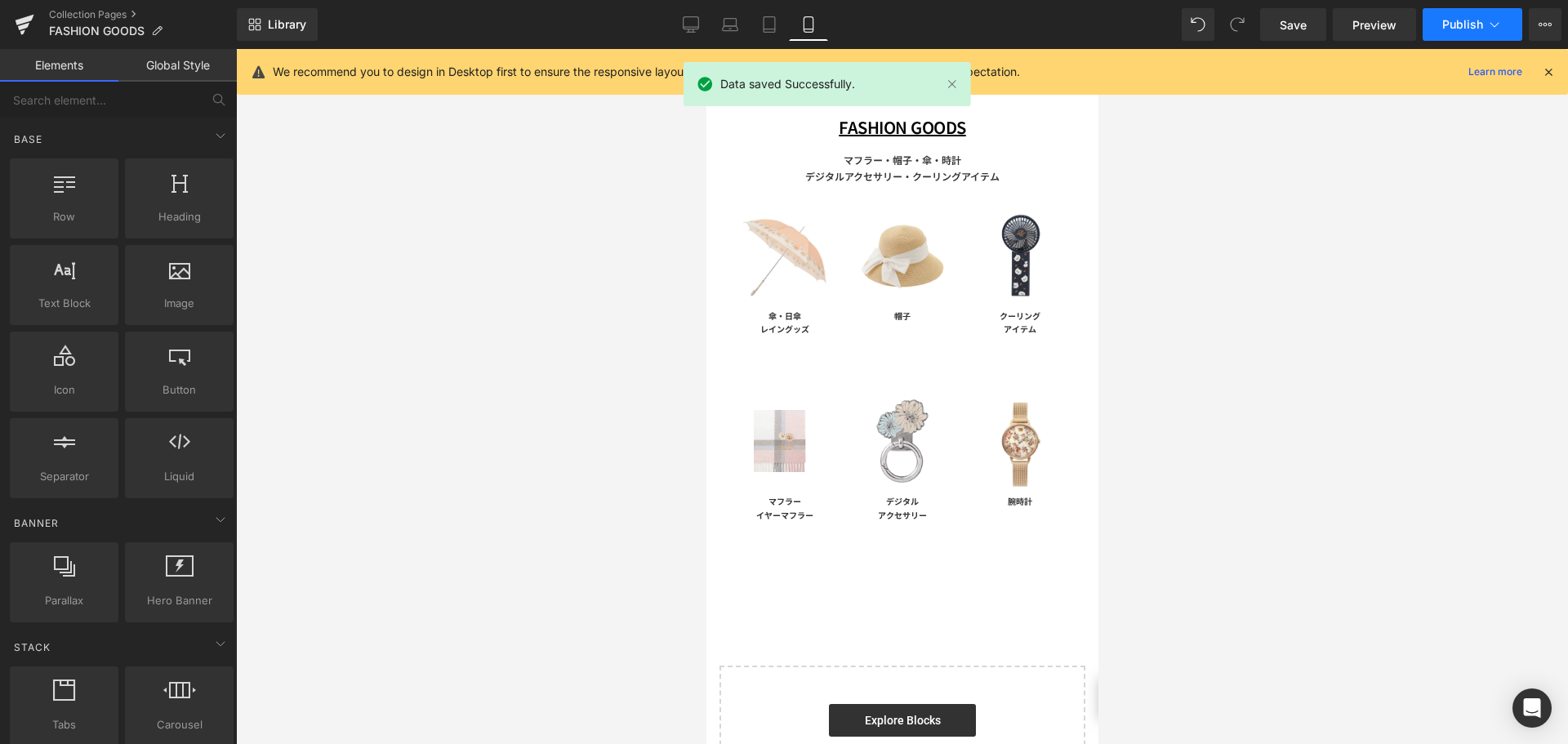
click at [1439, 21] on button "Publish" at bounding box center [1472, 24] width 99 height 32
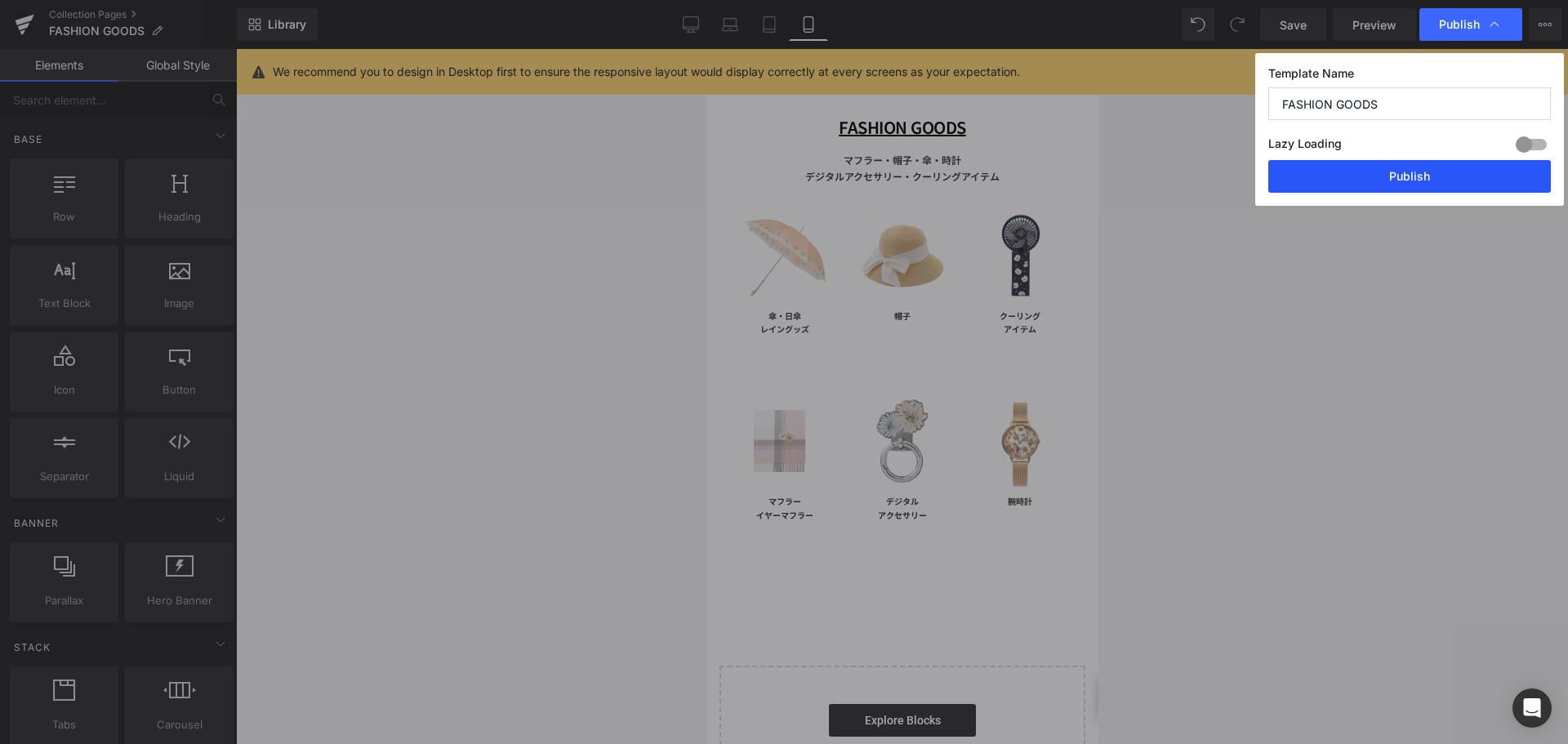
click at [1371, 177] on button "Publish" at bounding box center [1409, 176] width 283 height 32
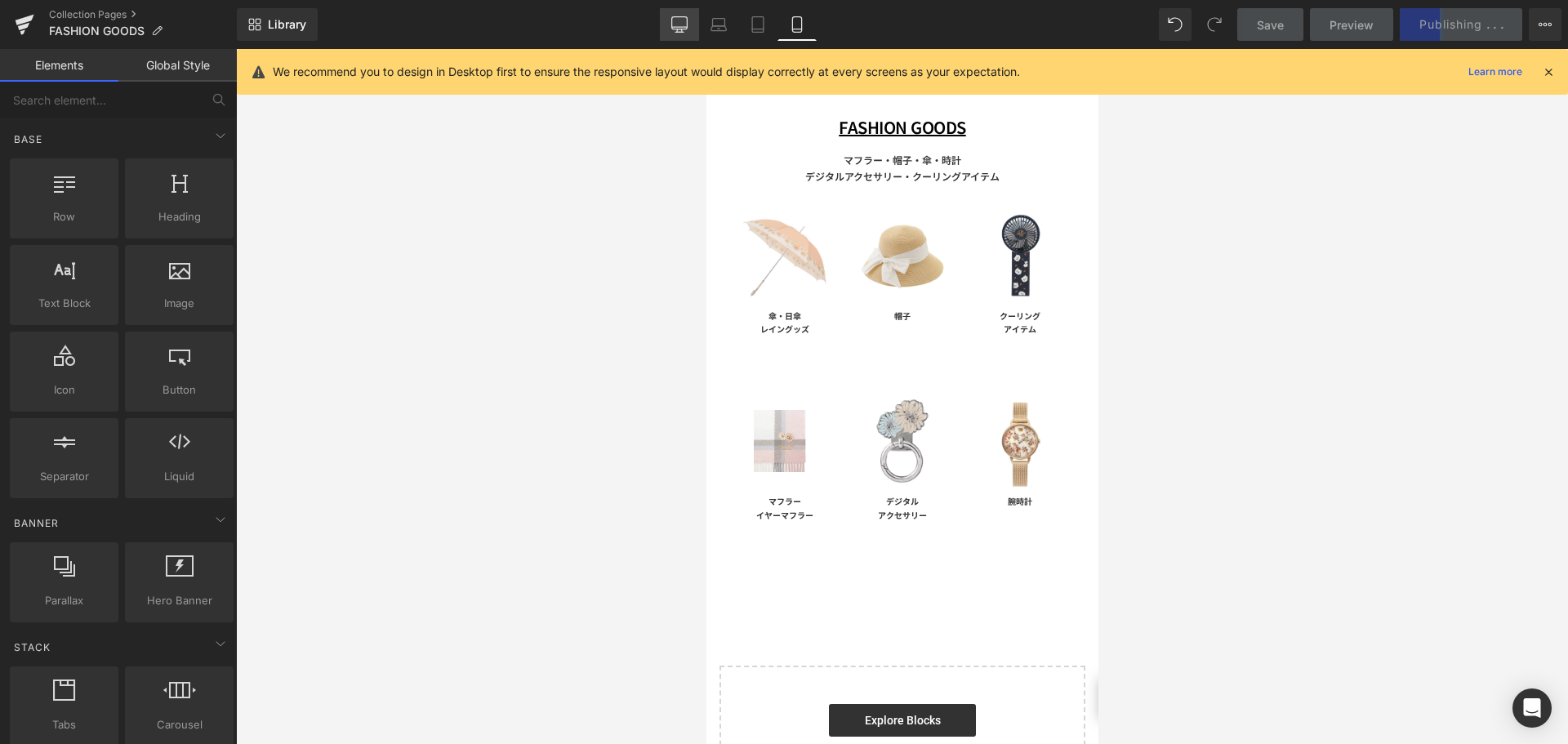
click at [663, 30] on link "Desktop" at bounding box center [679, 24] width 40 height 32
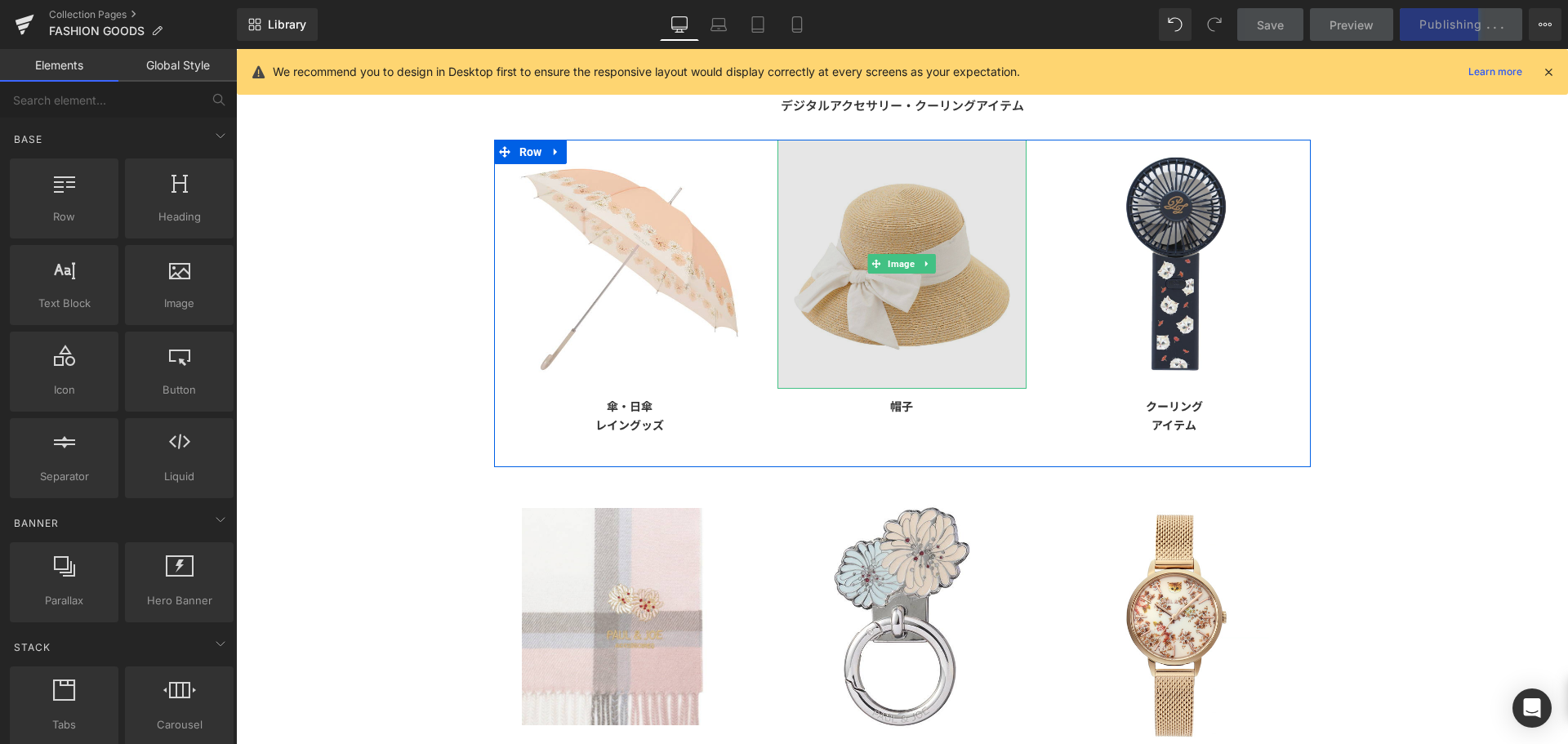
scroll to position [360, 0]
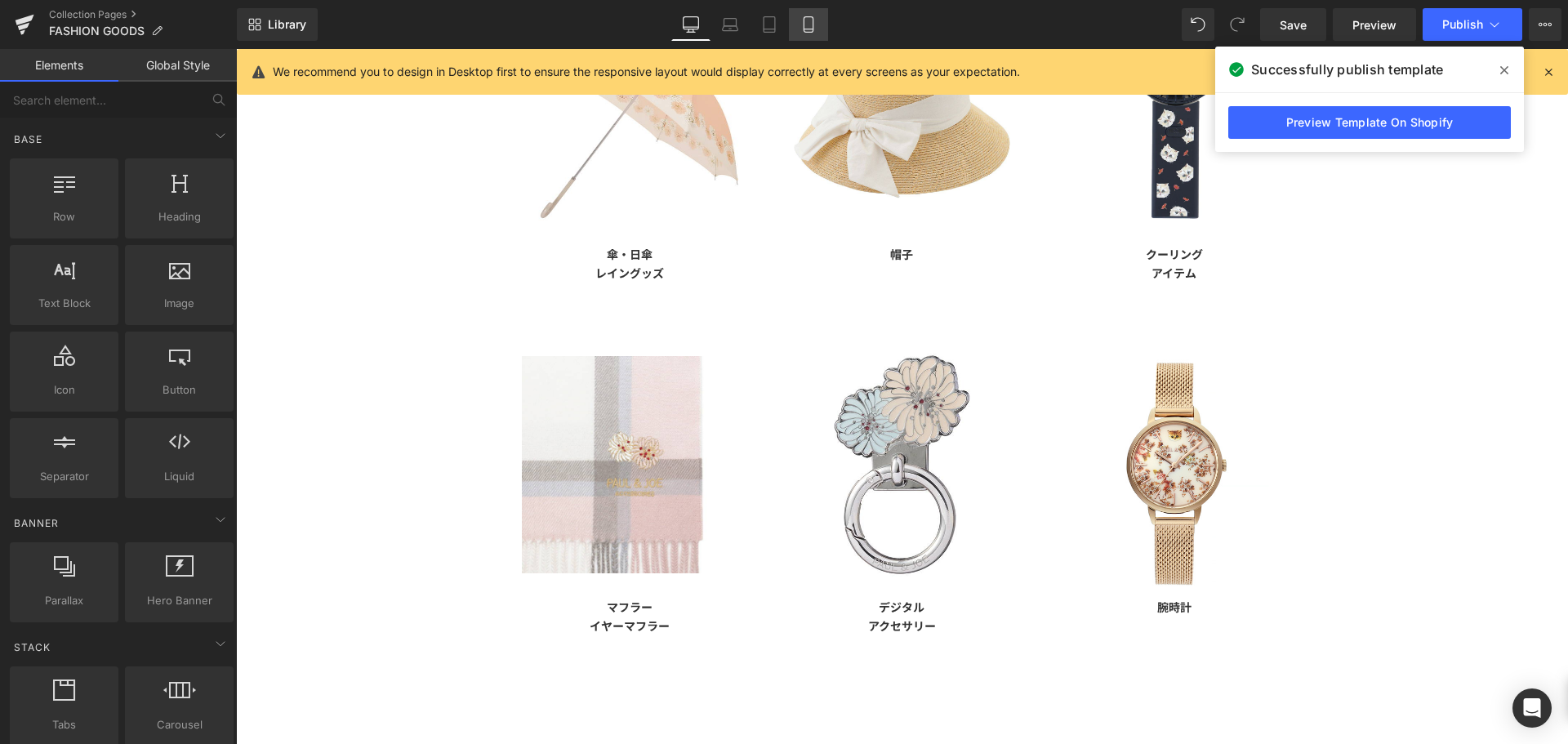
click at [806, 19] on icon at bounding box center [808, 25] width 17 height 17
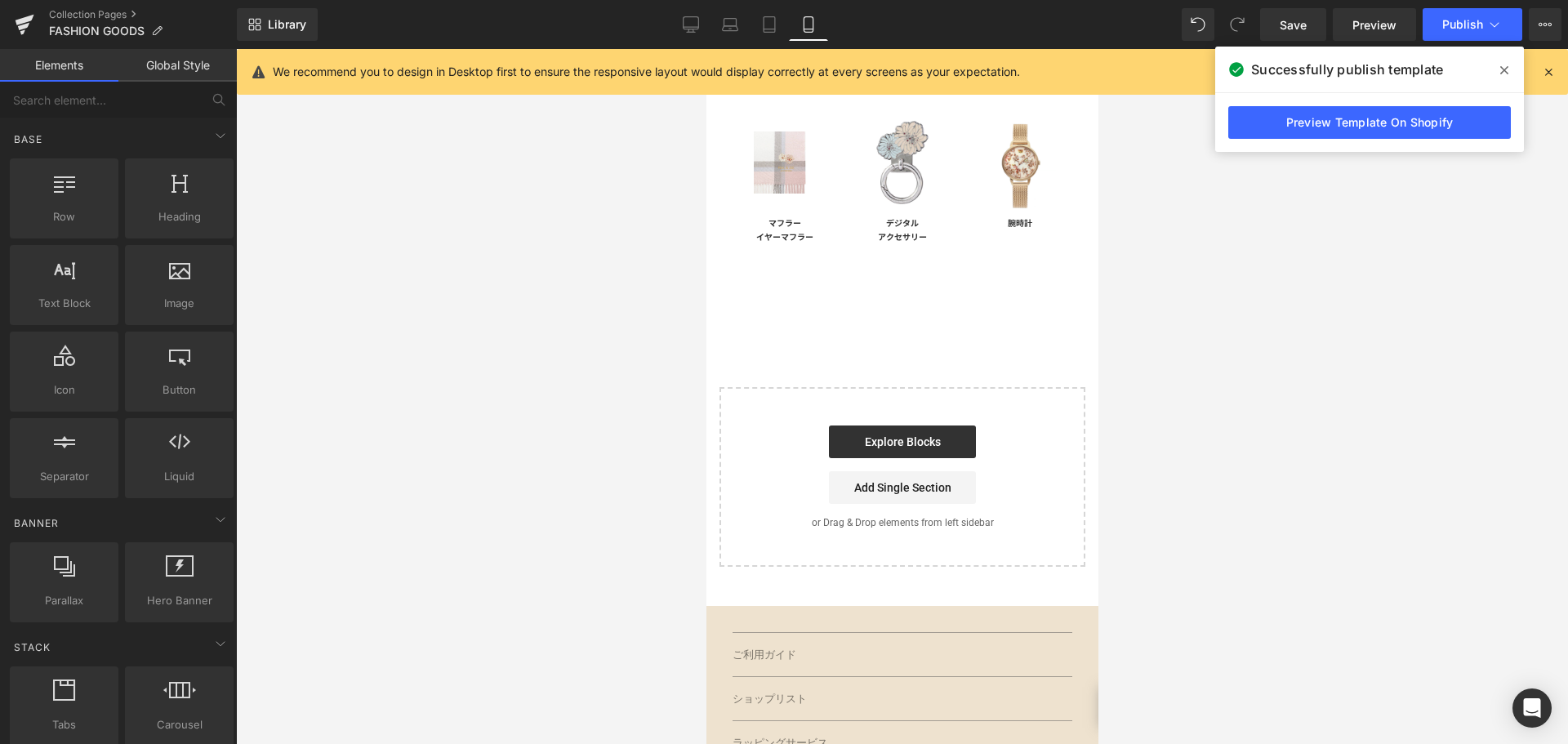
scroll to position [399, 0]
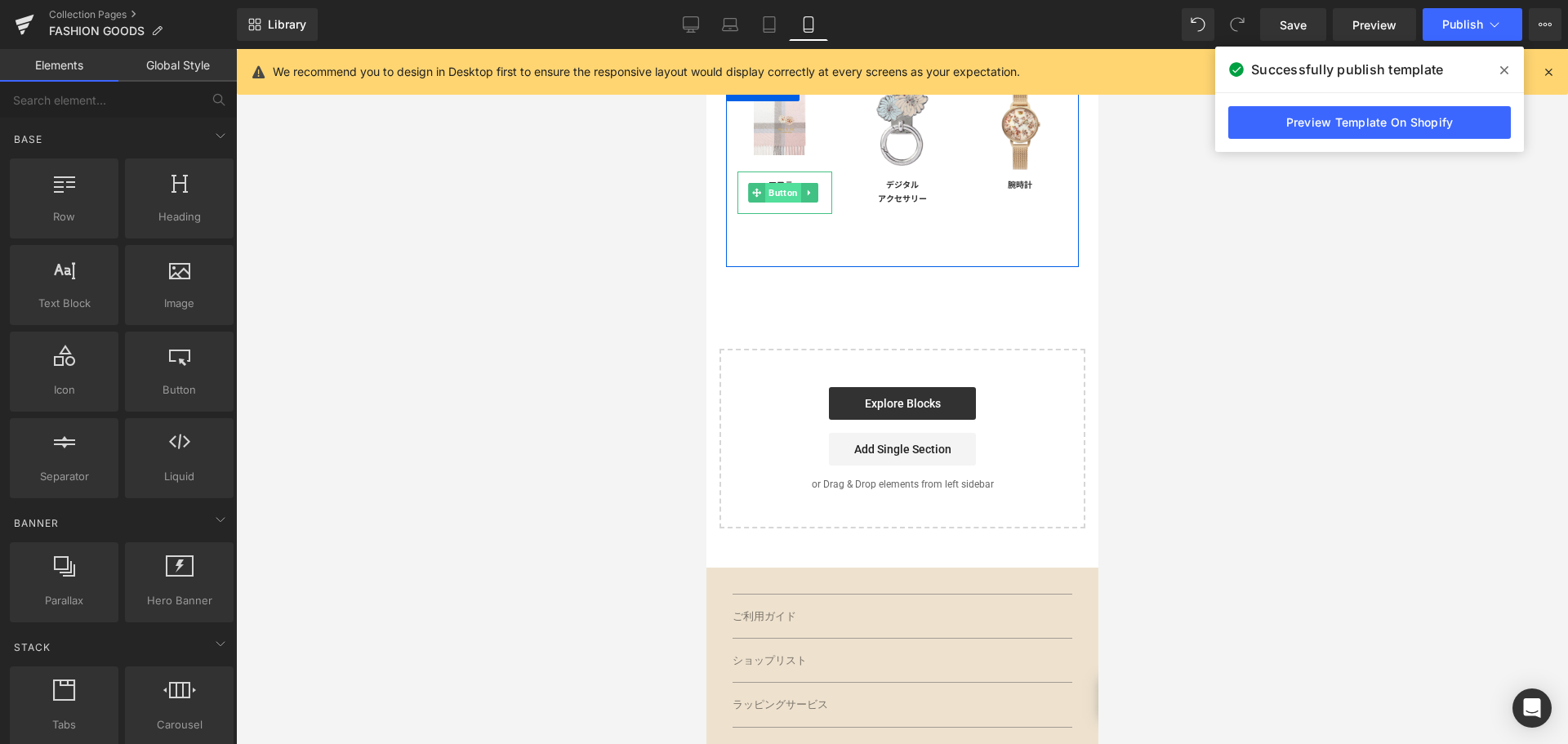
click at [771, 188] on span "Button" at bounding box center [782, 192] width 36 height 19
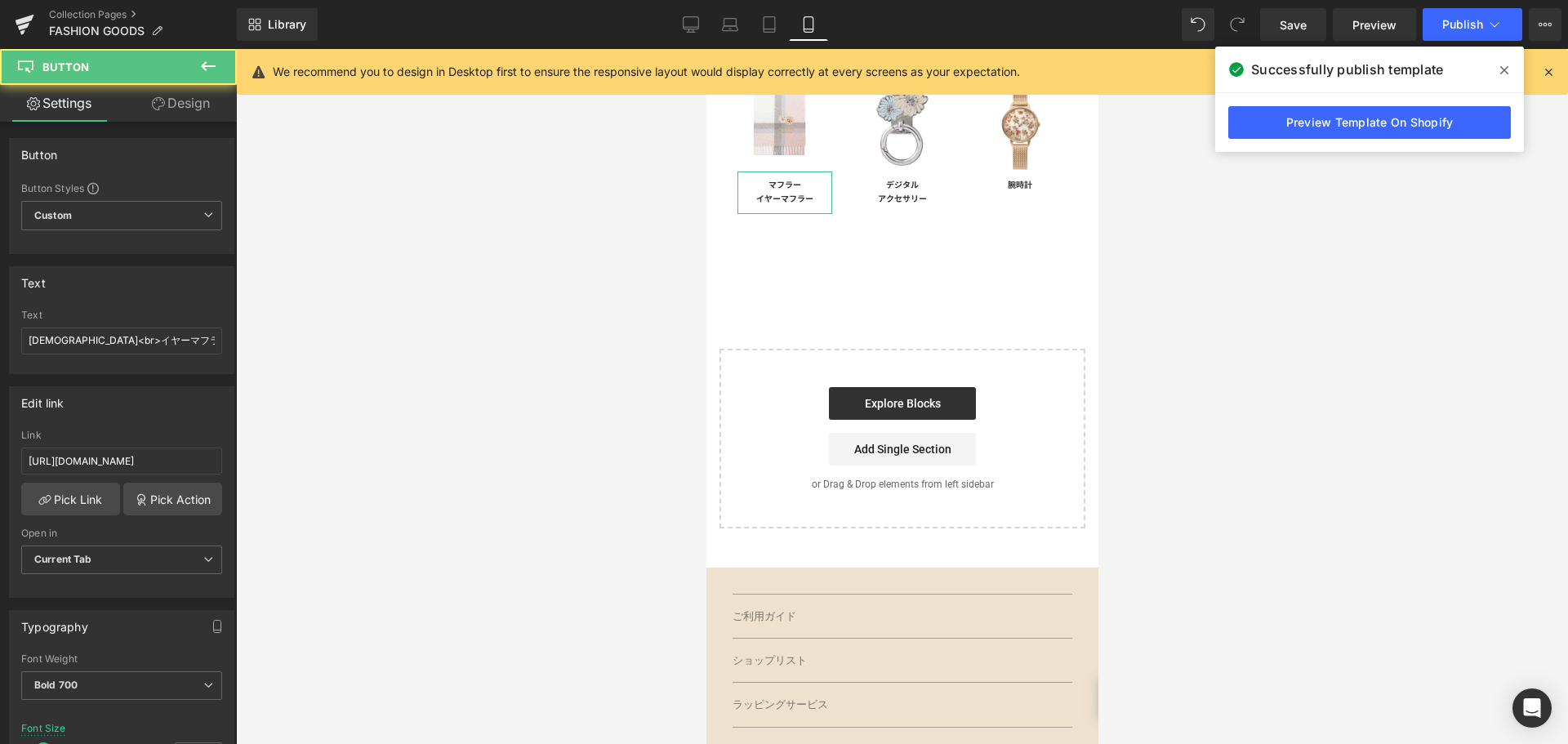
click at [194, 106] on link "Design" at bounding box center [180, 103] width 119 height 37
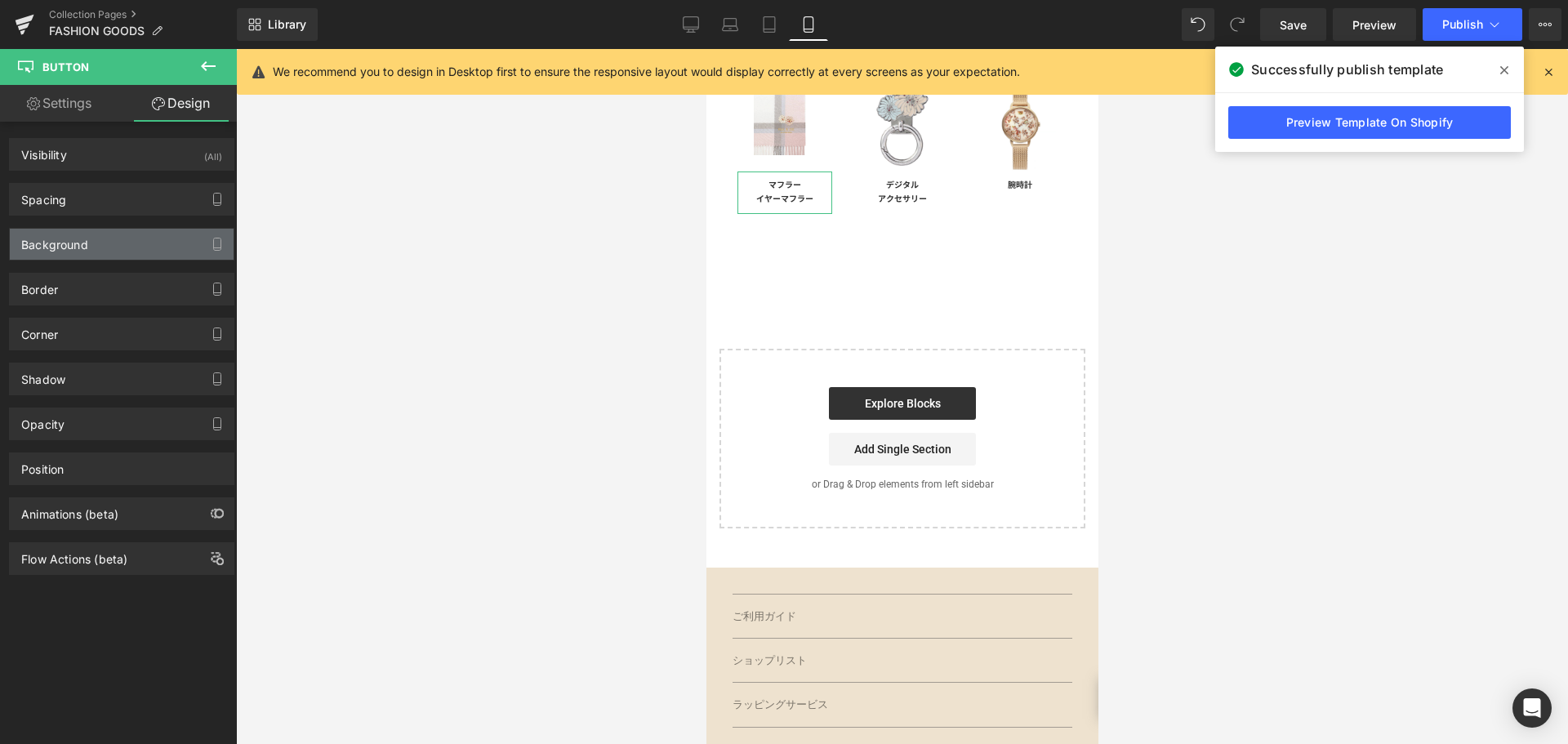
type input "0"
type input "30"
type input "0"
type input "8"
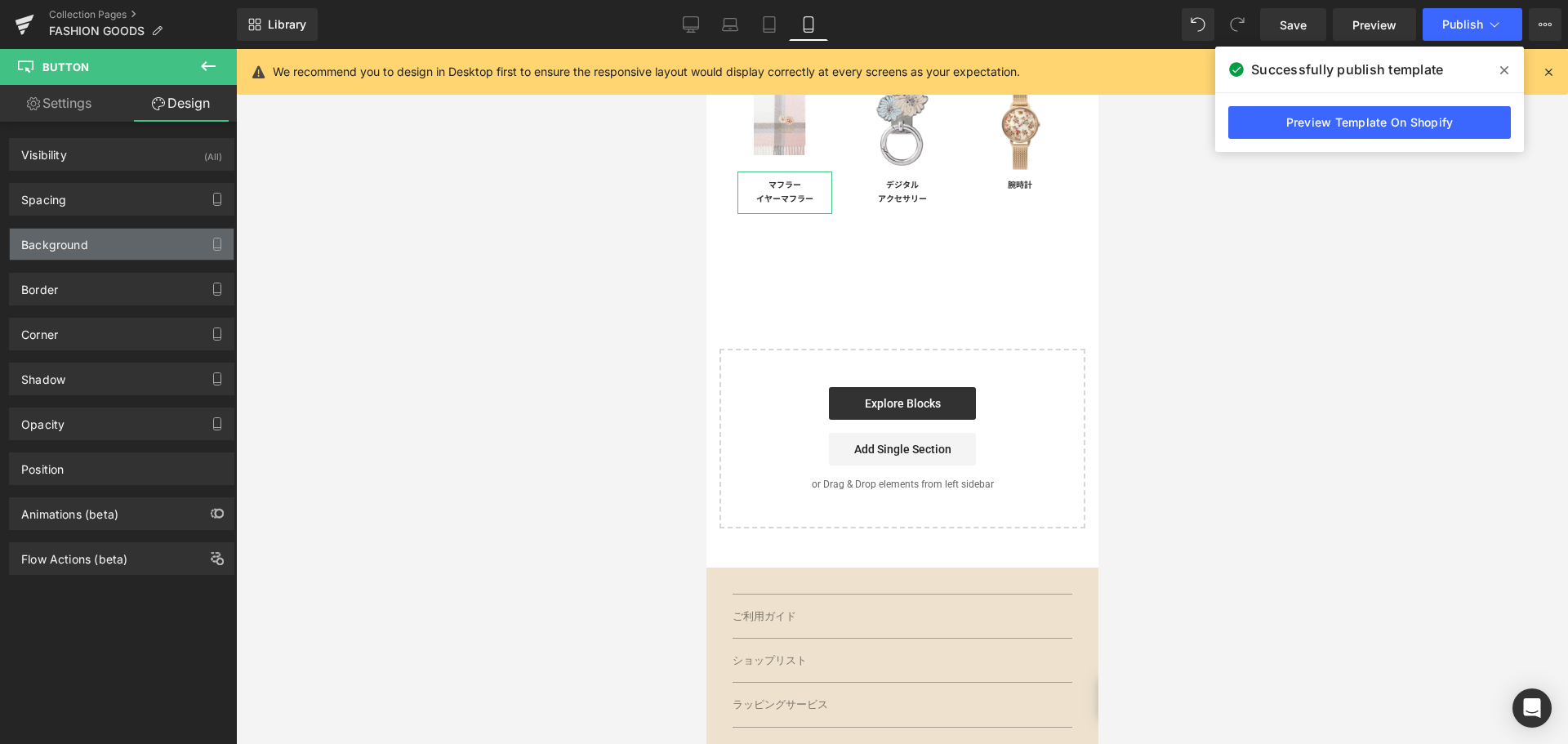
type input "10"
type input "10.4"
type input "10"
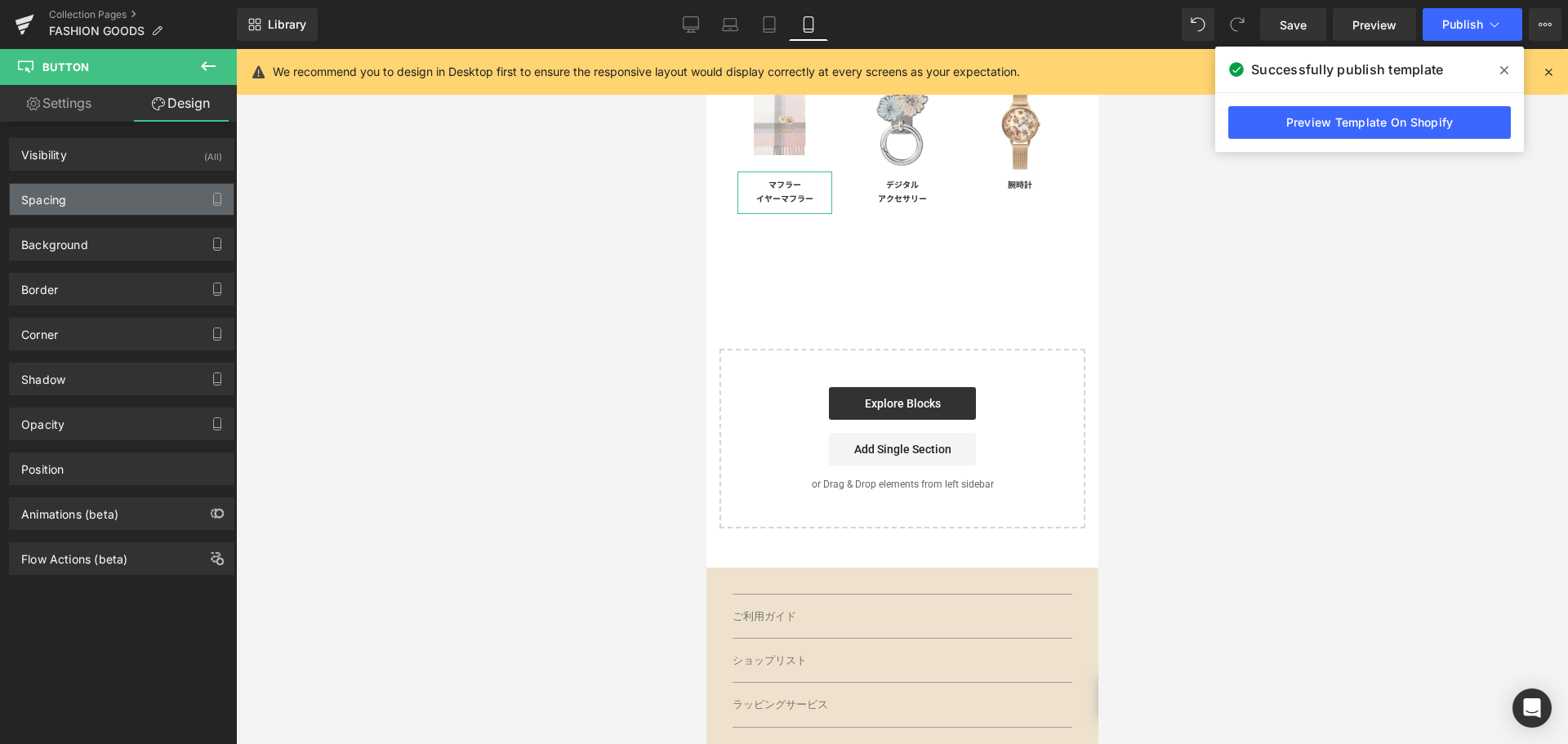
click at [110, 198] on div "Spacing" at bounding box center [122, 200] width 224 height 31
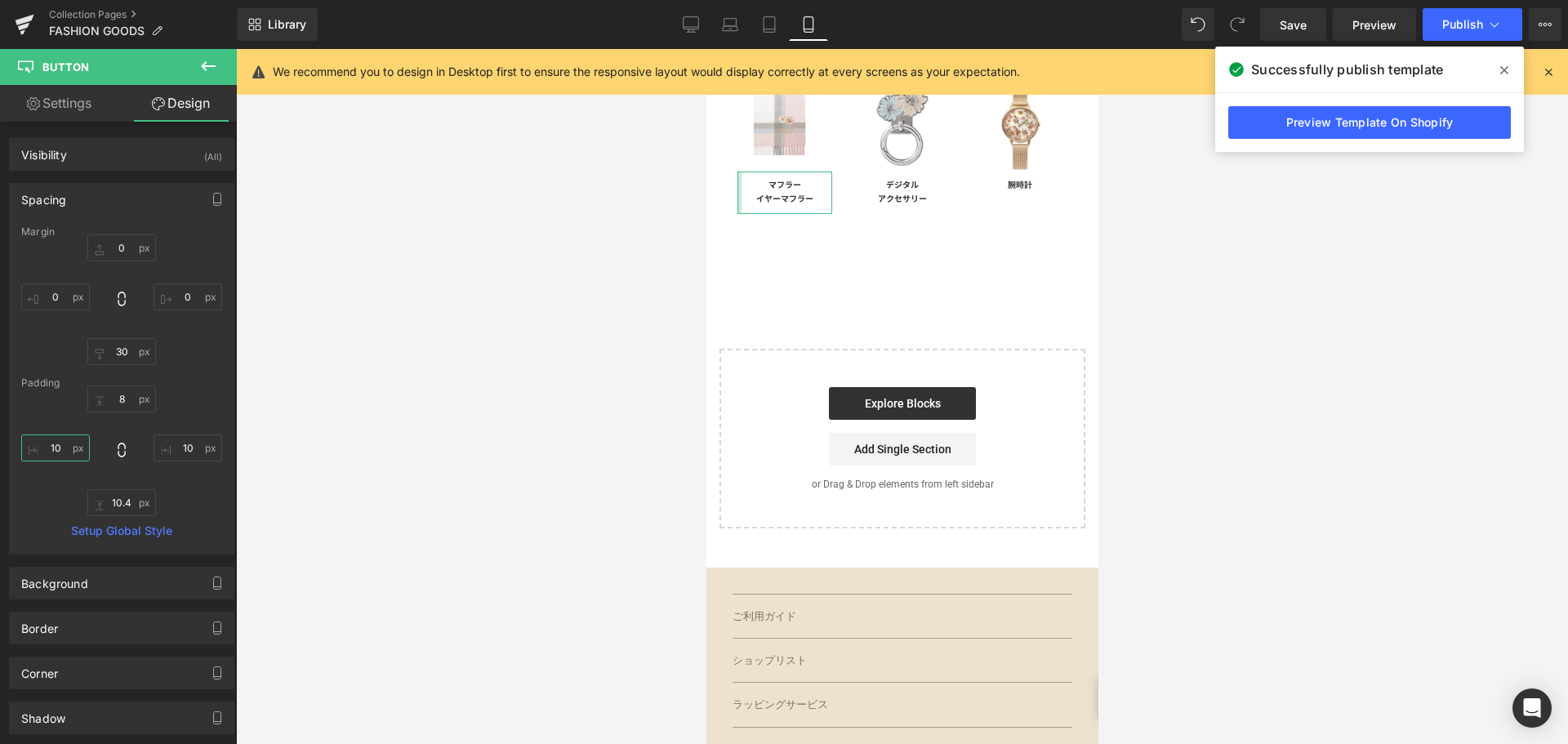
click at [70, 448] on input "10" at bounding box center [55, 448] width 69 height 27
click at [169, 437] on input "10" at bounding box center [188, 448] width 69 height 27
type input "-"
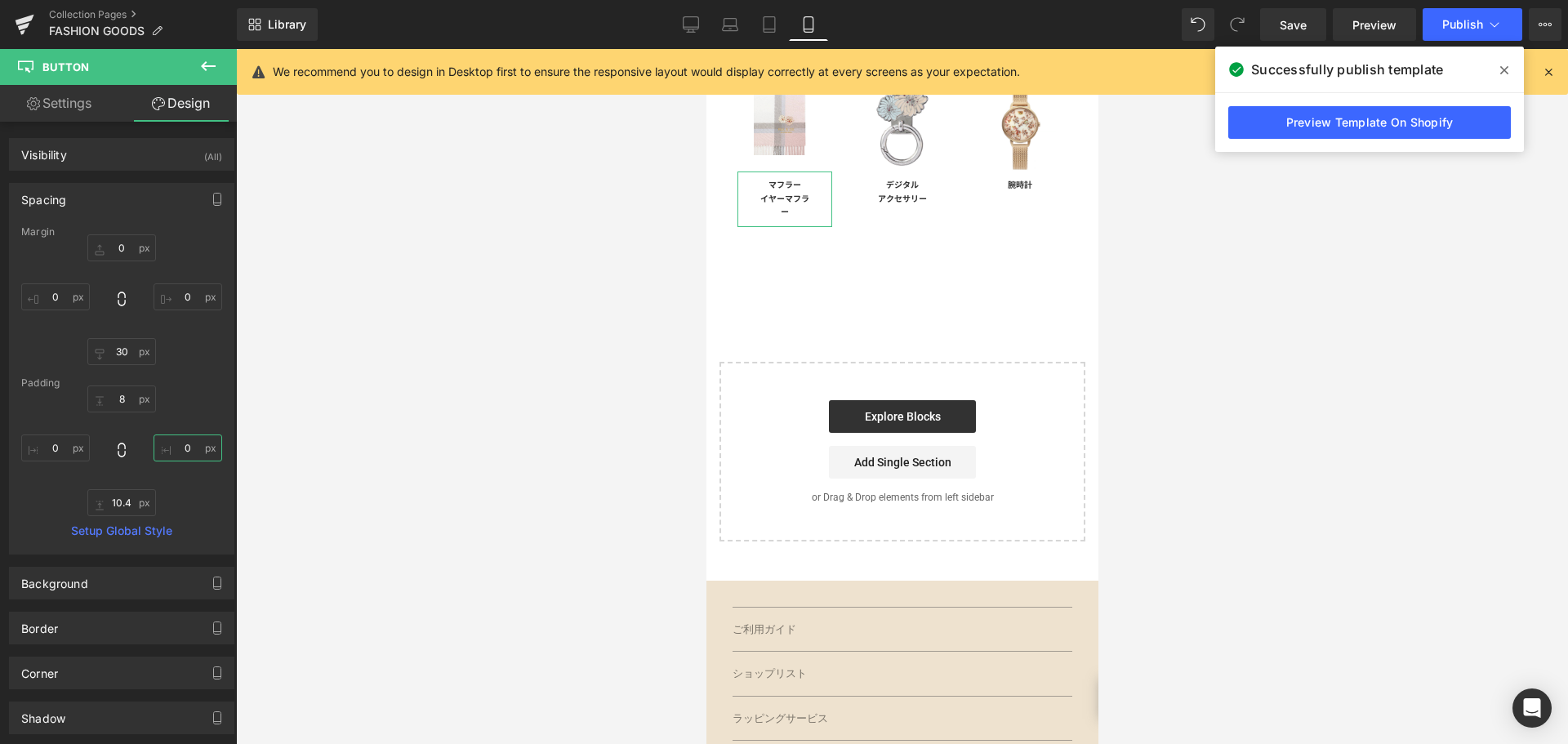
type input "0"
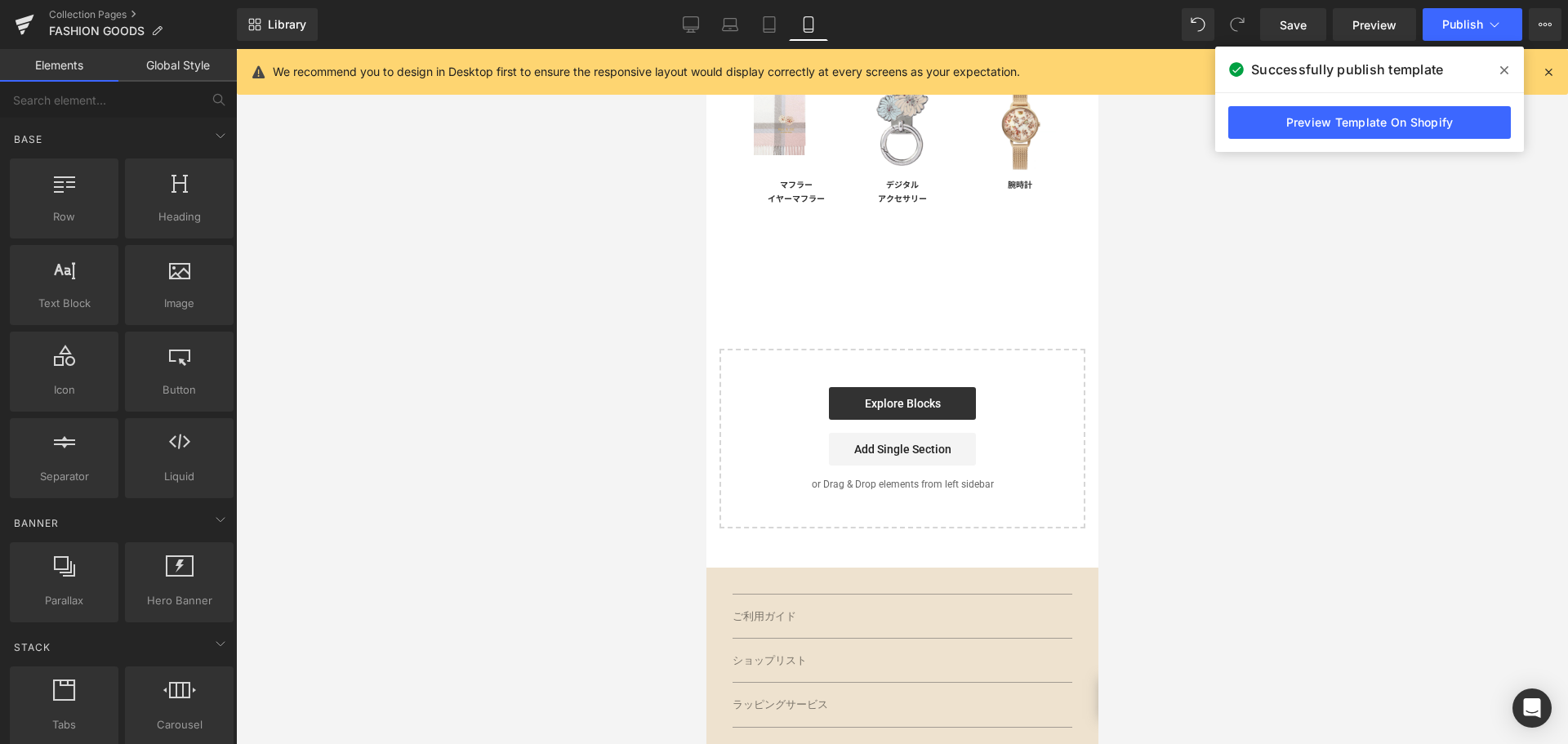
click at [299, 406] on div at bounding box center [901, 396] width 1332 height 695
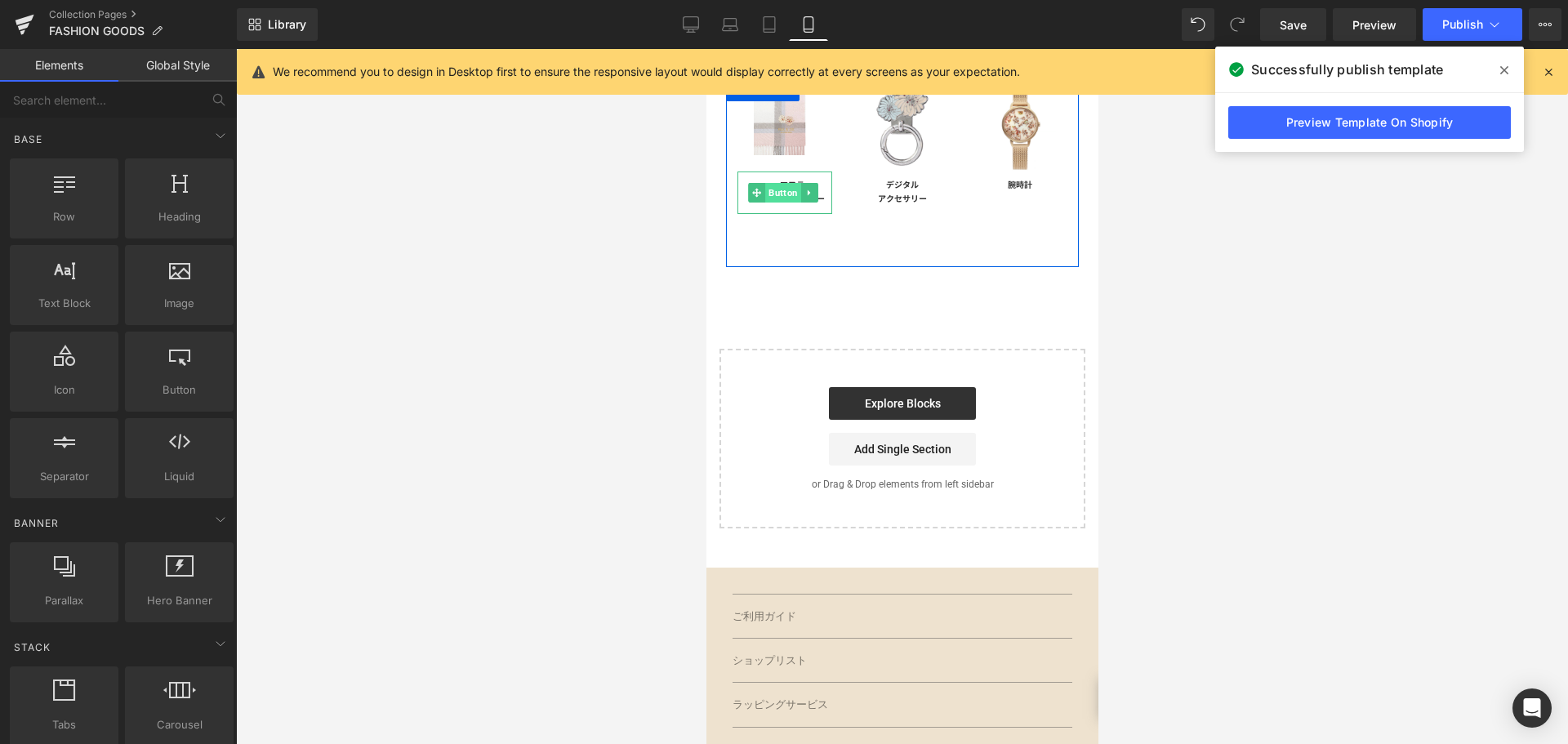
click at [786, 183] on span "Button" at bounding box center [782, 192] width 36 height 19
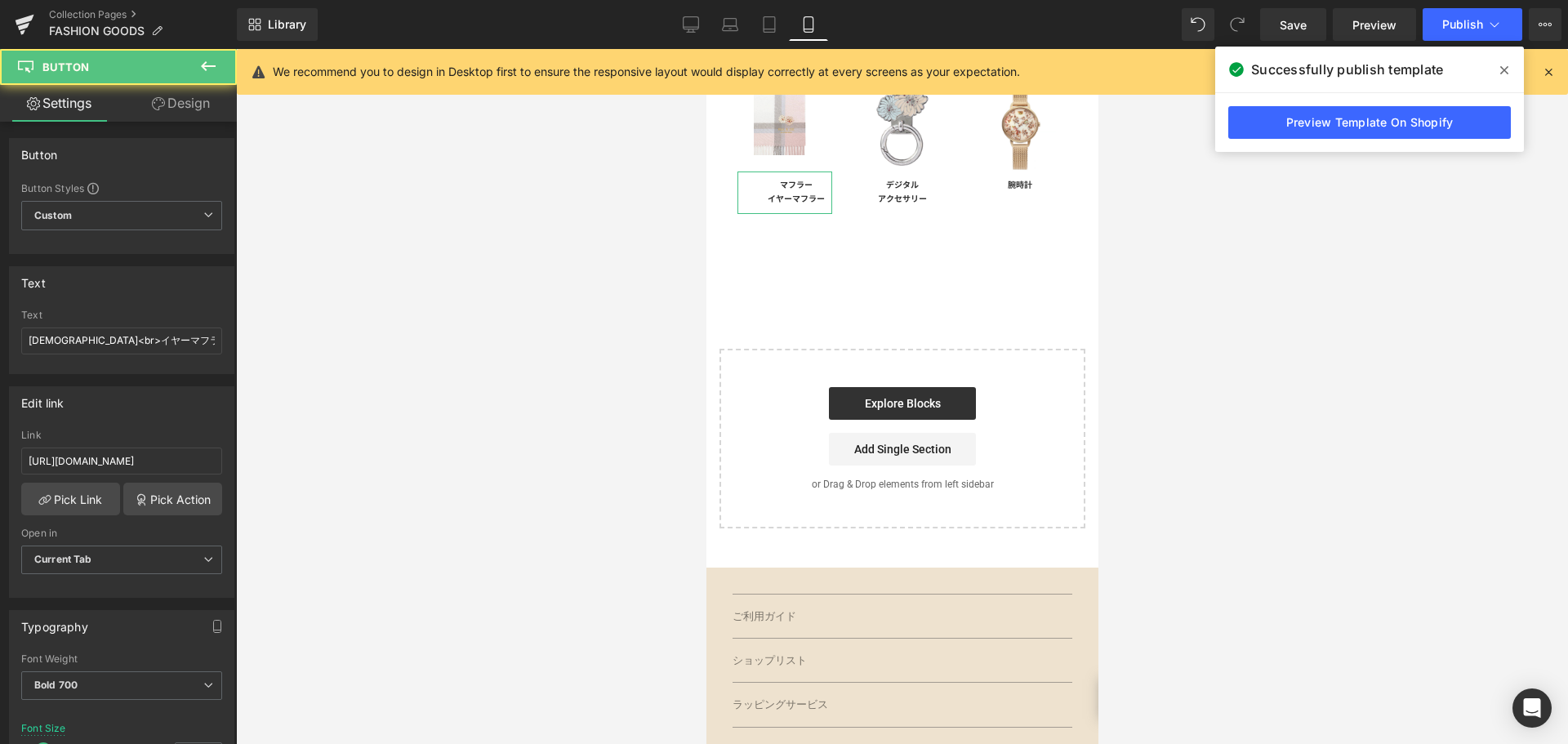
click at [215, 91] on link "Design" at bounding box center [180, 103] width 119 height 37
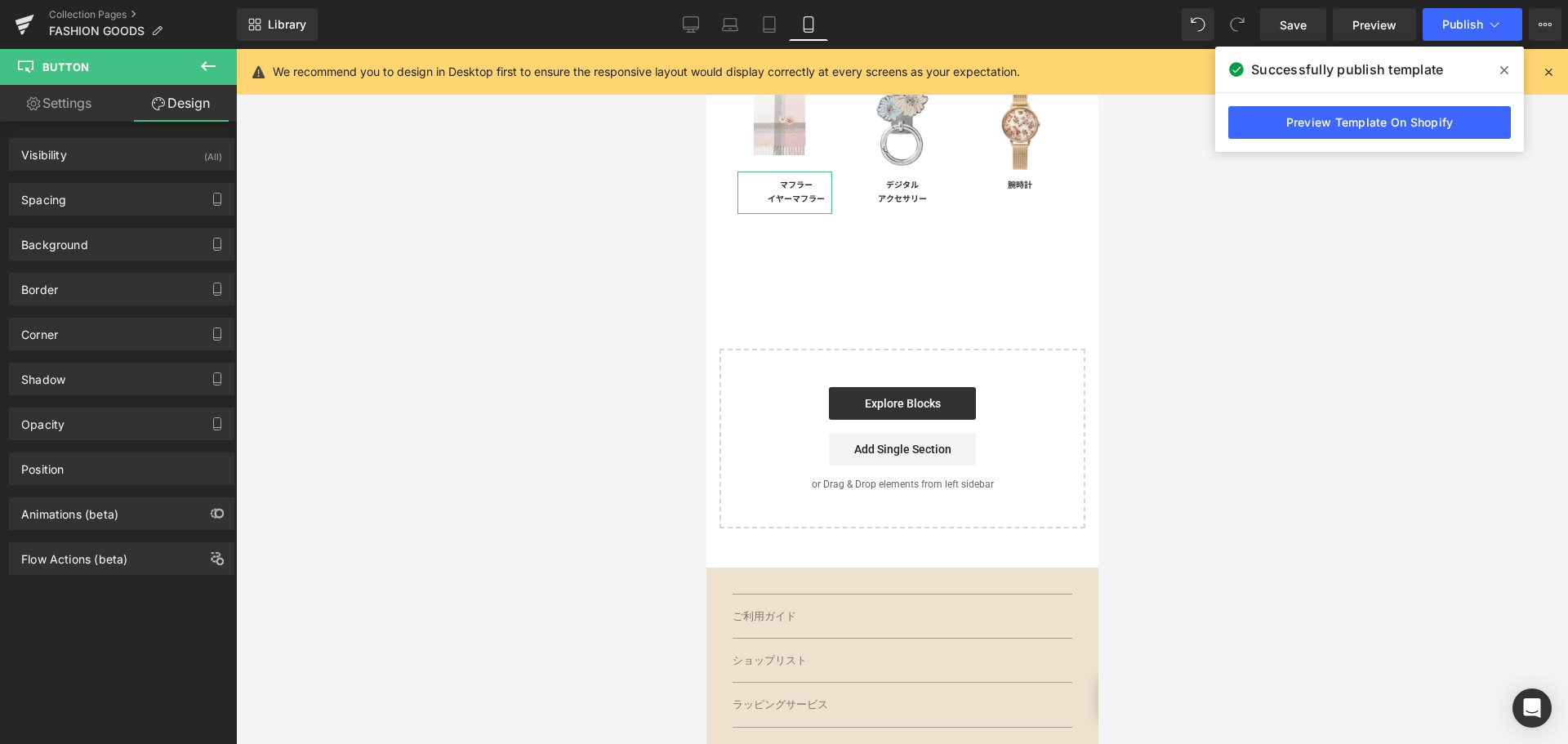
type input "0"
type input "30"
type input "0"
type input "8"
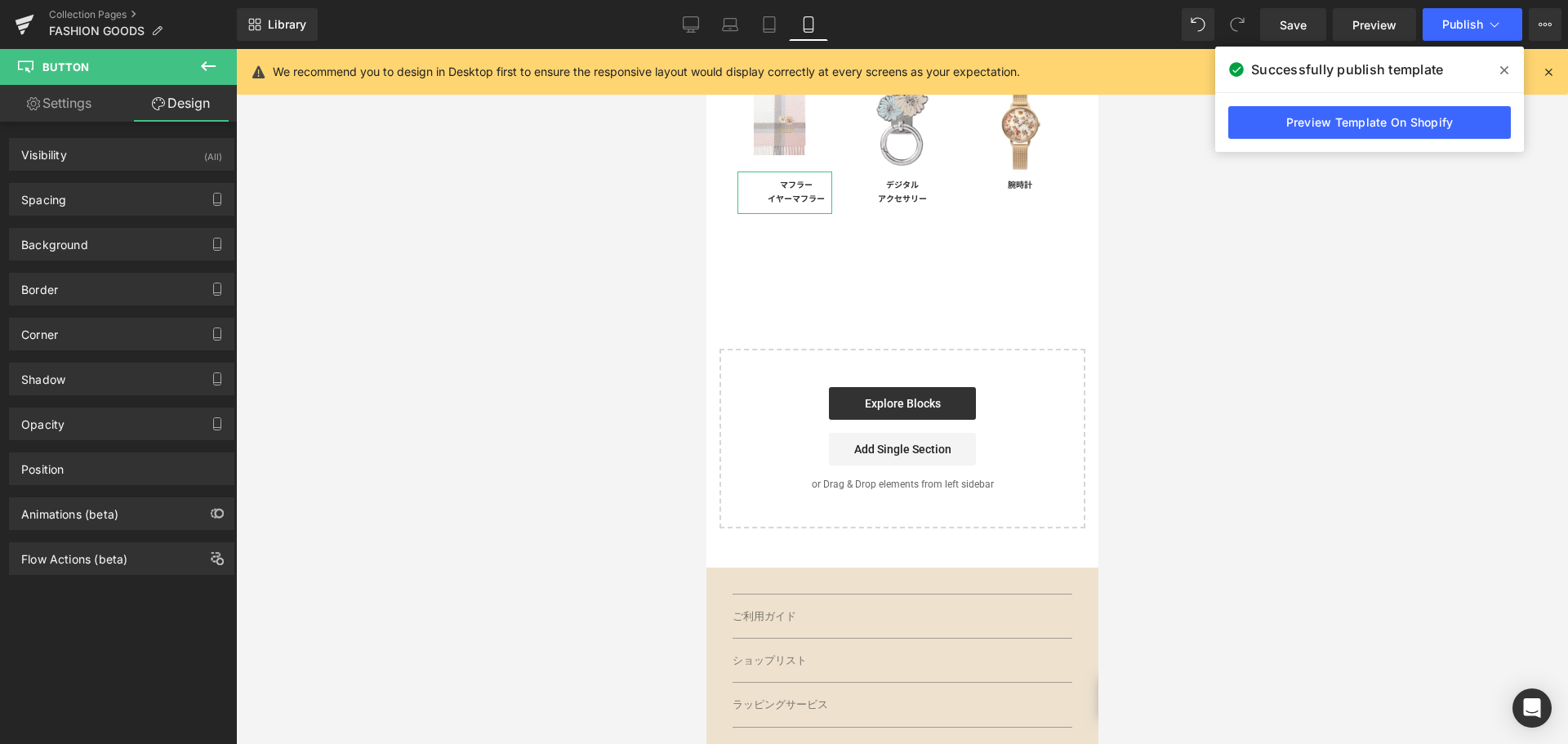
type input "0"
type input "10.4"
click at [73, 182] on div "Spacing Margin 0px 0 0px 0 30px 30 0px 0 Padding 8px 8 0px 0 10.4px 10.4 28px 2…" at bounding box center [122, 192] width 244 height 45
click at [83, 199] on div "Spacing" at bounding box center [122, 200] width 224 height 31
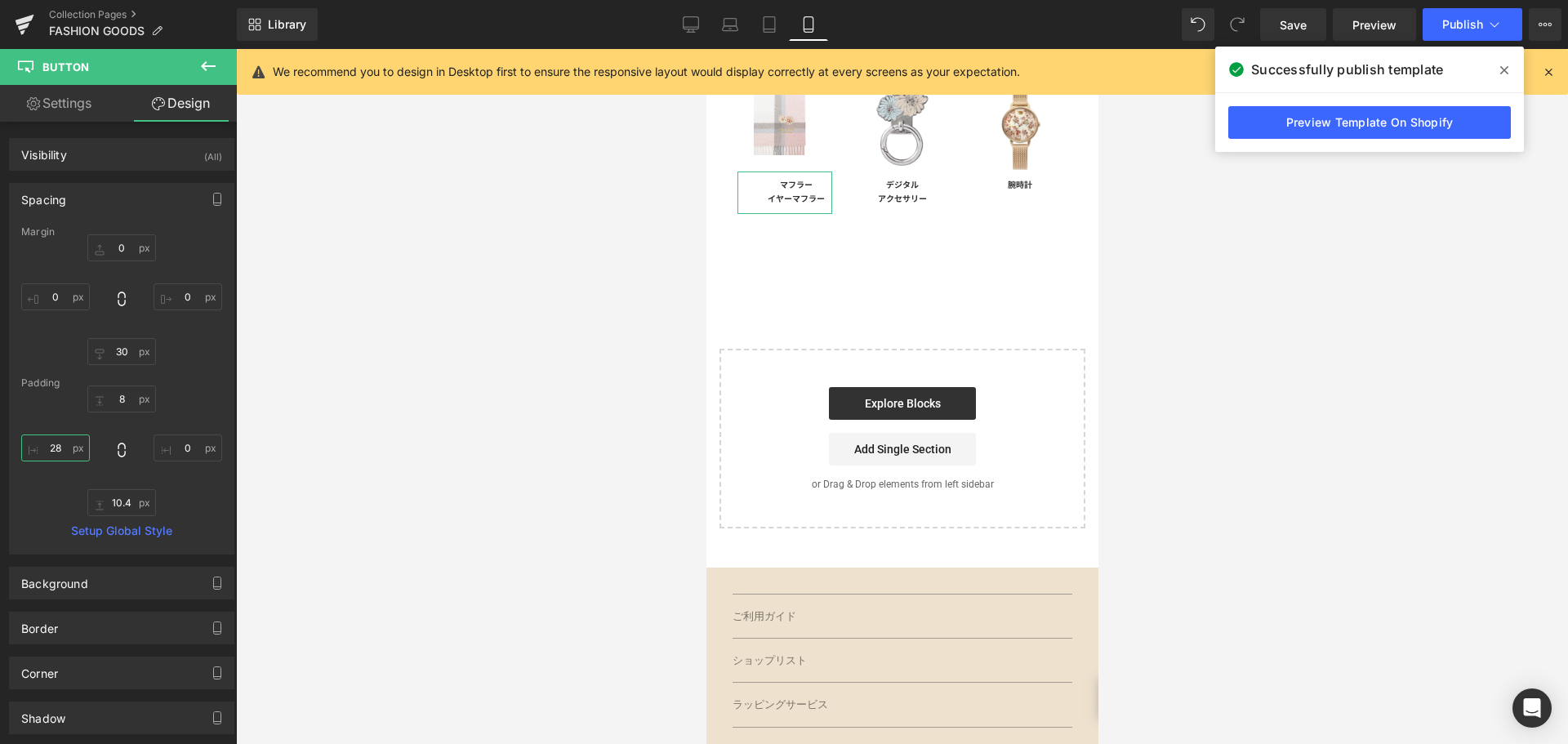
click at [52, 444] on input "28" at bounding box center [55, 448] width 69 height 27
type input "0"
click at [319, 369] on div at bounding box center [901, 396] width 1332 height 695
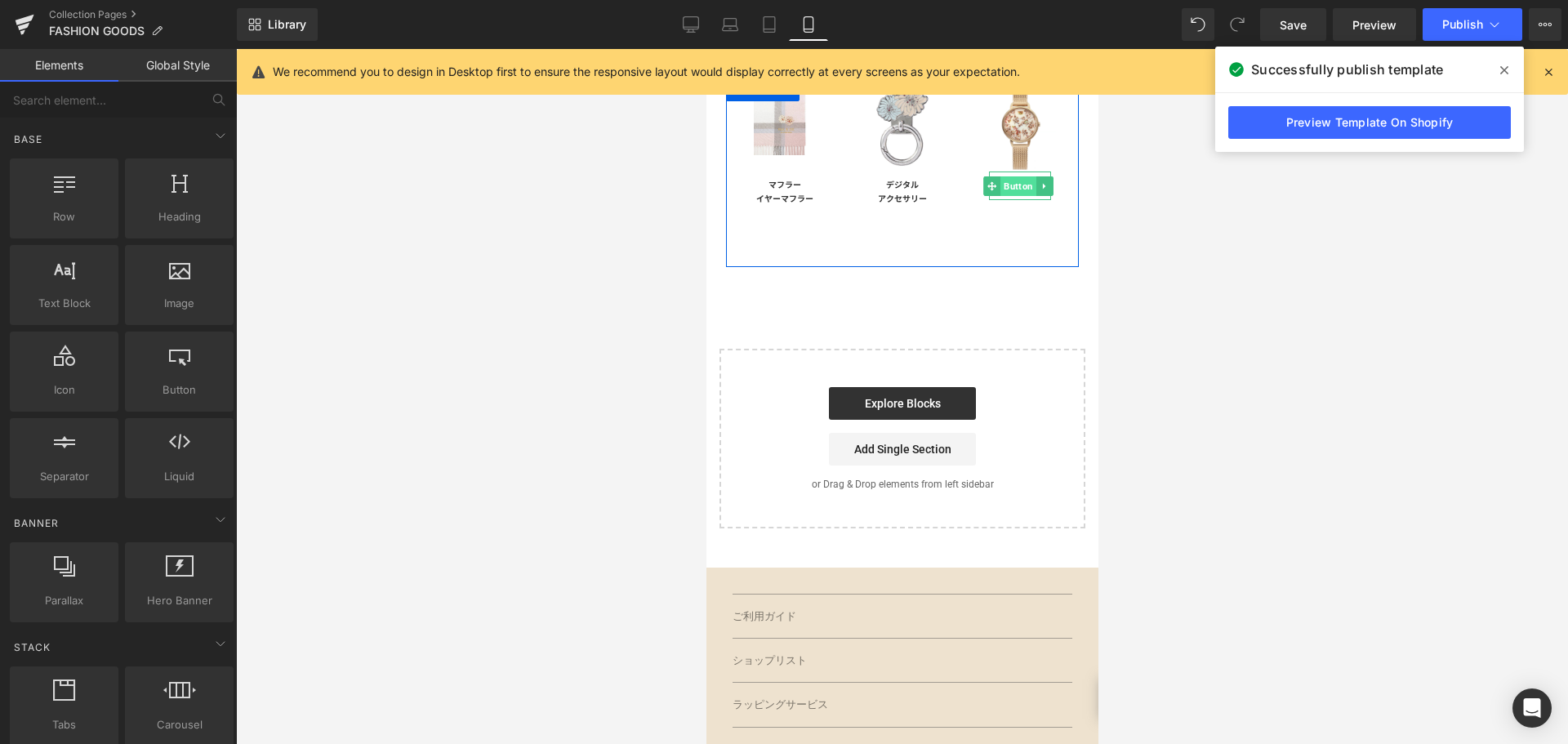
click at [1010, 180] on span "Button" at bounding box center [1017, 186] width 36 height 19
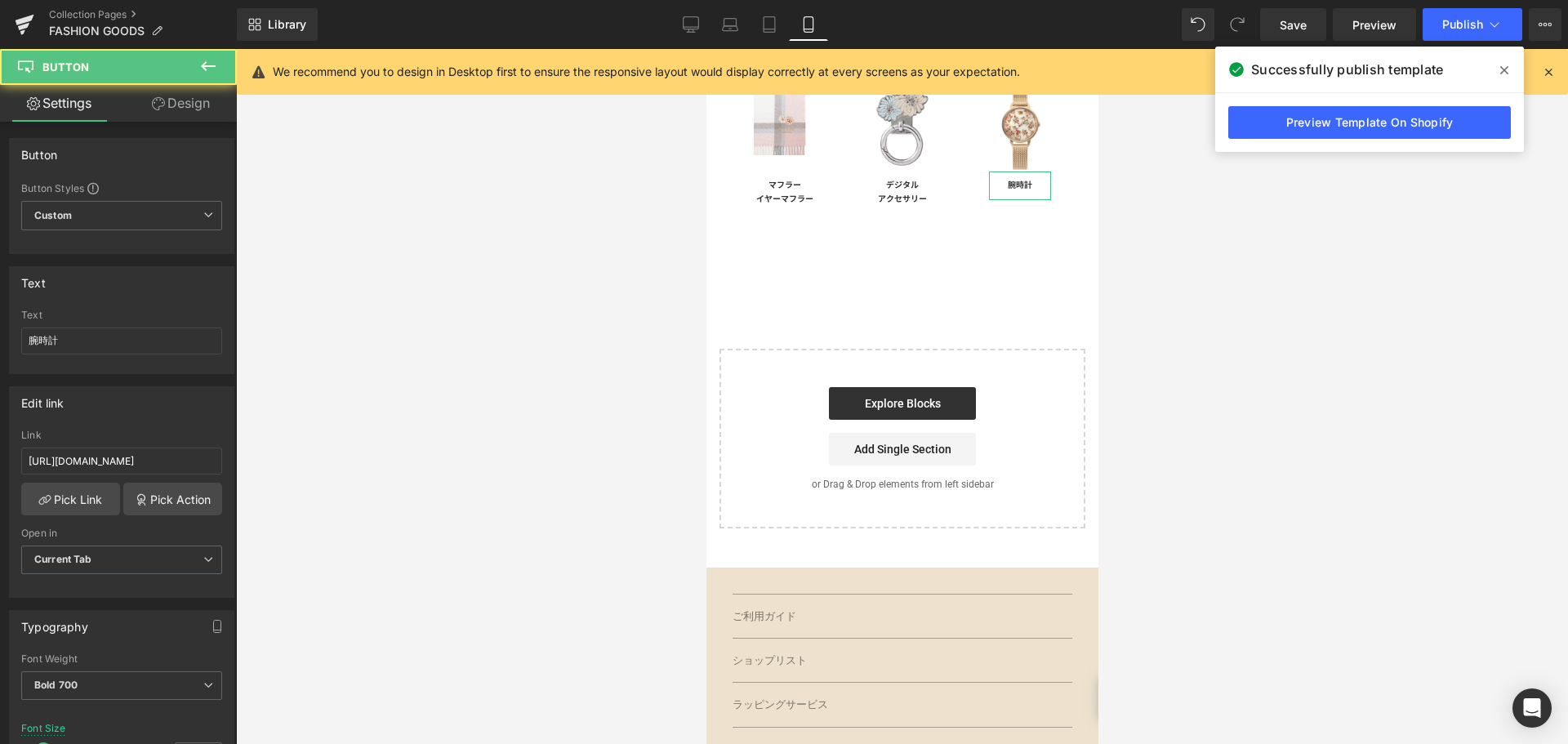
click at [196, 100] on link "Design" at bounding box center [180, 103] width 119 height 37
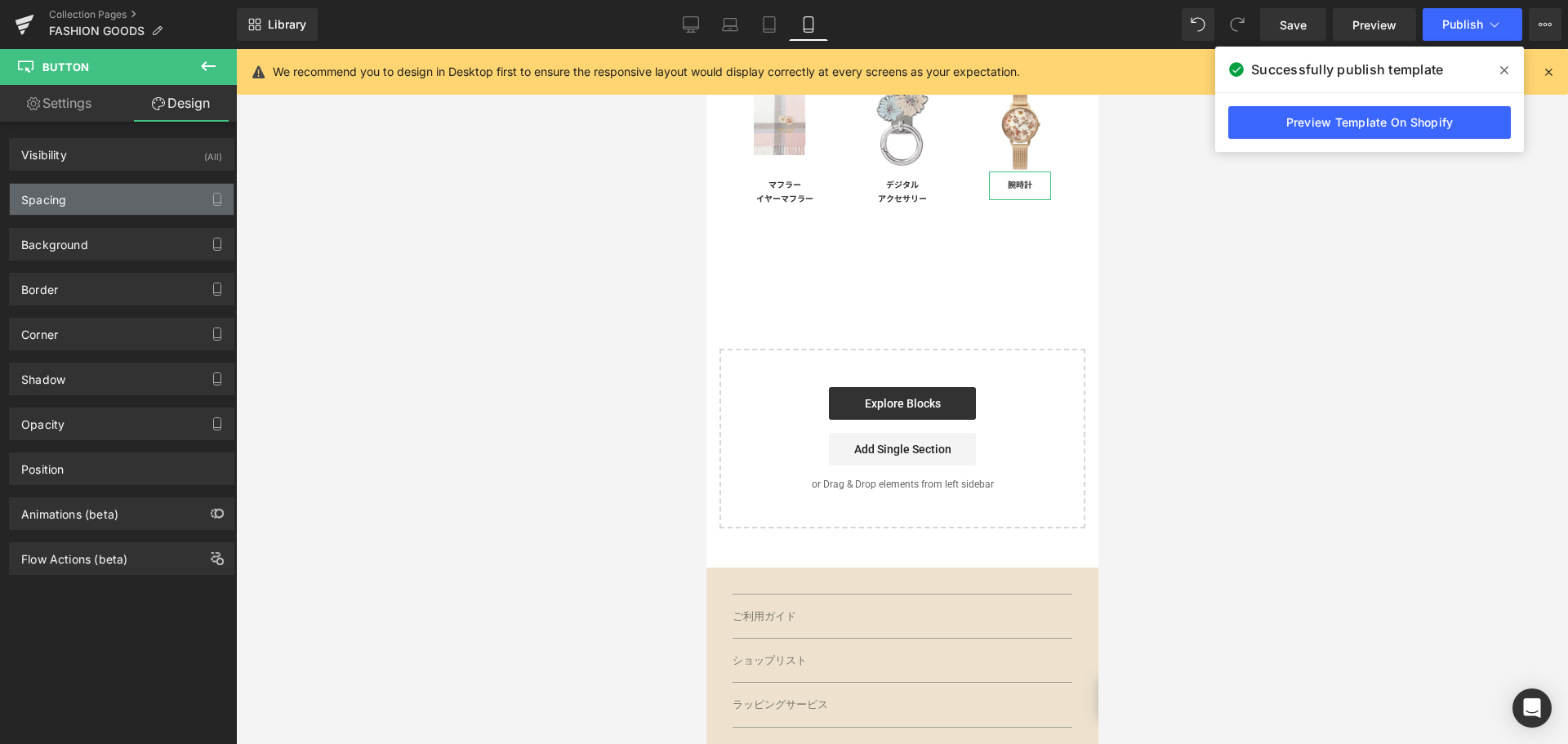
click at [125, 206] on div "Spacing" at bounding box center [122, 200] width 224 height 31
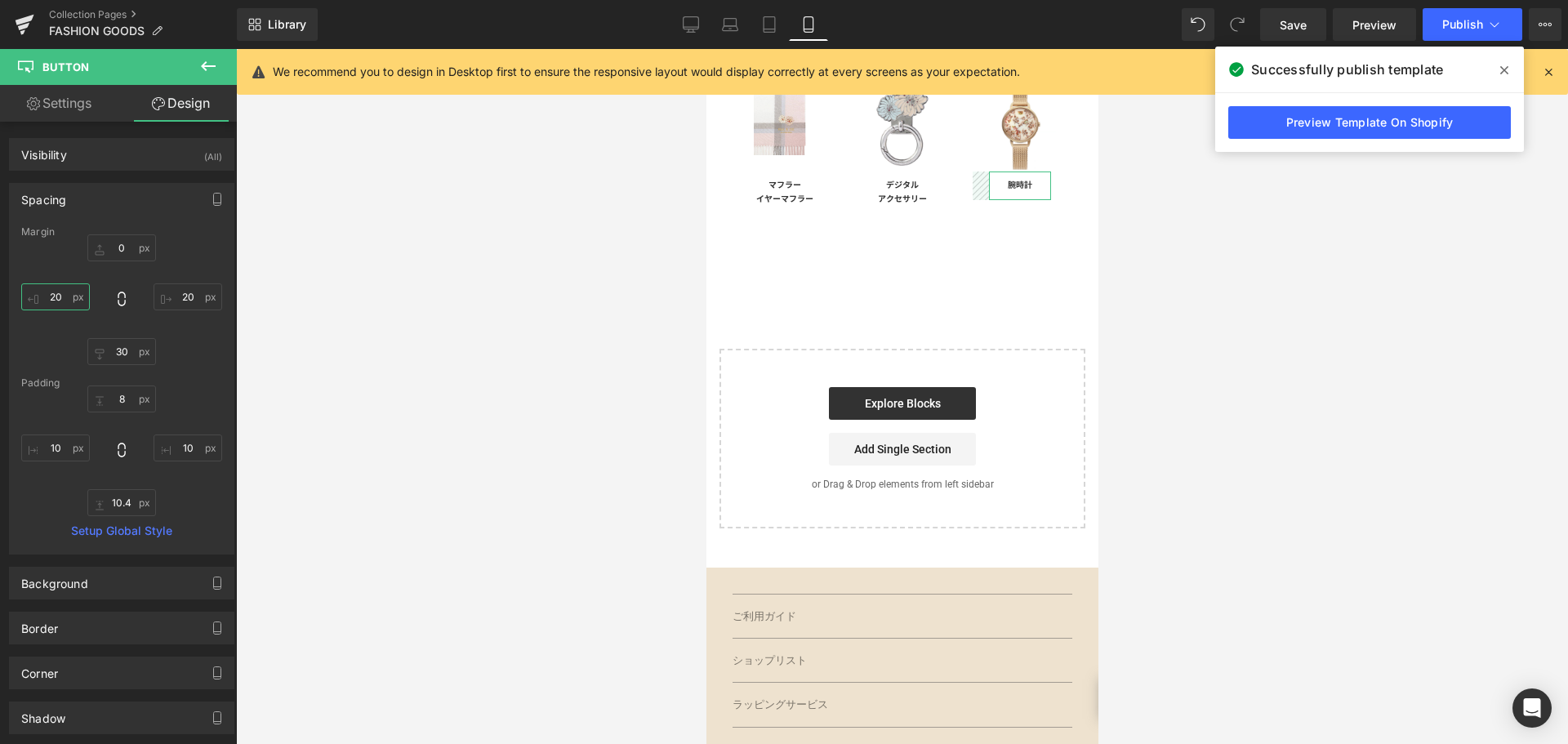
click at [71, 304] on input "20" at bounding box center [55, 296] width 69 height 27
type input "-"
click at [182, 298] on input "20" at bounding box center [188, 296] width 69 height 27
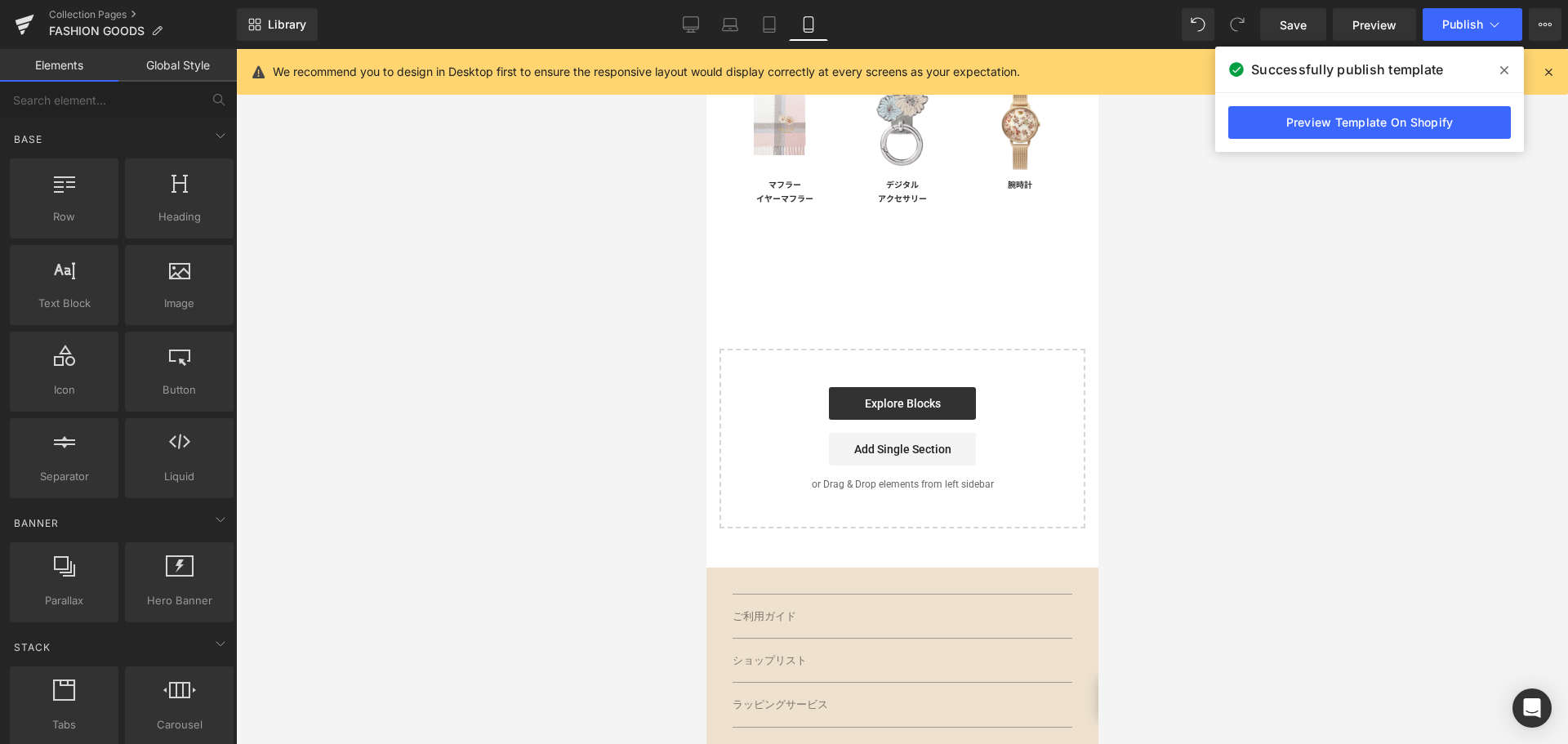
click at [320, 303] on div at bounding box center [901, 396] width 1332 height 695
click at [1305, 18] on span "Save" at bounding box center [1293, 25] width 27 height 17
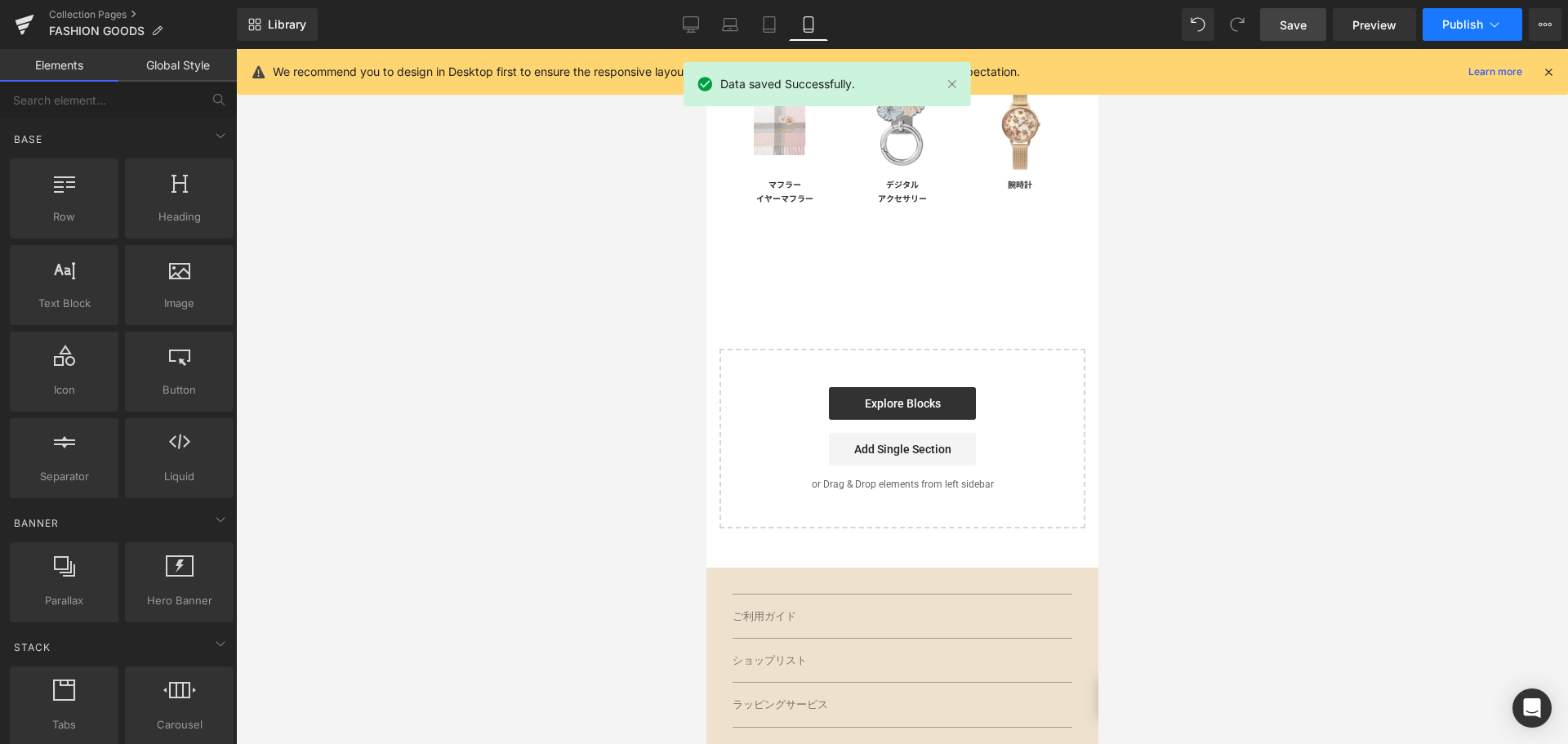
click at [1436, 33] on button "Publish" at bounding box center [1472, 24] width 99 height 32
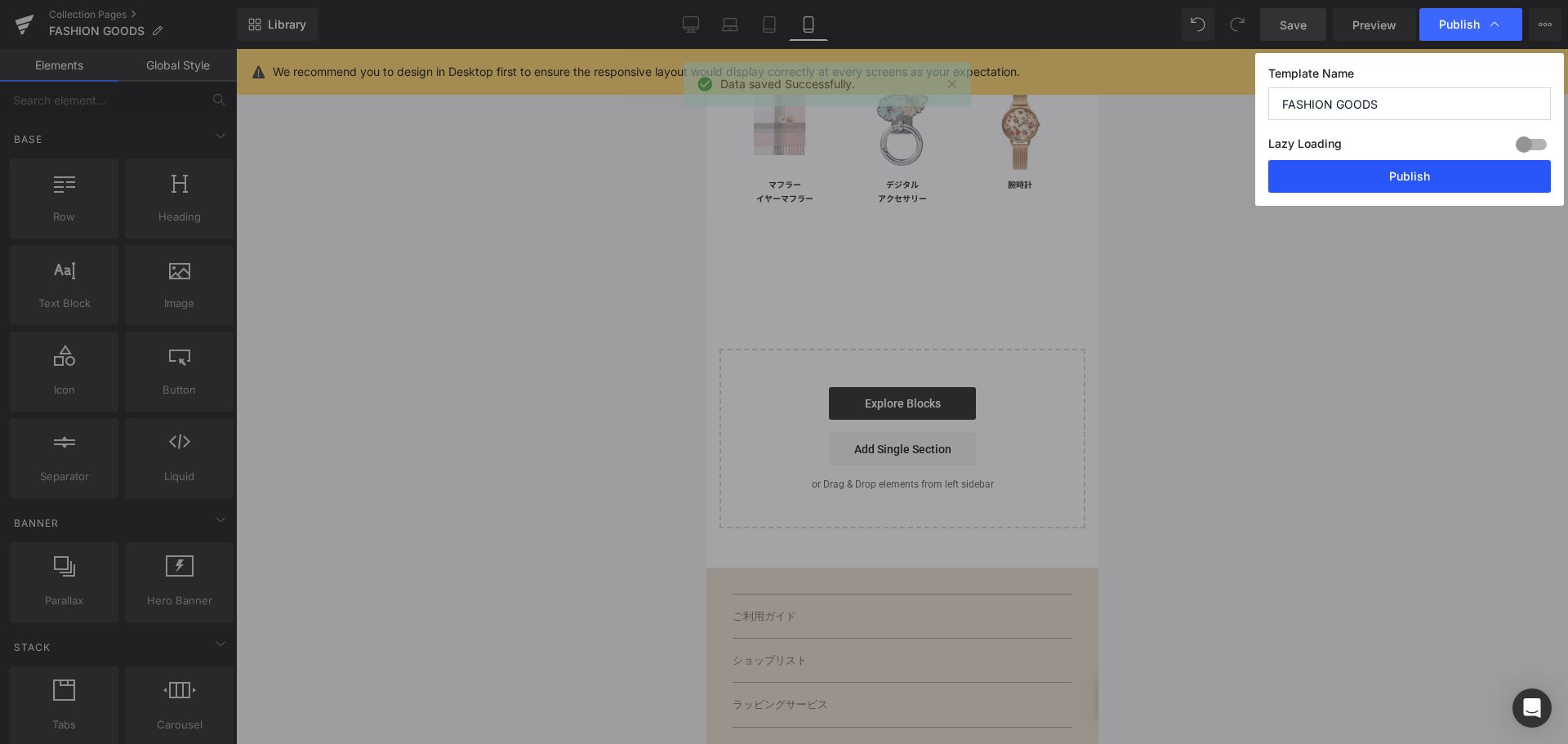
click at [1438, 164] on button "Publish" at bounding box center [1409, 176] width 283 height 32
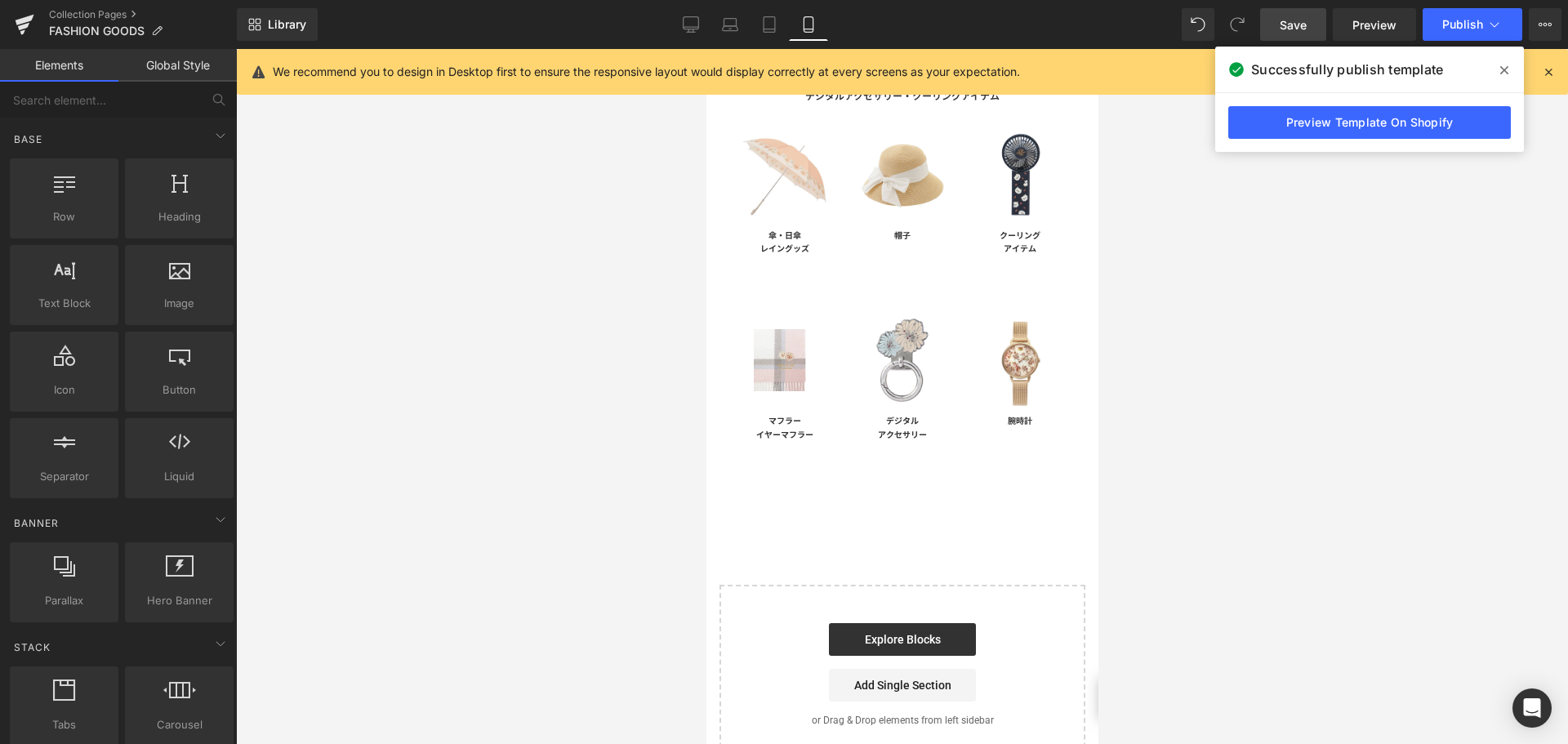
scroll to position [154, 0]
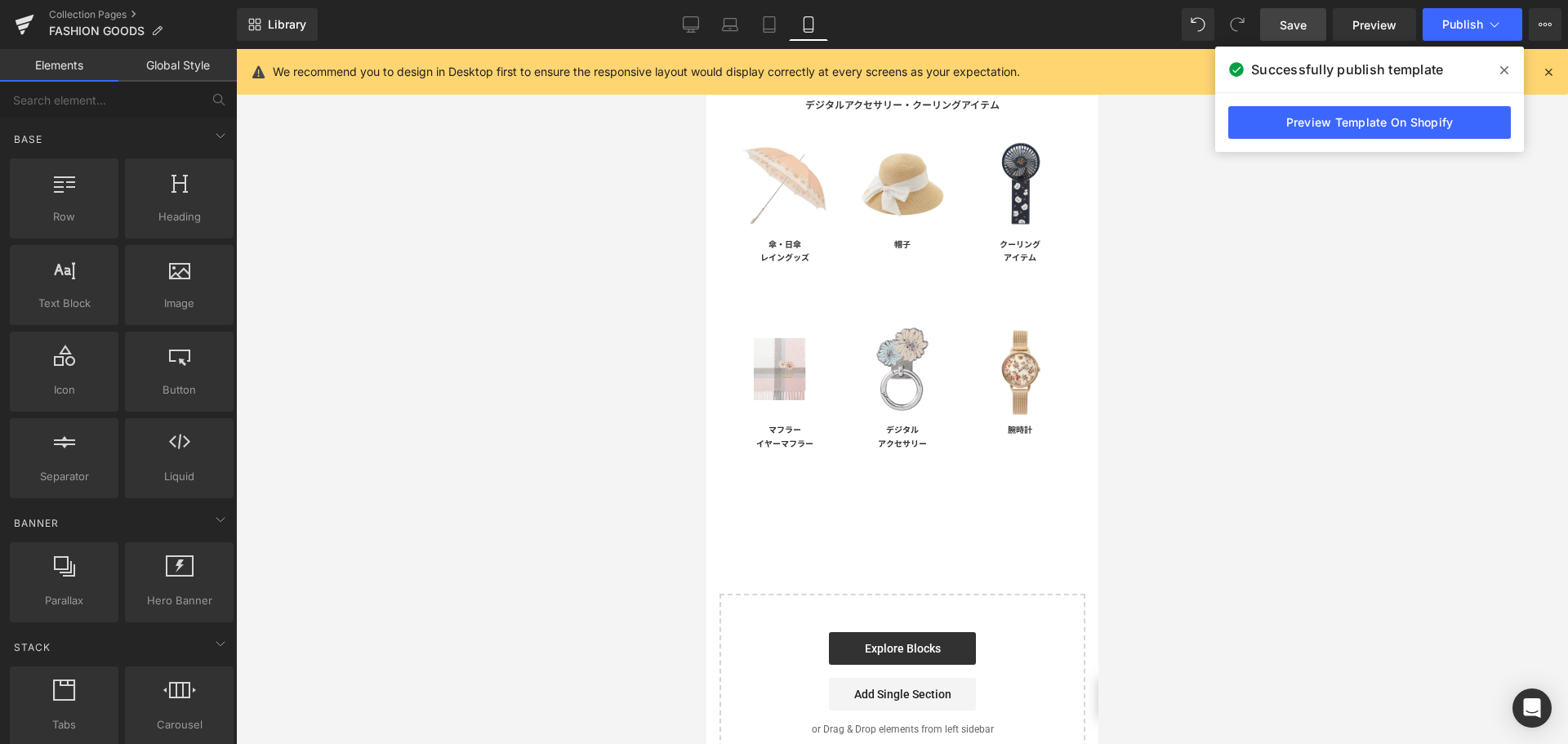
click at [776, 367] on div "Image" at bounding box center [784, 368] width 62 height 62
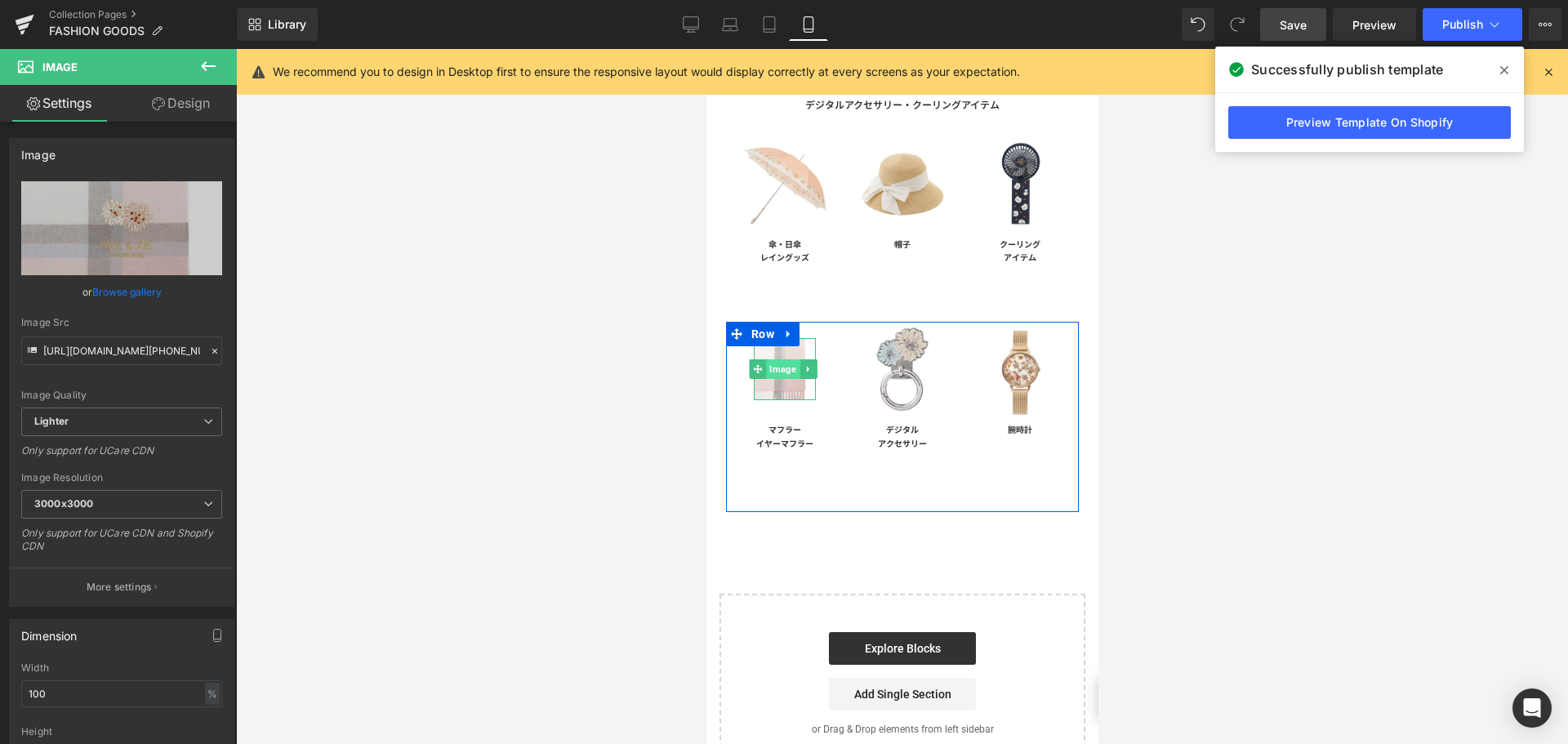
click at [775, 366] on span "Image" at bounding box center [782, 368] width 33 height 19
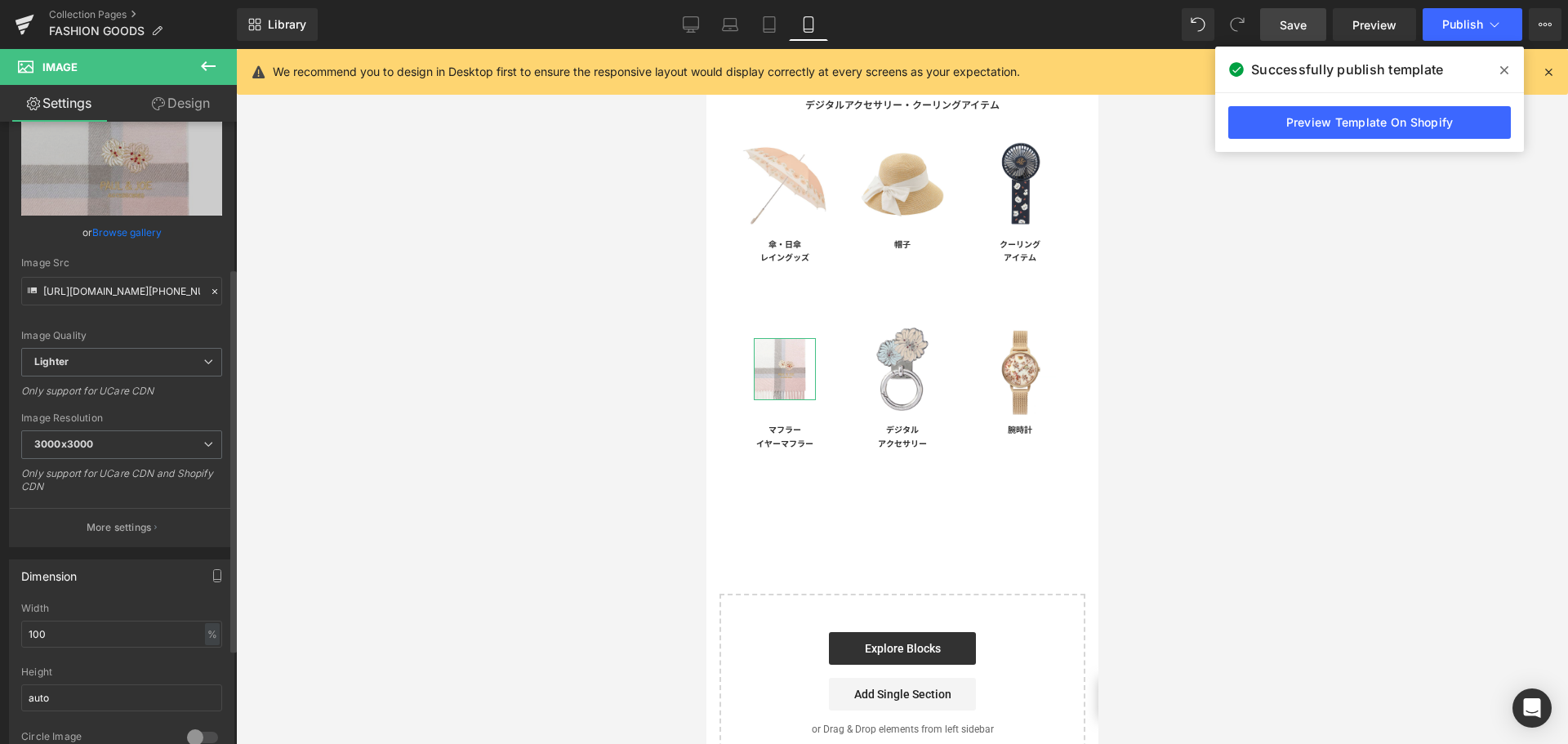
scroll to position [245, 0]
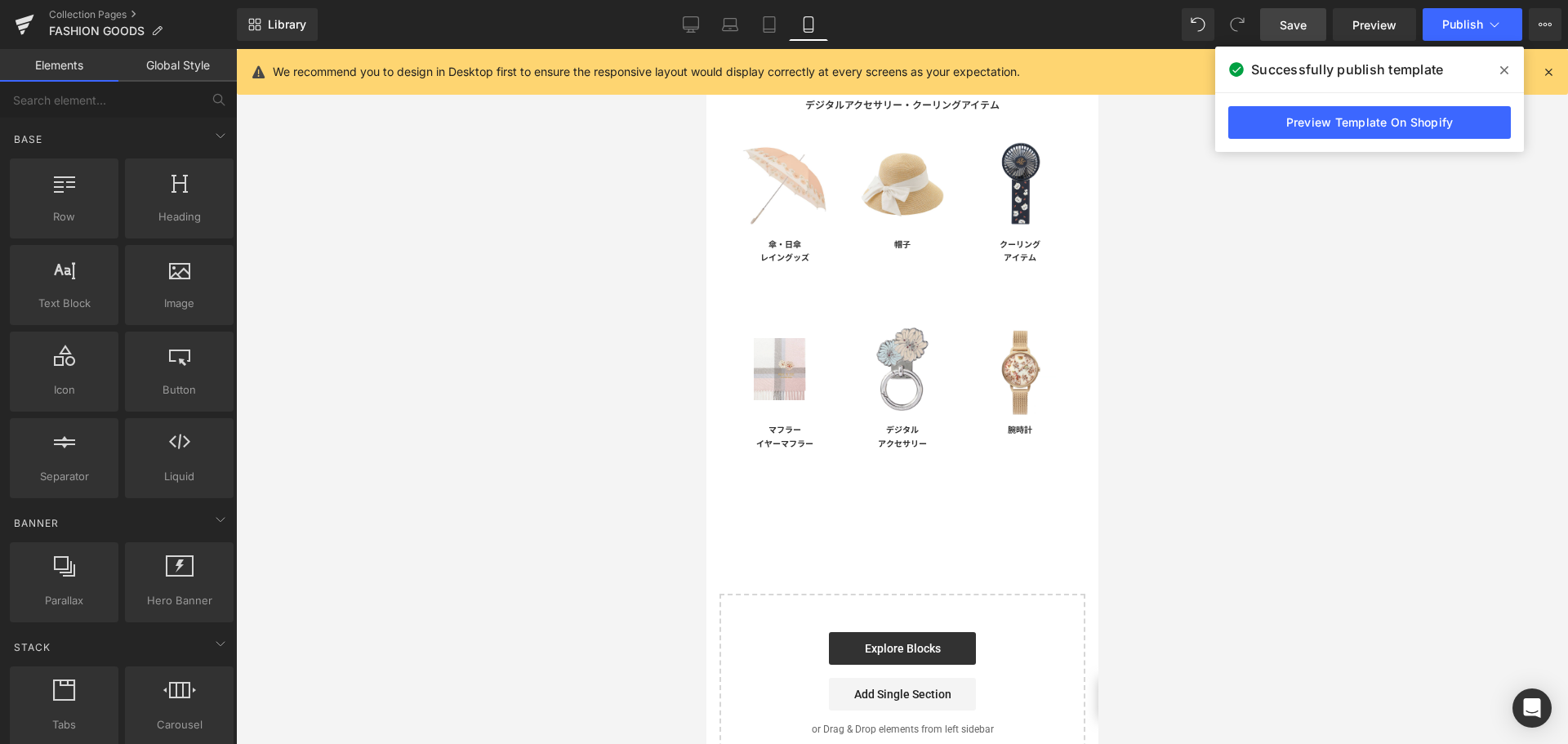
click at [1181, 371] on div at bounding box center [901, 396] width 1332 height 695
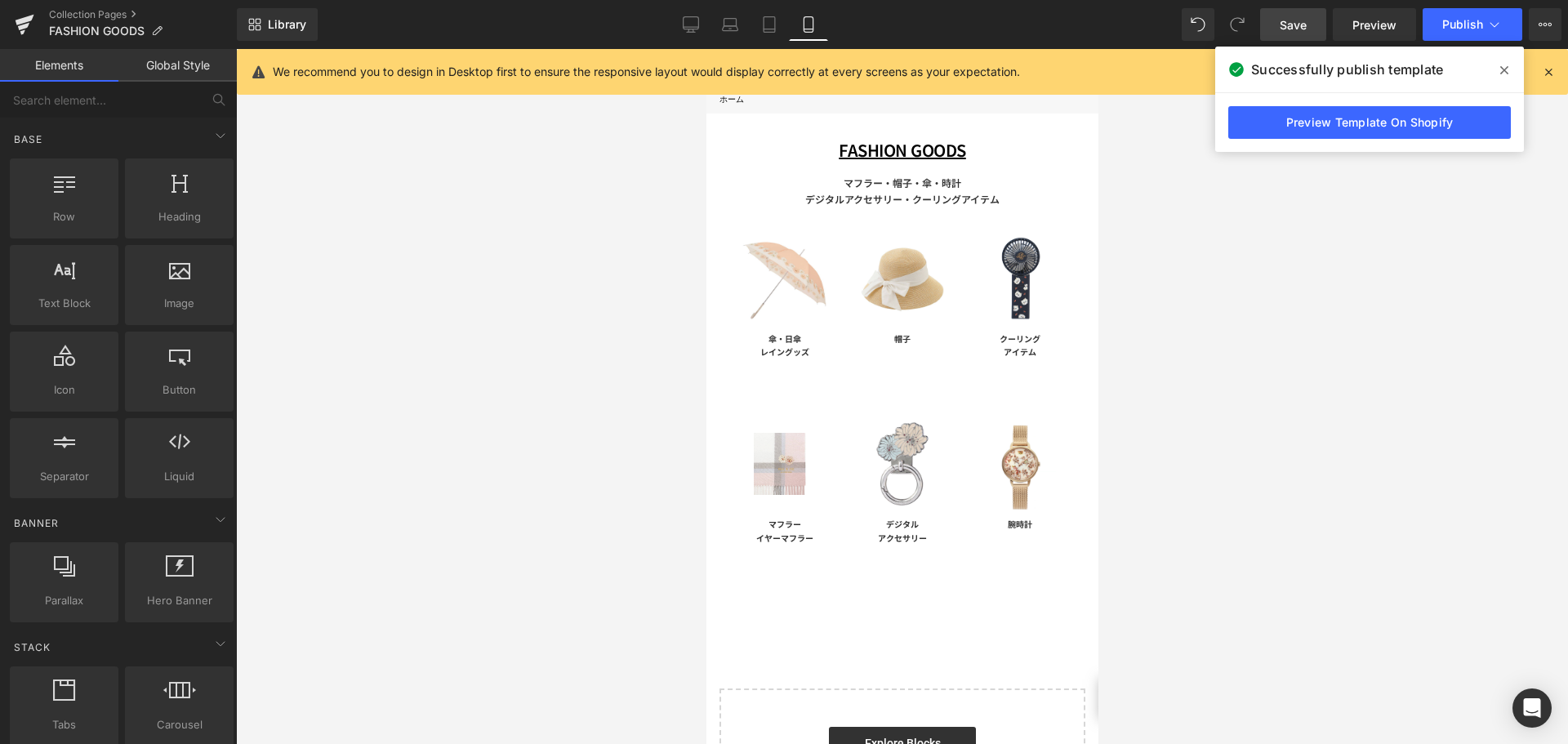
scroll to position [0, 0]
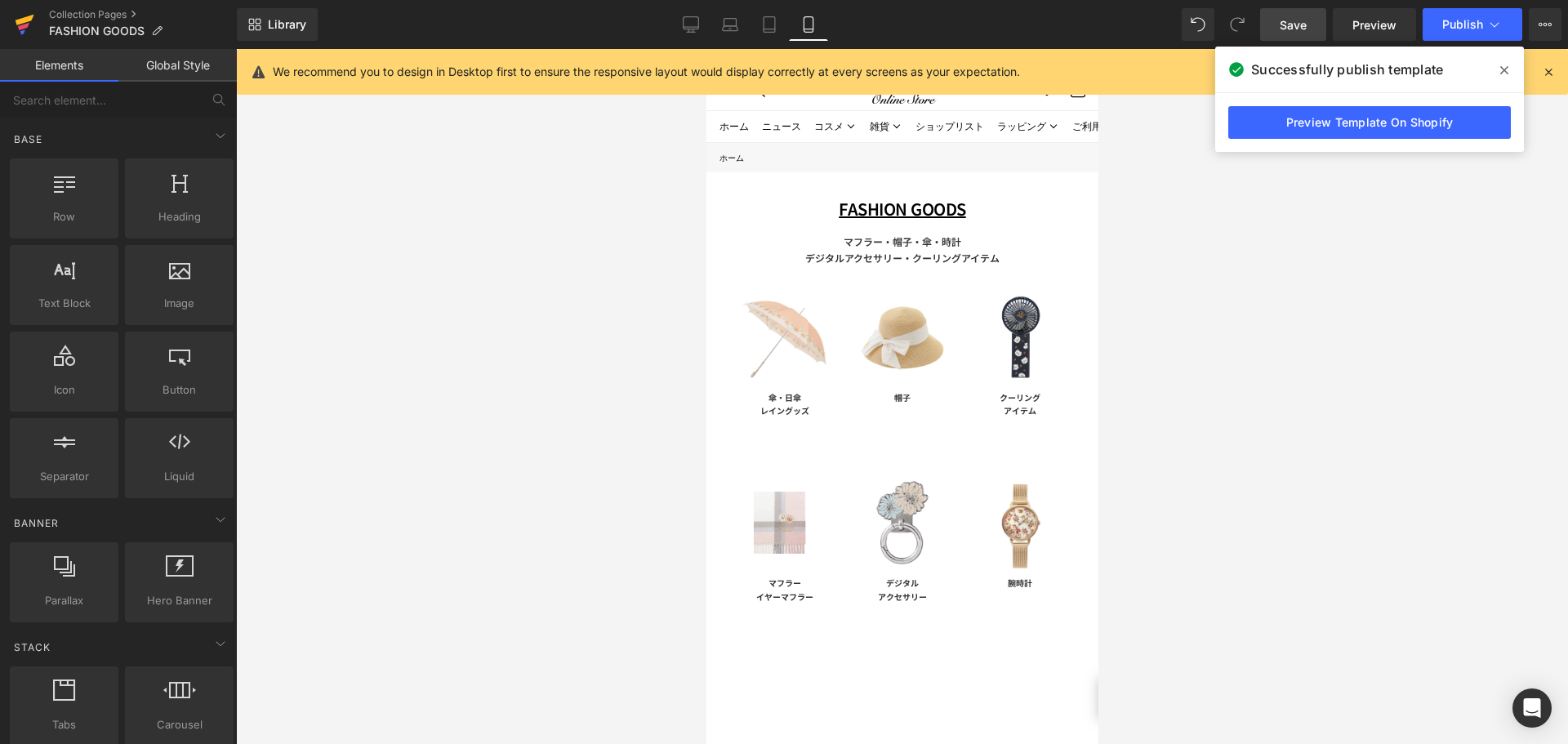
click at [29, 25] on icon at bounding box center [24, 24] width 19 height 41
